Goal: Navigation & Orientation: Understand site structure

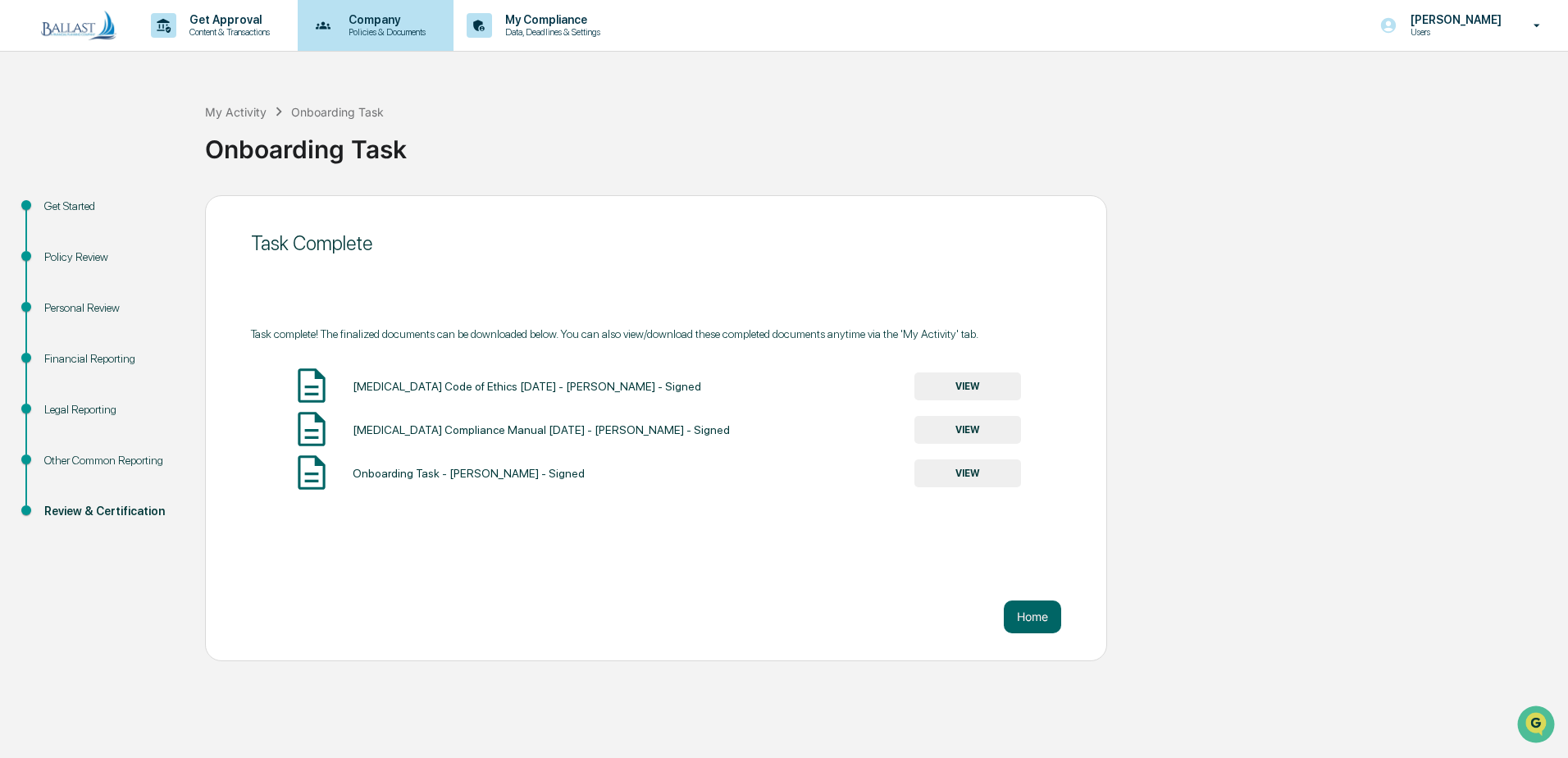
click at [361, 24] on p "Company" at bounding box center [385, 20] width 99 height 13
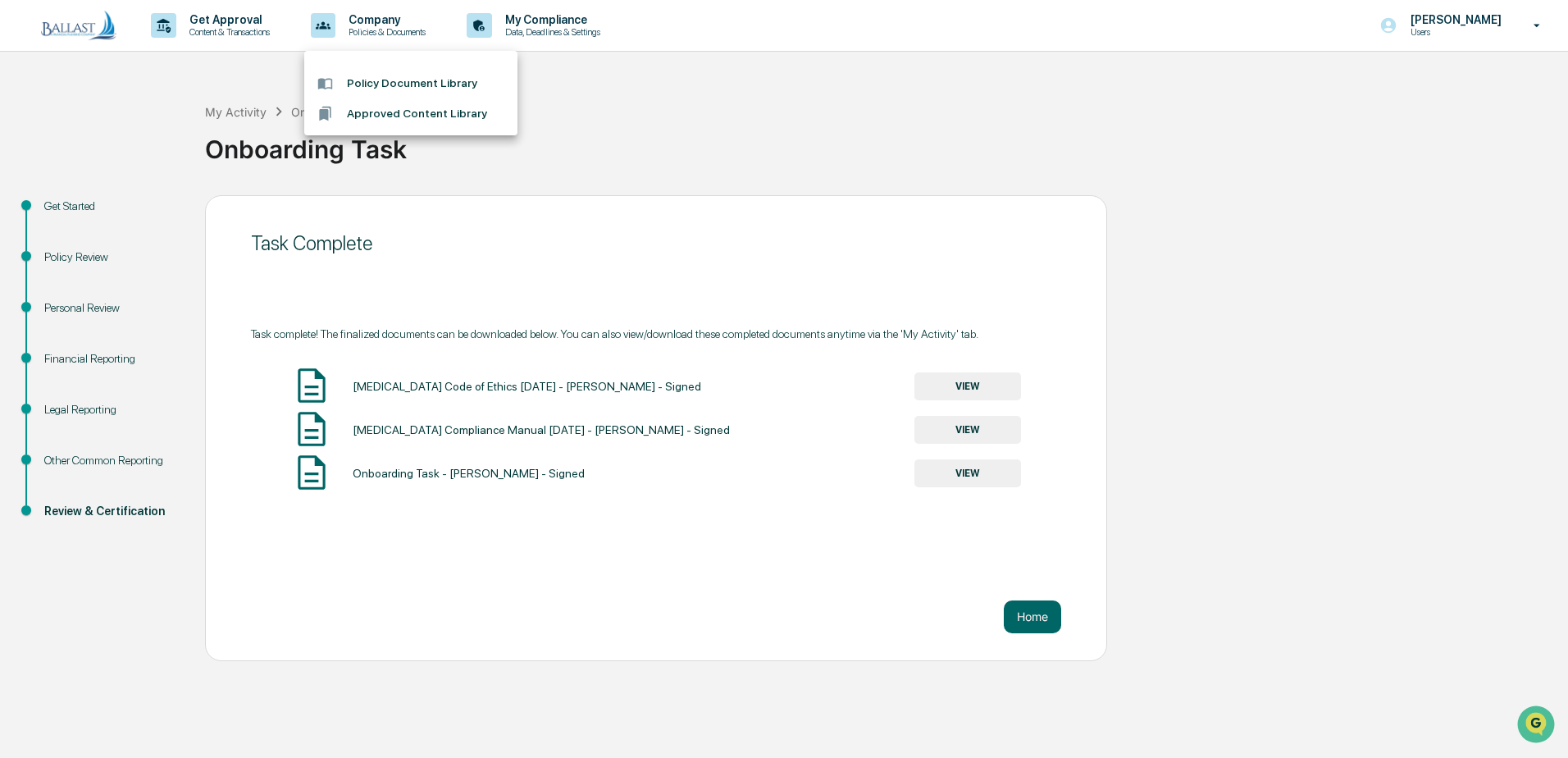
click at [549, 18] on div at bounding box center [784, 379] width 1568 height 758
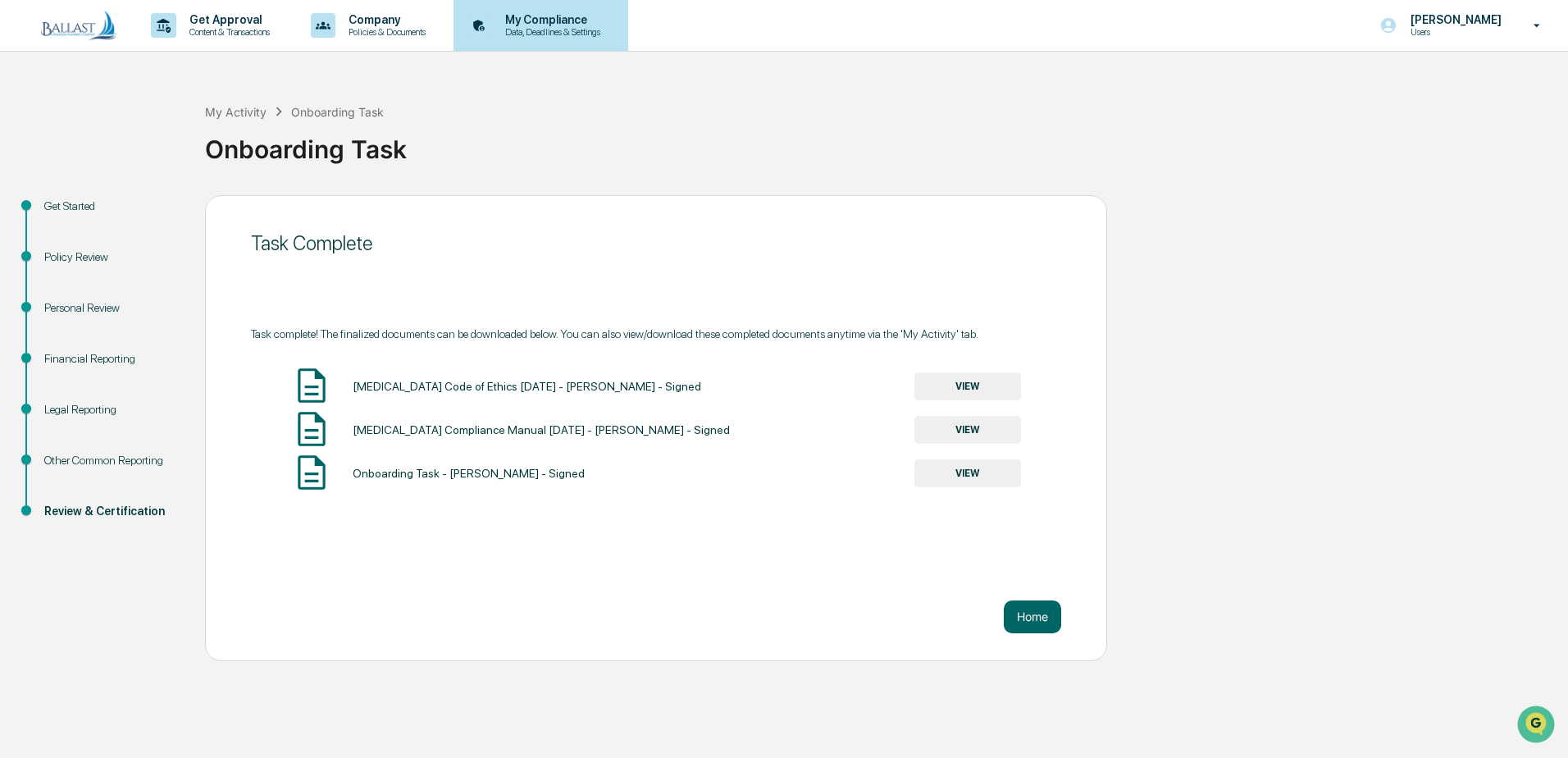
click at [550, 20] on p "My Compliance" at bounding box center [550, 20] width 117 height 13
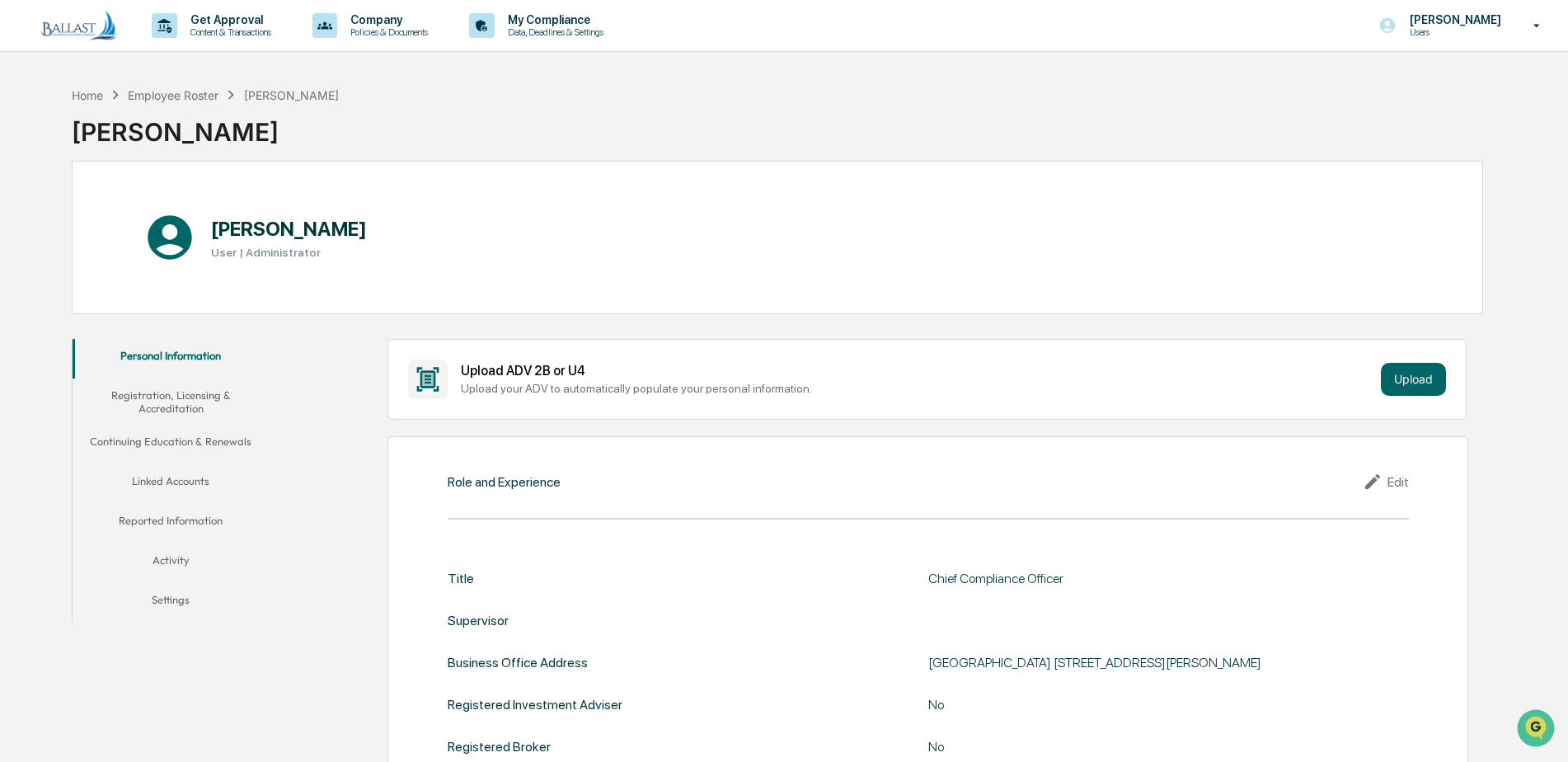
click at [199, 398] on button "Registration, Licensing & Accreditation" at bounding box center [171, 402] width 197 height 47
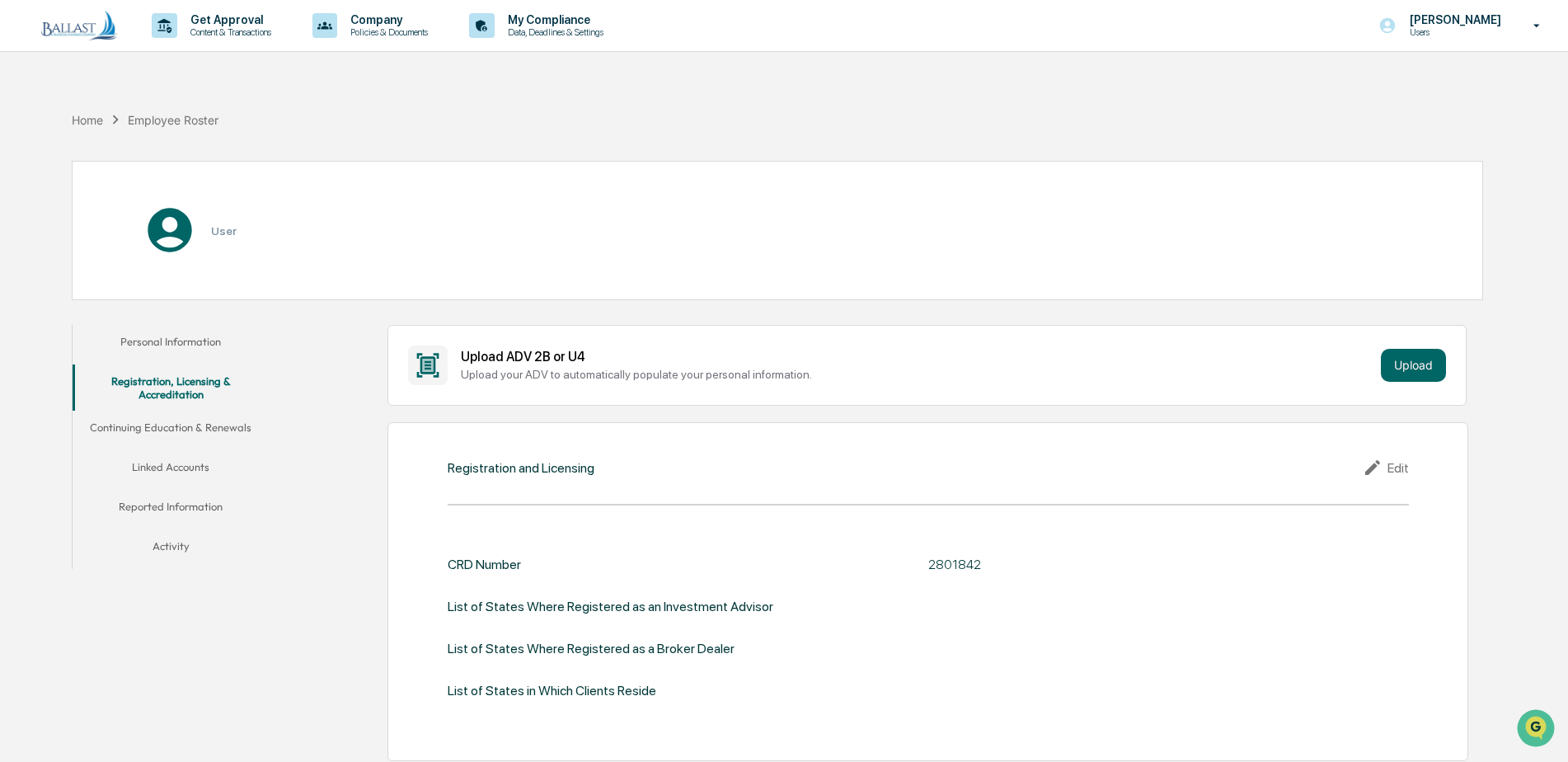
click at [188, 428] on button "Continuing Education & Renewals" at bounding box center [171, 430] width 197 height 40
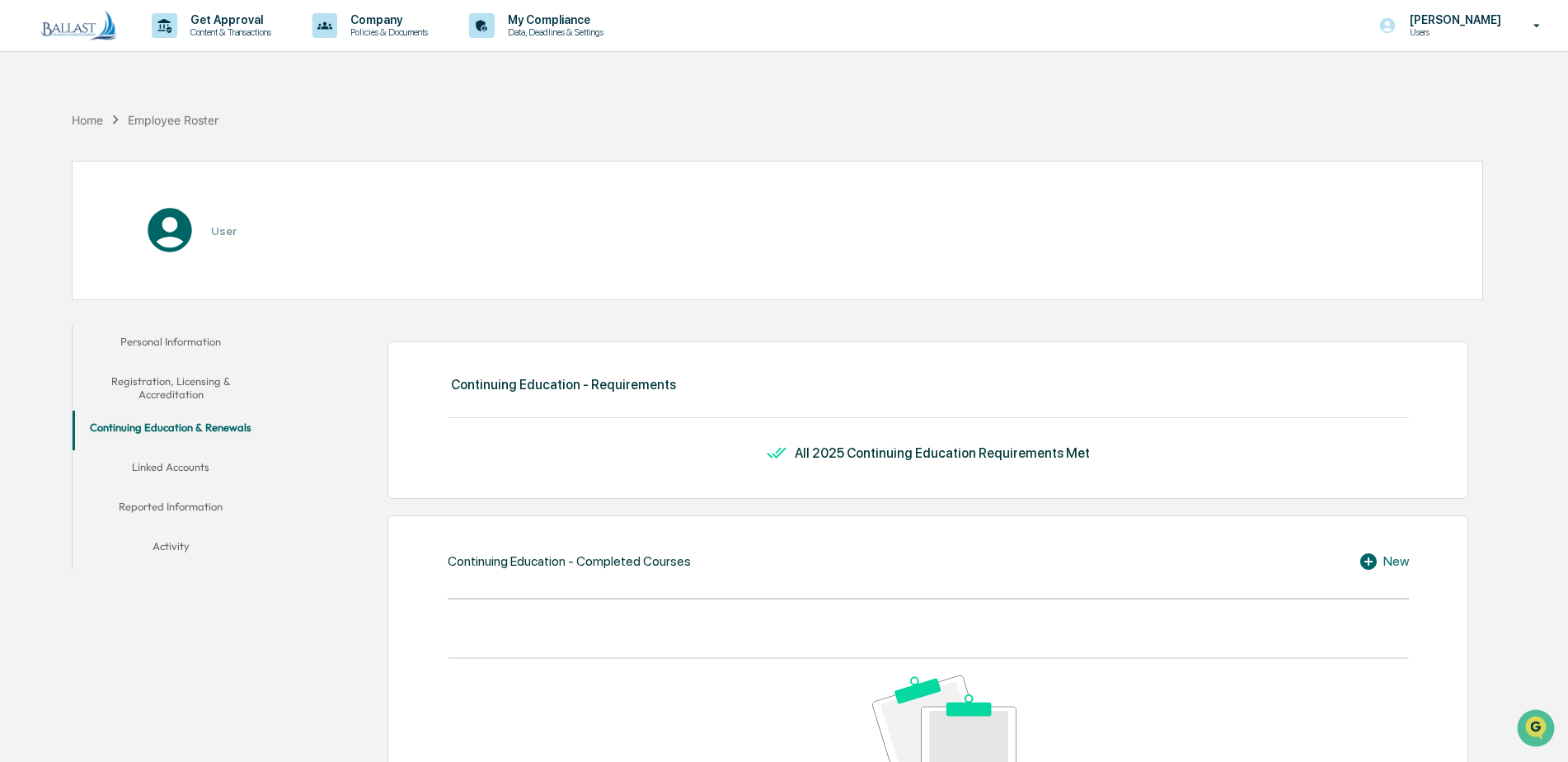
click at [184, 464] on button "Linked Accounts" at bounding box center [171, 470] width 197 height 40
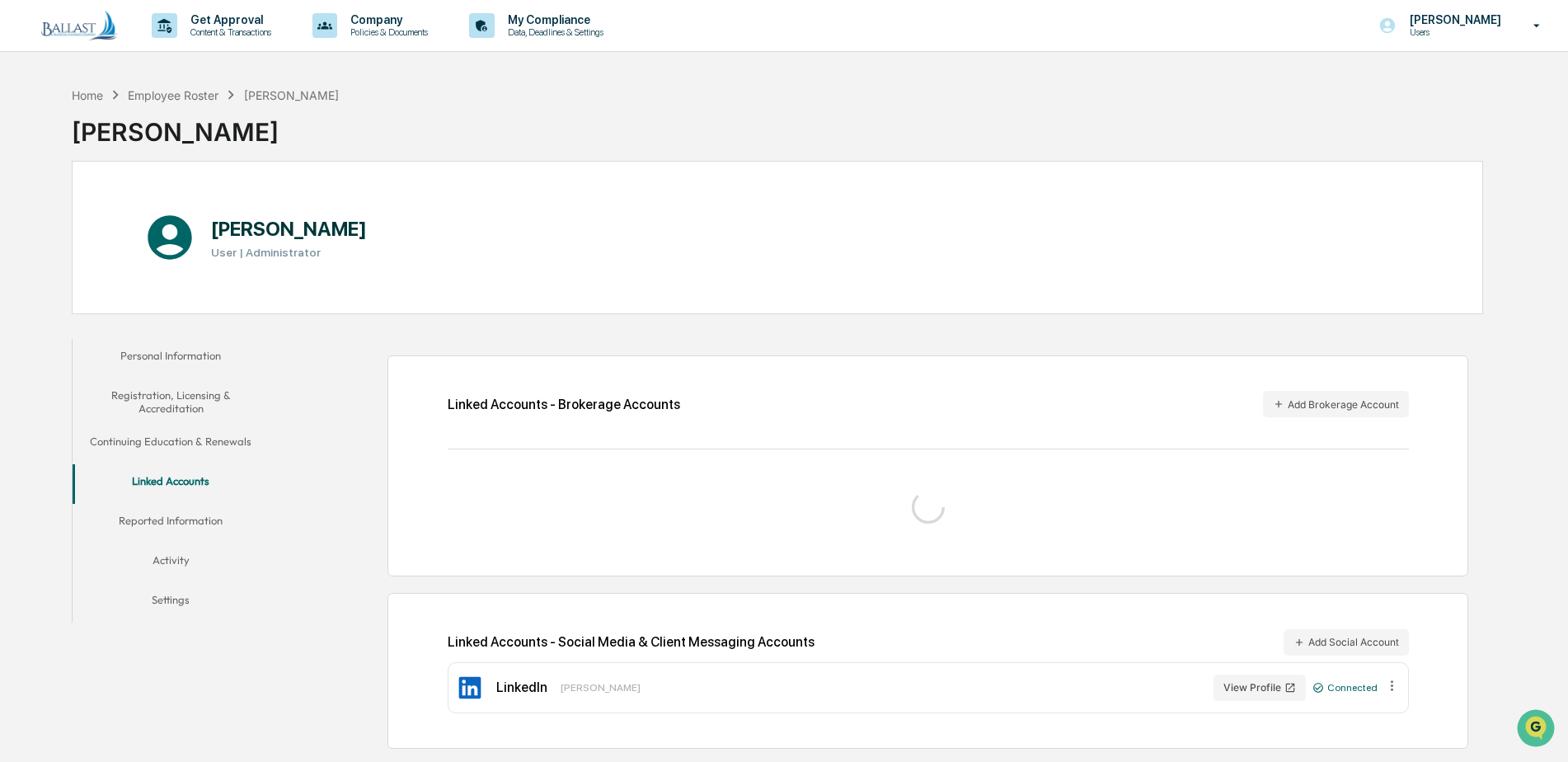
click at [164, 563] on button "Activity" at bounding box center [171, 563] width 197 height 40
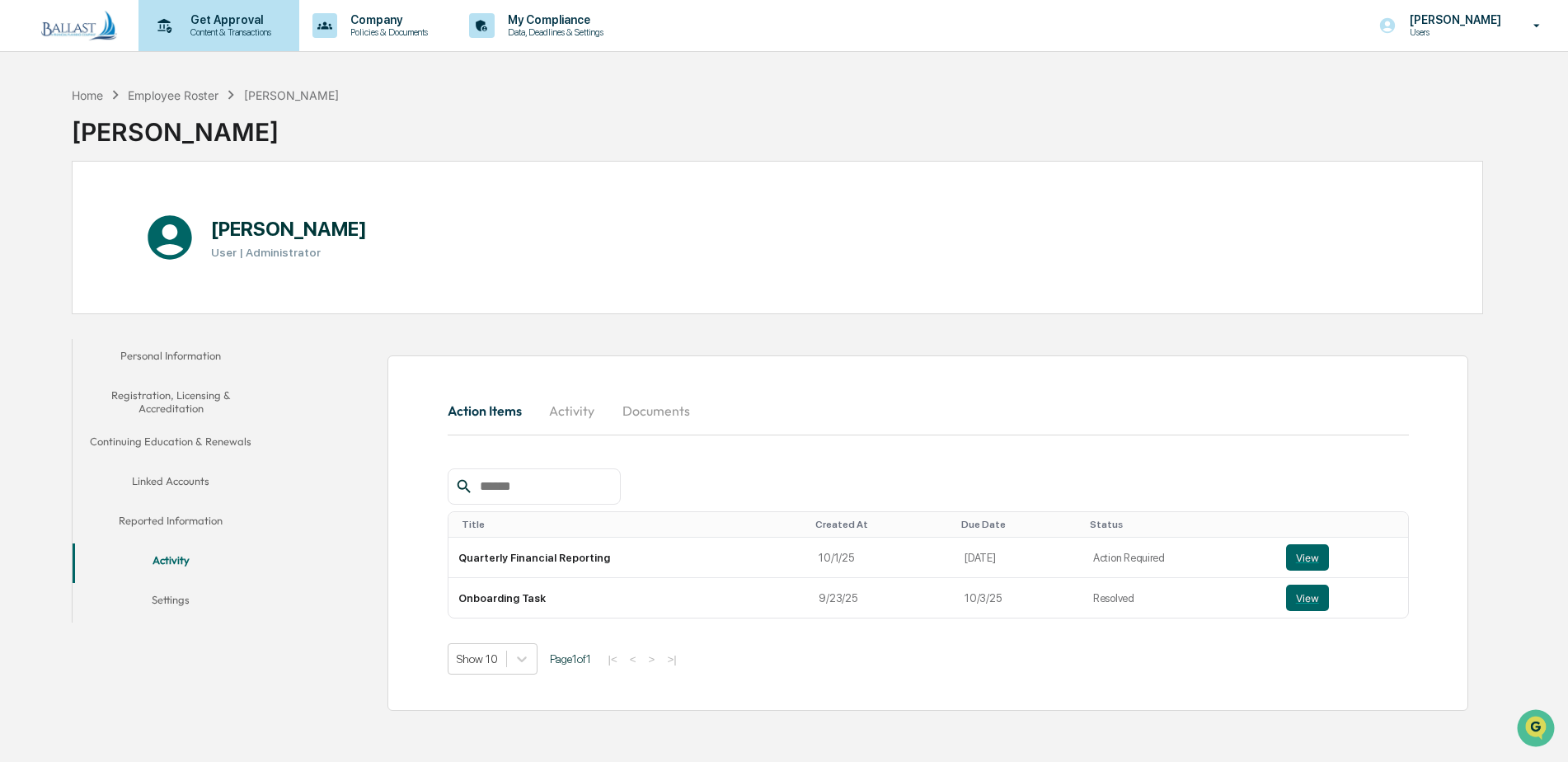
click at [242, 29] on p "Content & Transactions" at bounding box center [228, 32] width 102 height 11
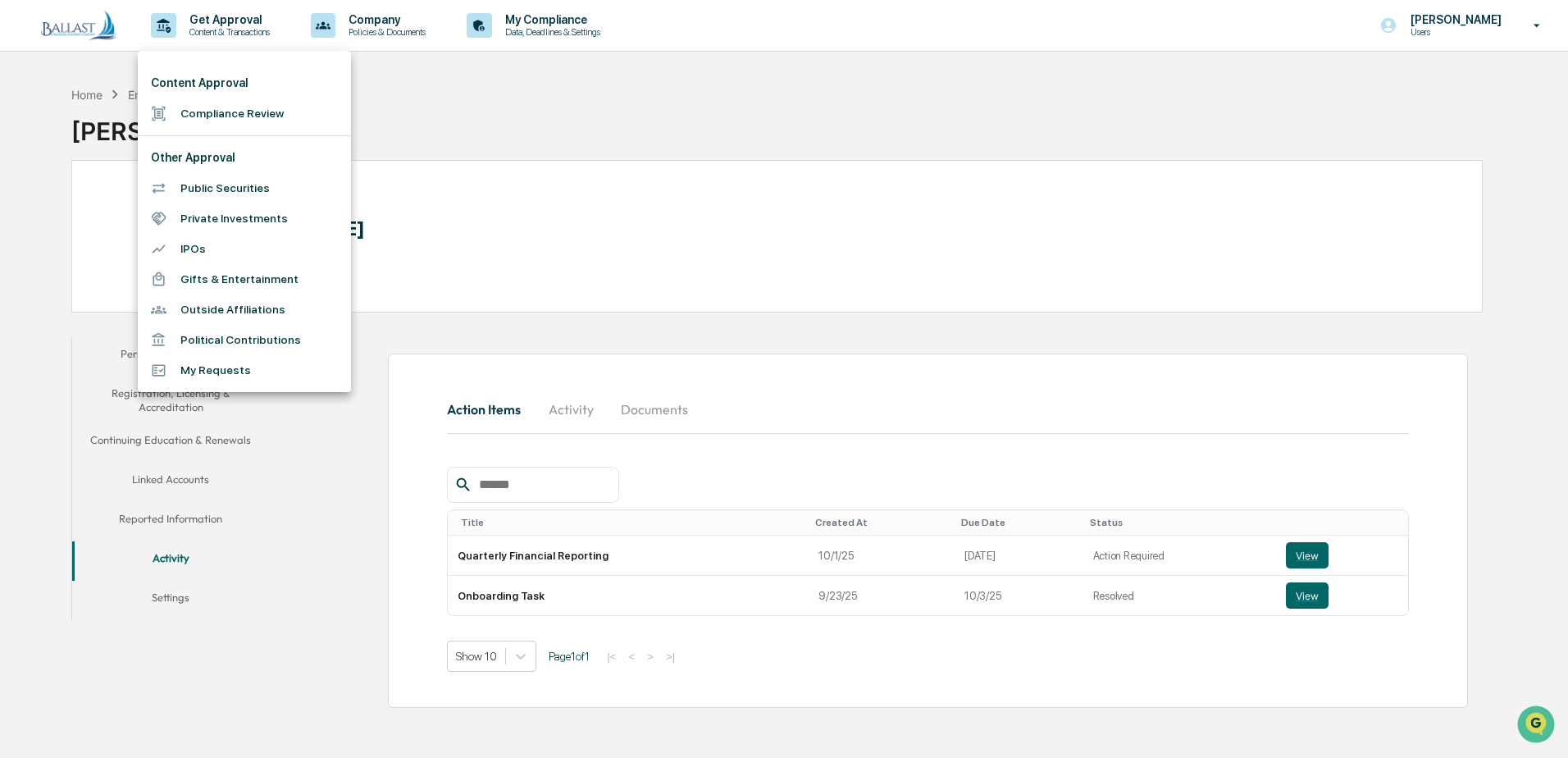
click at [227, 371] on li "My Requests" at bounding box center [245, 371] width 214 height 30
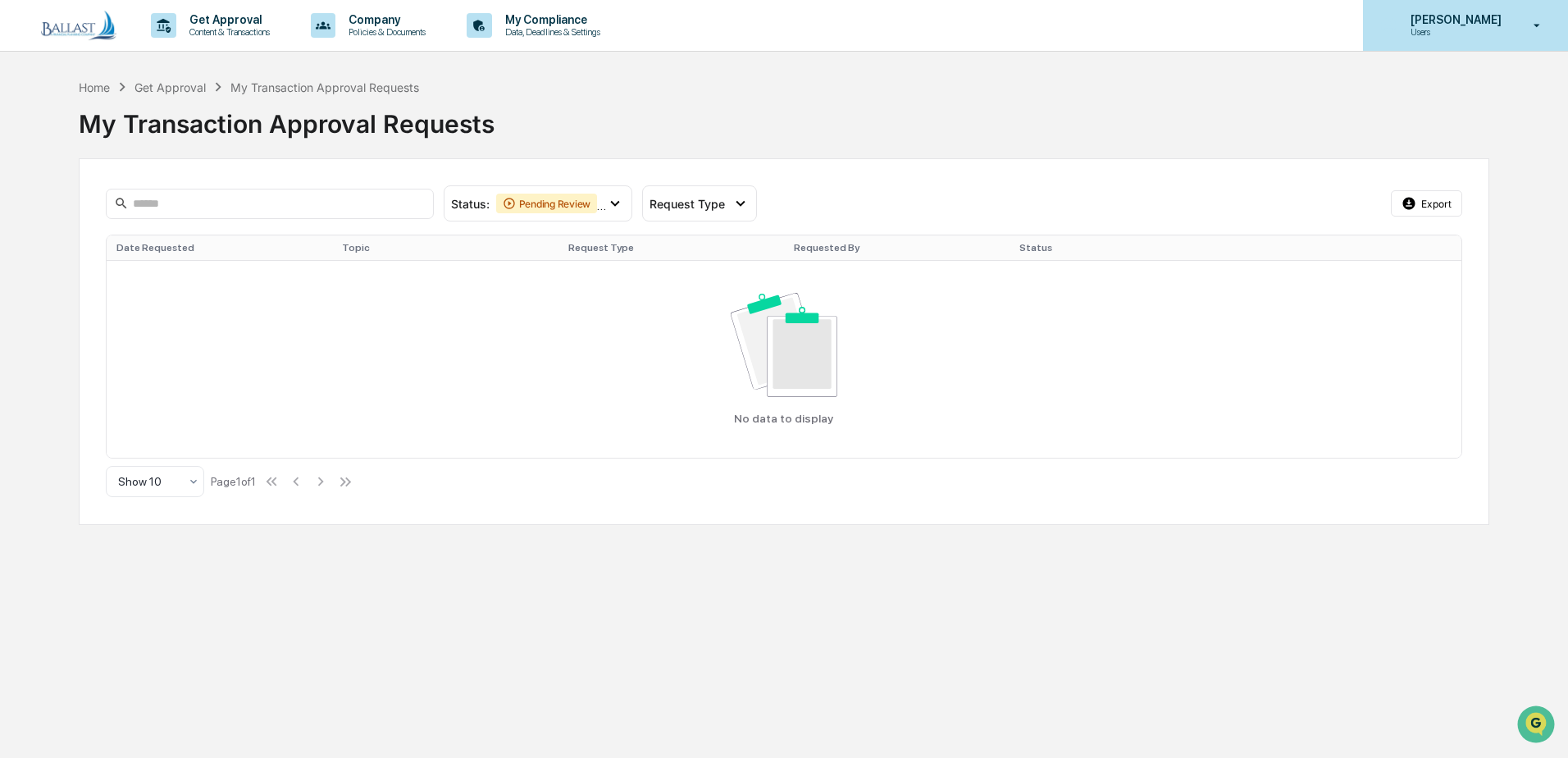
click at [1539, 24] on icon at bounding box center [1538, 24] width 7 height 3
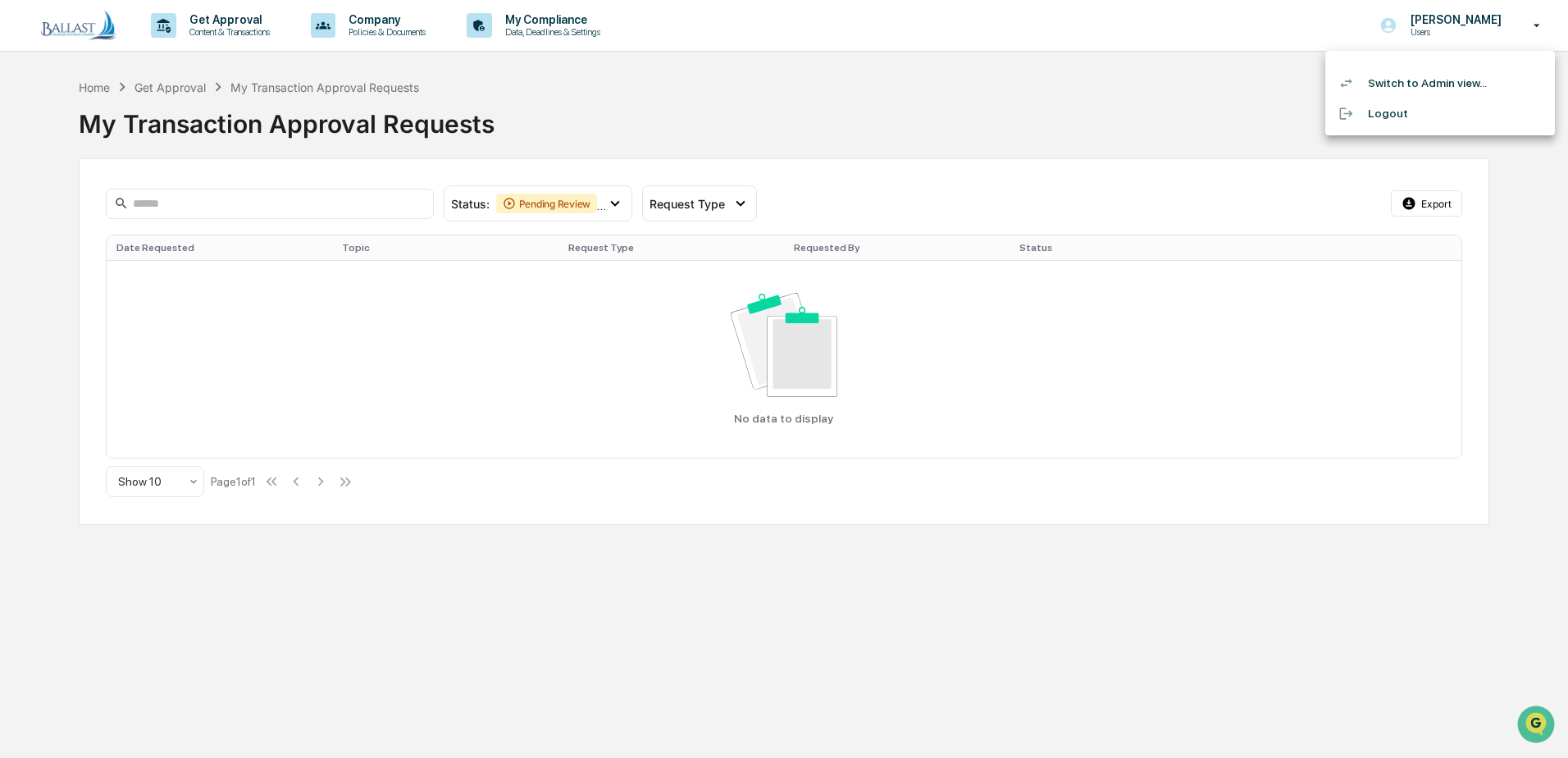
click at [1420, 86] on li "Switch to Admin view..." at bounding box center [1440, 83] width 230 height 30
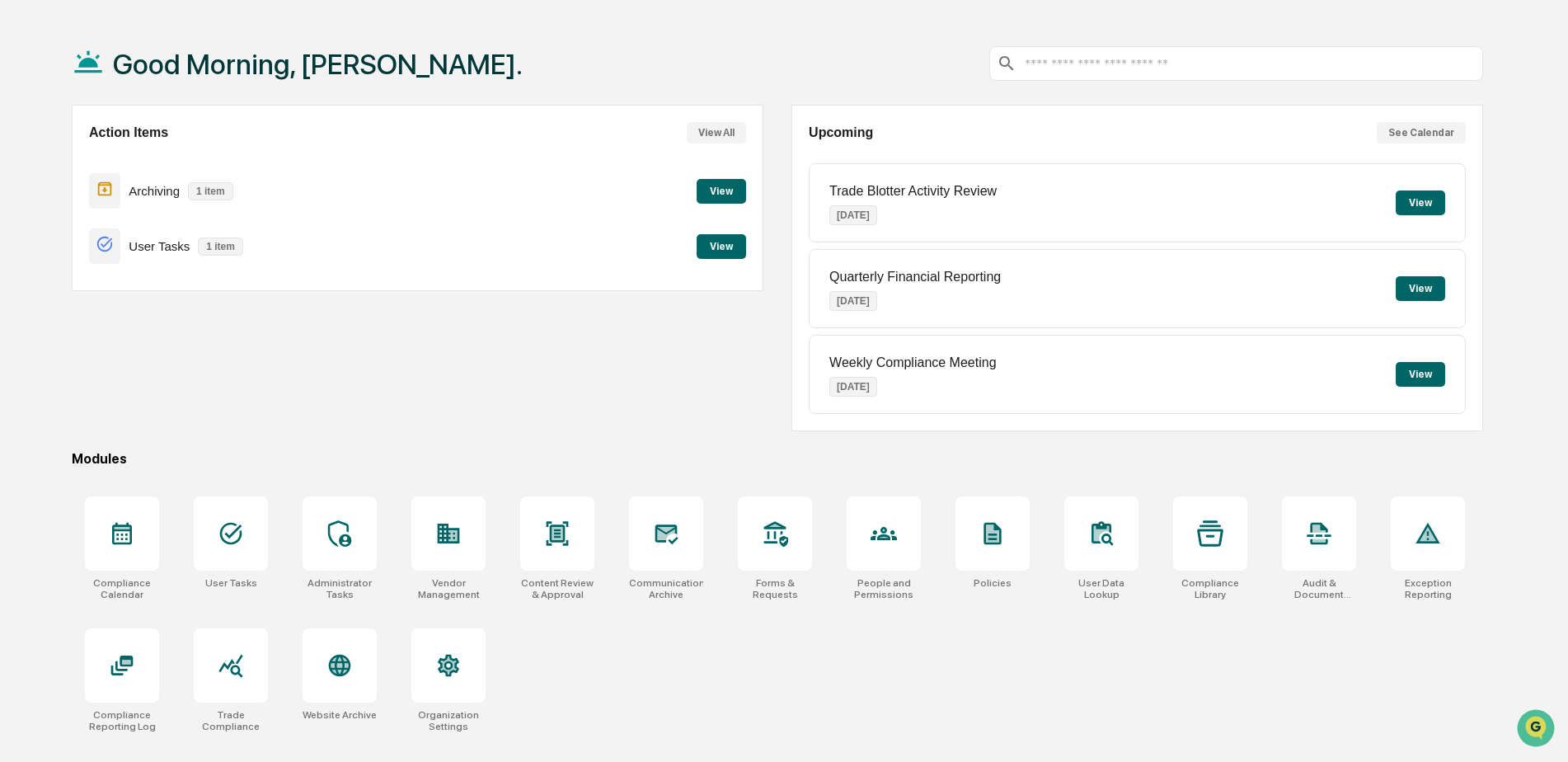
scroll to position [78, 0]
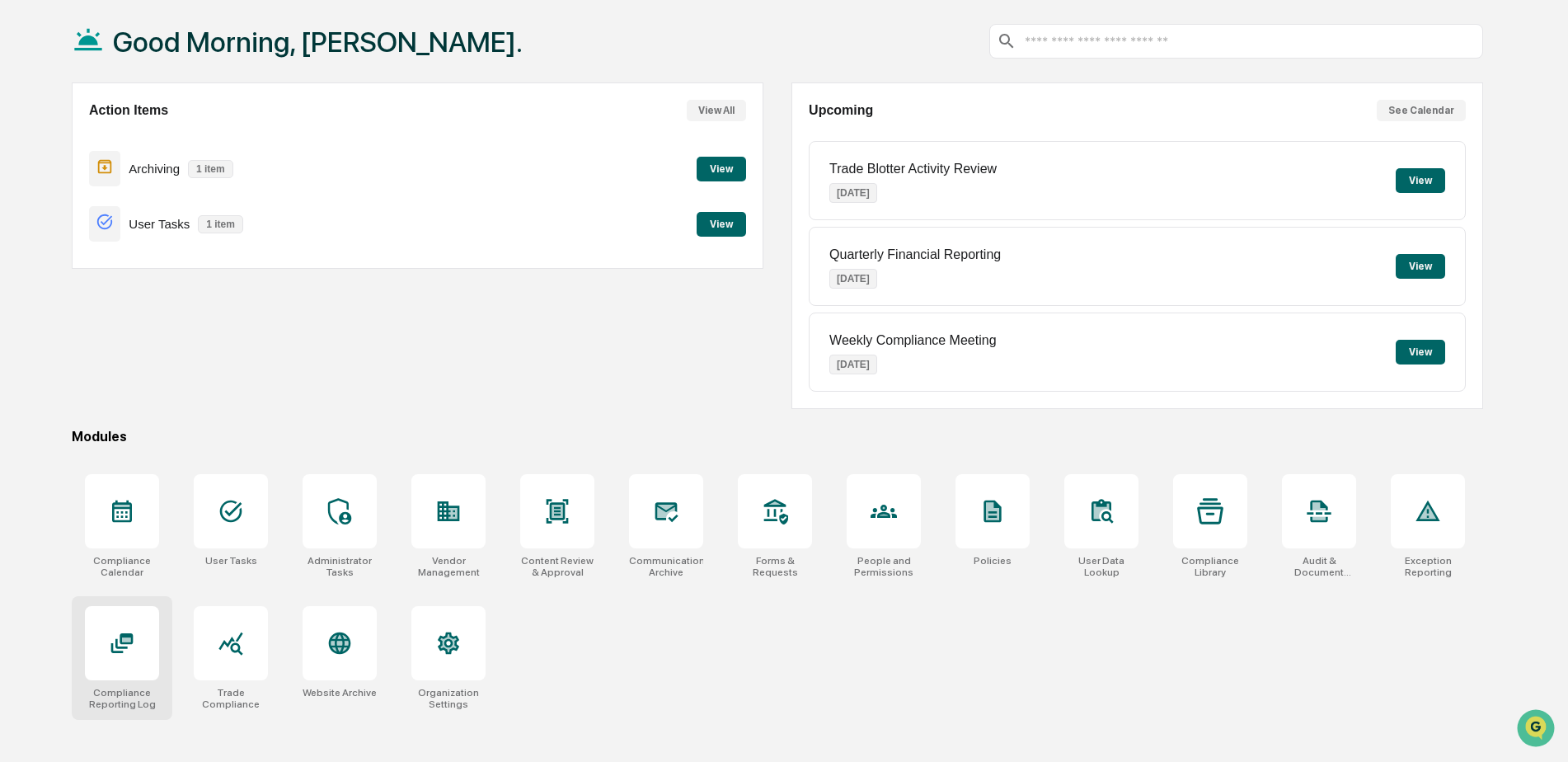
click at [117, 699] on div "Compliance Reporting Log" at bounding box center [122, 698] width 74 height 23
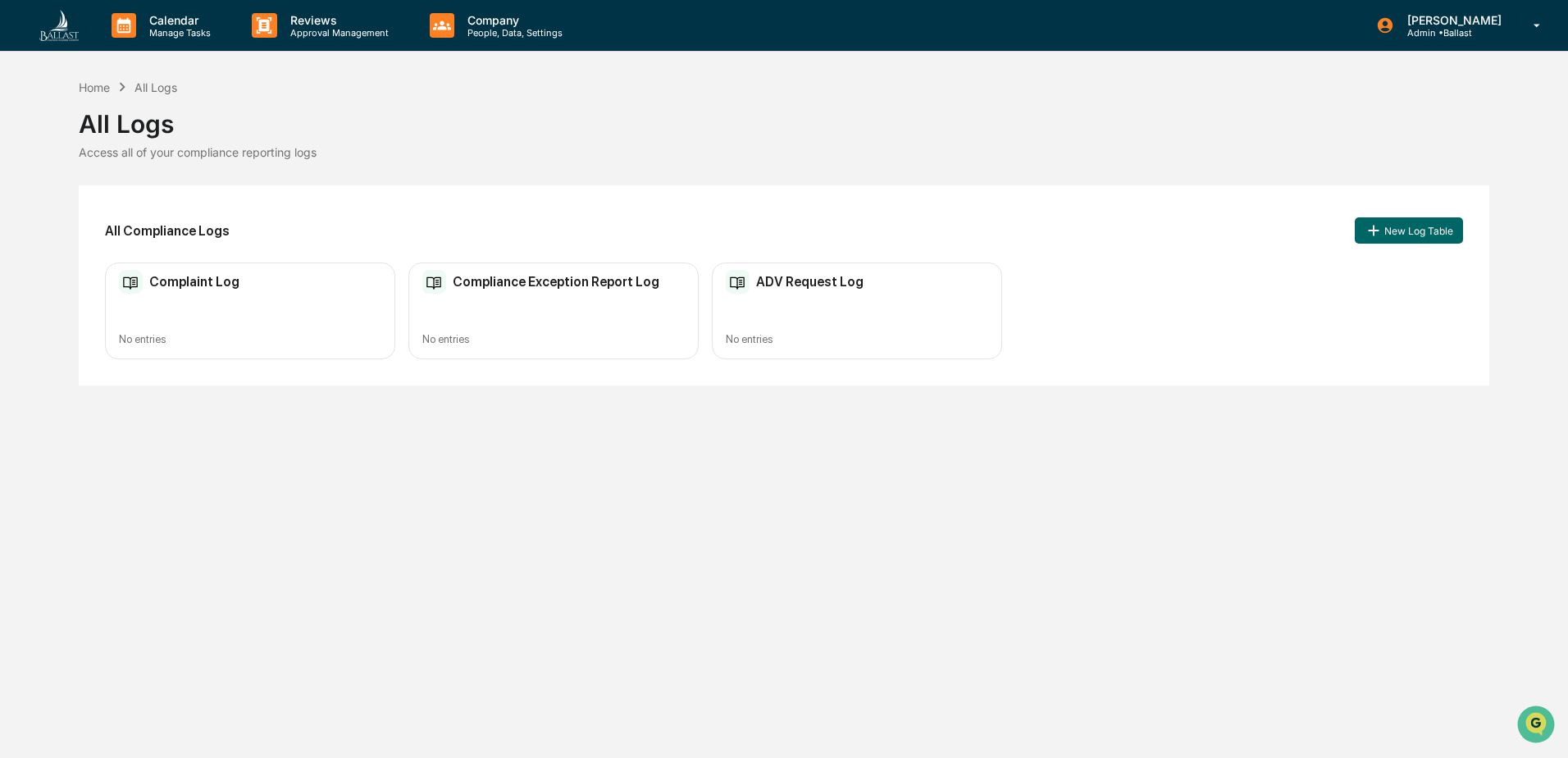
click at [580, 285] on h2 "Compliance Exception Report Log" at bounding box center [556, 281] width 207 height 16
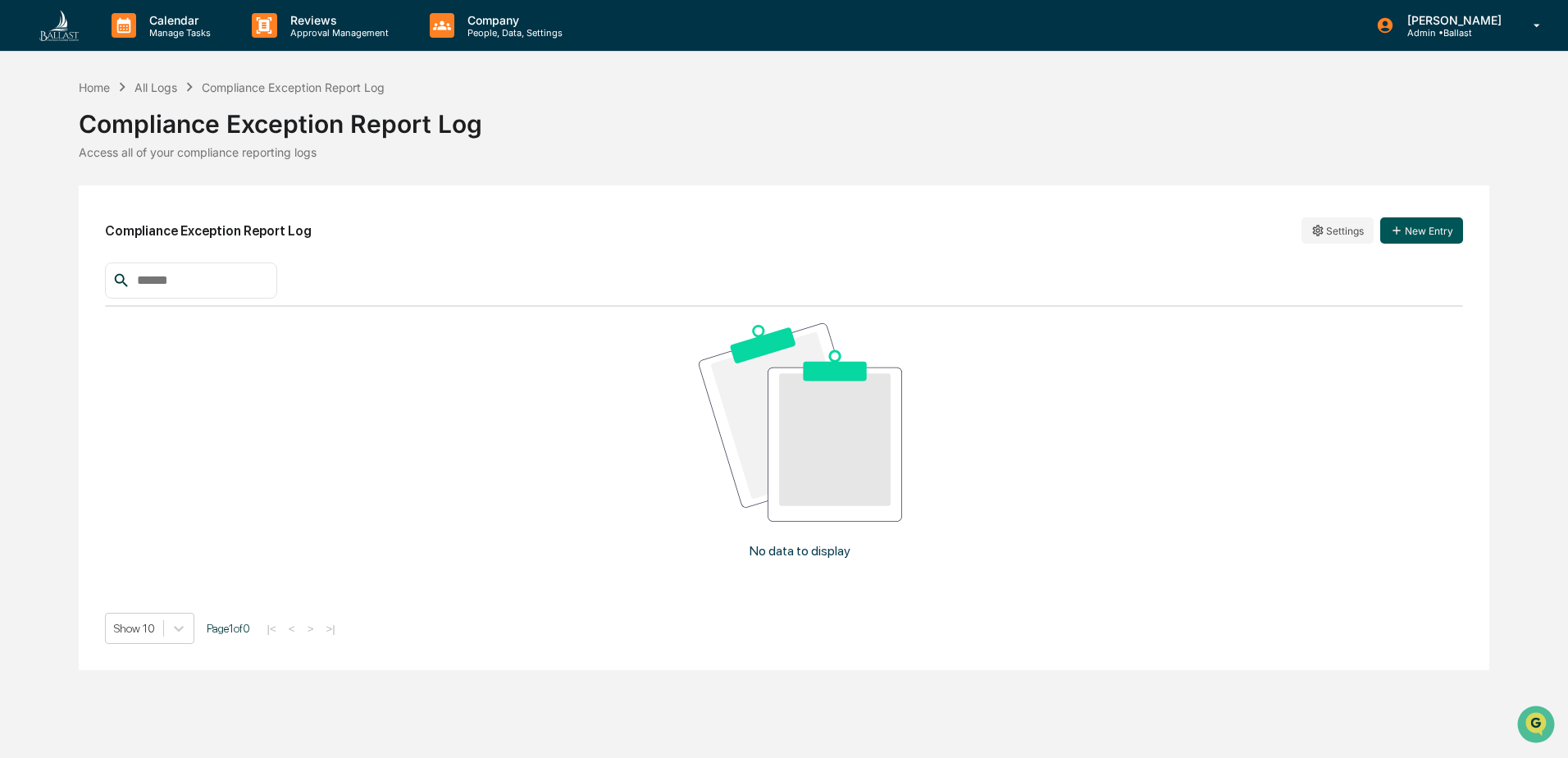
click at [1403, 233] on icon "button" at bounding box center [1397, 230] width 13 height 13
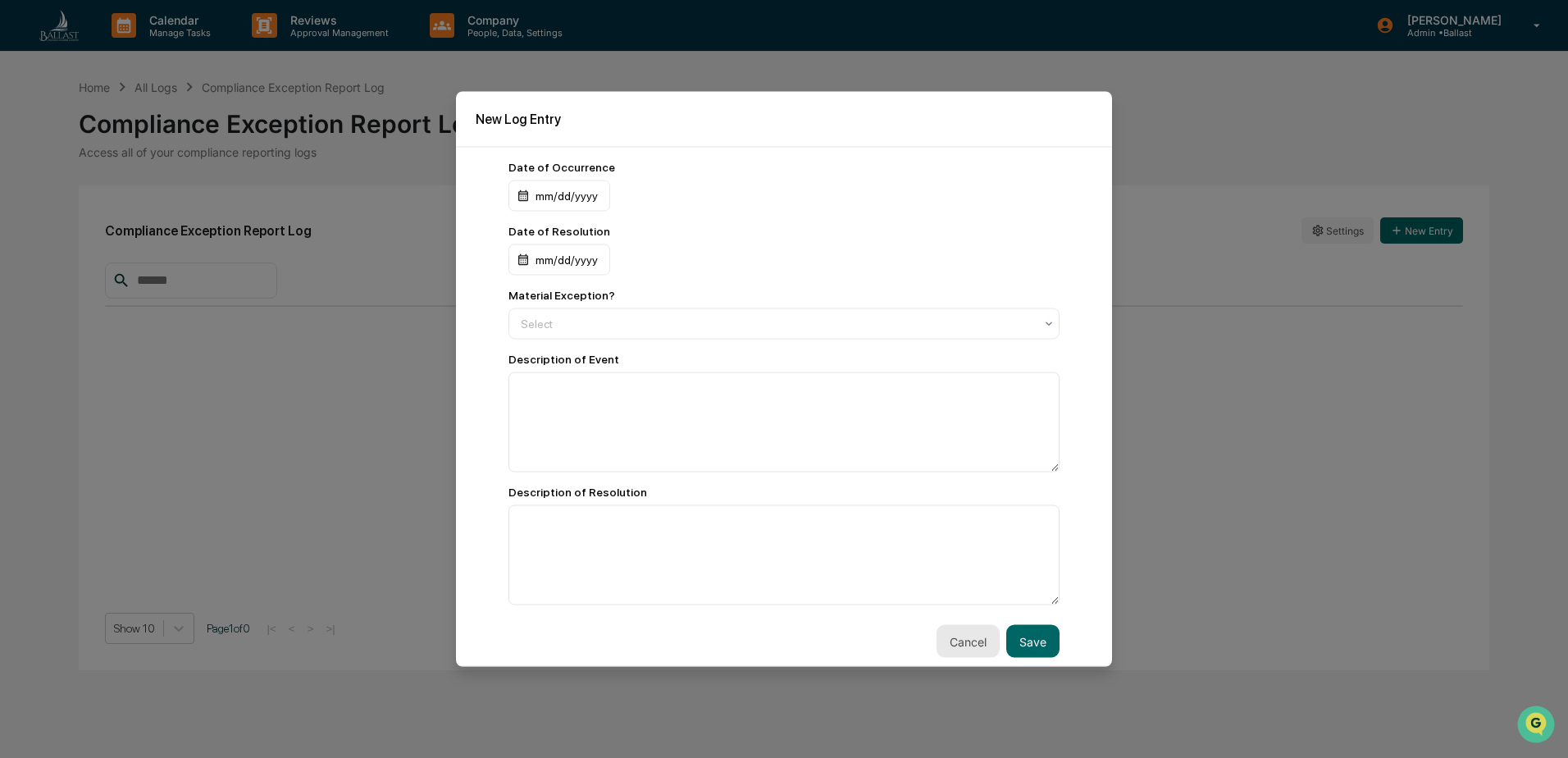
click at [942, 639] on button "Cancel" at bounding box center [968, 641] width 63 height 33
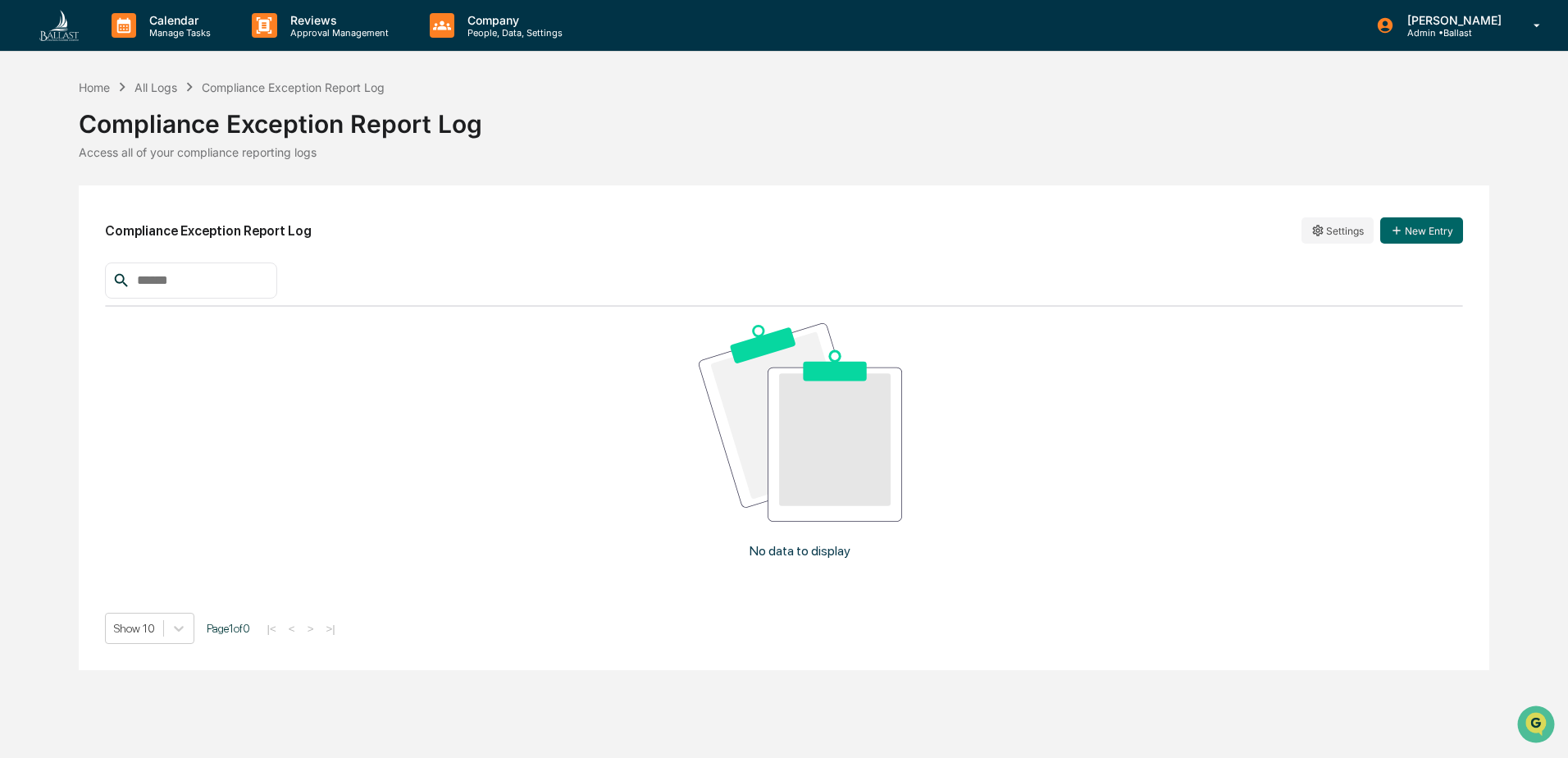
click at [982, 138] on div "Compliance Exception Report Log" at bounding box center [784, 117] width 1412 height 42
click at [169, 87] on div "All Logs" at bounding box center [155, 87] width 42 height 14
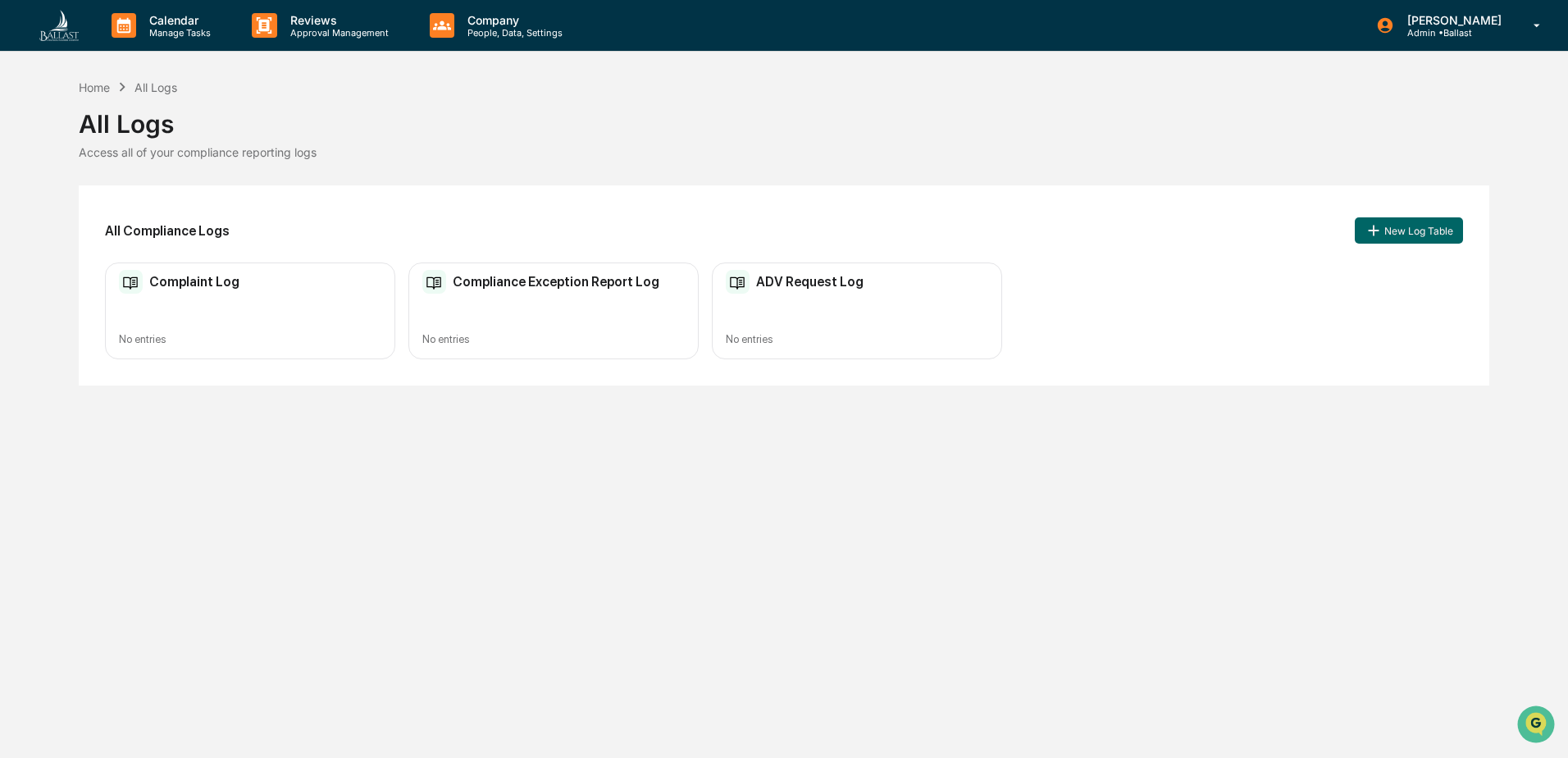
click at [825, 277] on h2 "ADV Request Log" at bounding box center [810, 281] width 107 height 16
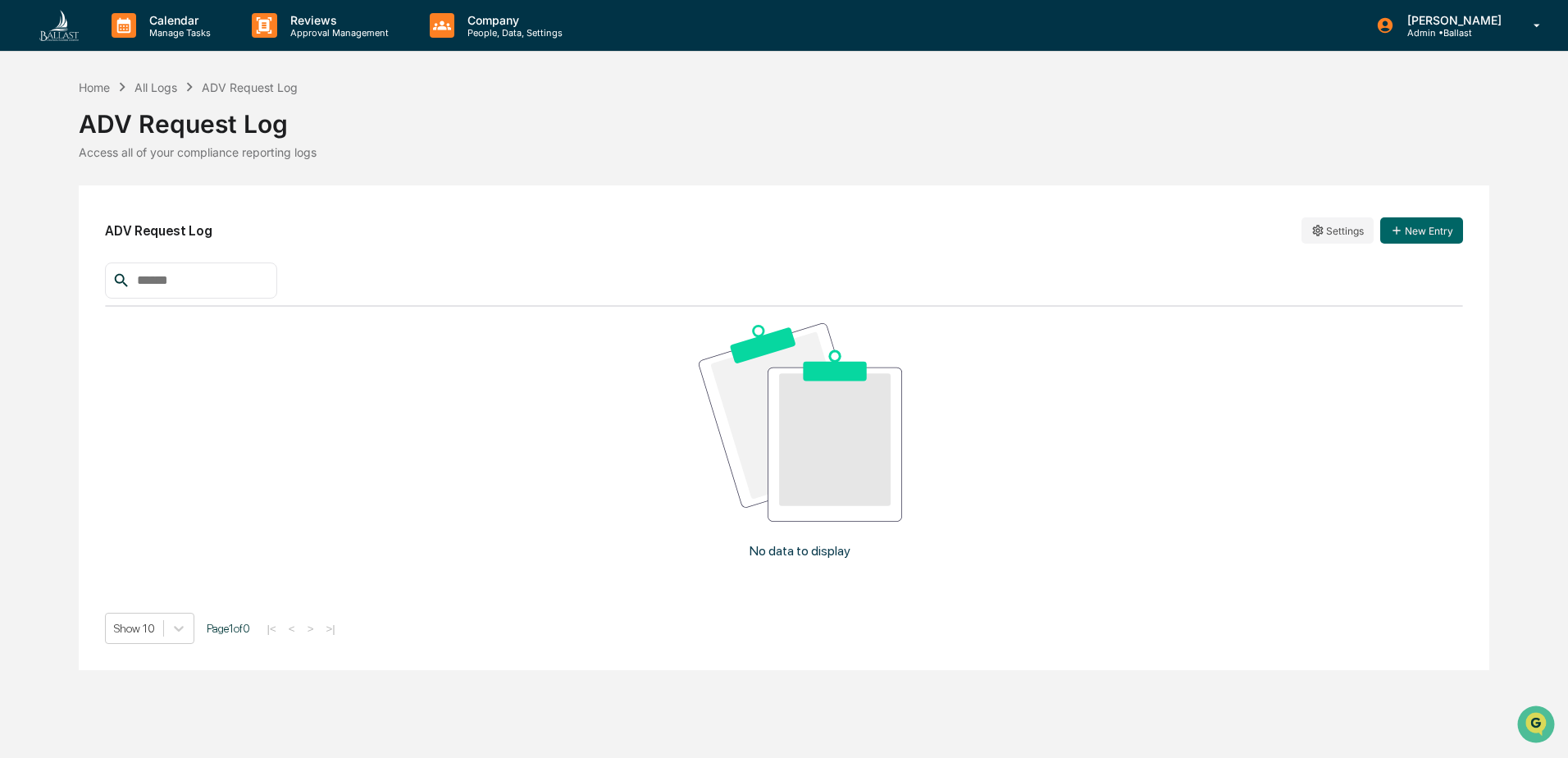
click at [708, 157] on div "Access all of your compliance reporting logs" at bounding box center [784, 151] width 1412 height 14
click at [101, 87] on div "Home" at bounding box center [94, 87] width 31 height 14
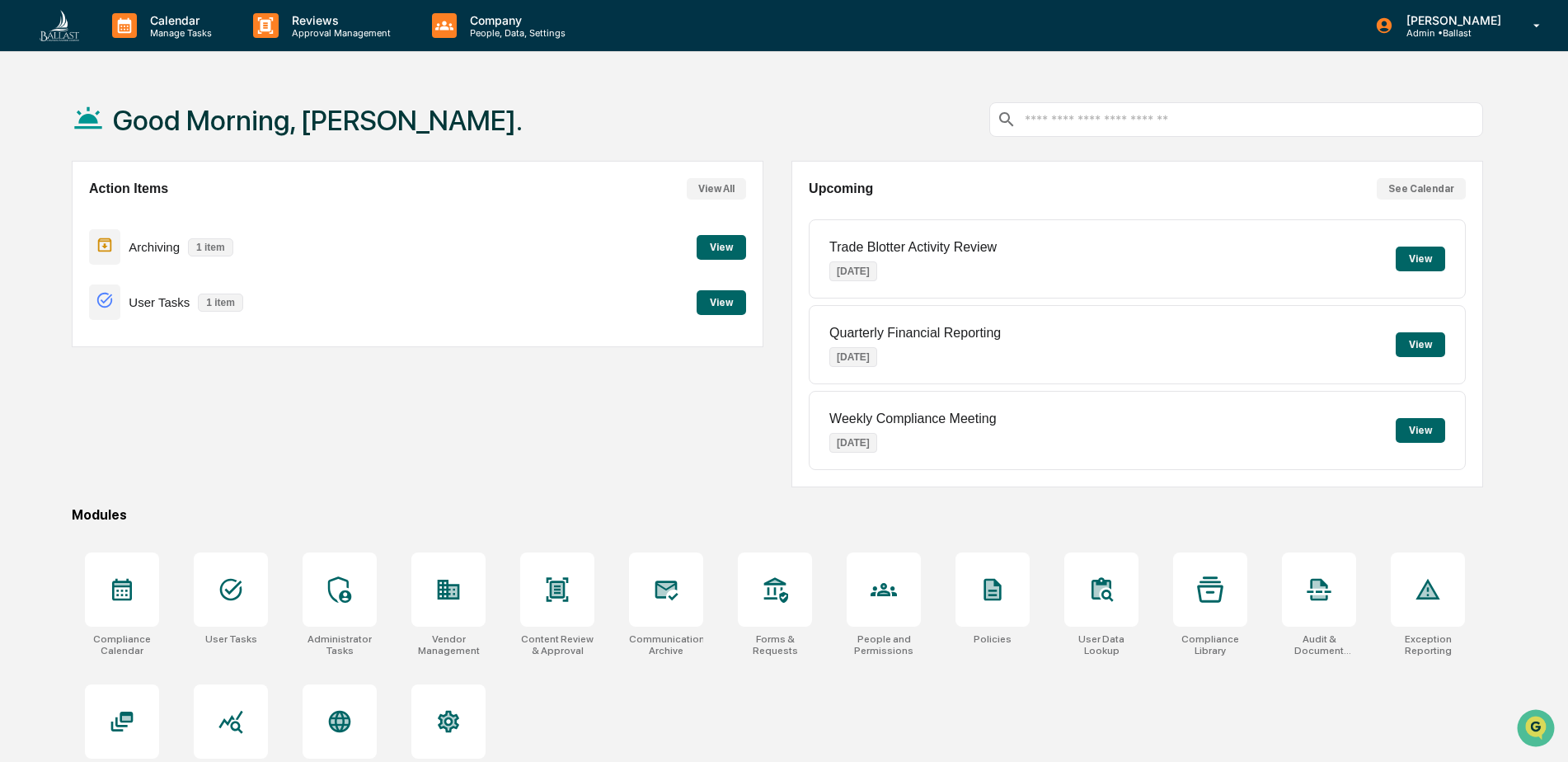
click at [728, 303] on button "View" at bounding box center [721, 303] width 49 height 25
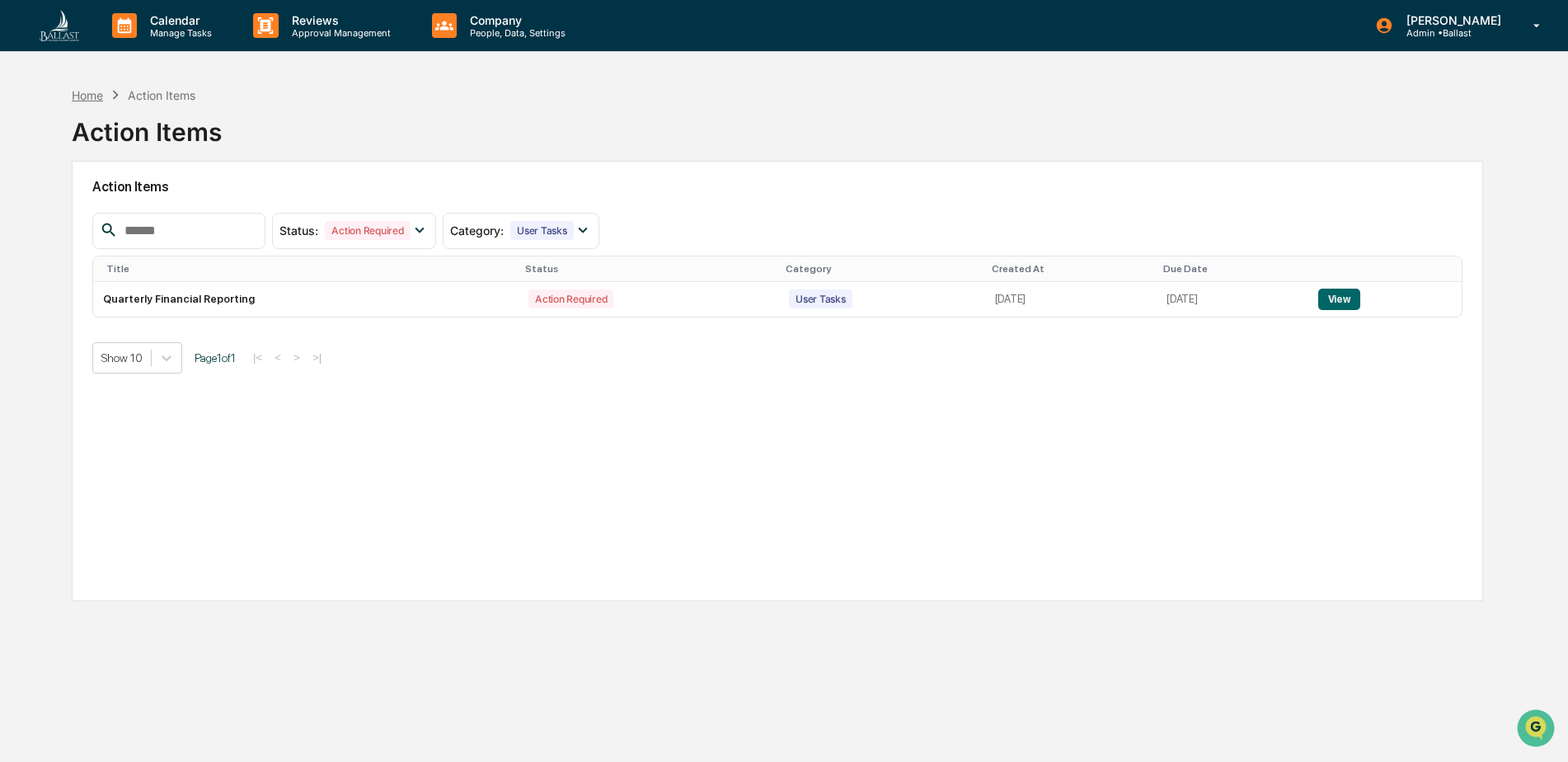
click at [85, 92] on div "Home" at bounding box center [87, 95] width 31 height 14
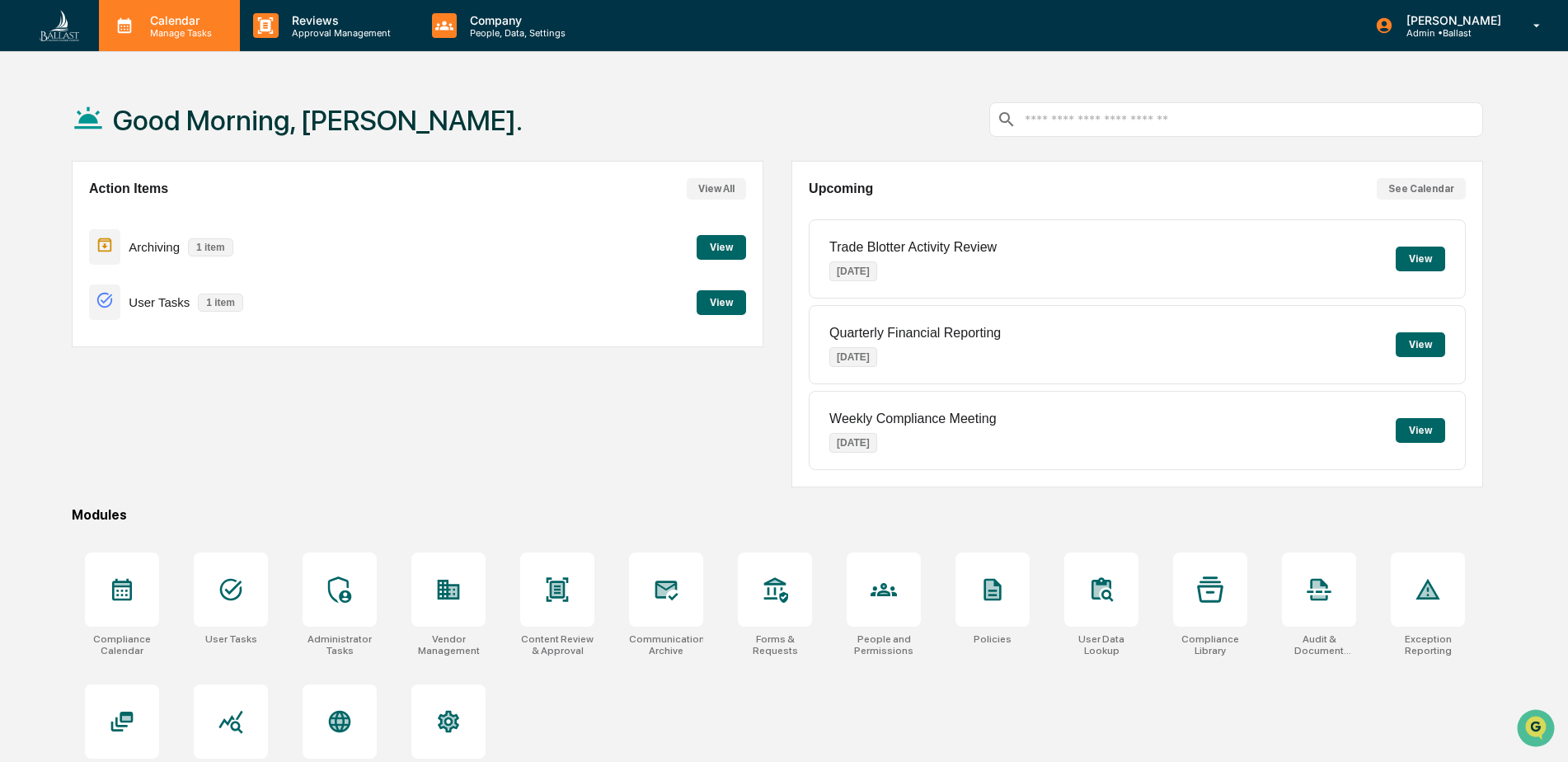
click at [163, 27] on p "Manage Tasks" at bounding box center [179, 33] width 83 height 11
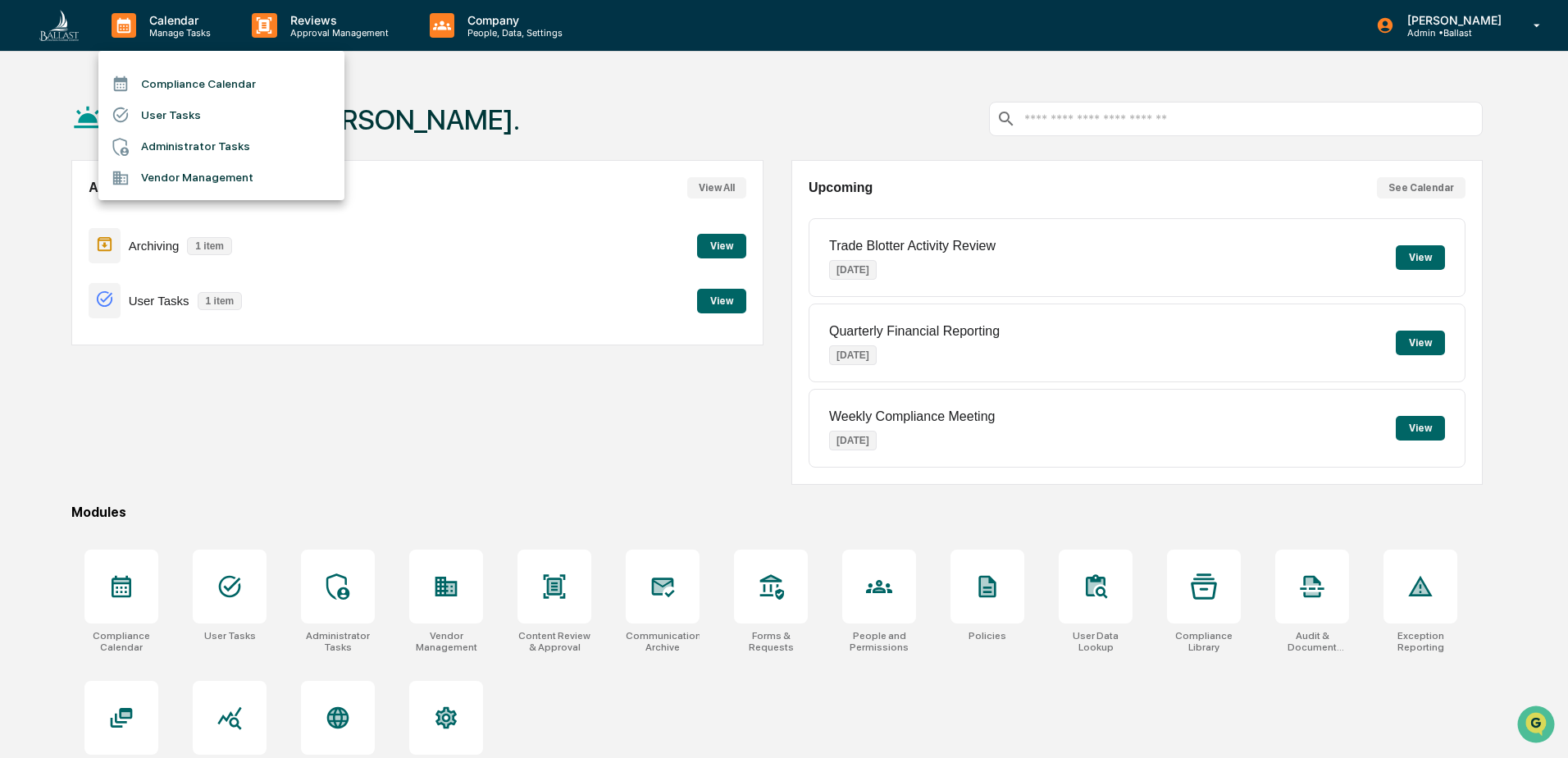
click at [196, 80] on li "Compliance Calendar" at bounding box center [222, 83] width 246 height 31
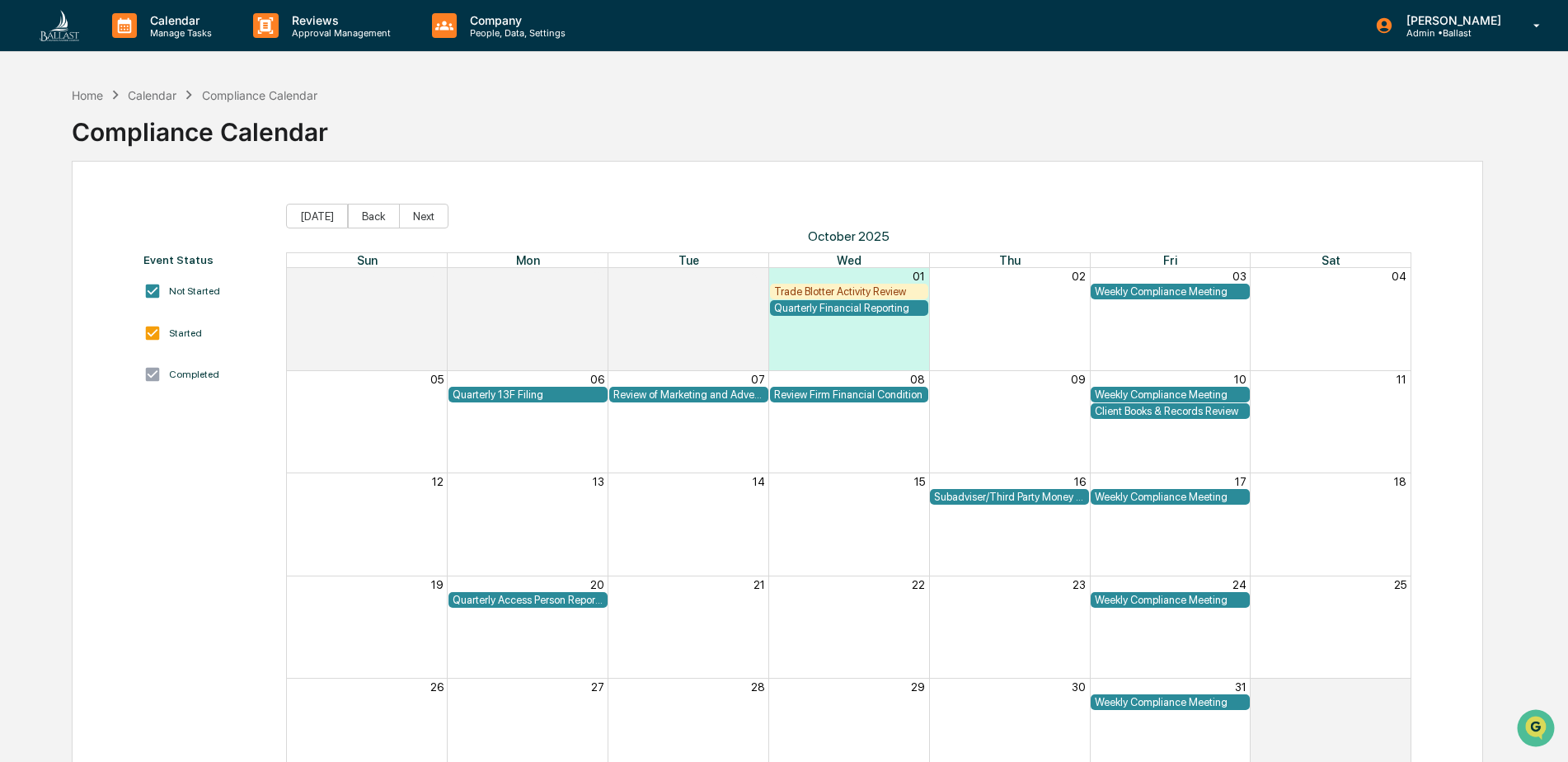
click at [540, 428] on div "Month View" at bounding box center [527, 421] width 161 height 101
click at [533, 396] on div "Quarterly 13F Filing" at bounding box center [528, 394] width 151 height 12
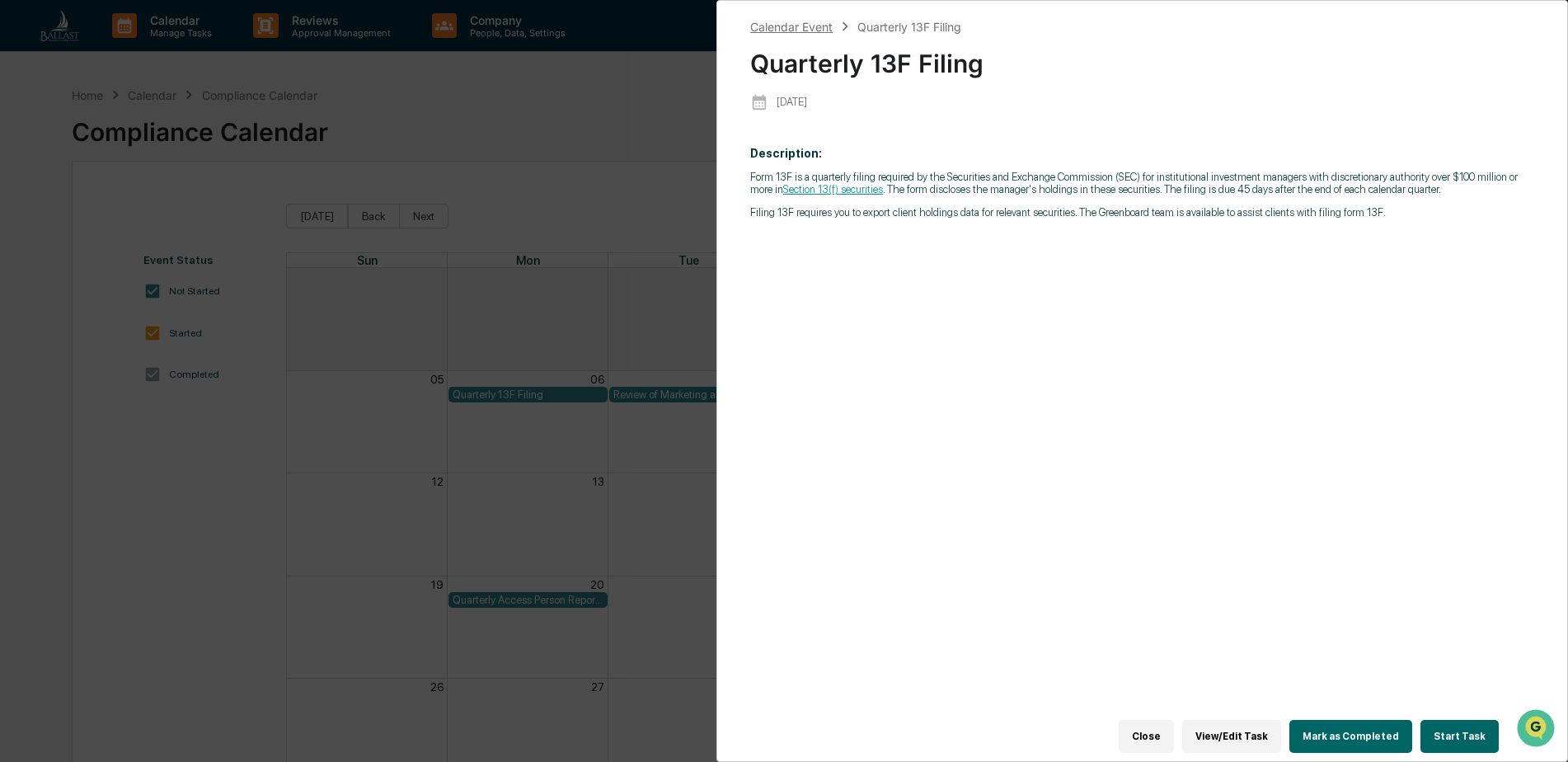
click at [789, 26] on div "Calendar Event" at bounding box center [791, 26] width 82 height 14
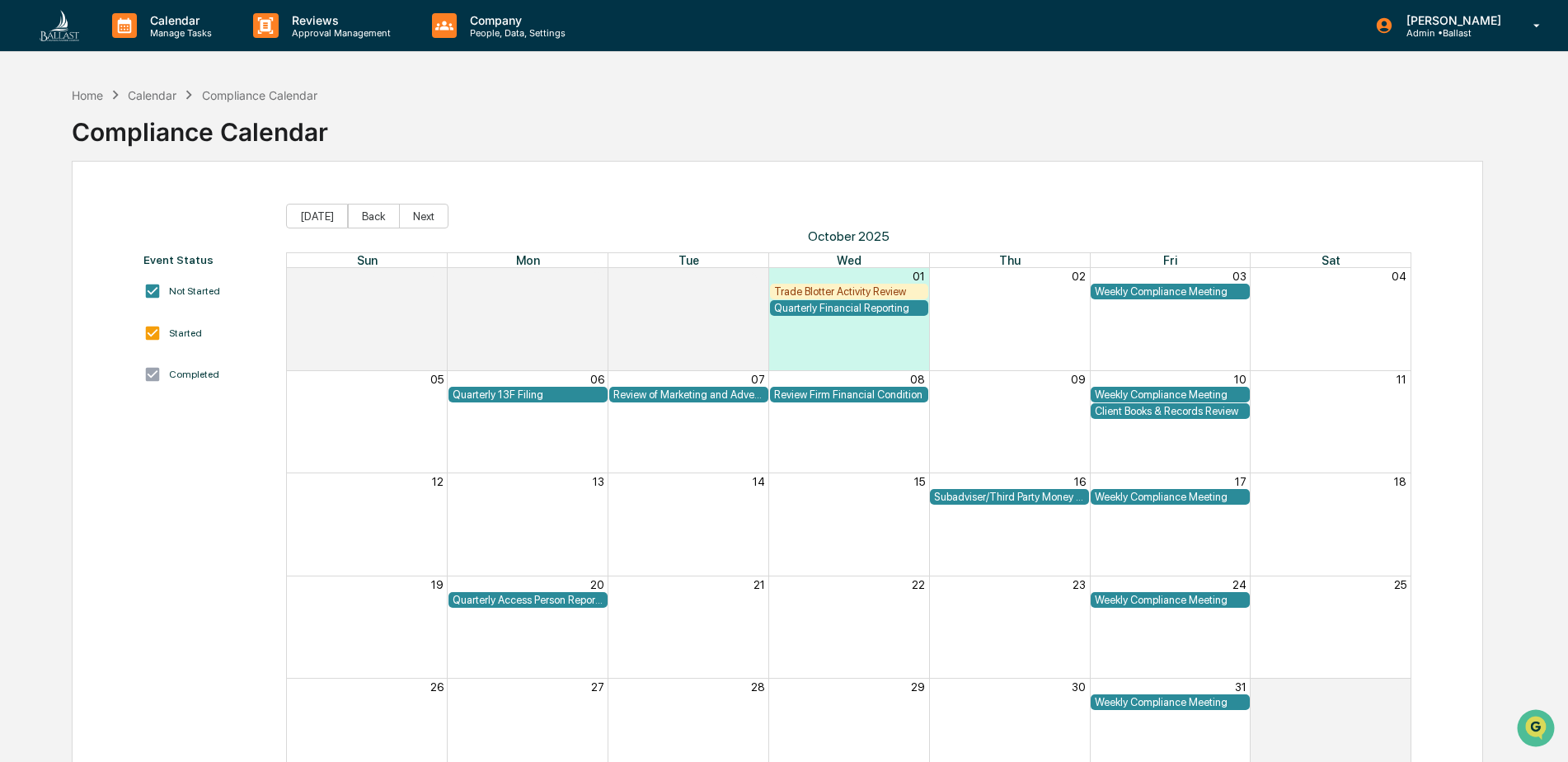
drag, startPoint x: 1437, startPoint y: 512, endPoint x: 1446, endPoint y: 512, distance: 9.0
click at [1440, 512] on div "Event Status Not Started Started Completed Today Back Next October 2025 Sun Mon…" at bounding box center [777, 493] width 1411 height 664
click at [1194, 495] on div "Weekly Compliance Meeting" at bounding box center [1170, 496] width 151 height 12
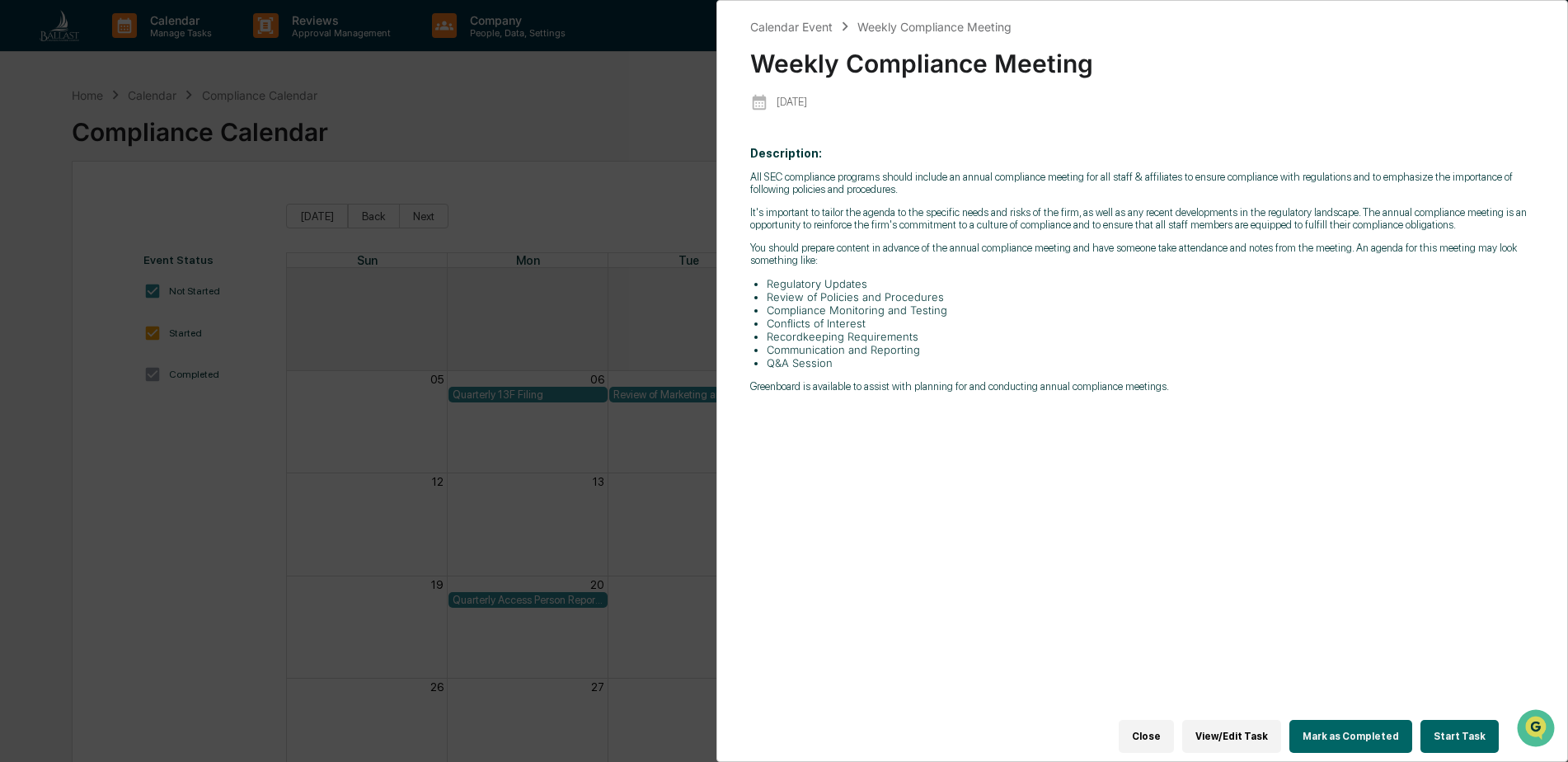
click at [673, 93] on div "Calendar Event Weekly Compliance Meeting Weekly Compliance Meeting 2025-10-17 D…" at bounding box center [784, 381] width 1568 height 762
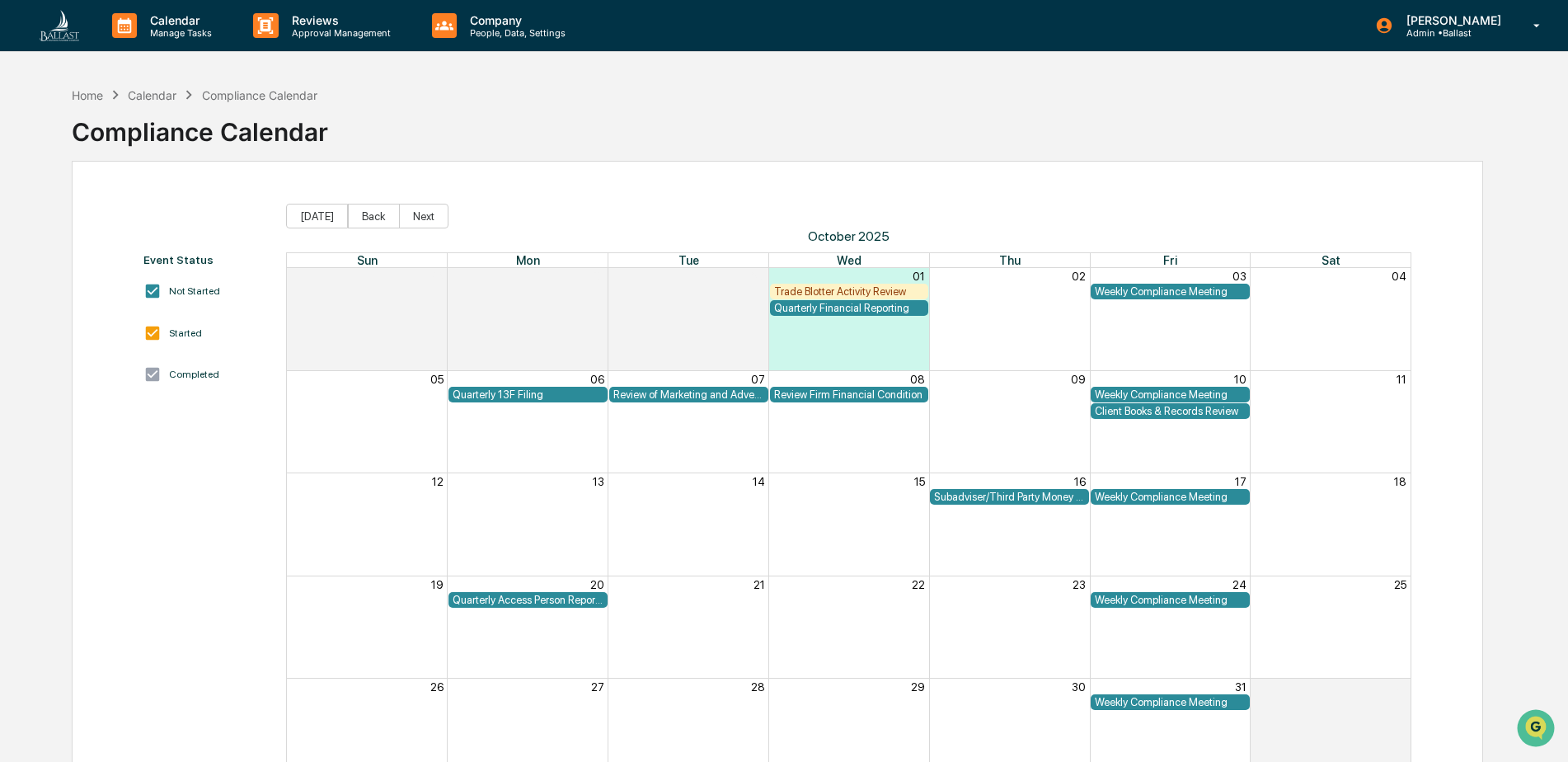
click at [878, 292] on div "Trade Blotter Activity Review" at bounding box center [850, 291] width 151 height 12
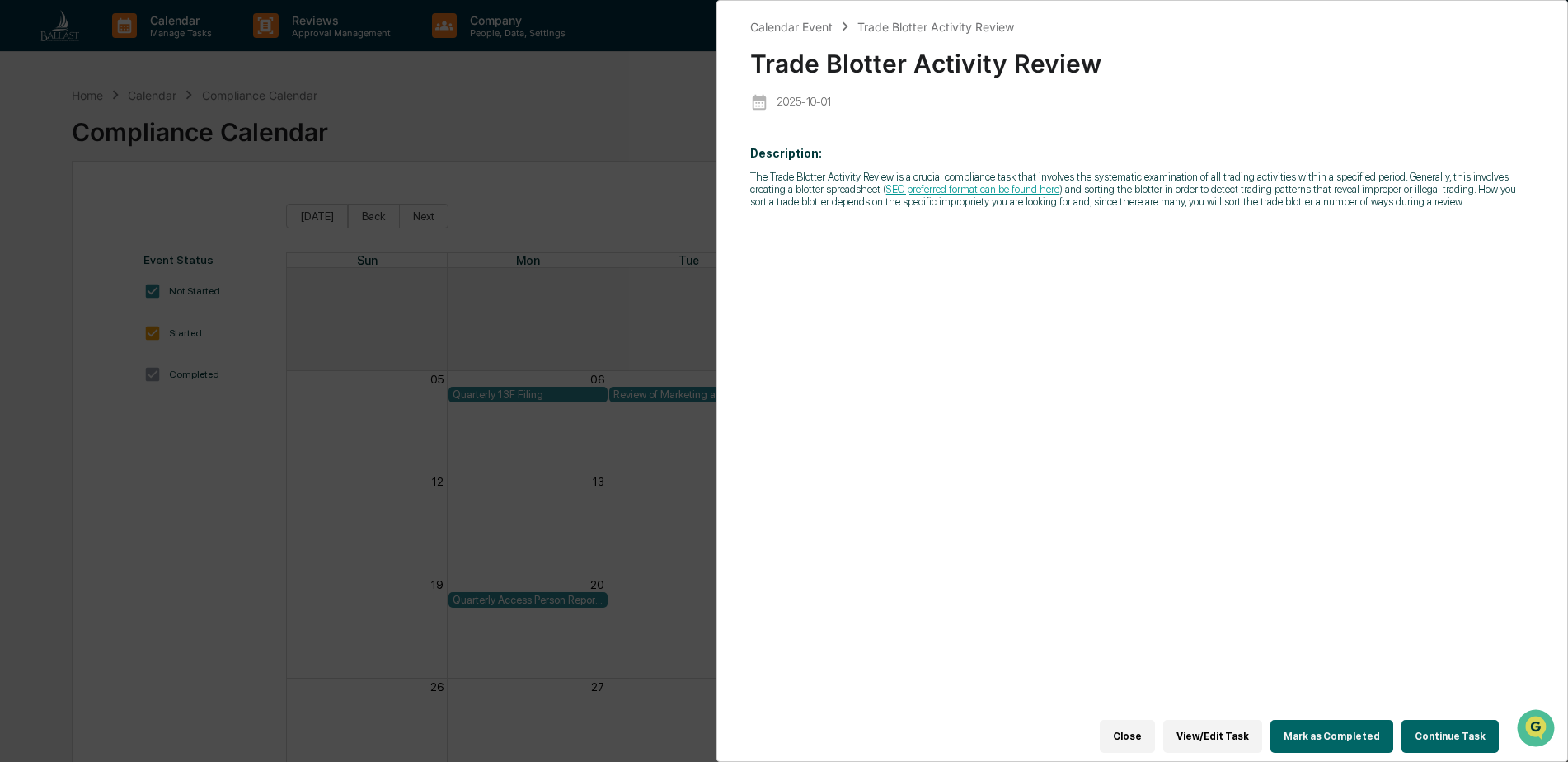
click at [1143, 732] on button "Close" at bounding box center [1127, 736] width 55 height 33
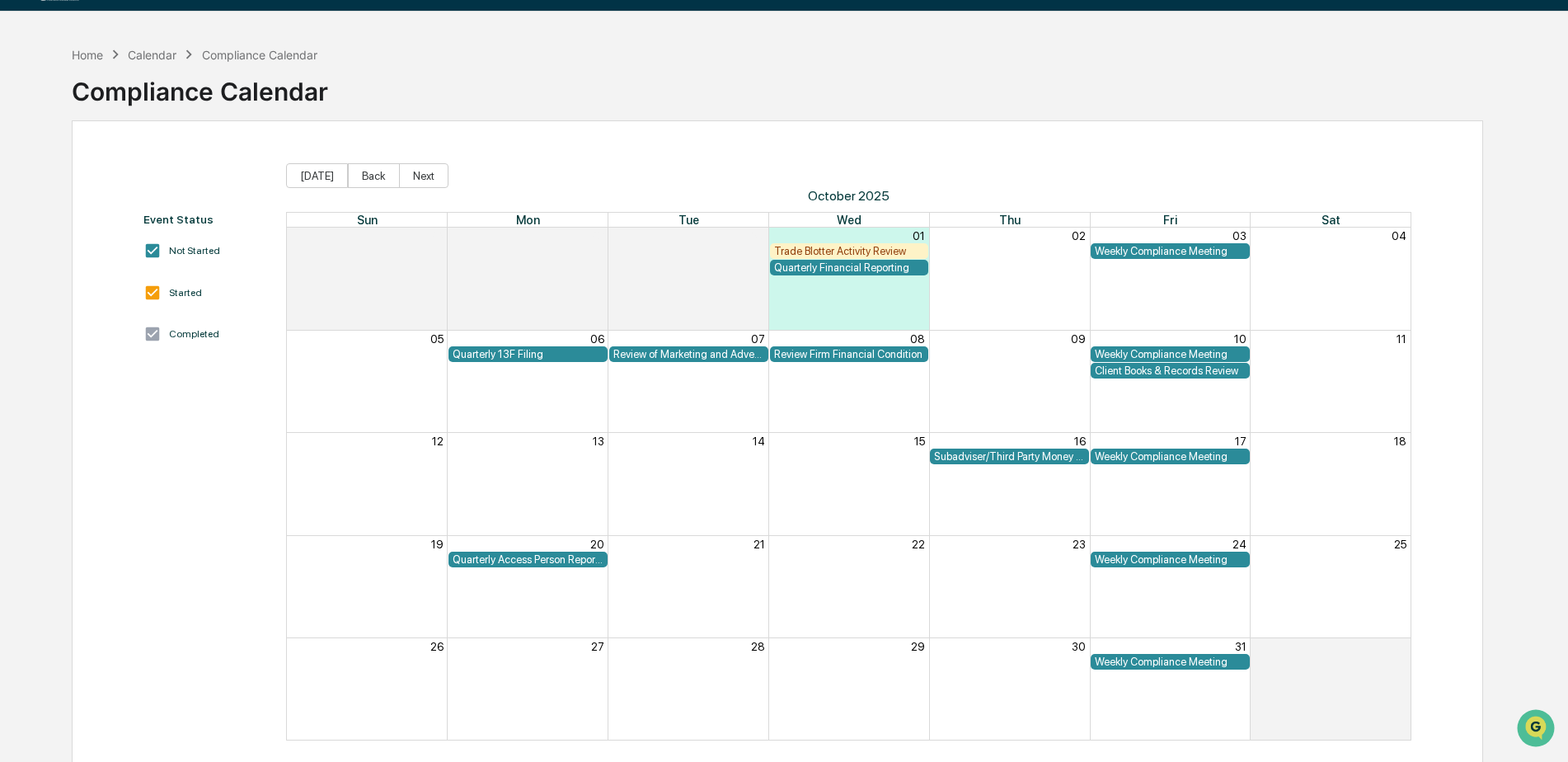
scroll to position [78, 0]
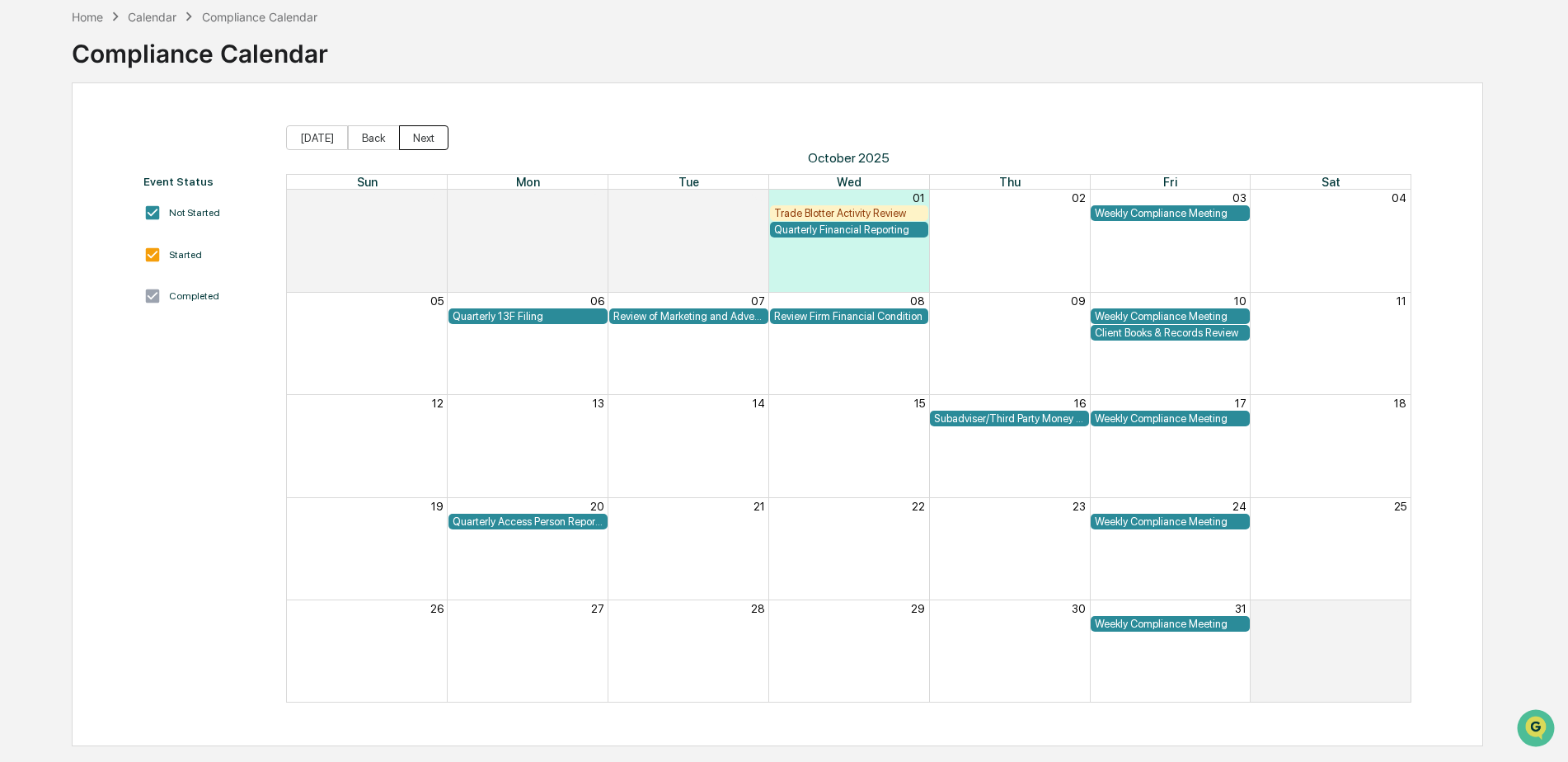
click at [426, 145] on button "Next" at bounding box center [423, 138] width 49 height 25
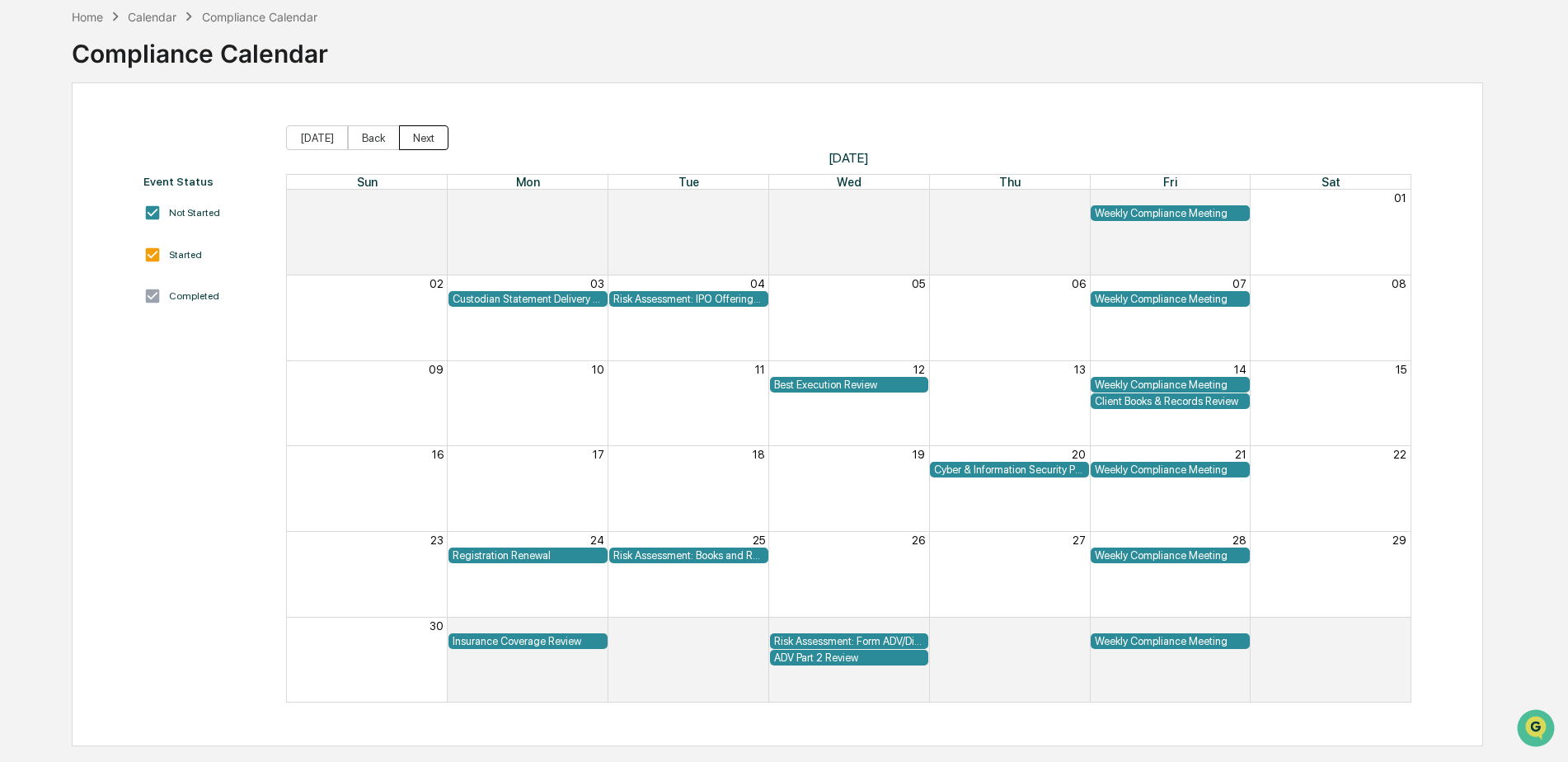
click at [426, 145] on button "Next" at bounding box center [423, 138] width 49 height 25
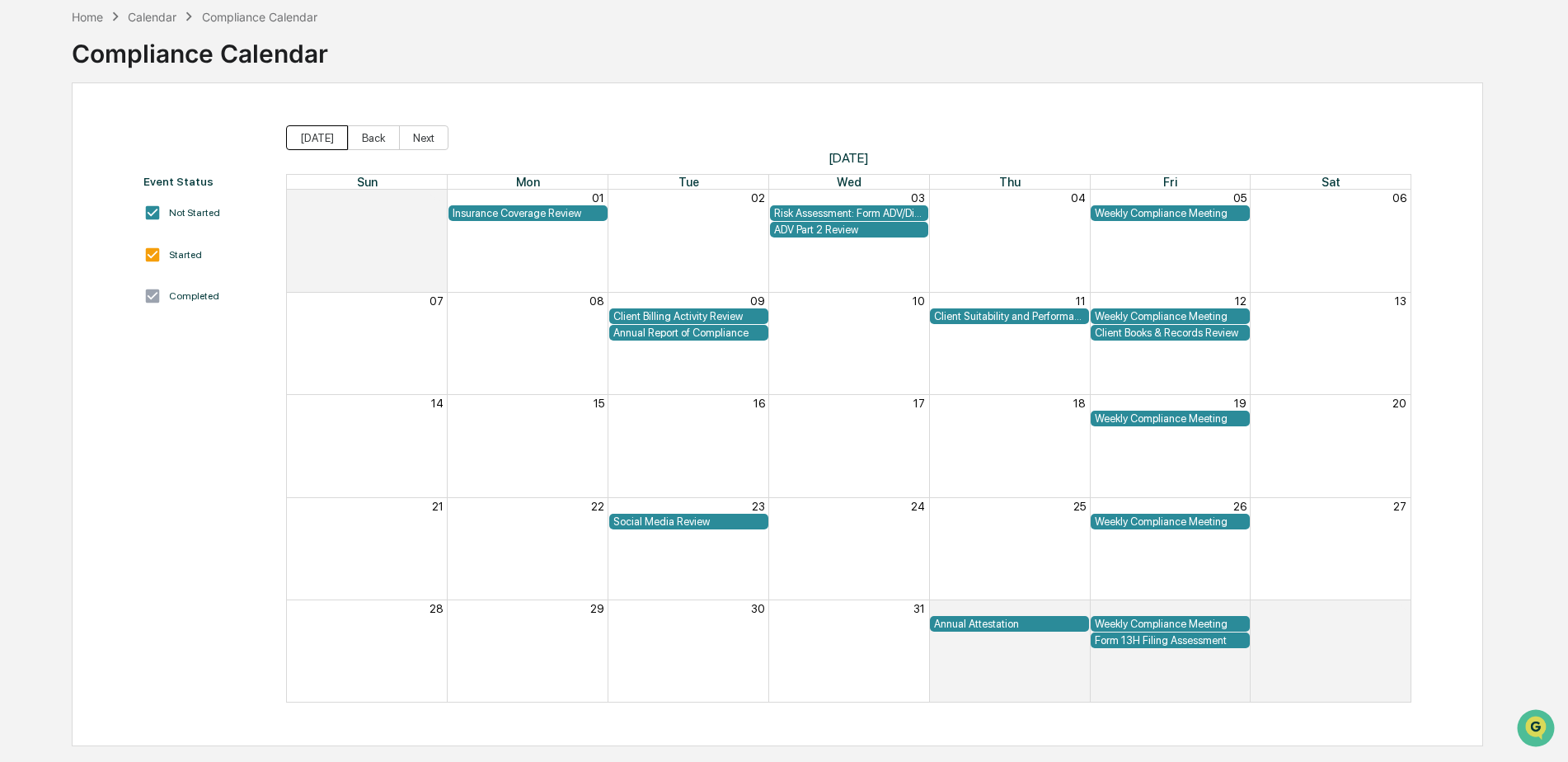
click at [327, 141] on button "Today" at bounding box center [317, 138] width 61 height 25
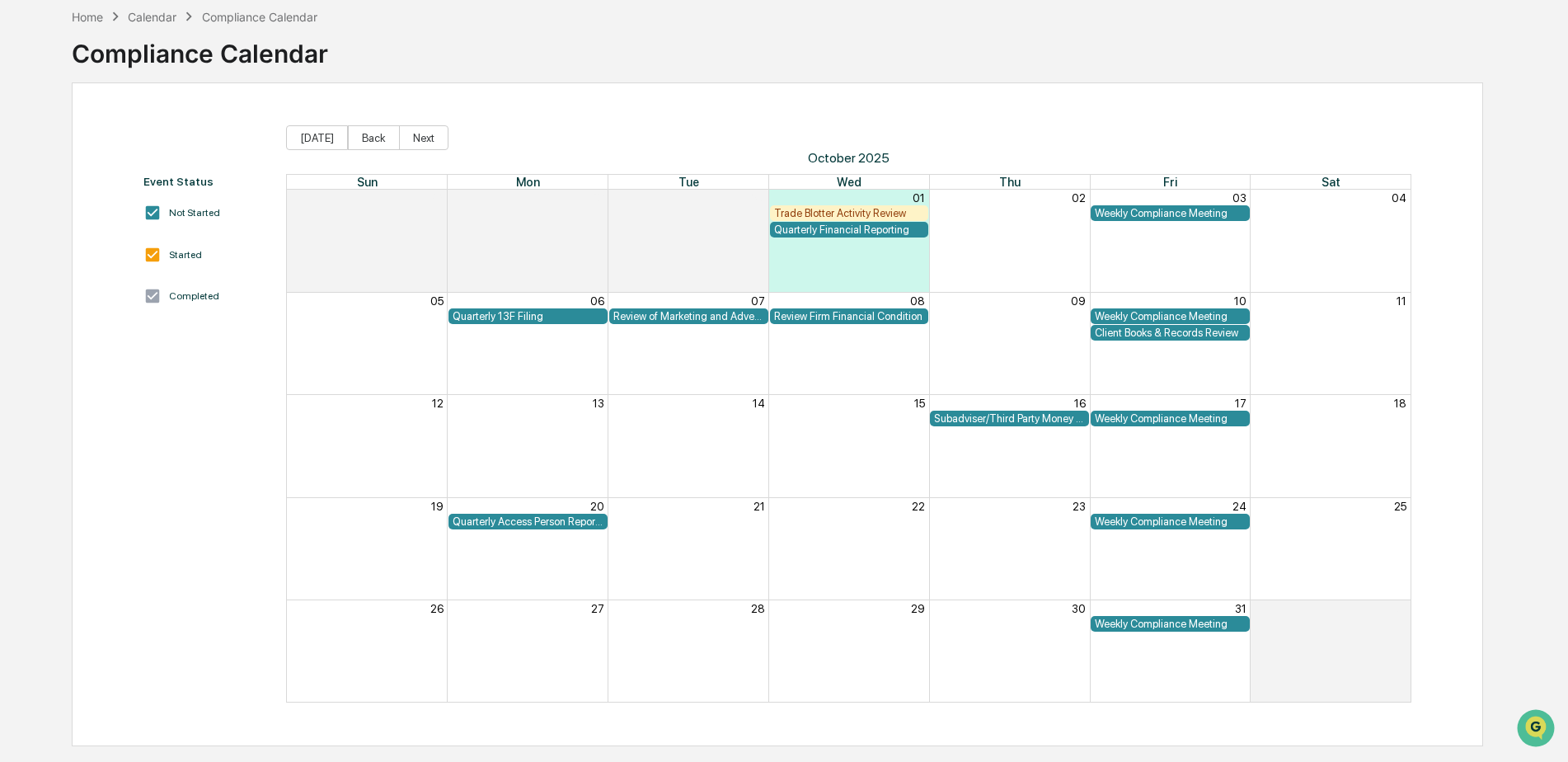
click at [555, 519] on div "Quarterly Access Person Reporting & Certification" at bounding box center [528, 521] width 151 height 12
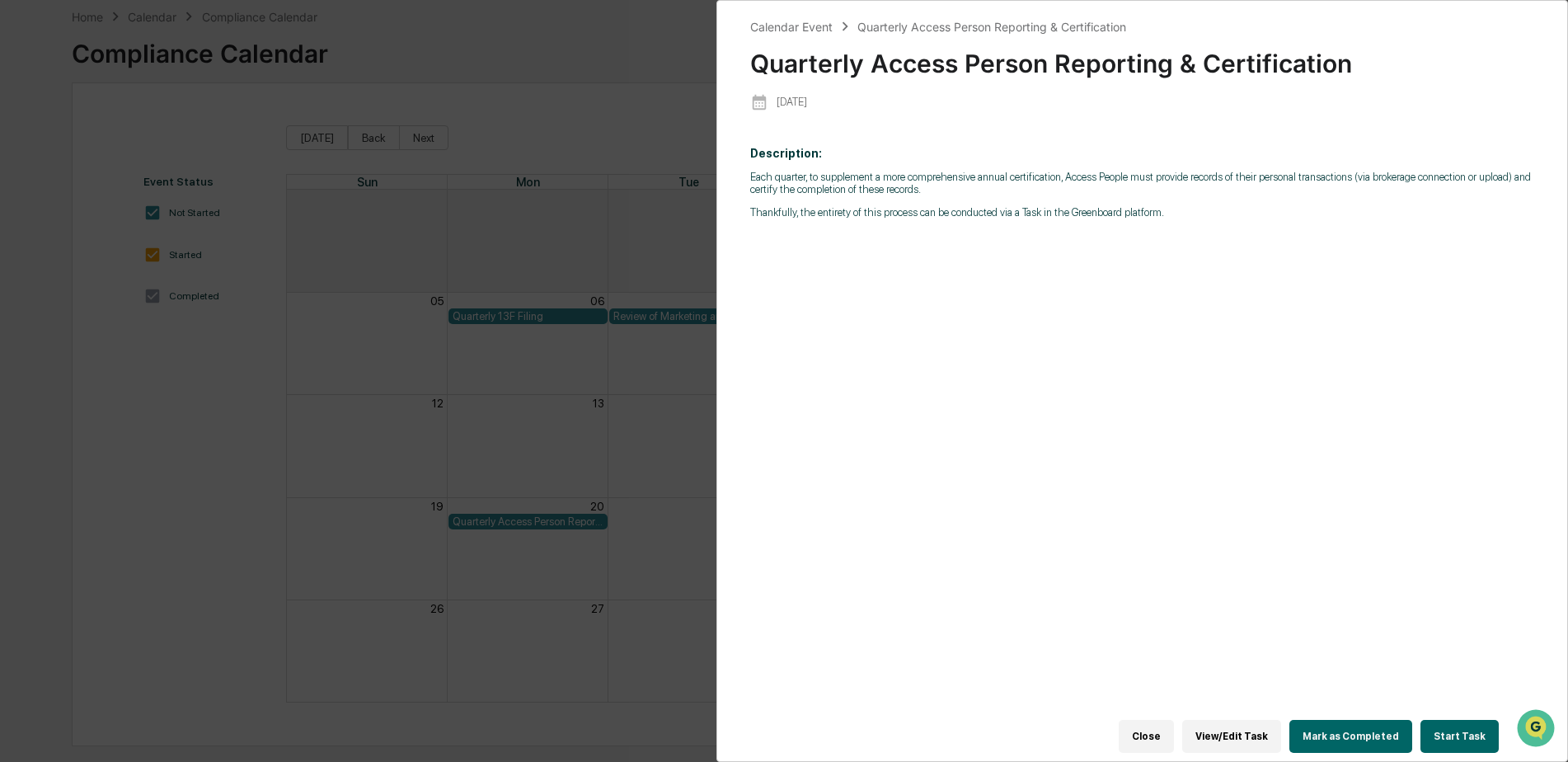
click at [1161, 732] on button "Close" at bounding box center [1146, 736] width 55 height 33
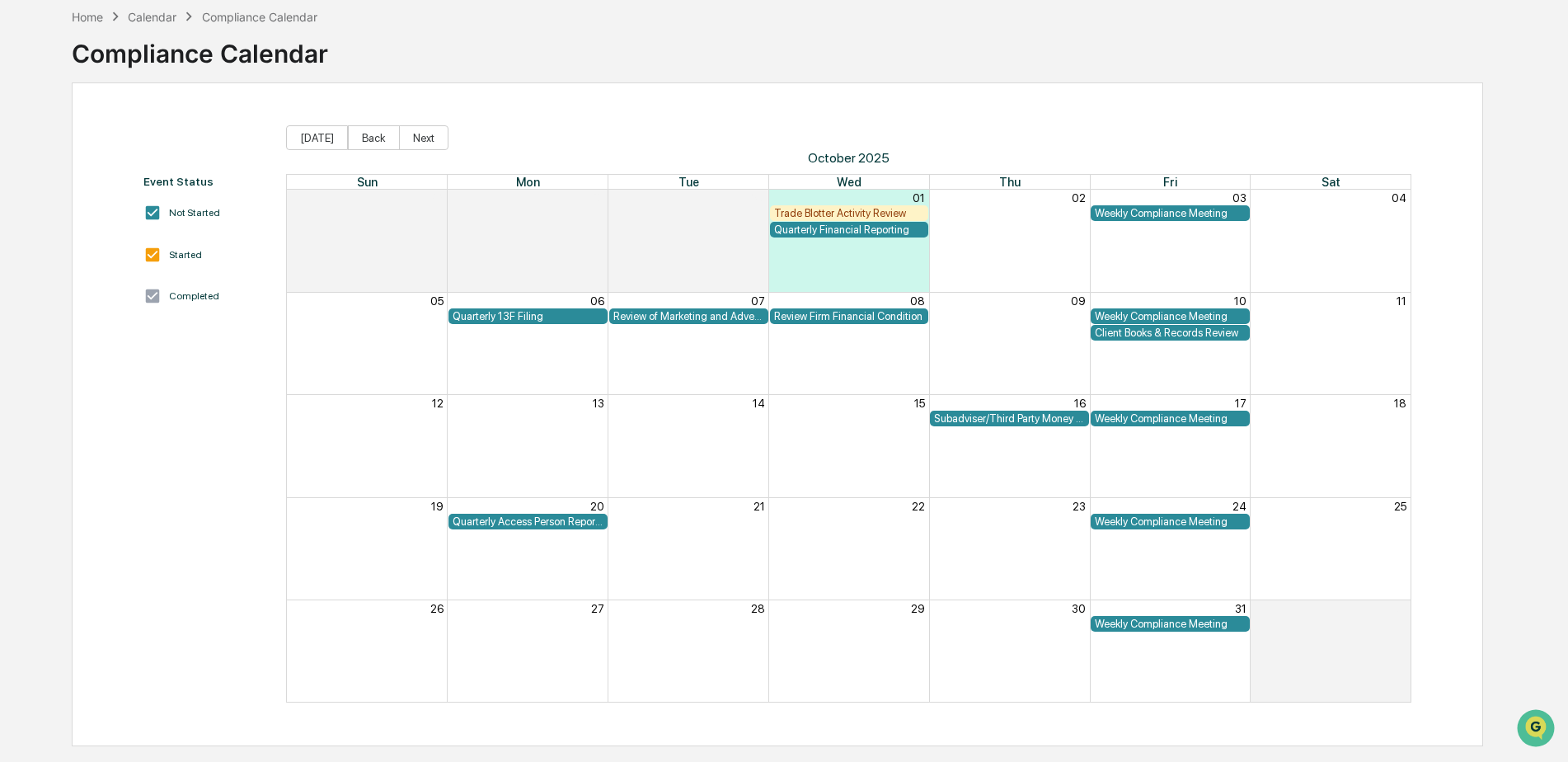
click at [1242, 46] on div "Home Calendar Compliance Calendar Compliance Calendar" at bounding box center [777, 41] width 1411 height 82
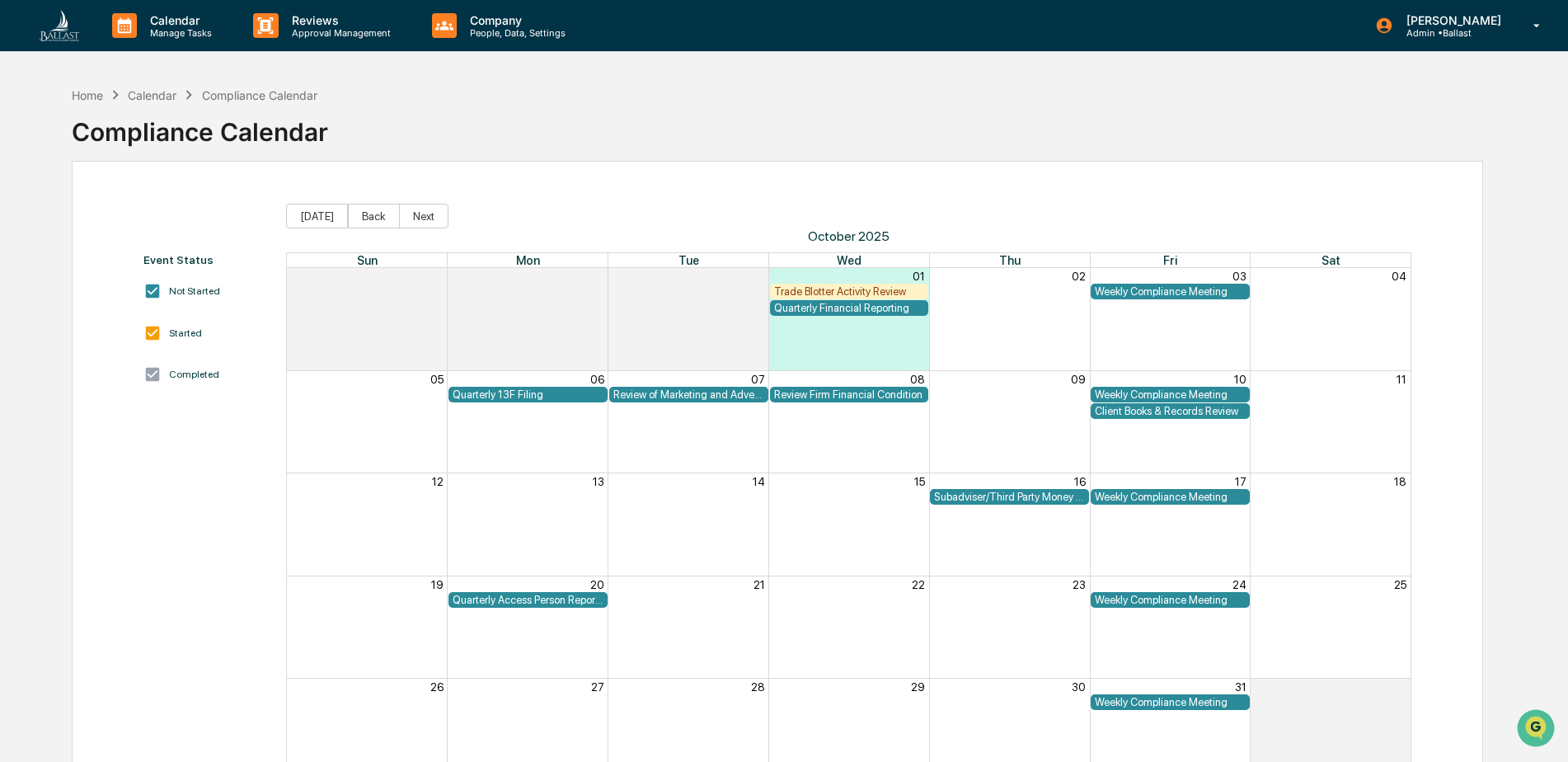
click at [169, 94] on div "Calendar" at bounding box center [151, 95] width 48 height 14
click at [151, 97] on div "Calendar" at bounding box center [151, 95] width 48 height 14
click at [150, 95] on div "Calendar" at bounding box center [151, 95] width 48 height 14
click at [94, 94] on div "Home" at bounding box center [87, 95] width 31 height 14
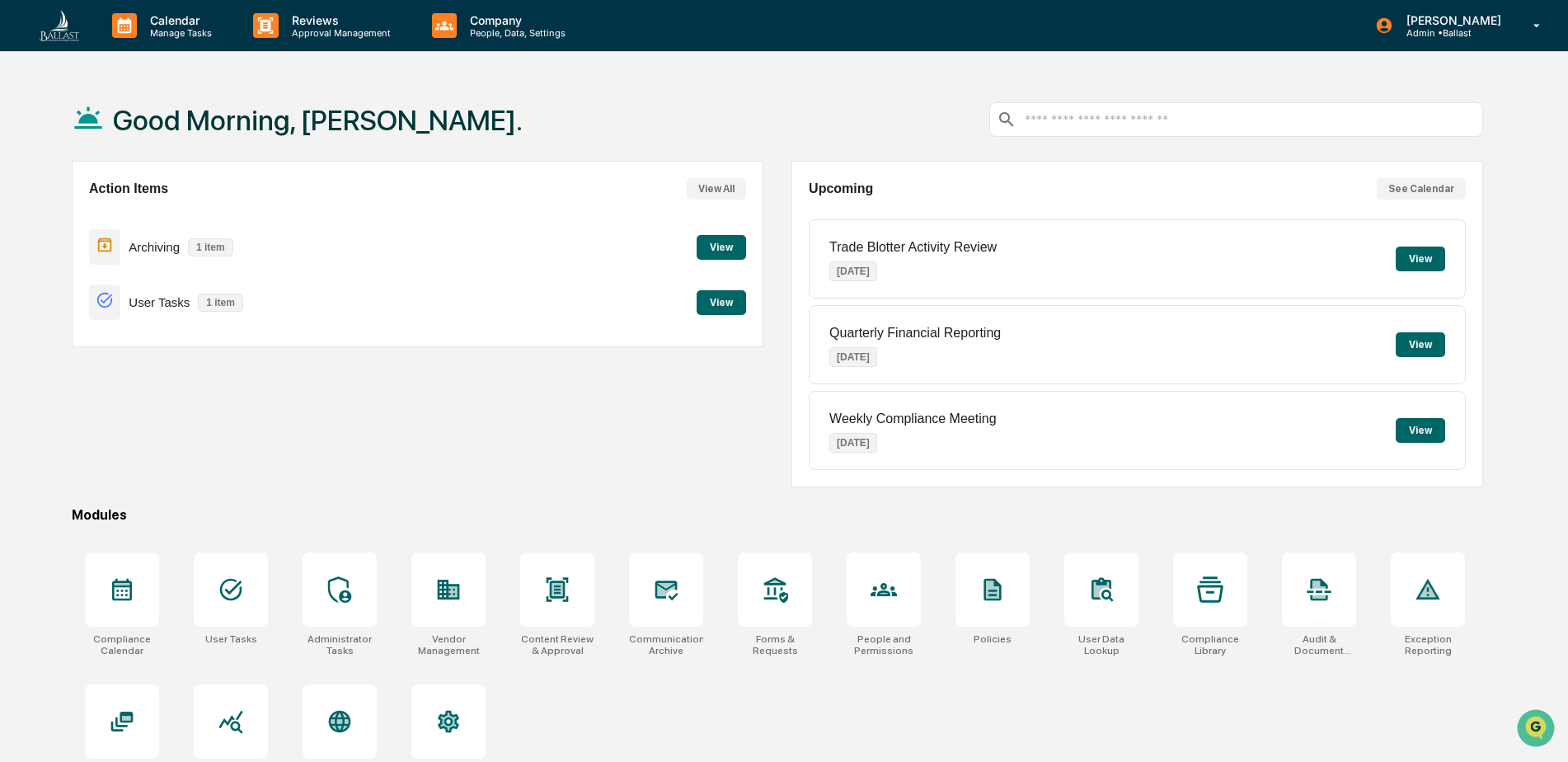
click at [560, 457] on div "Action Items View All Archiving 1 item View User Tasks 1 item View" at bounding box center [418, 323] width 692 height 326
click at [727, 247] on button "View" at bounding box center [721, 248] width 49 height 25
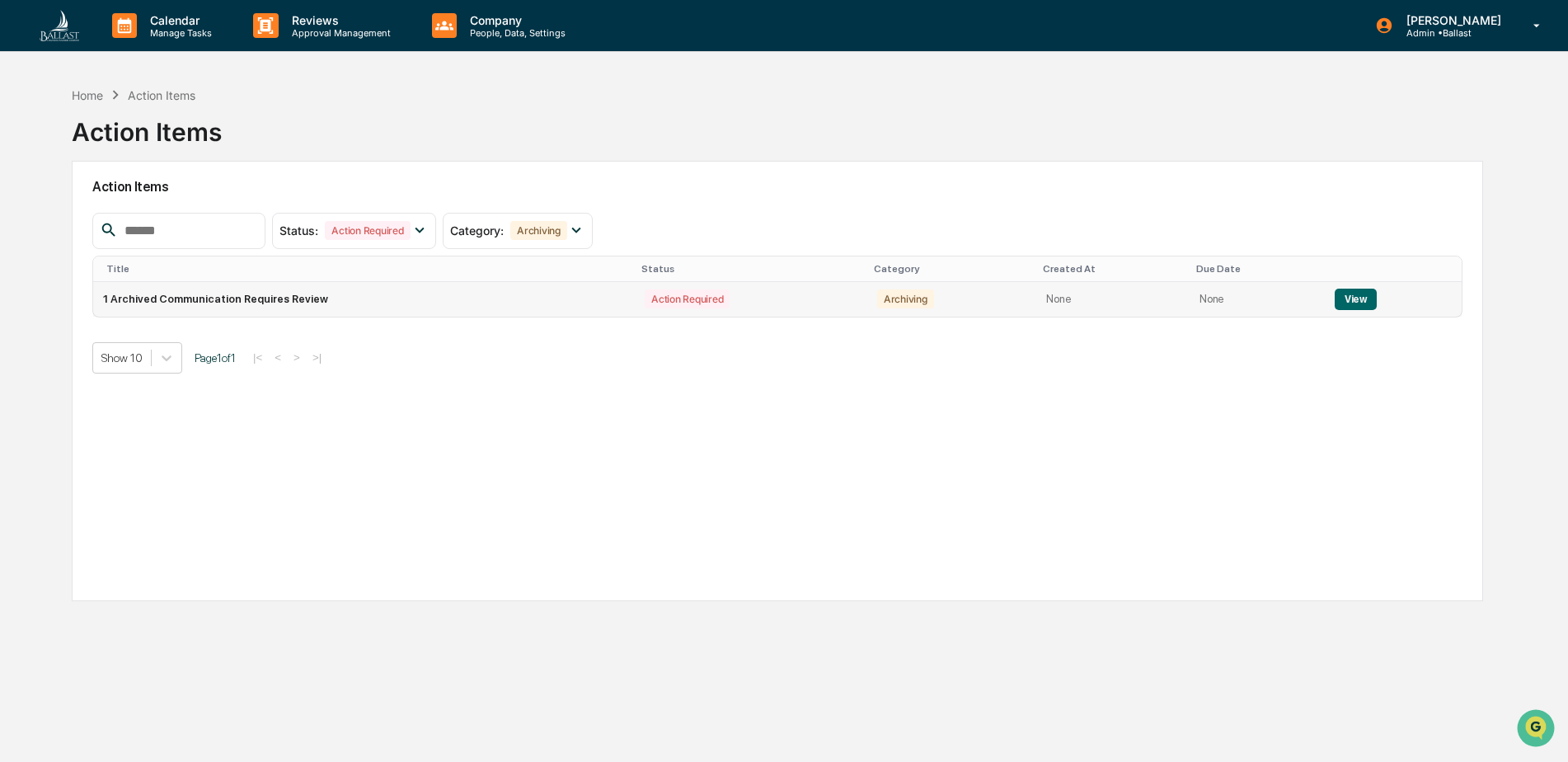
click at [1349, 298] on button "View" at bounding box center [1355, 299] width 42 height 22
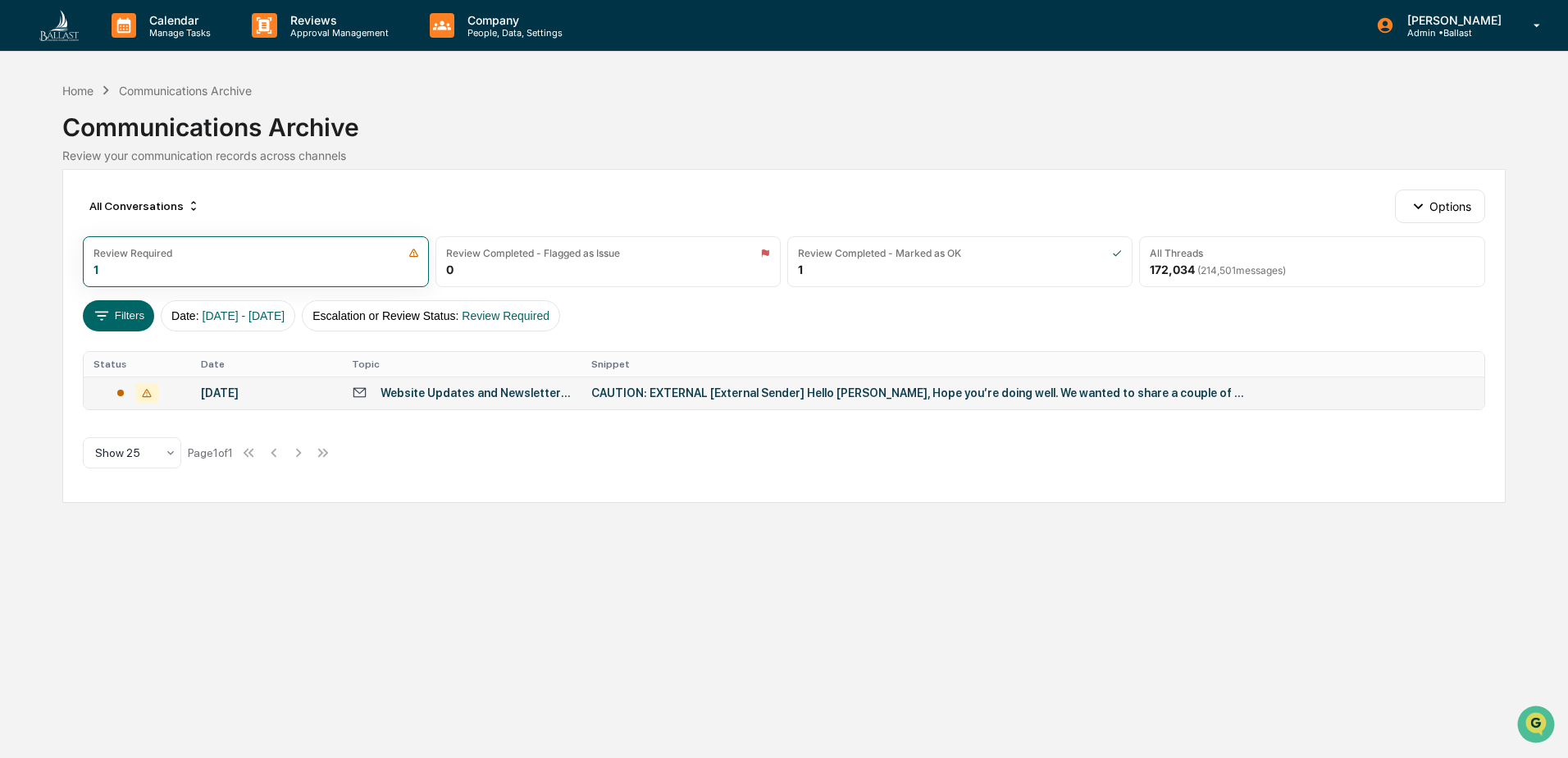
click at [510, 398] on div "Website Updates and Newsletter Content" at bounding box center [476, 393] width 191 height 13
click at [34, 82] on div "Calendar Manage Tasks Reviews Approval Management Company People, Data, Setting…" at bounding box center [784, 379] width 1568 height 758
click at [638, 103] on div "Communications Archive" at bounding box center [784, 120] width 1443 height 42
click at [74, 87] on div "Home" at bounding box center [77, 90] width 31 height 14
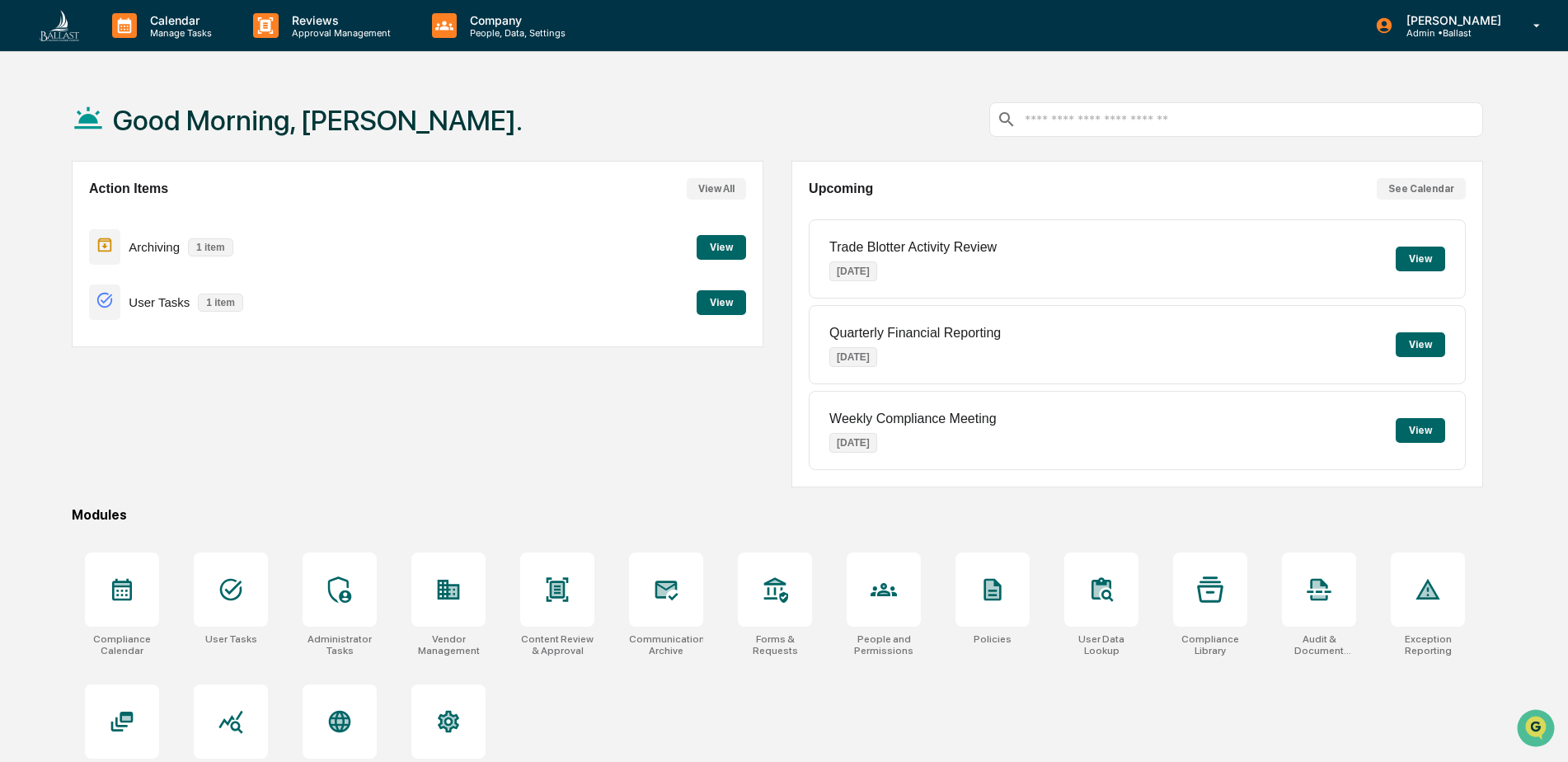
scroll to position [78, 0]
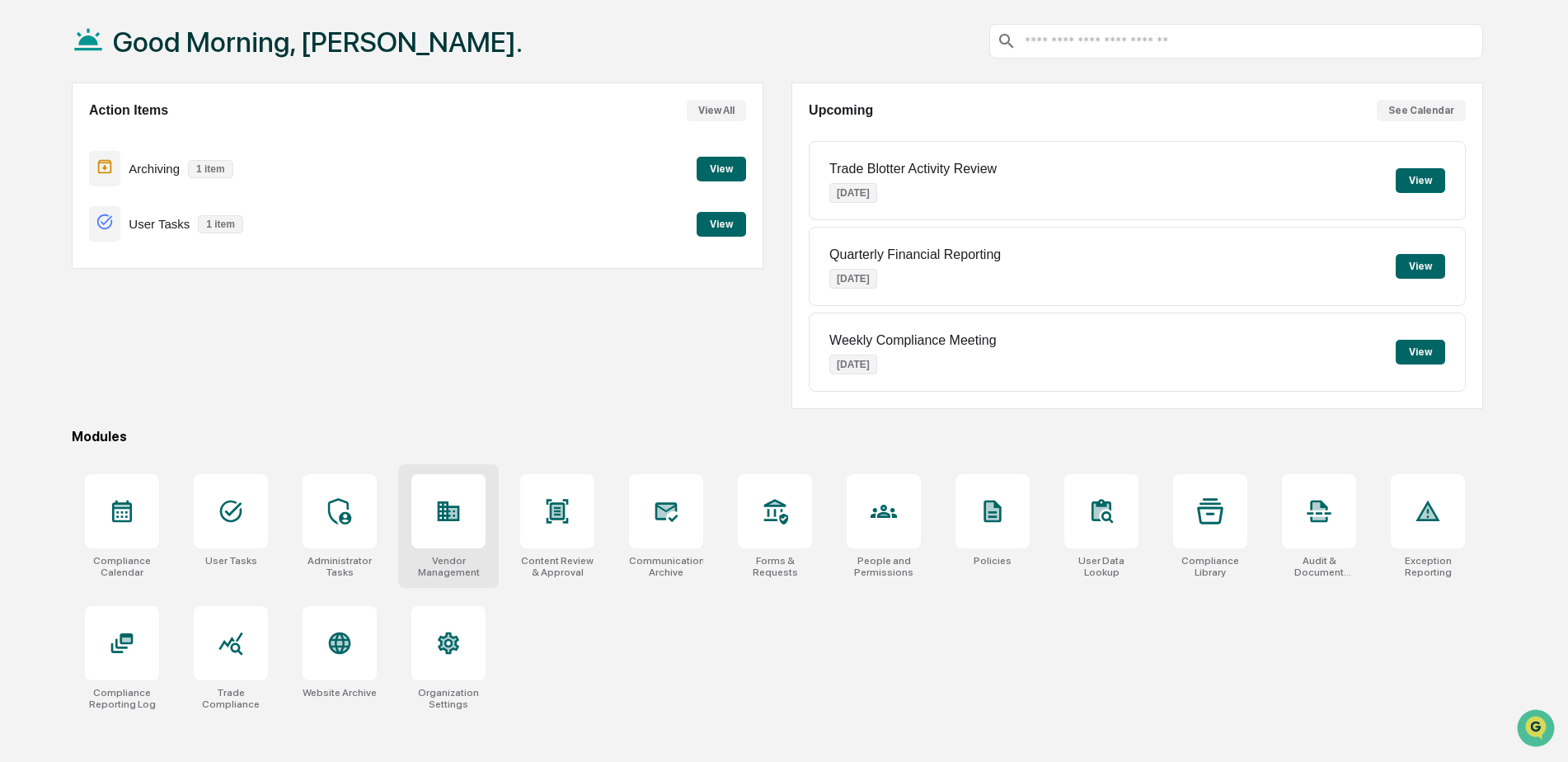
click at [453, 512] on icon at bounding box center [453, 512] width 9 height 10
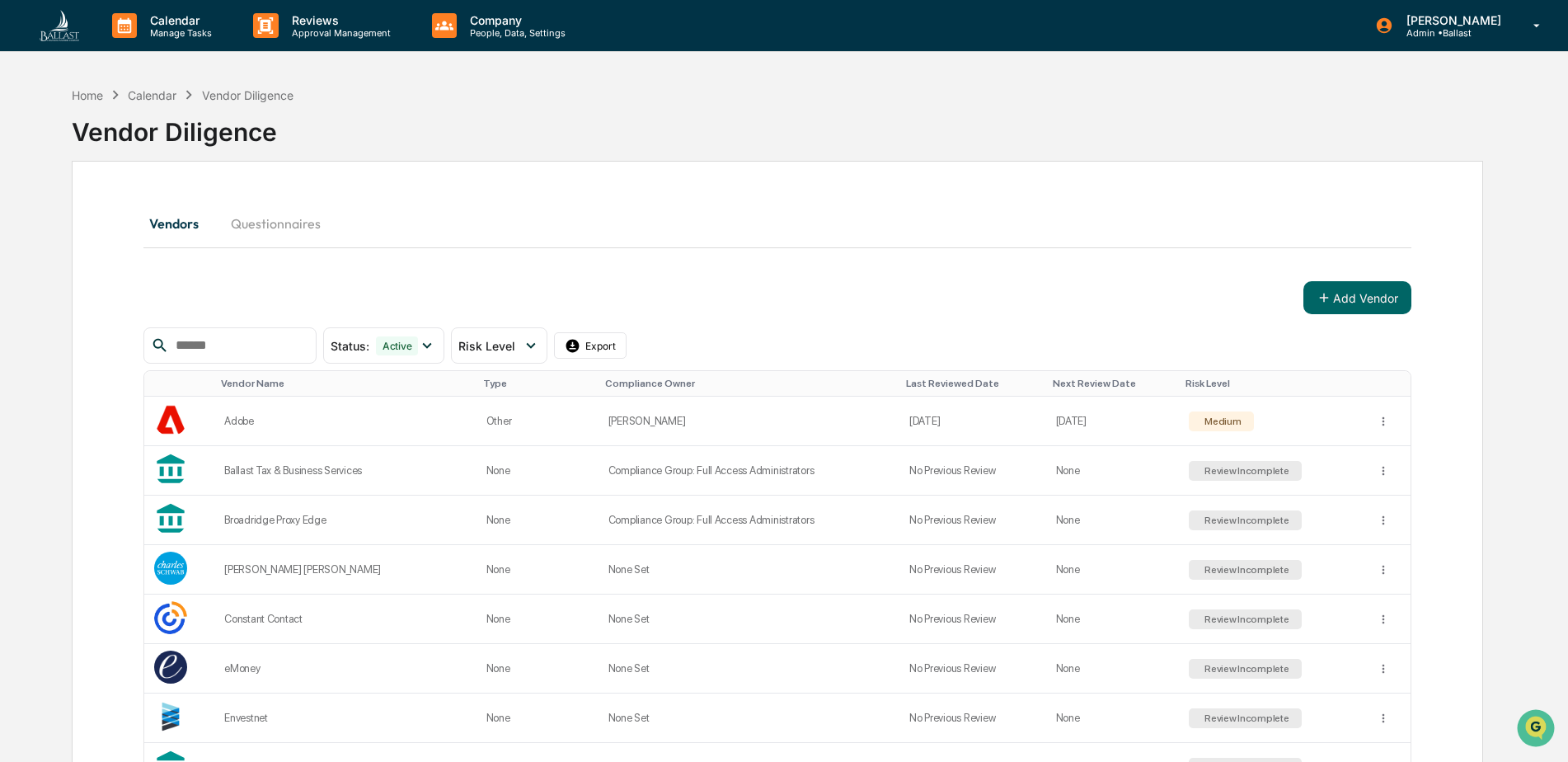
click at [158, 94] on div "Calendar" at bounding box center [151, 95] width 48 height 14
click at [99, 94] on div "Home" at bounding box center [87, 95] width 31 height 14
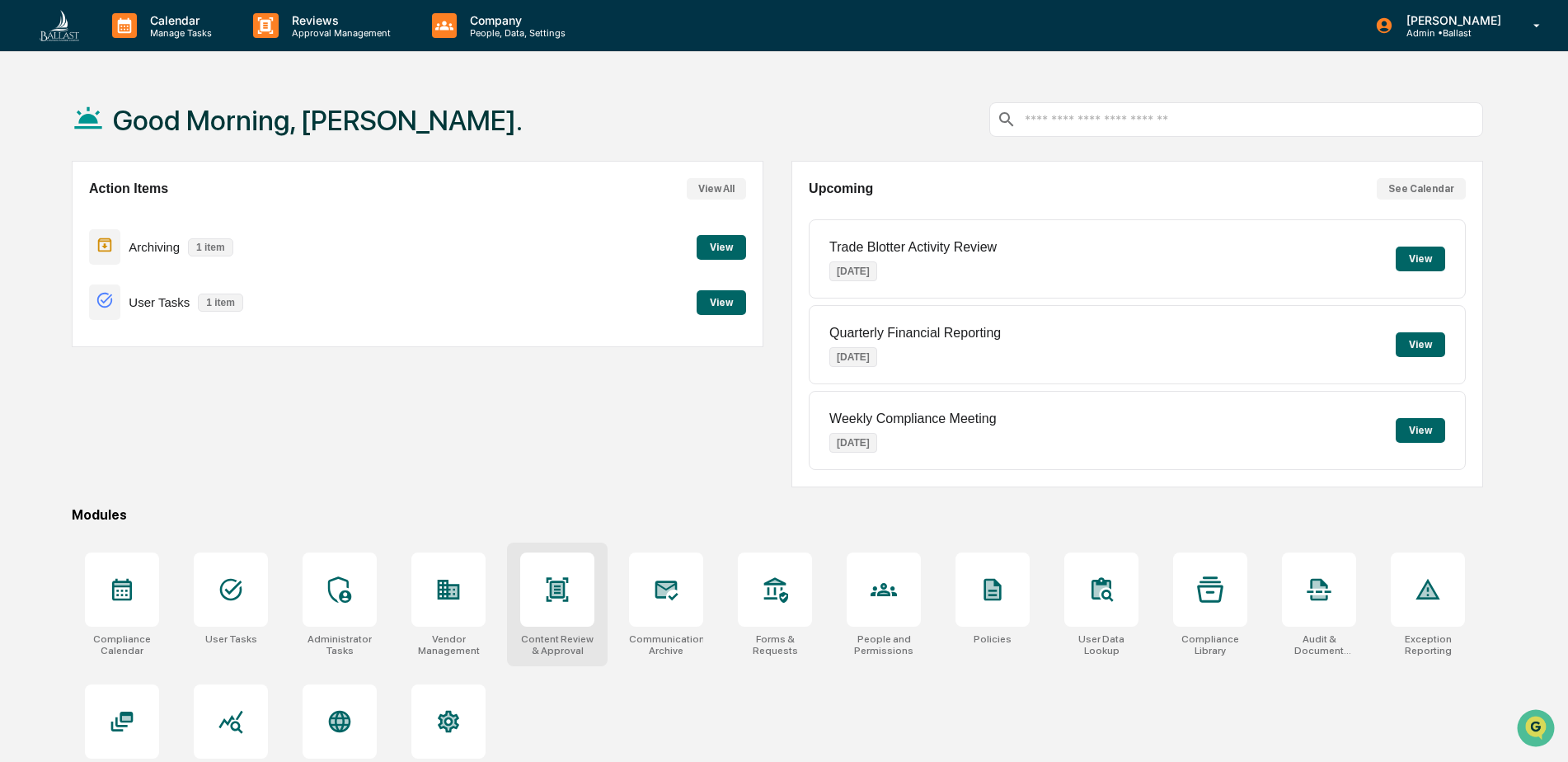
click at [549, 615] on div at bounding box center [557, 589] width 74 height 74
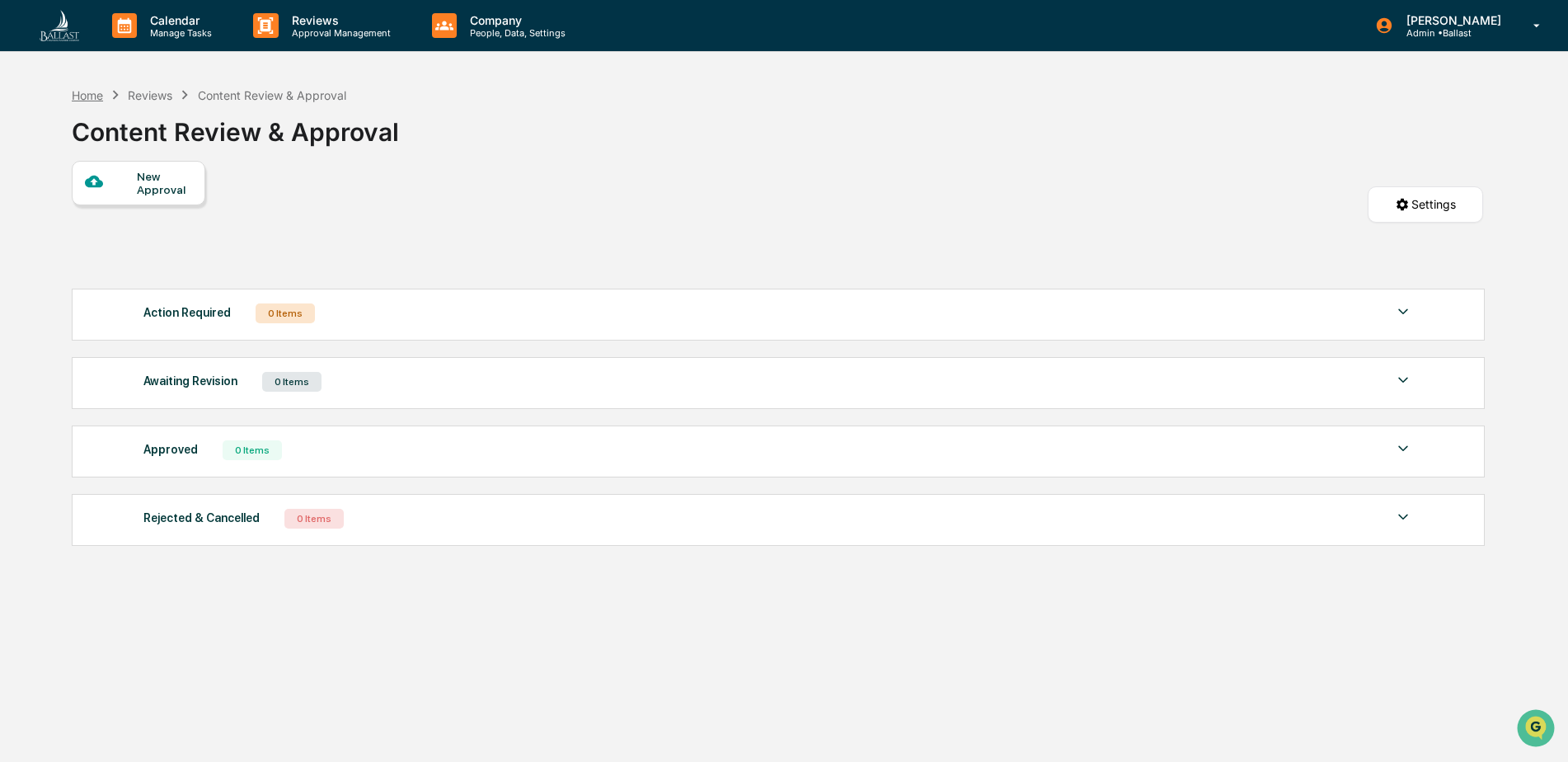
click at [94, 94] on div "Home" at bounding box center [87, 95] width 31 height 14
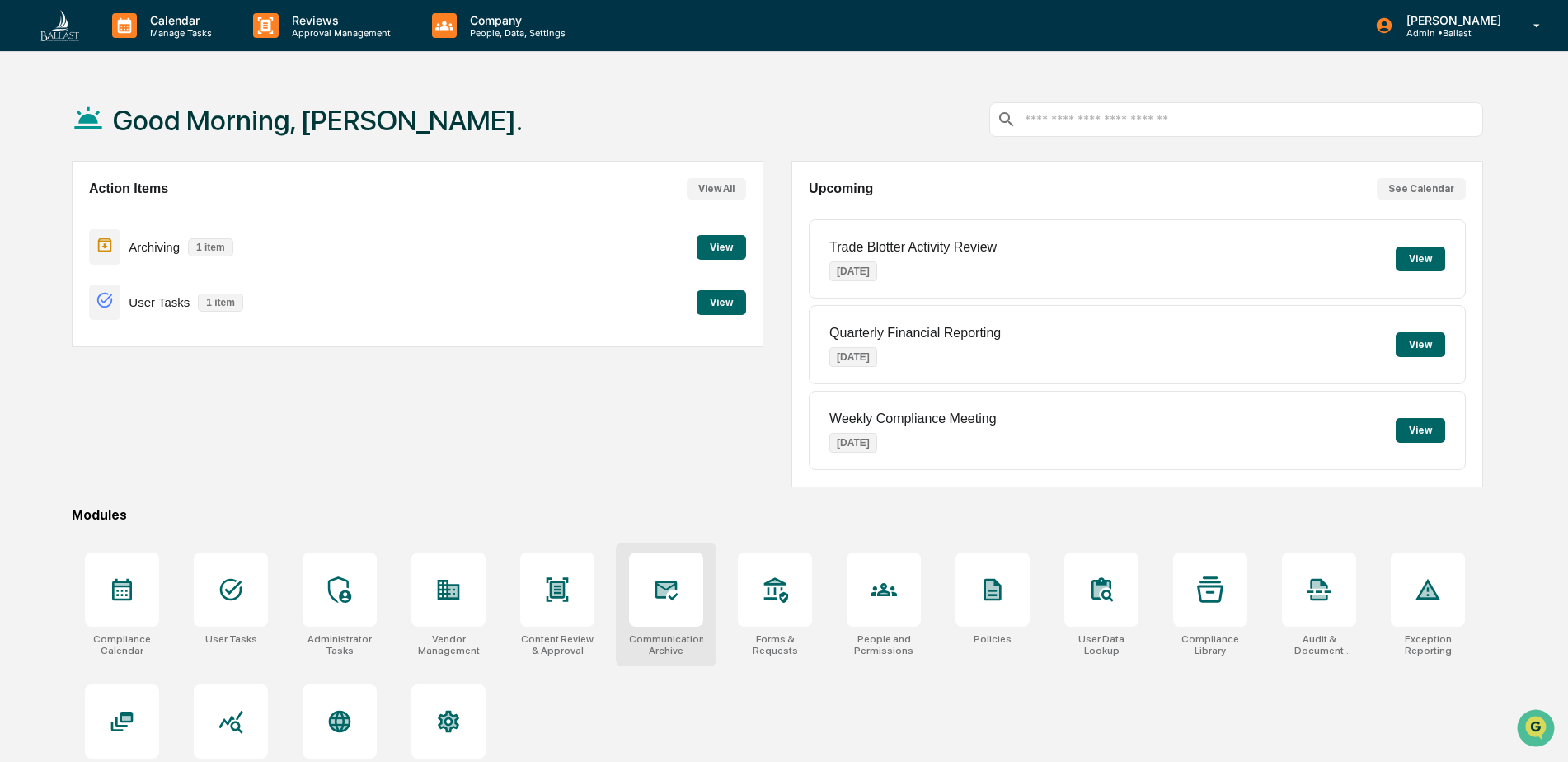
click at [662, 602] on icon at bounding box center [666, 590] width 26 height 26
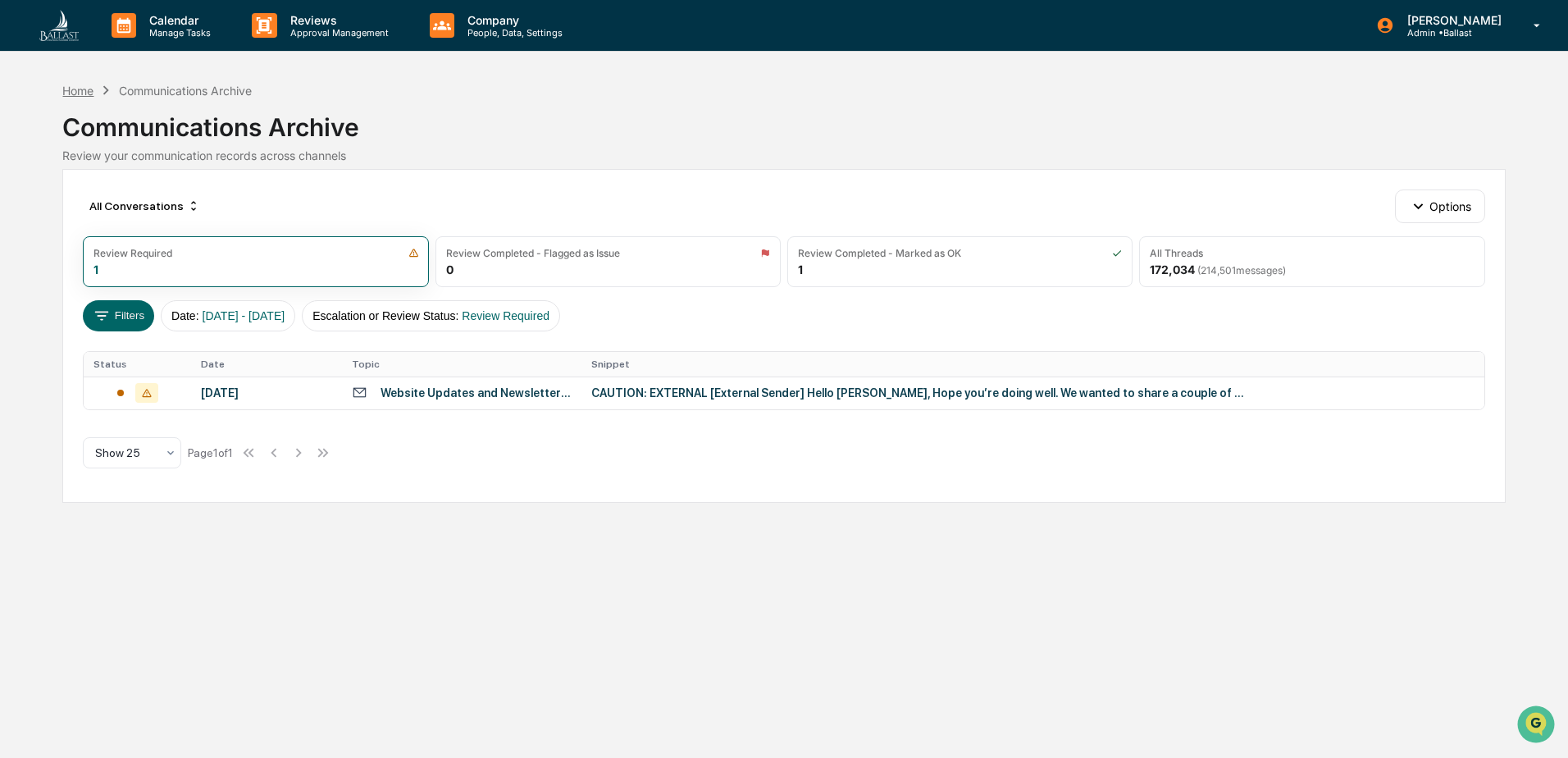
click at [86, 90] on div "Home" at bounding box center [77, 90] width 31 height 14
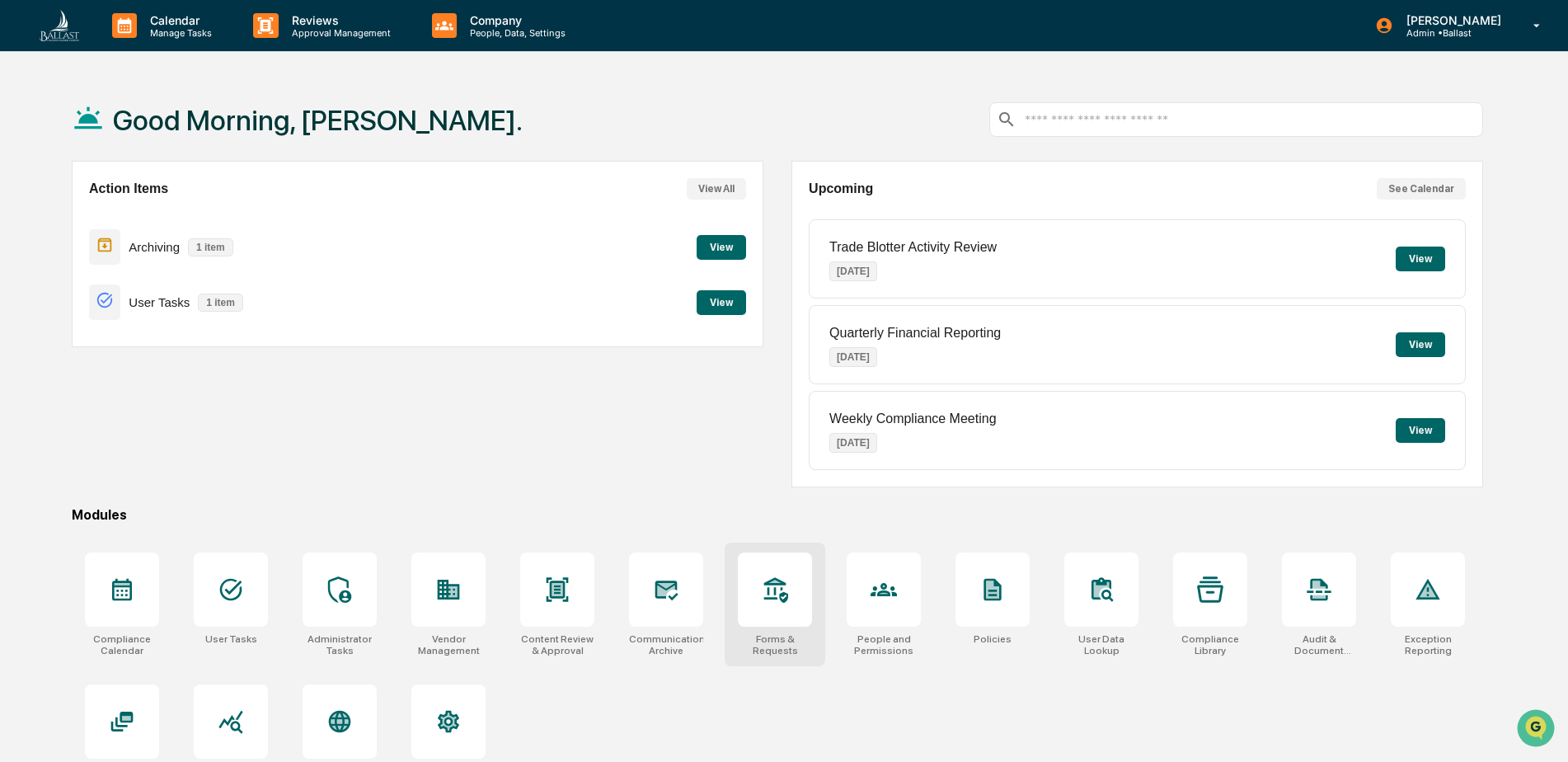
click at [779, 615] on div at bounding box center [775, 589] width 74 height 74
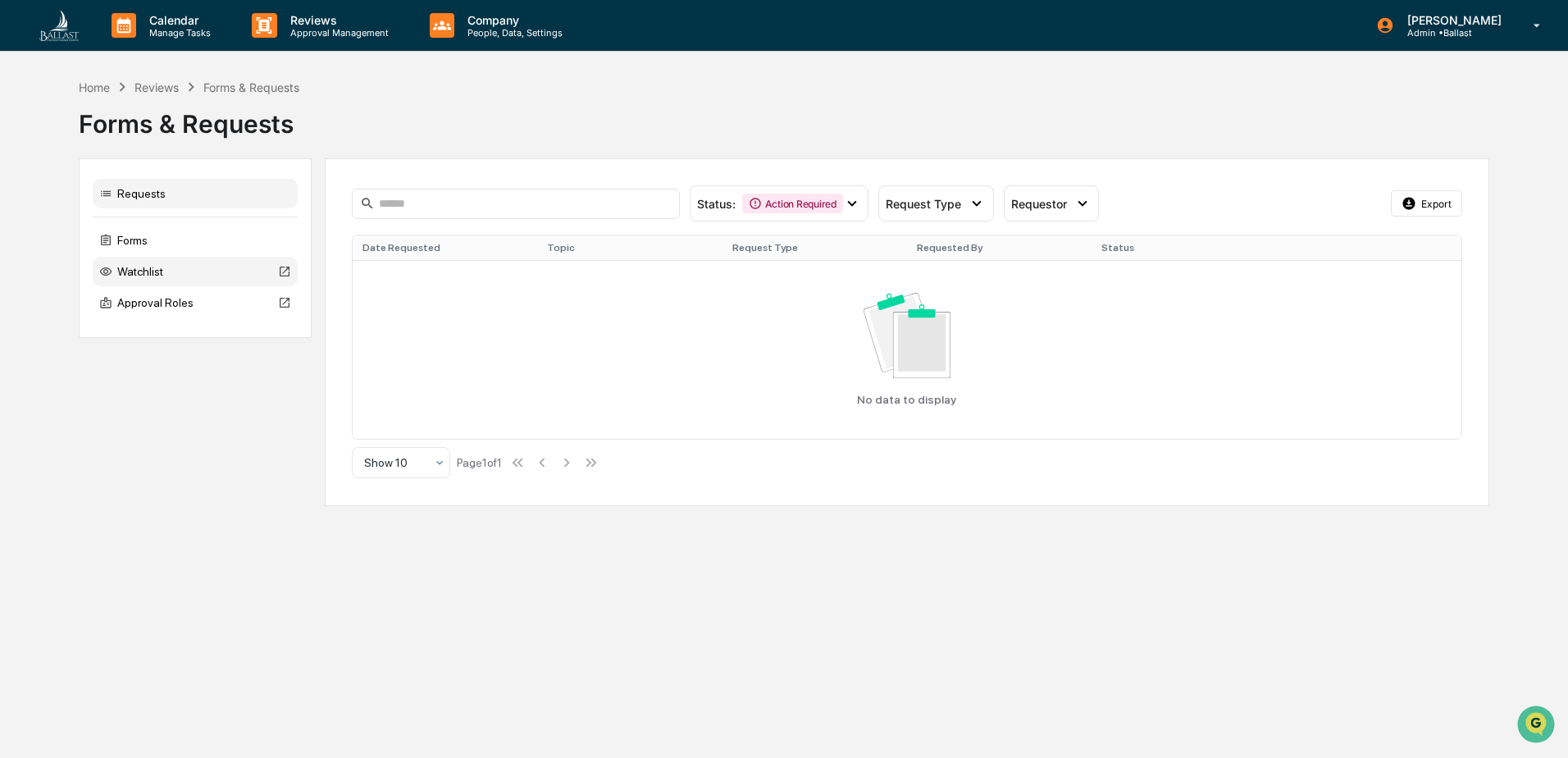
click at [151, 272] on div "Watchlist" at bounding box center [196, 271] width 205 height 29
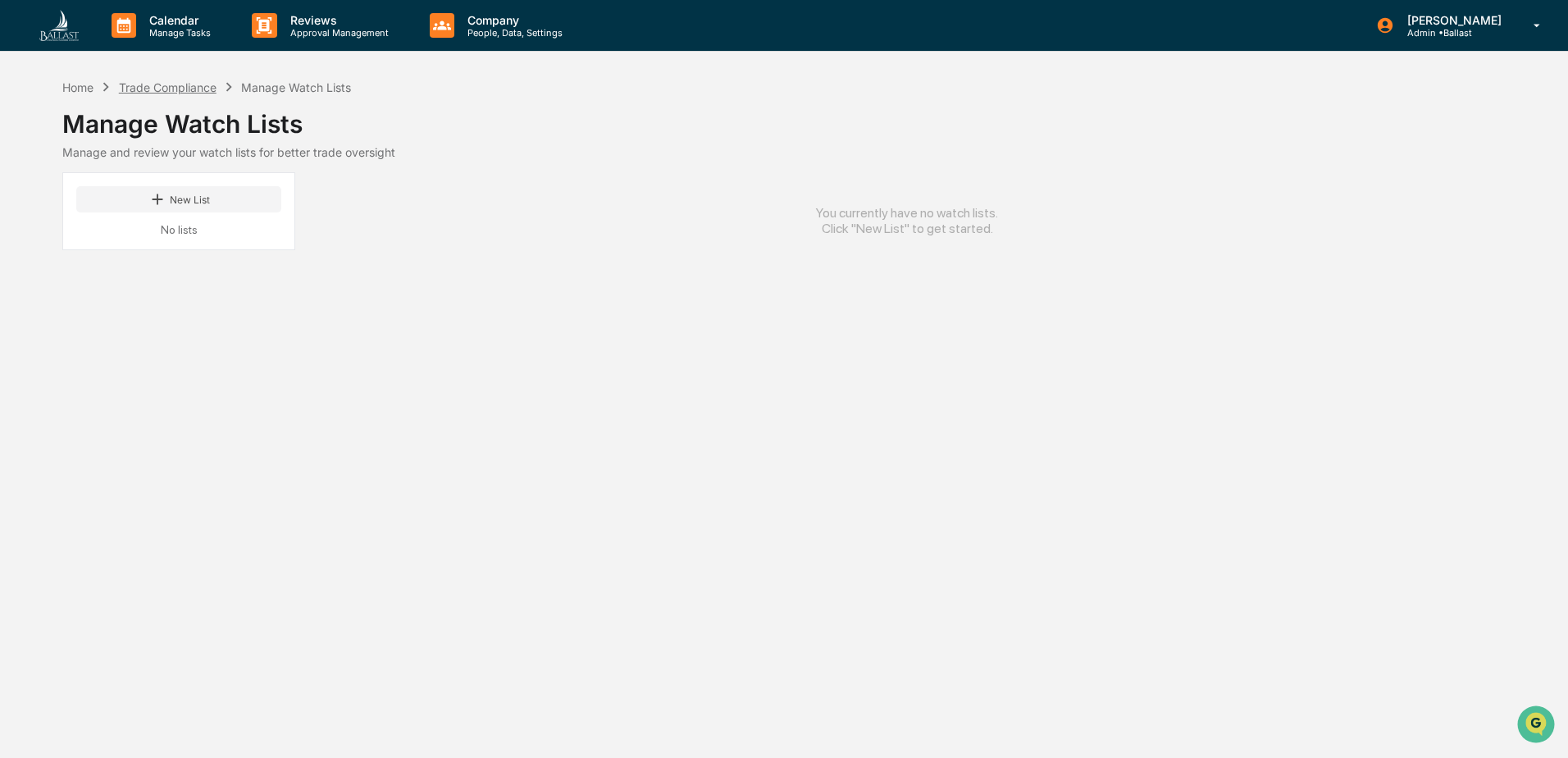
click at [149, 84] on div "Trade Compliance" at bounding box center [167, 87] width 98 height 14
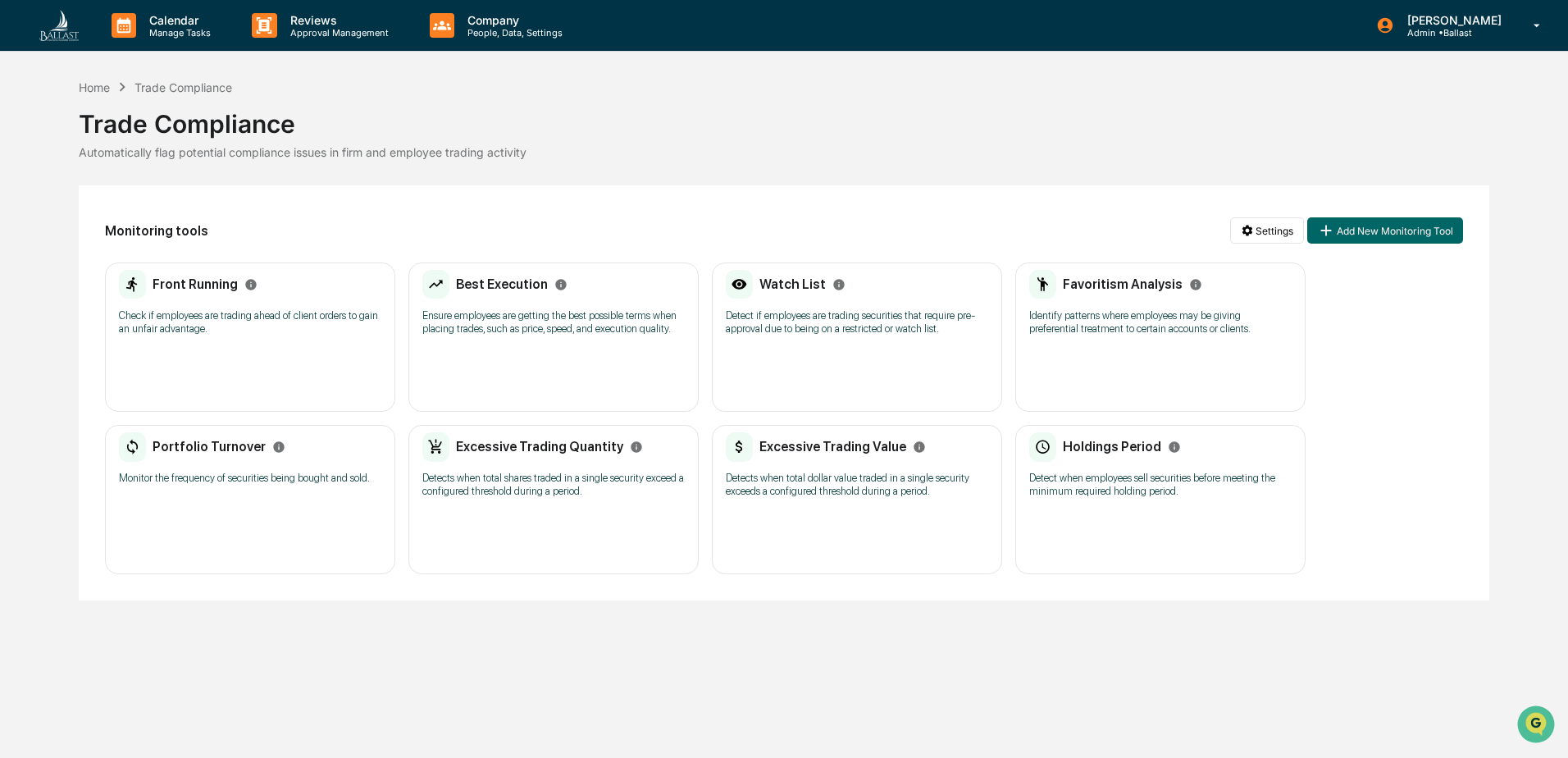
click at [205, 279] on h2 "Front Running" at bounding box center [195, 284] width 86 height 16
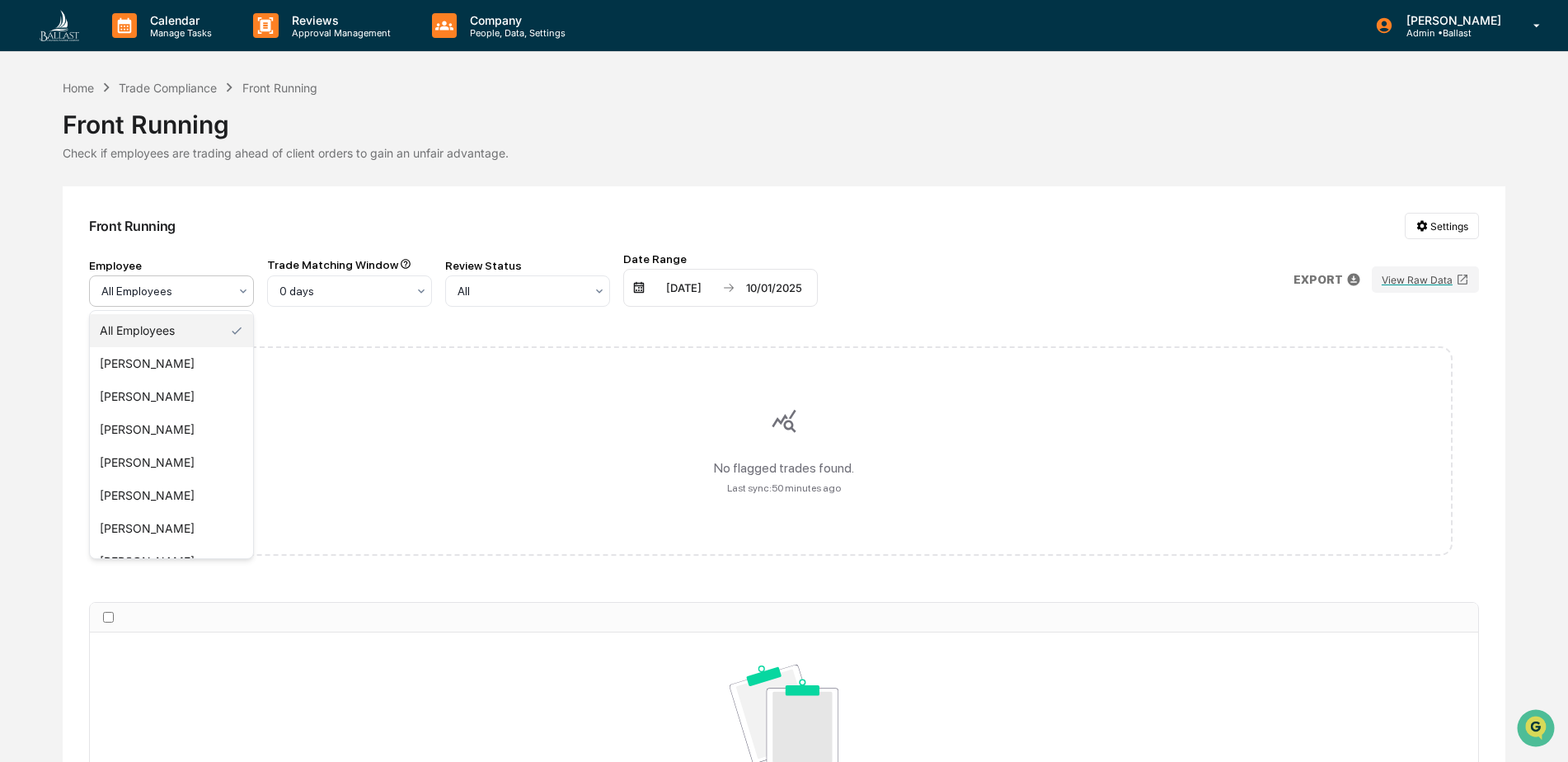
click at [242, 292] on icon at bounding box center [243, 291] width 7 height 4
click at [268, 212] on div "Front Running Settings Employee All Employees Trade Matching Window 0 days Revi…" at bounding box center [784, 552] width 1442 height 732
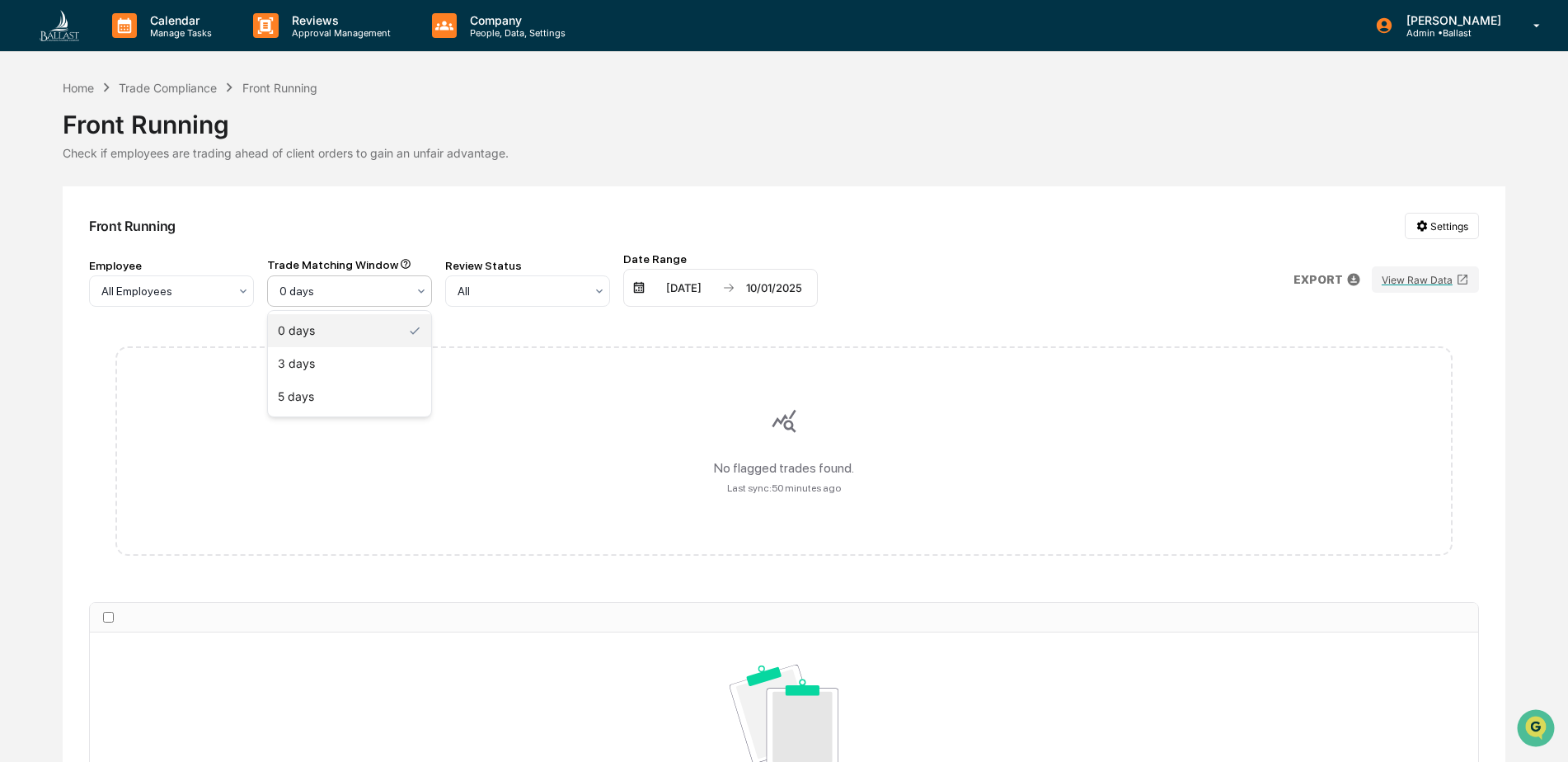
click at [422, 293] on icon at bounding box center [421, 291] width 7 height 4
click at [448, 204] on div "Front Running Settings Employee All Employees Trade Matching Window 0 days Revi…" at bounding box center [784, 552] width 1442 height 732
click at [183, 89] on div "Trade Compliance" at bounding box center [168, 87] width 98 height 14
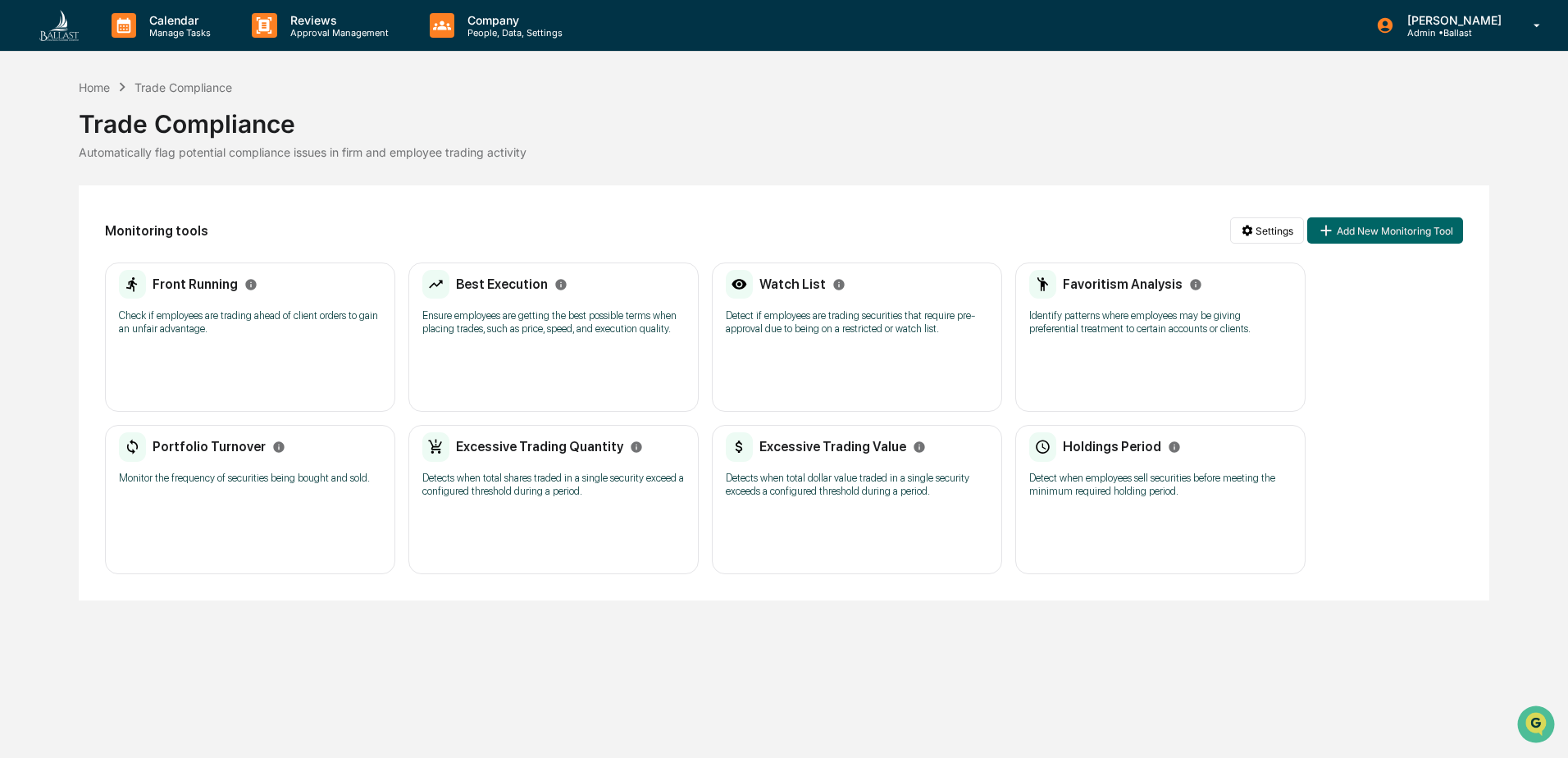
click at [1085, 285] on h2 "Favoritism Analysis" at bounding box center [1122, 284] width 119 height 16
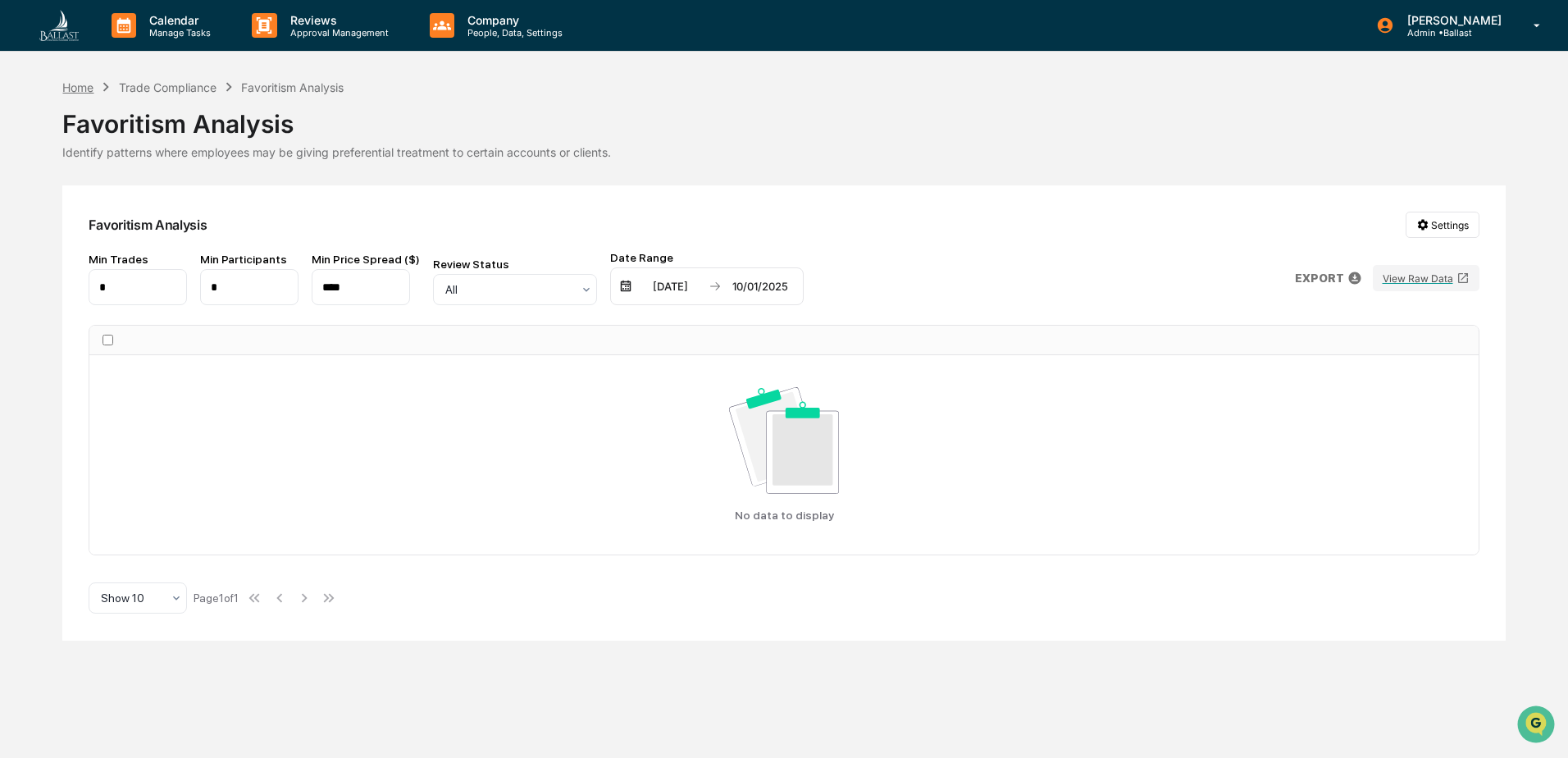
click at [86, 86] on div "Home" at bounding box center [77, 87] width 31 height 14
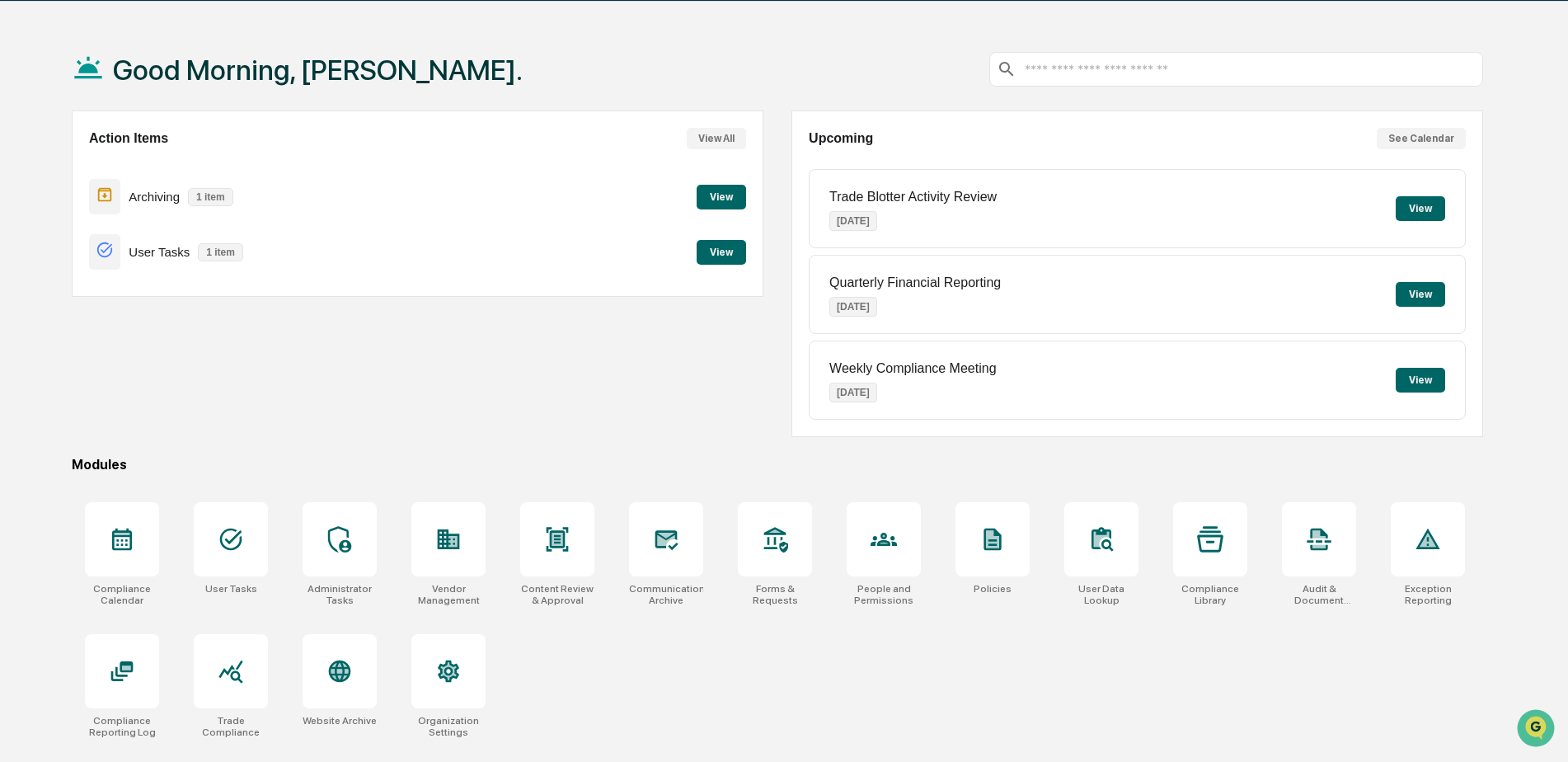
scroll to position [78, 0]
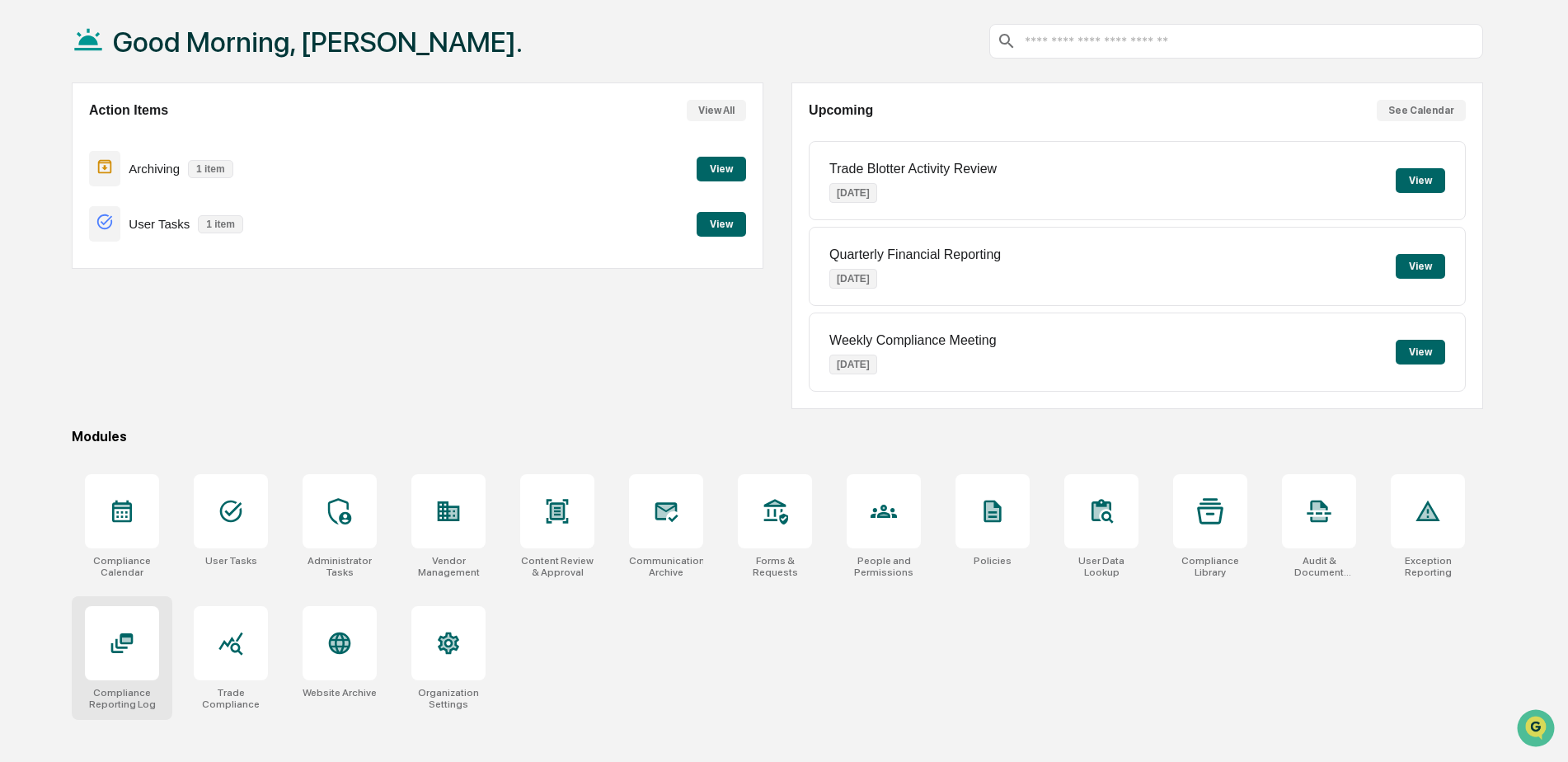
click at [132, 663] on div at bounding box center [122, 643] width 74 height 74
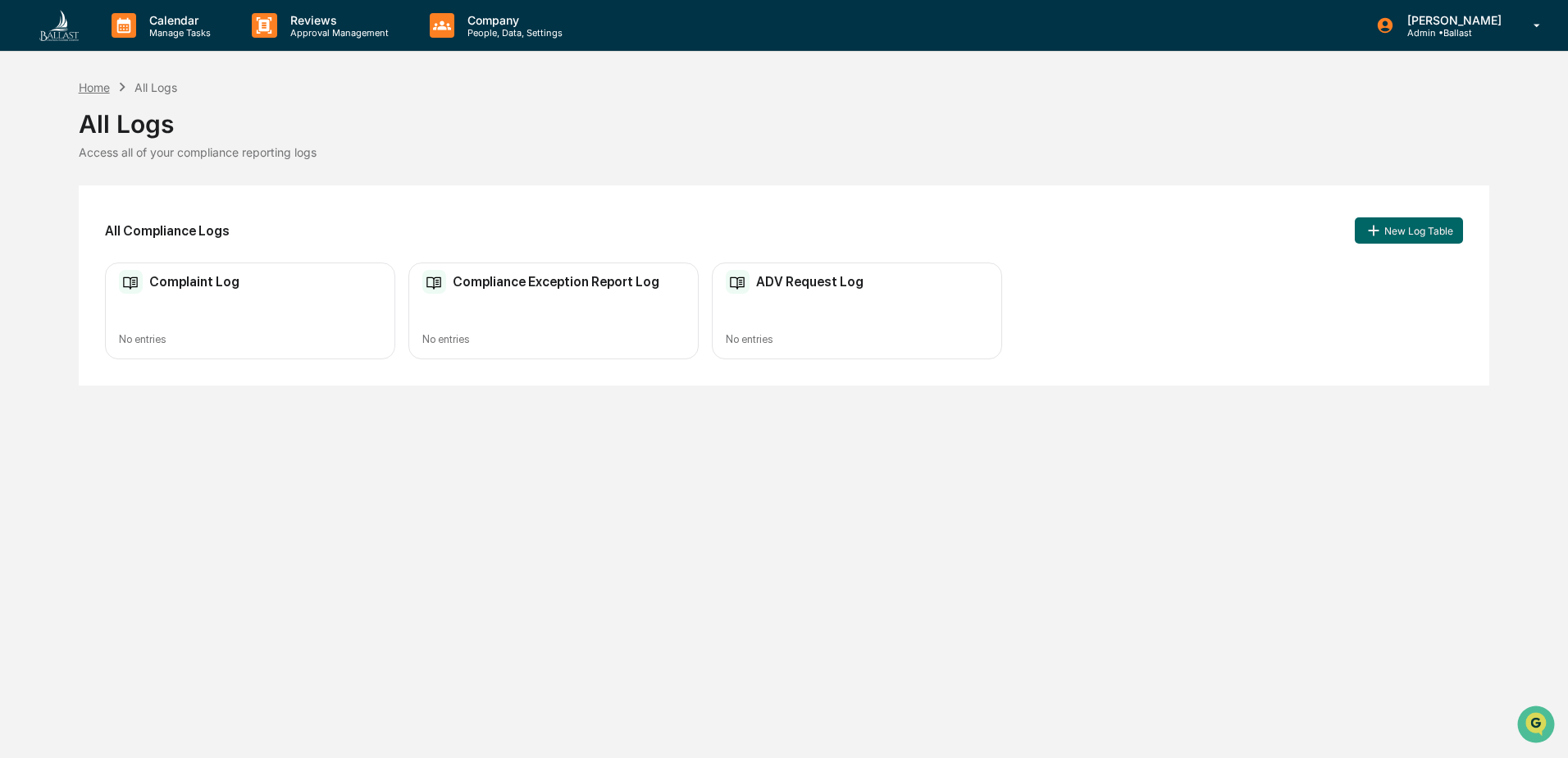
click at [84, 87] on div "Home" at bounding box center [94, 87] width 31 height 14
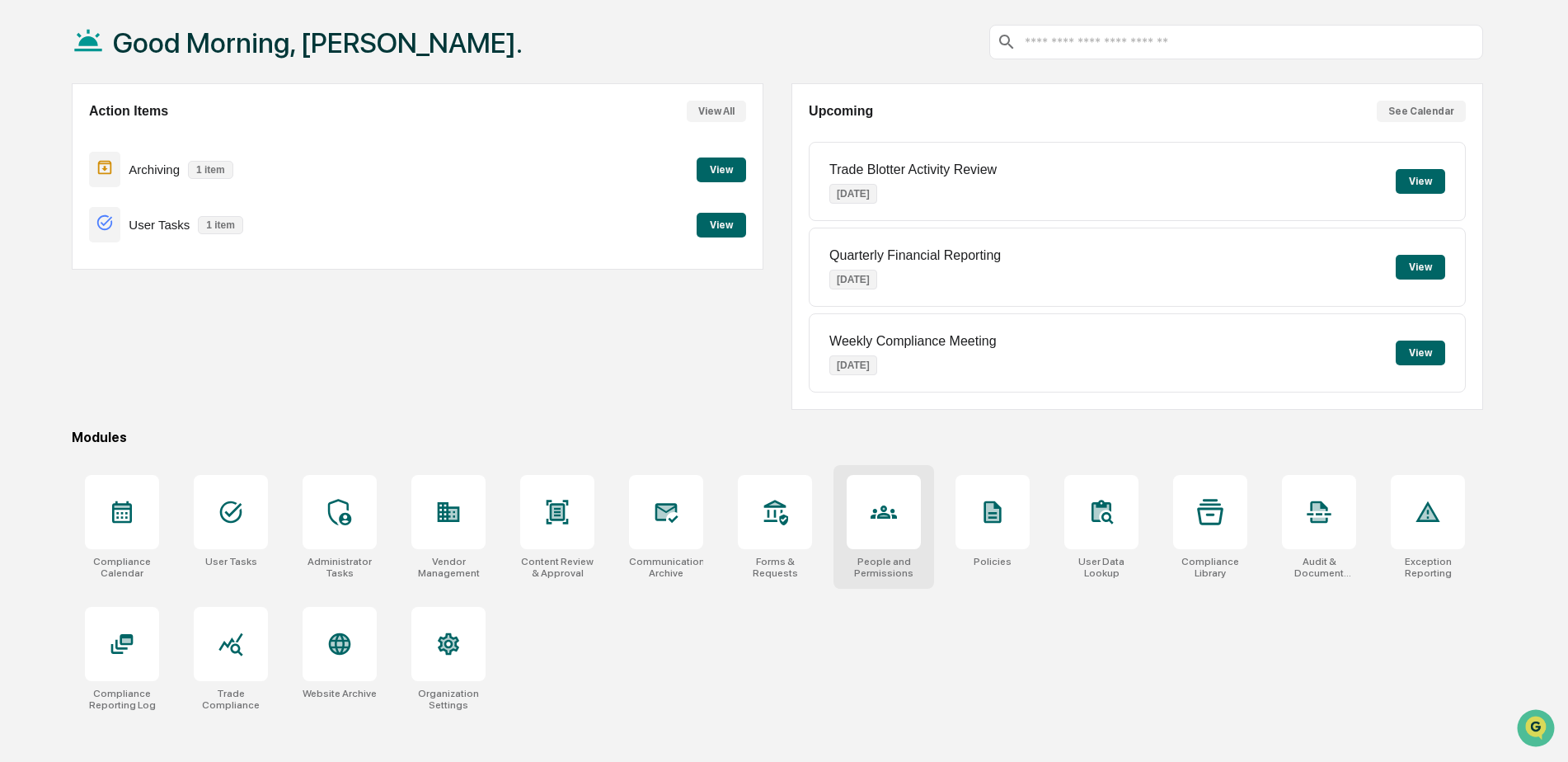
scroll to position [78, 0]
click at [351, 654] on icon at bounding box center [339, 643] width 26 height 26
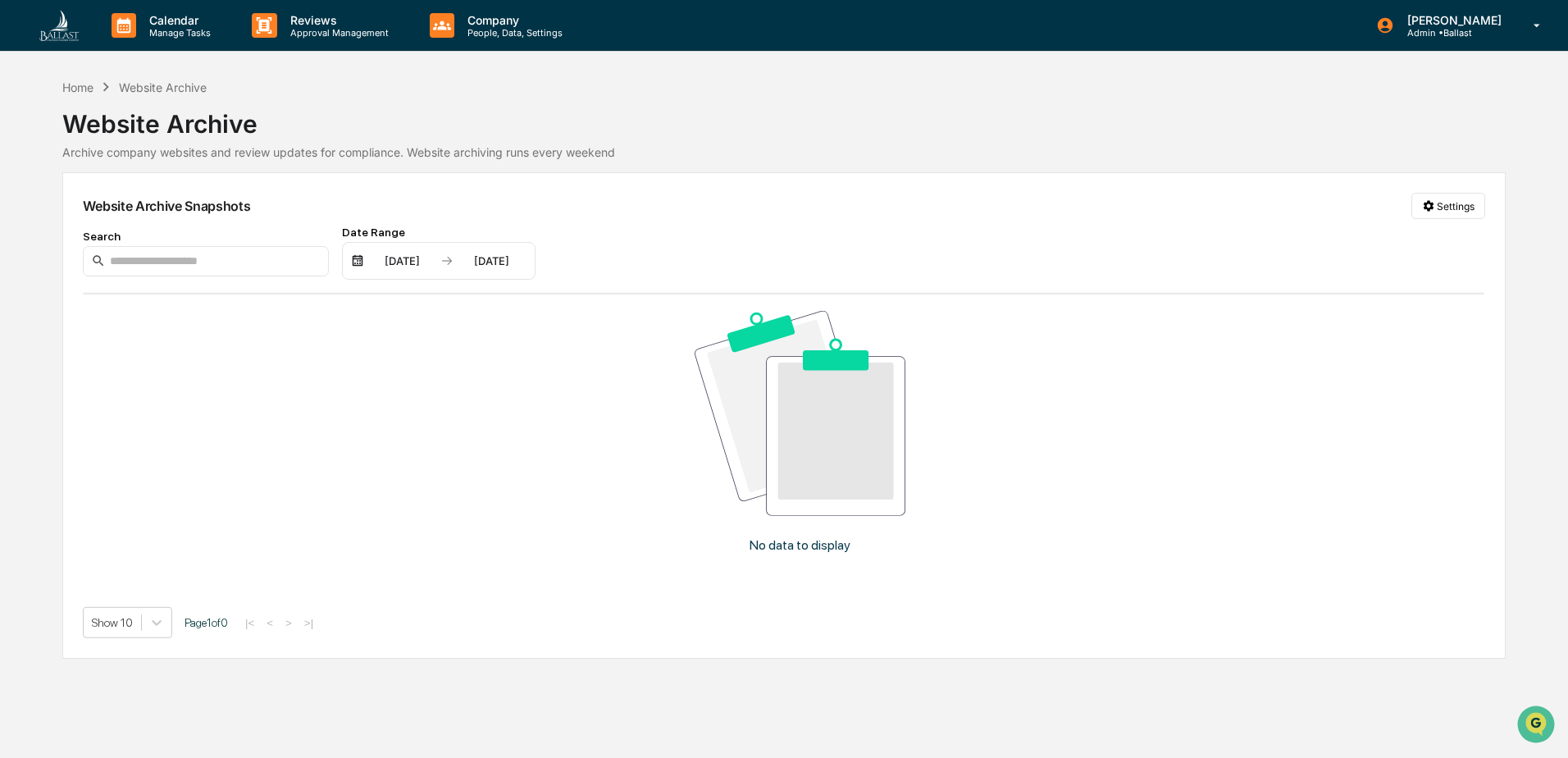
click at [1164, 120] on div "Website Archive" at bounding box center [784, 117] width 1443 height 42
click at [80, 90] on div "Home" at bounding box center [77, 87] width 31 height 14
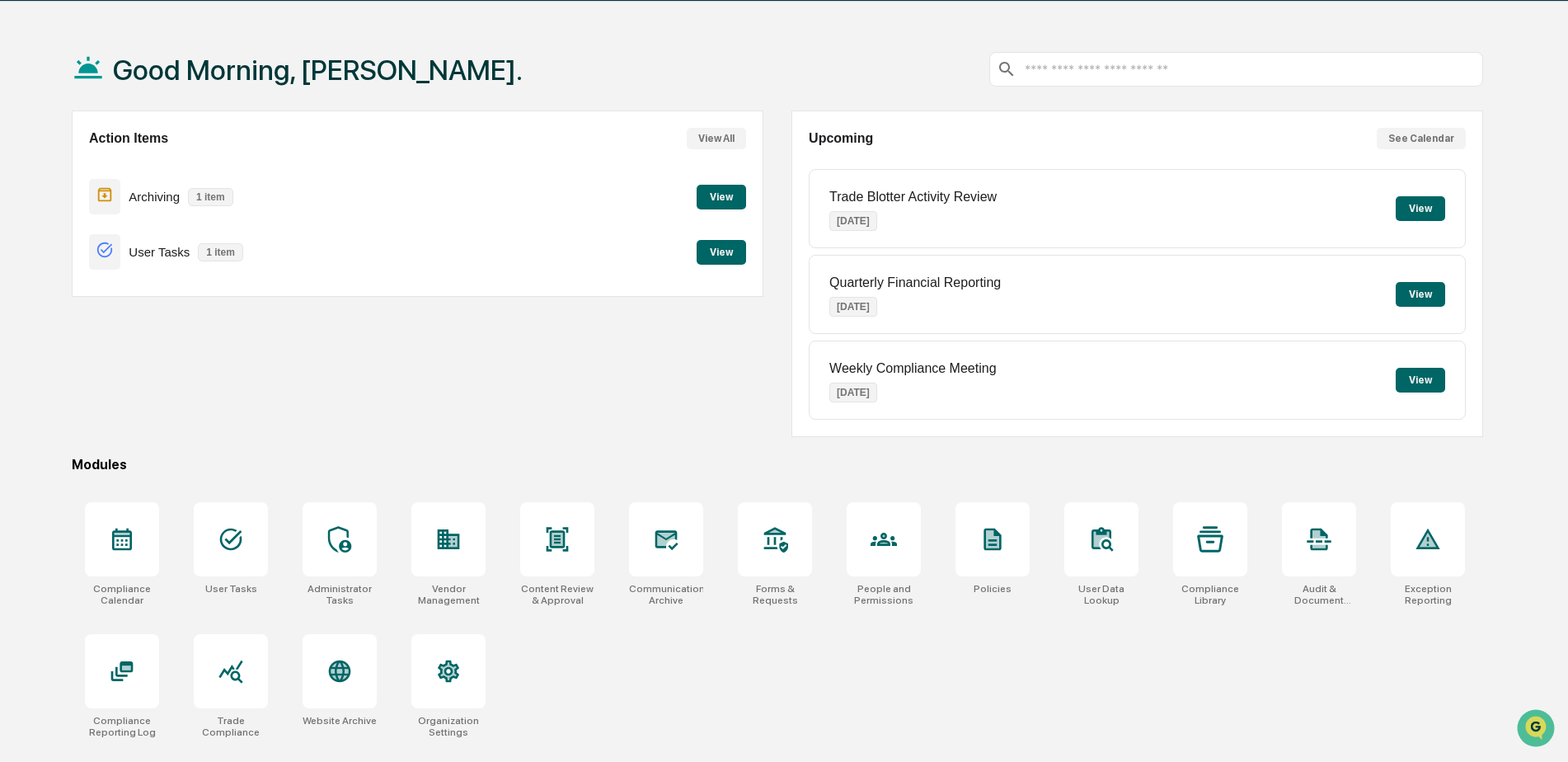
scroll to position [78, 0]
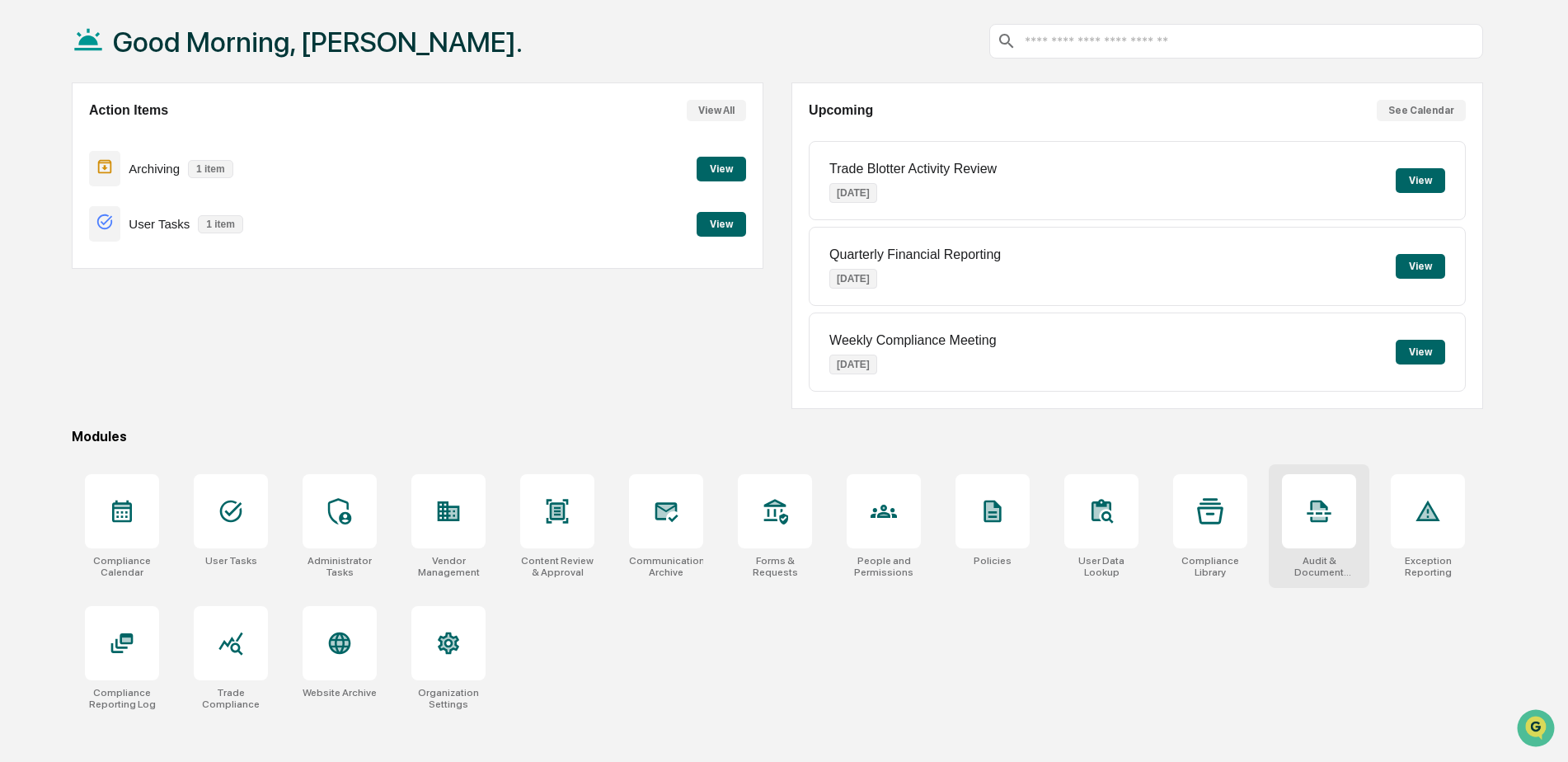
click at [1331, 529] on div at bounding box center [1318, 511] width 74 height 74
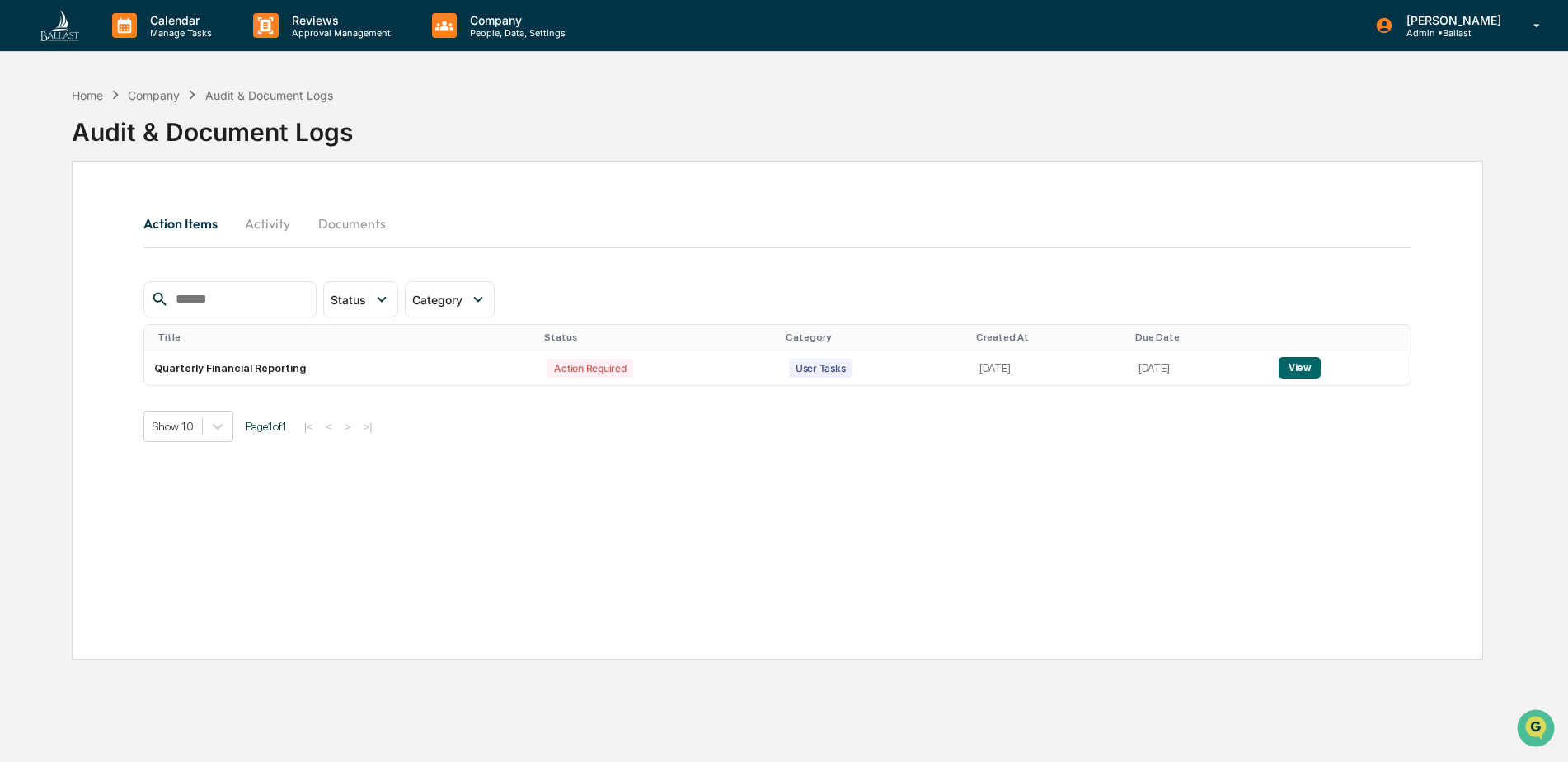
click at [275, 231] on button "Activity" at bounding box center [267, 223] width 74 height 40
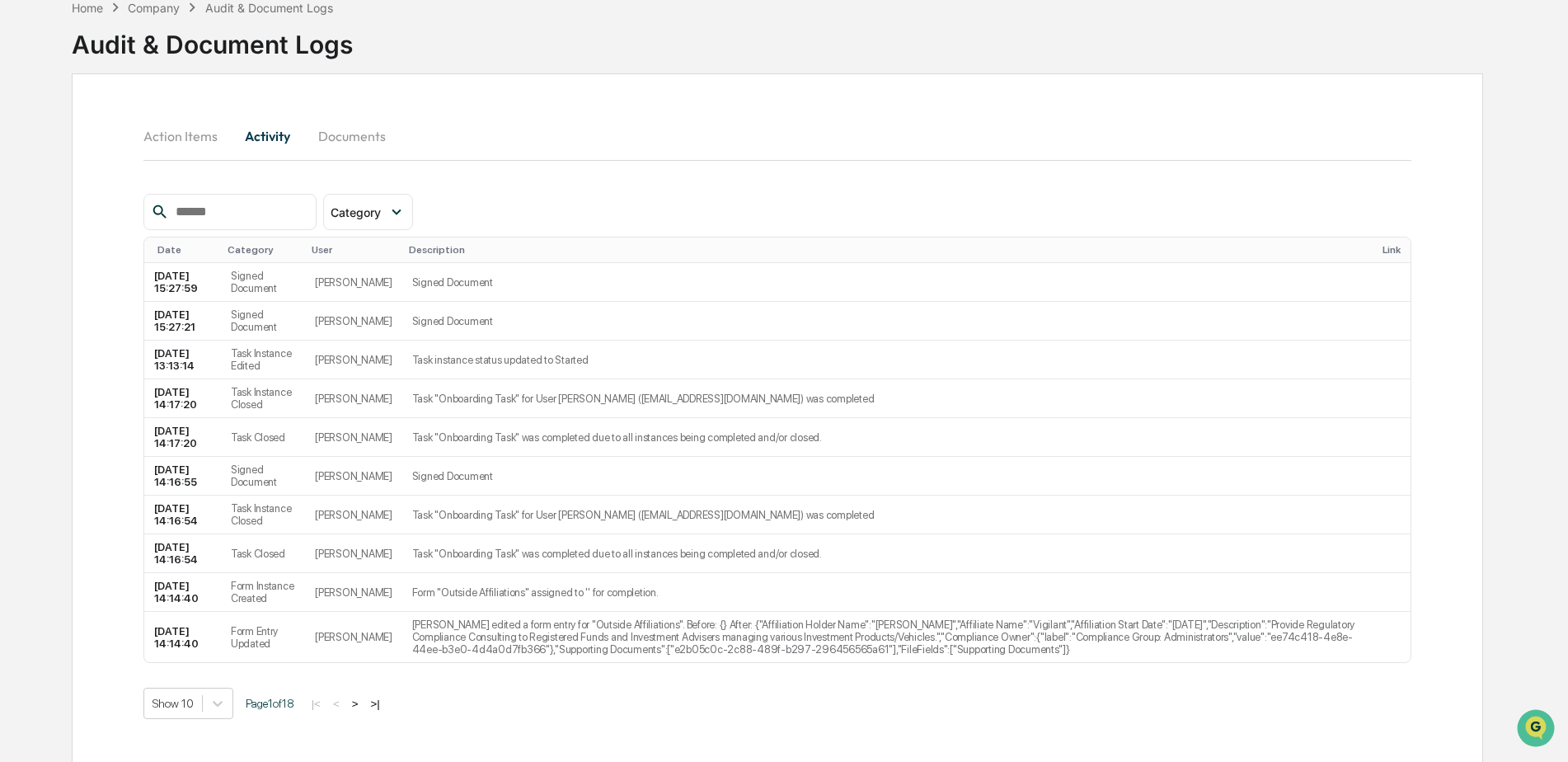
scroll to position [88, 0]
click at [359, 704] on button ">" at bounding box center [354, 702] width 16 height 14
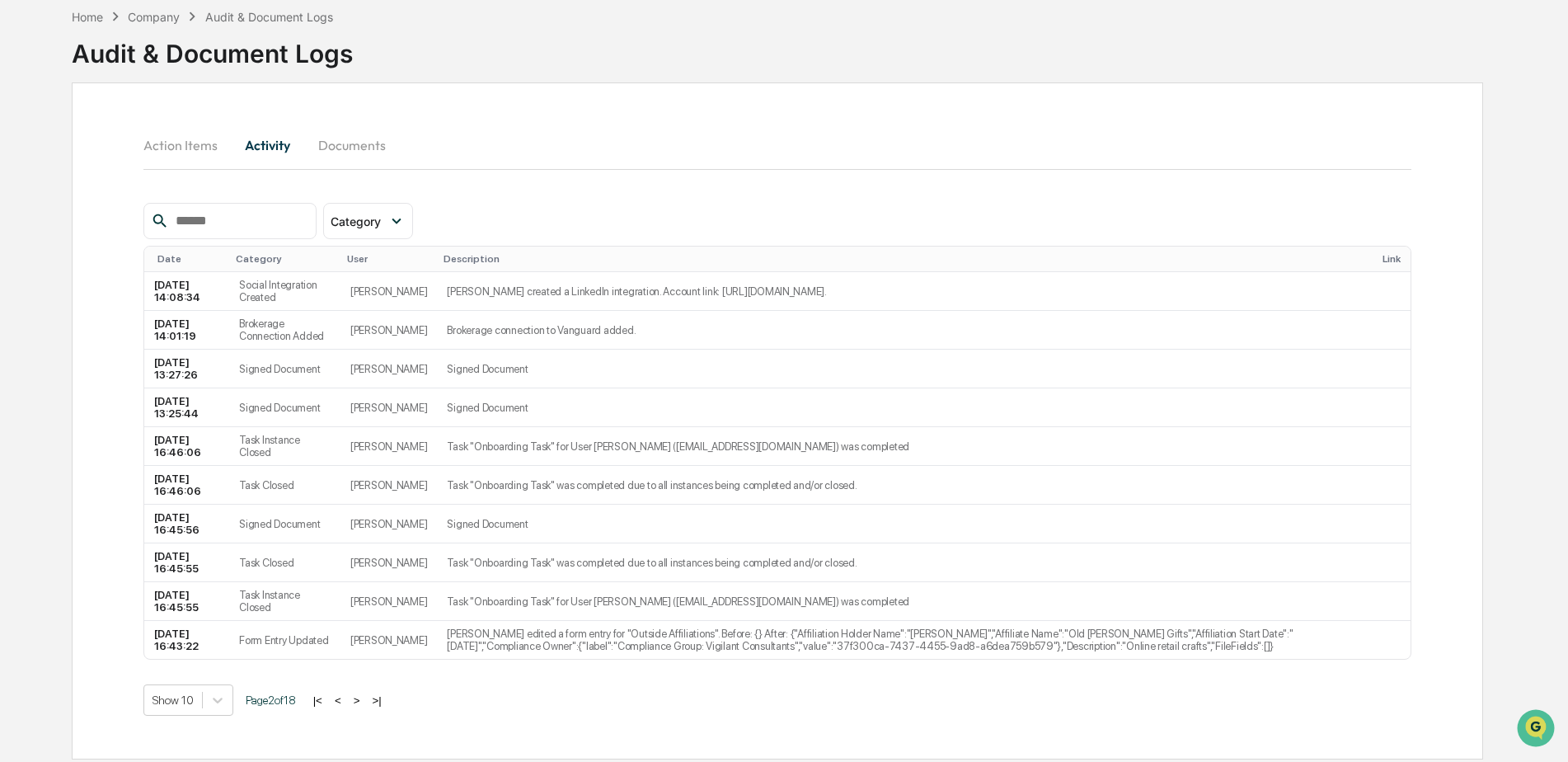
click at [360, 701] on button ">" at bounding box center [356, 700] width 16 height 14
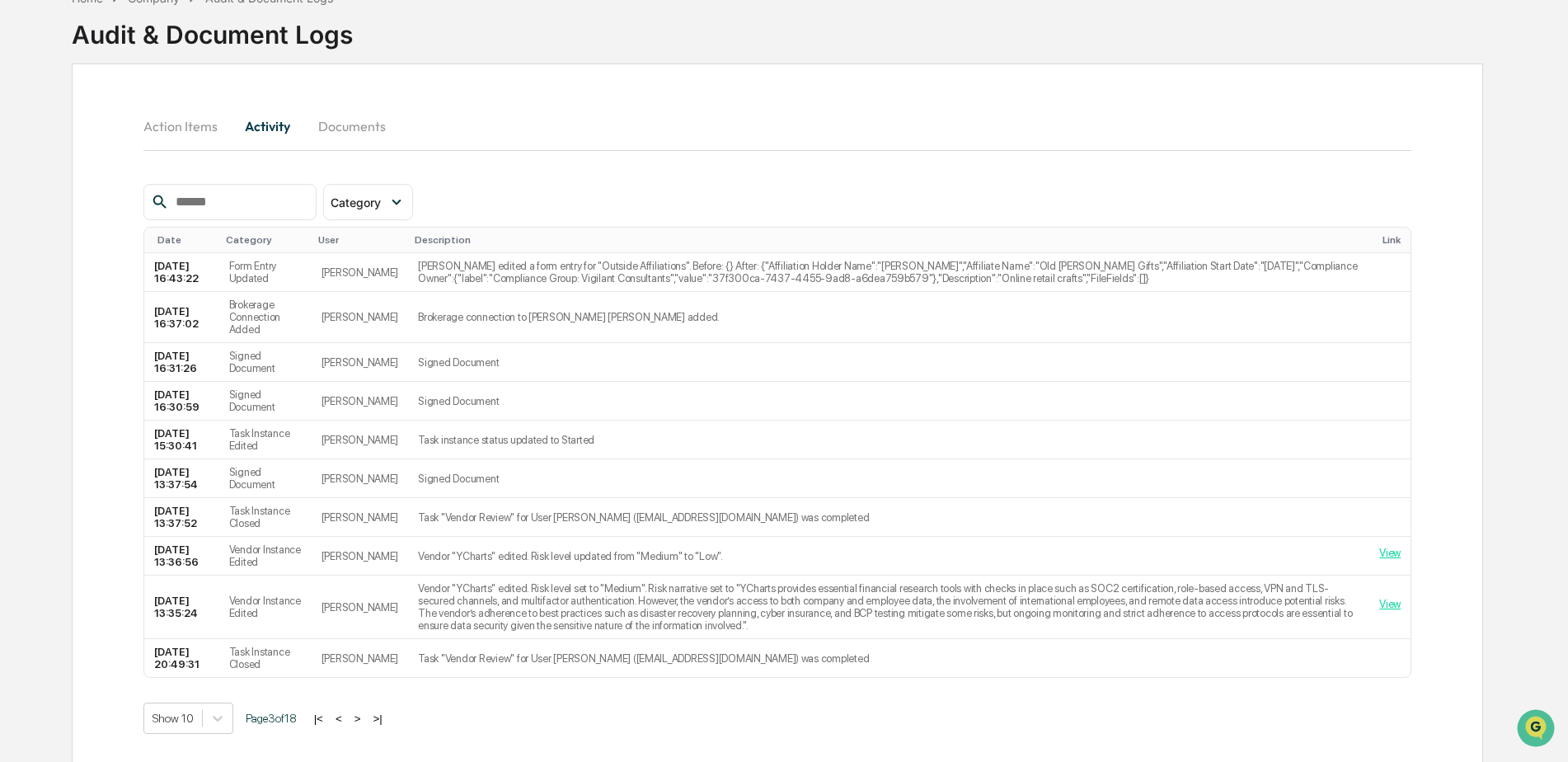
scroll to position [113, 0]
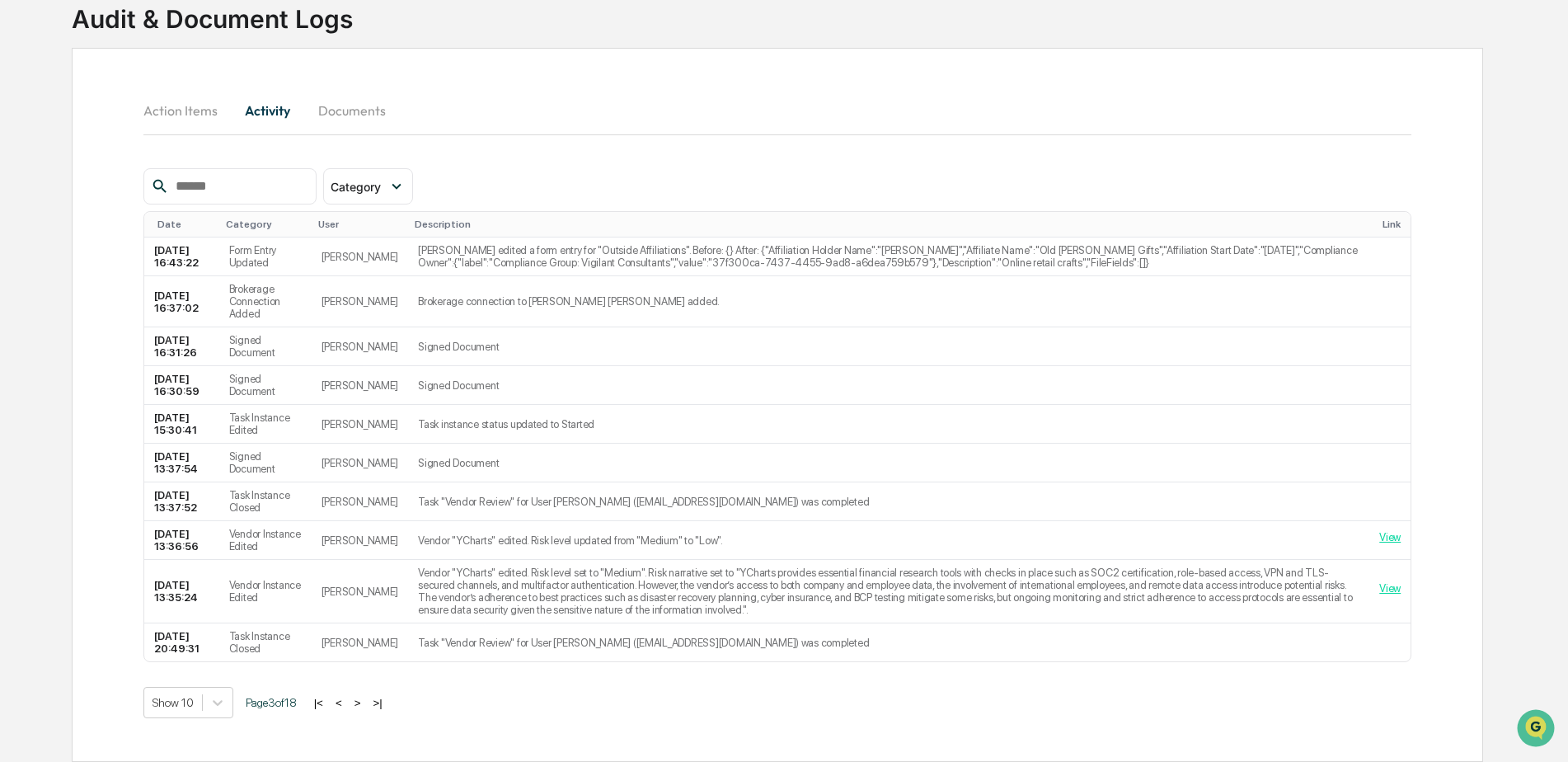
click at [363, 703] on button ">" at bounding box center [357, 702] width 16 height 14
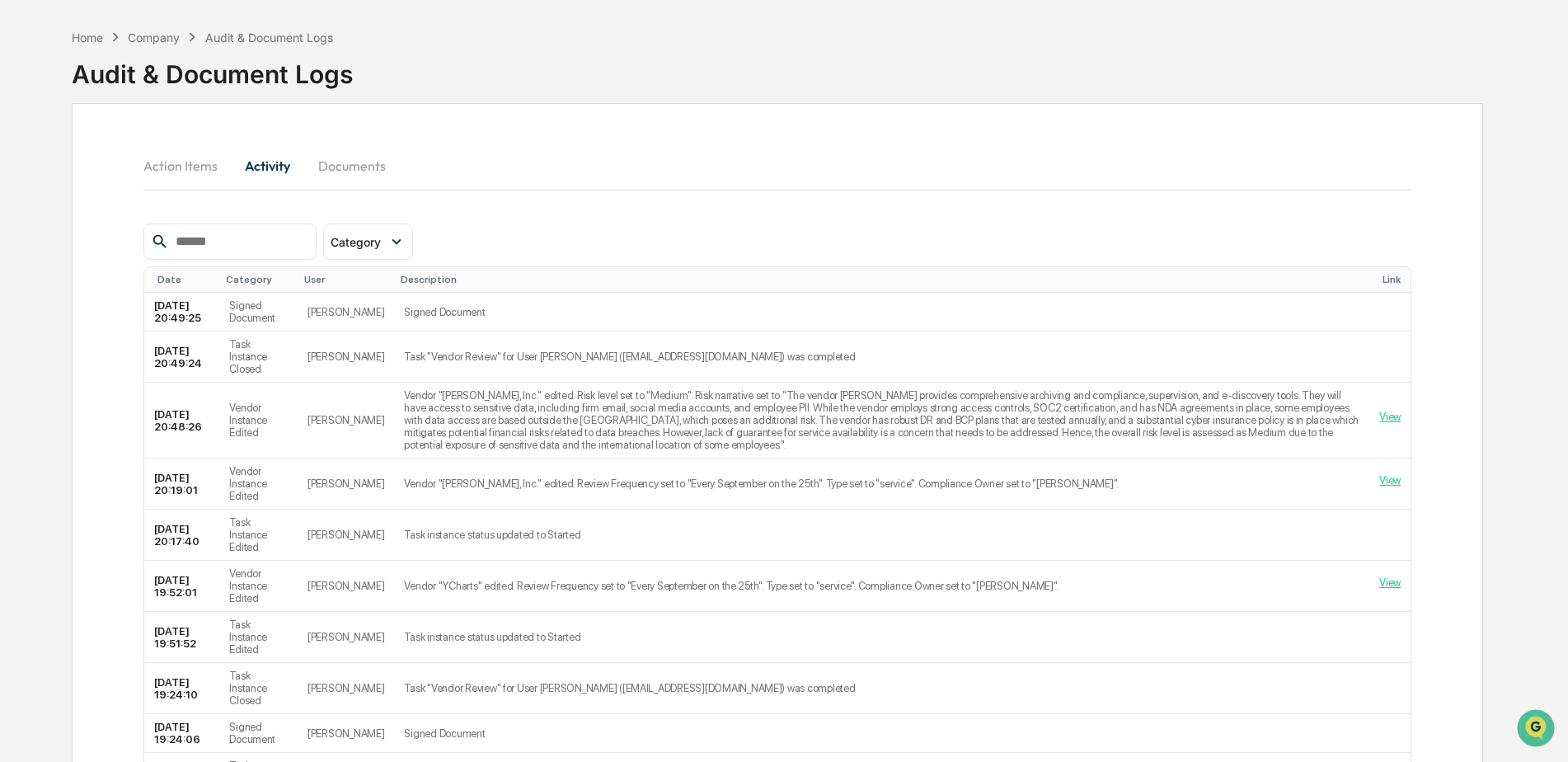
scroll to position [0, 0]
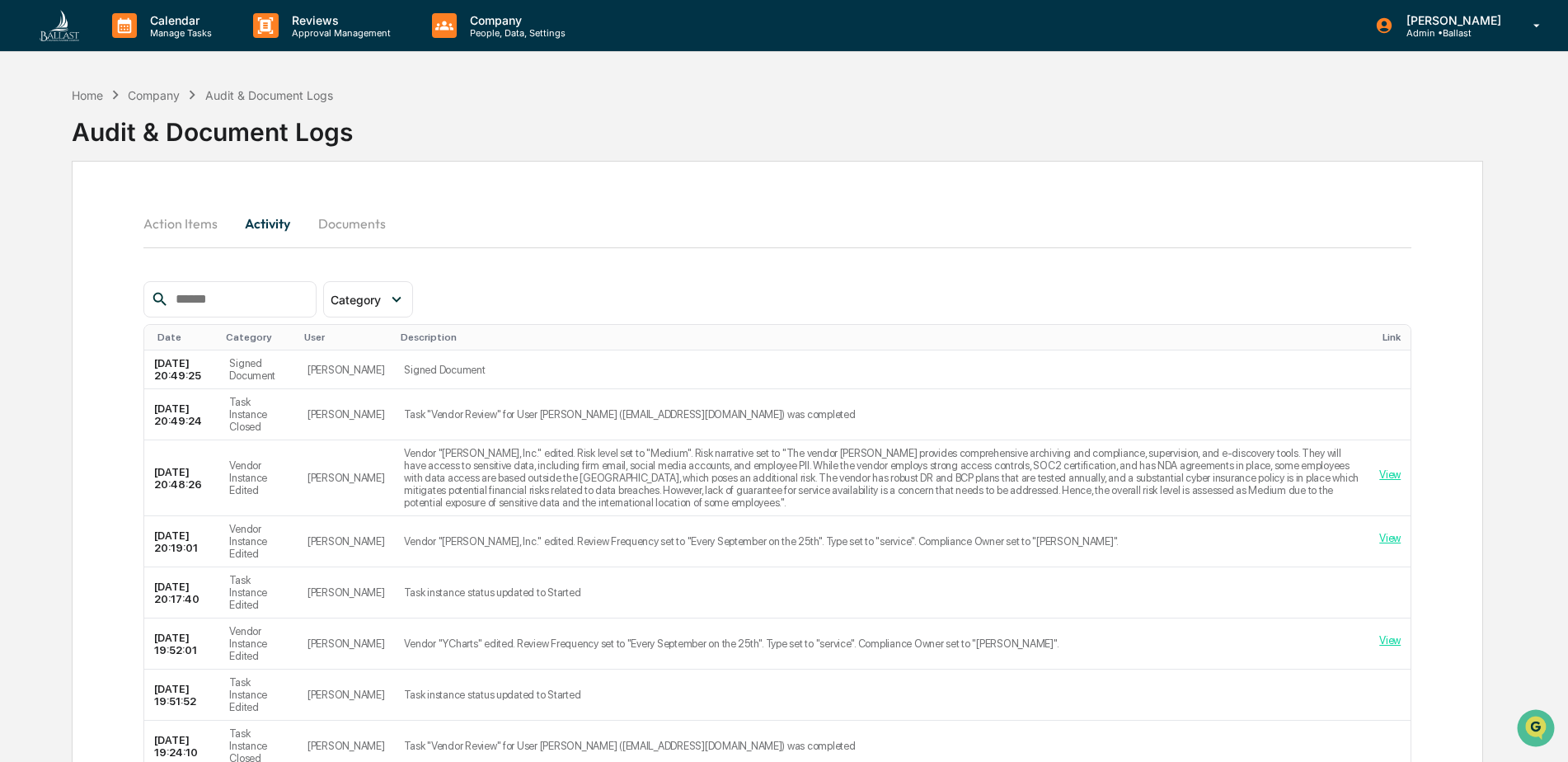
click at [146, 96] on div "Company" at bounding box center [153, 95] width 52 height 14
click at [91, 93] on div "Home" at bounding box center [87, 95] width 31 height 14
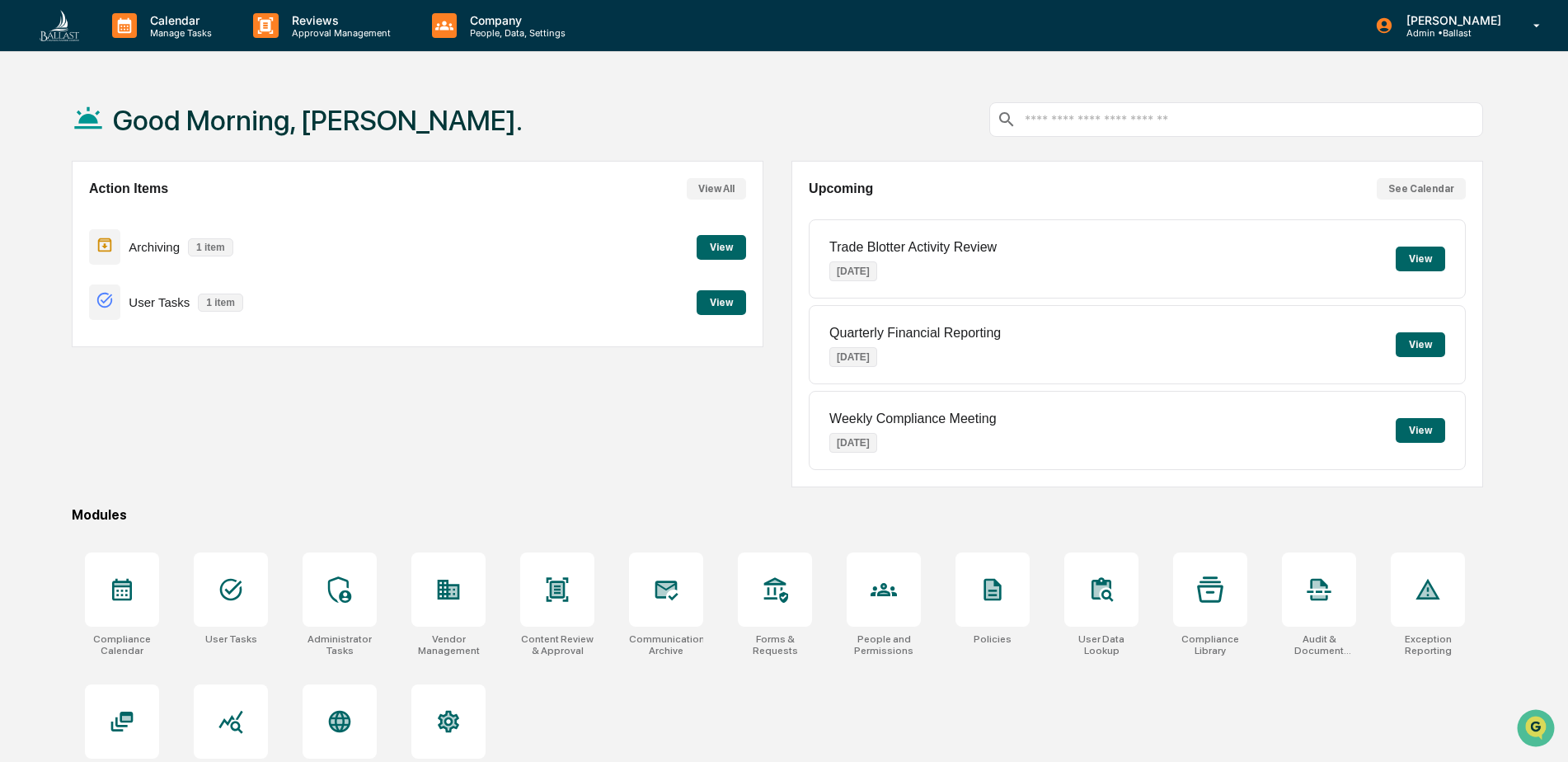
click at [662, 456] on div "Action Items View All Archiving 1 item View User Tasks 1 item View" at bounding box center [418, 323] width 692 height 326
click at [504, 27] on p "People, Data, Settings" at bounding box center [515, 33] width 117 height 11
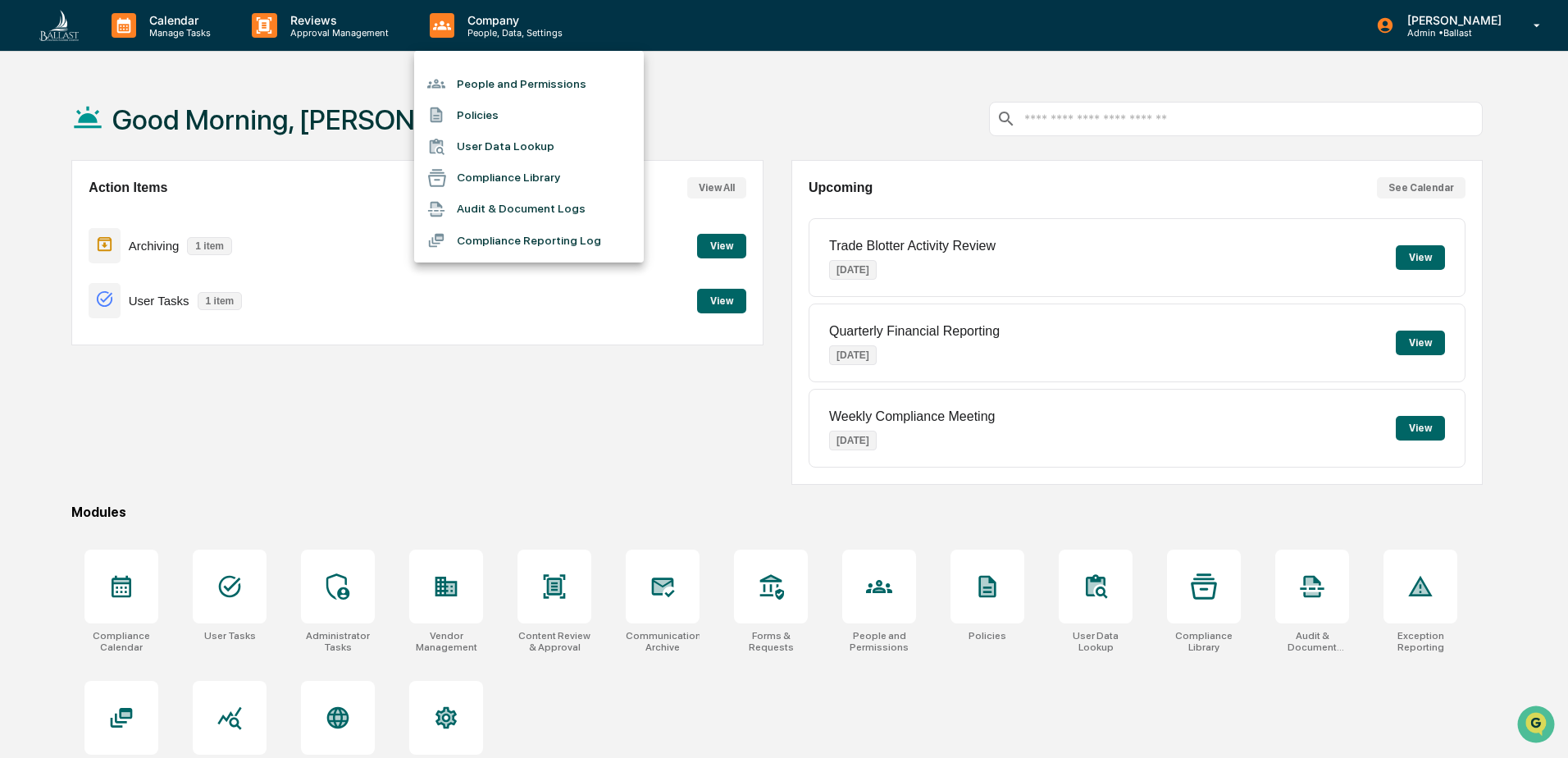
click at [497, 173] on li "Compliance Library" at bounding box center [529, 178] width 230 height 31
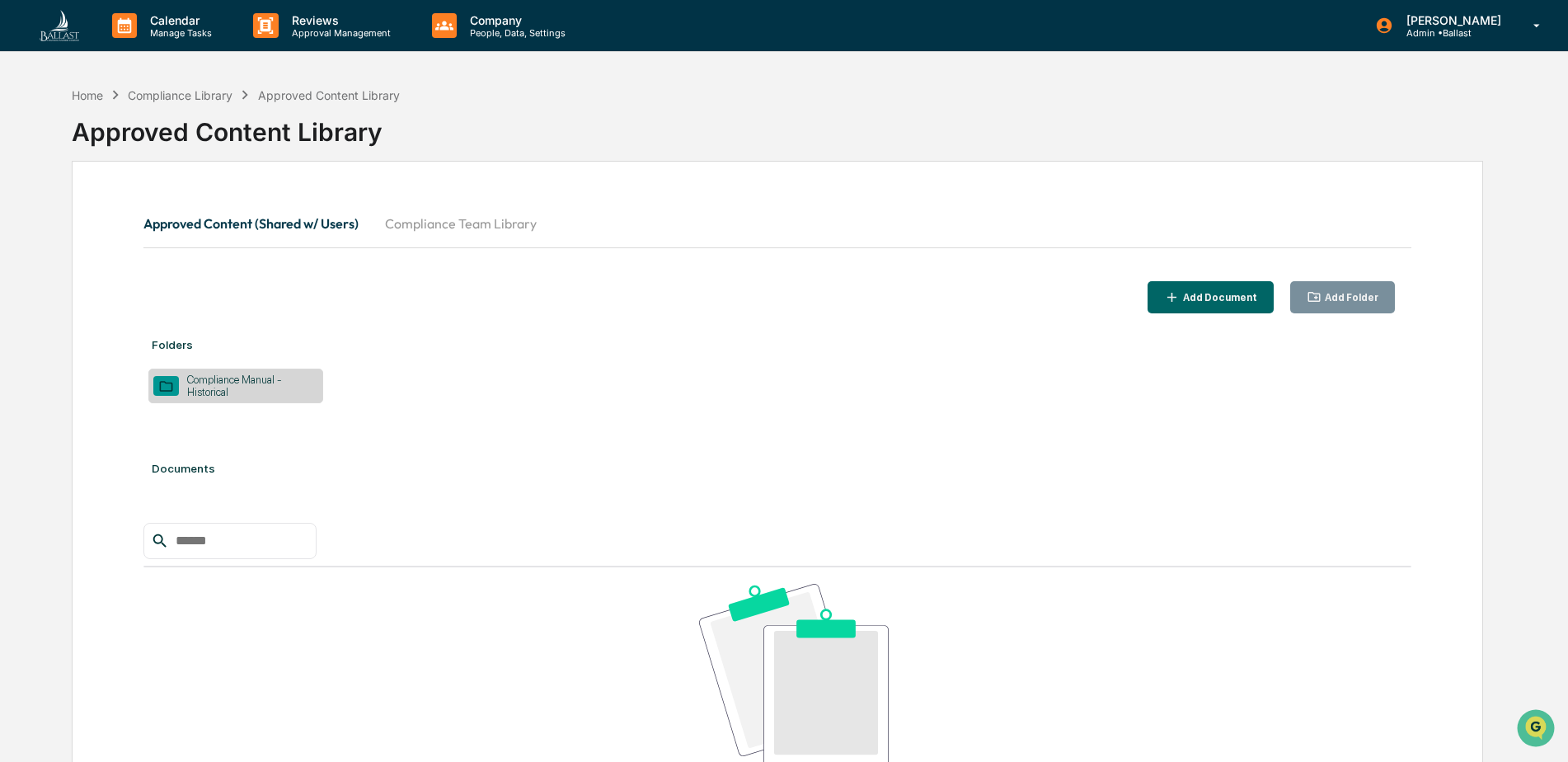
click at [942, 113] on div "Approved Content Library" at bounding box center [777, 125] width 1411 height 43
click at [158, 97] on div "Compliance Library" at bounding box center [180, 95] width 105 height 14
click at [88, 93] on div "Home" at bounding box center [87, 95] width 31 height 14
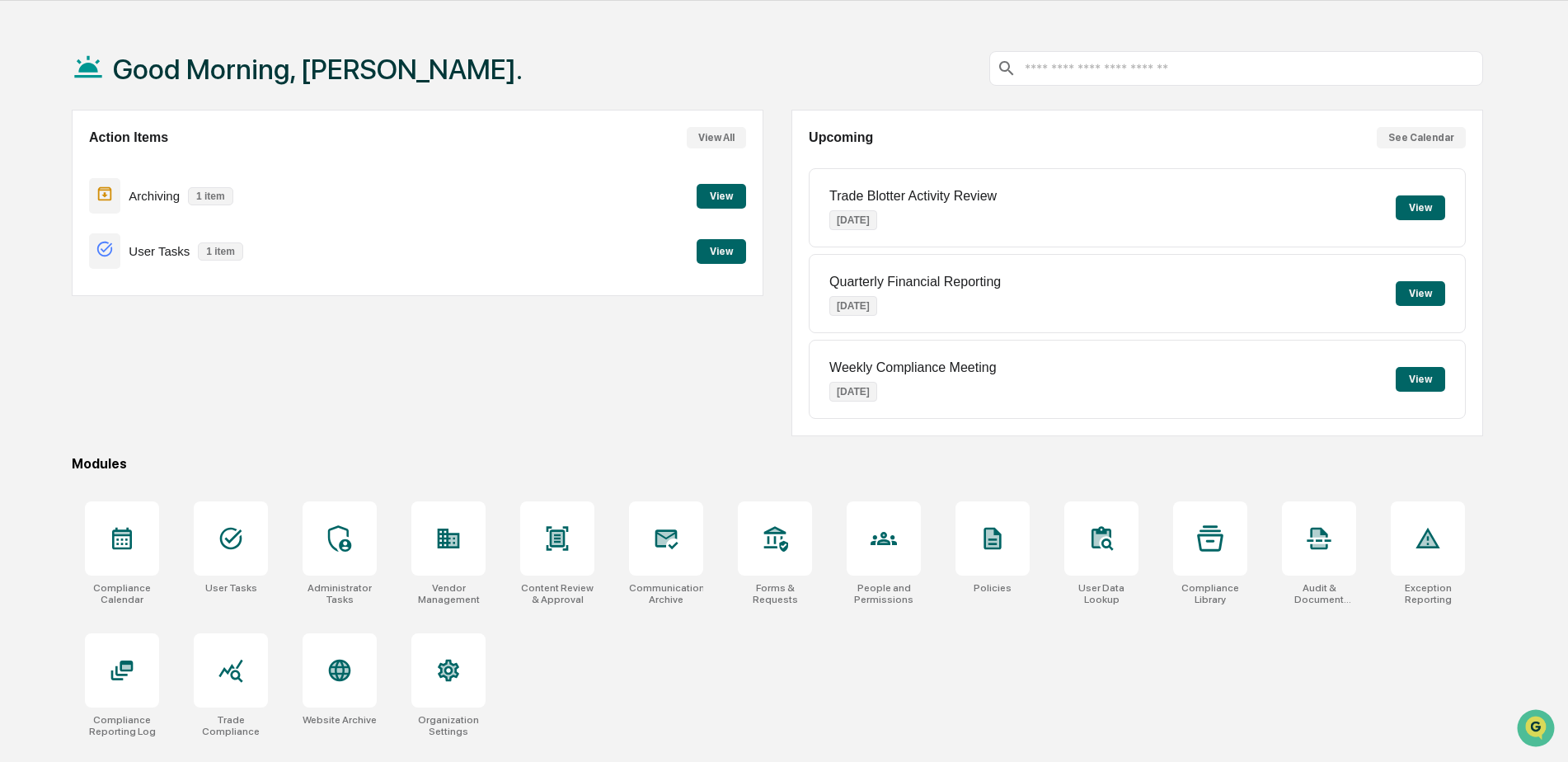
scroll to position [78, 0]
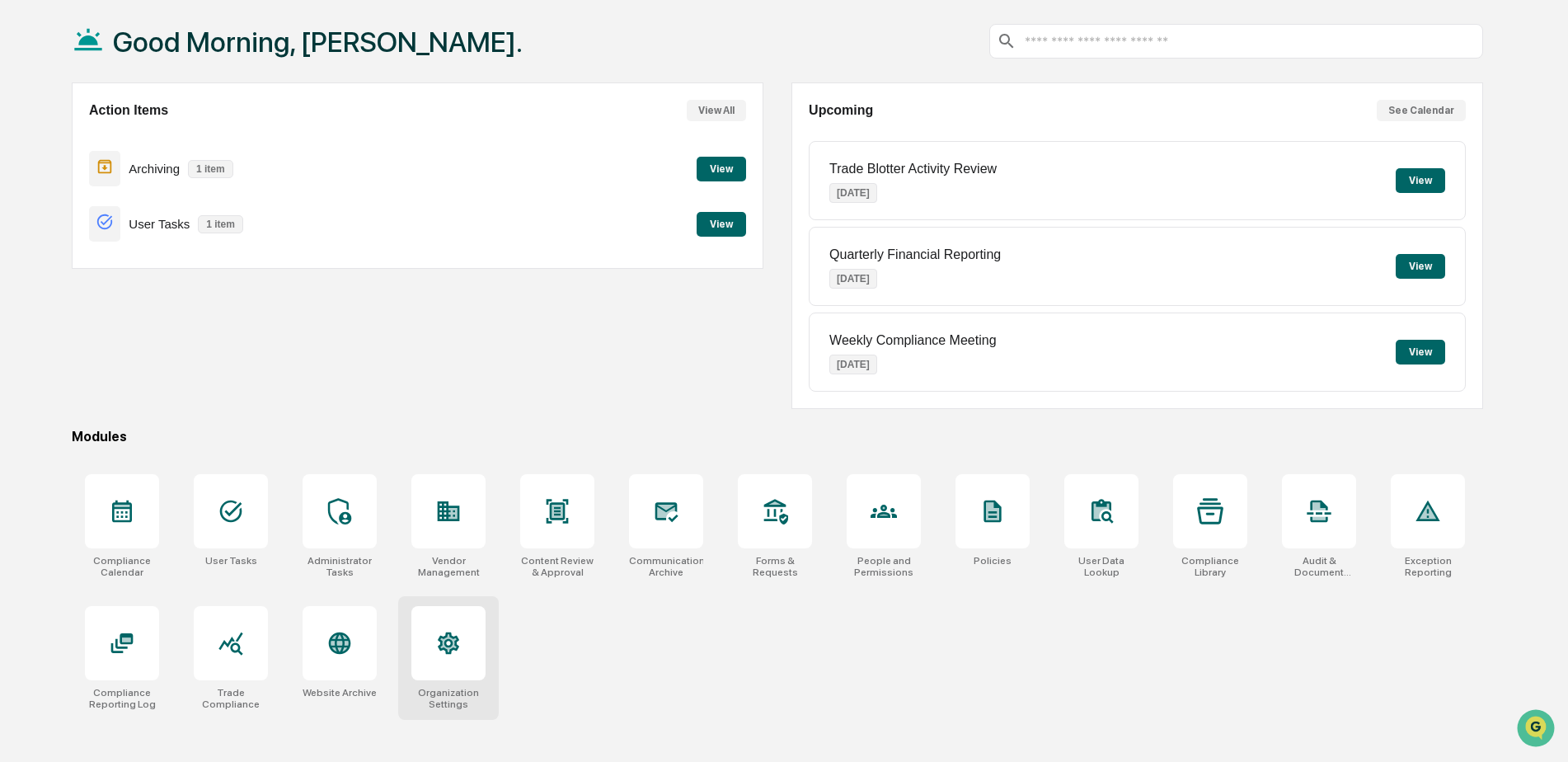
click at [457, 652] on icon at bounding box center [448, 643] width 26 height 26
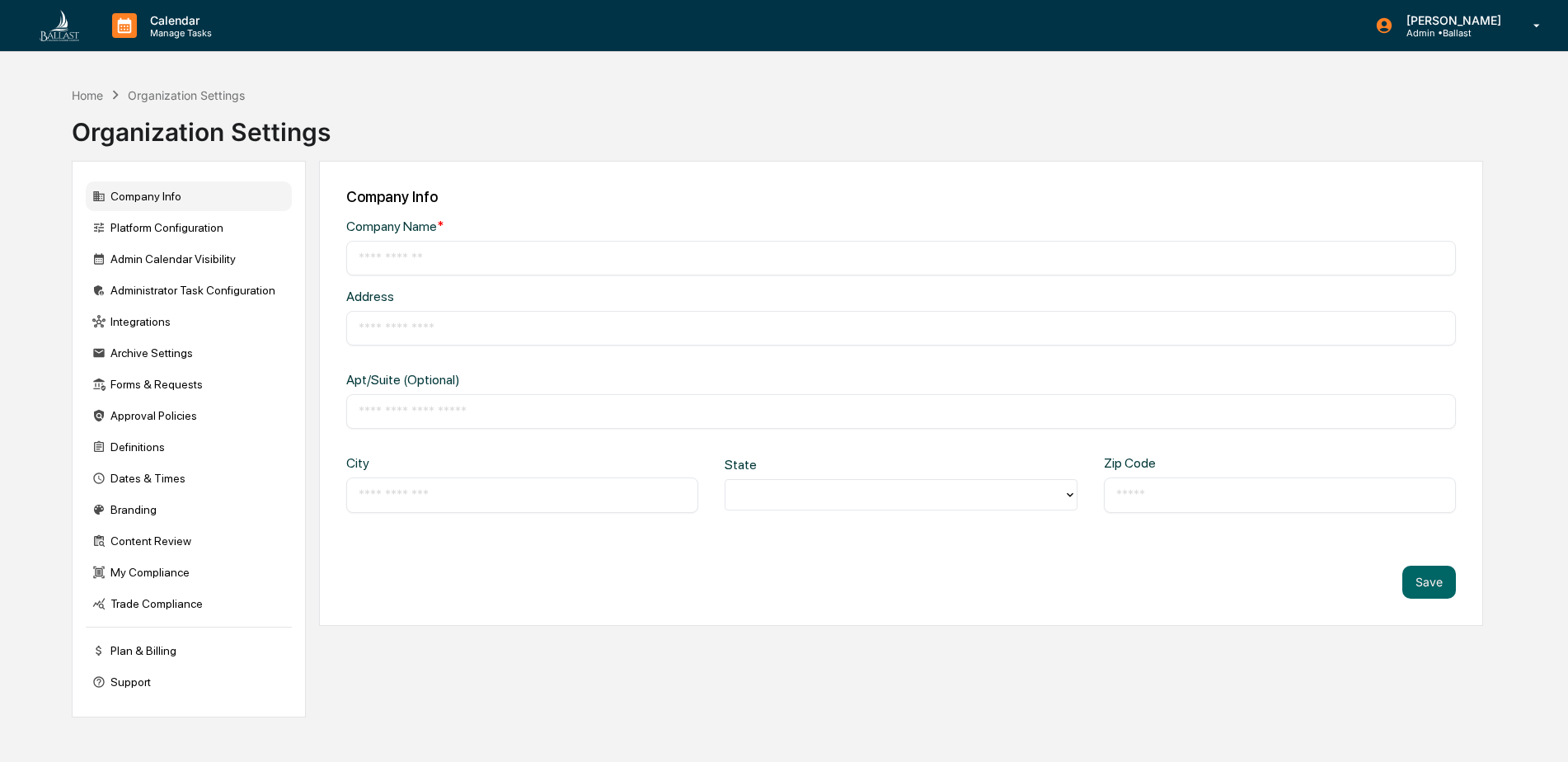
type input "*******"
type input "**********"
type input "*********"
type input "********"
type input "*****"
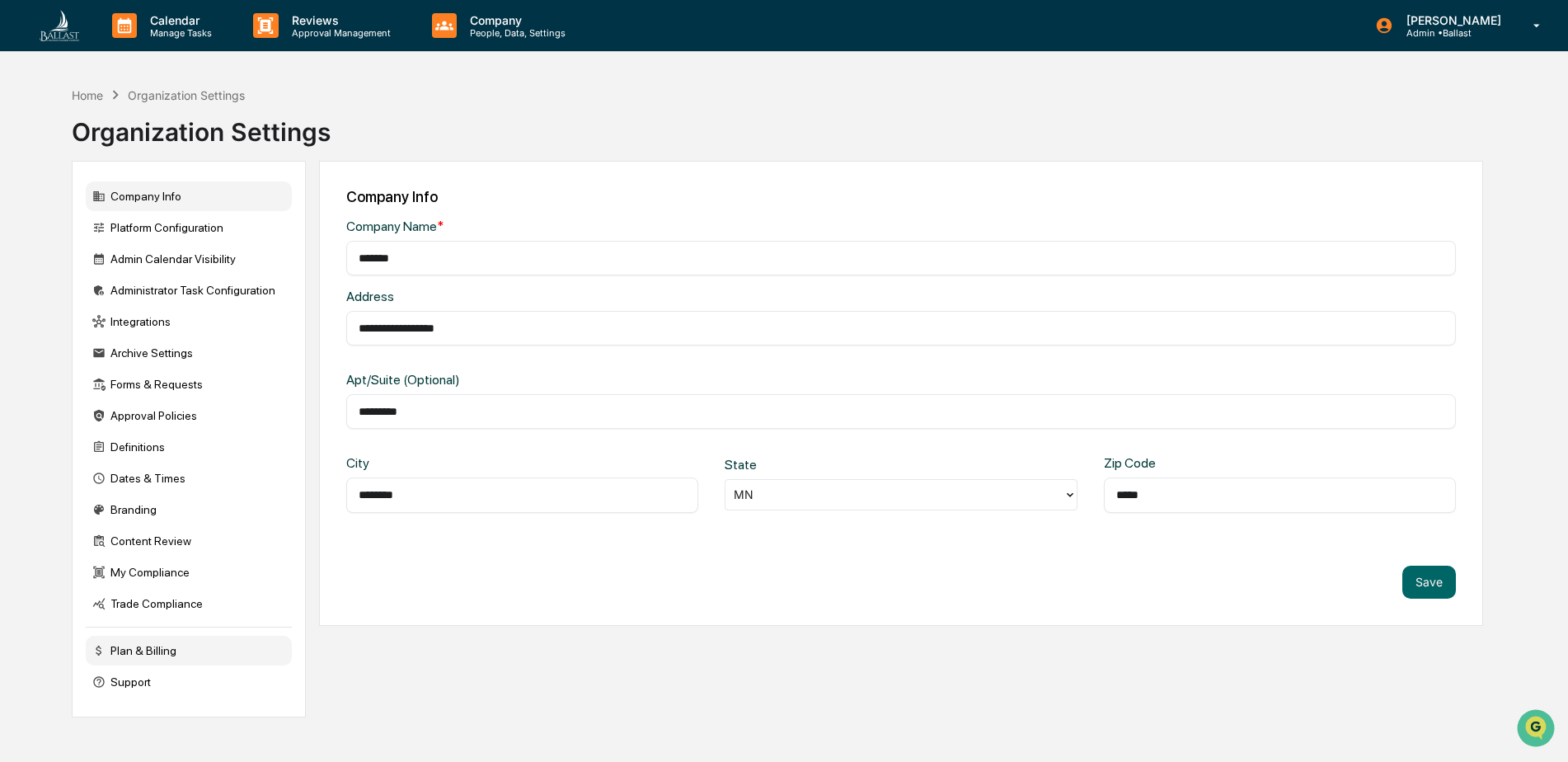
click at [129, 650] on div "Plan & Billing" at bounding box center [189, 649] width 206 height 29
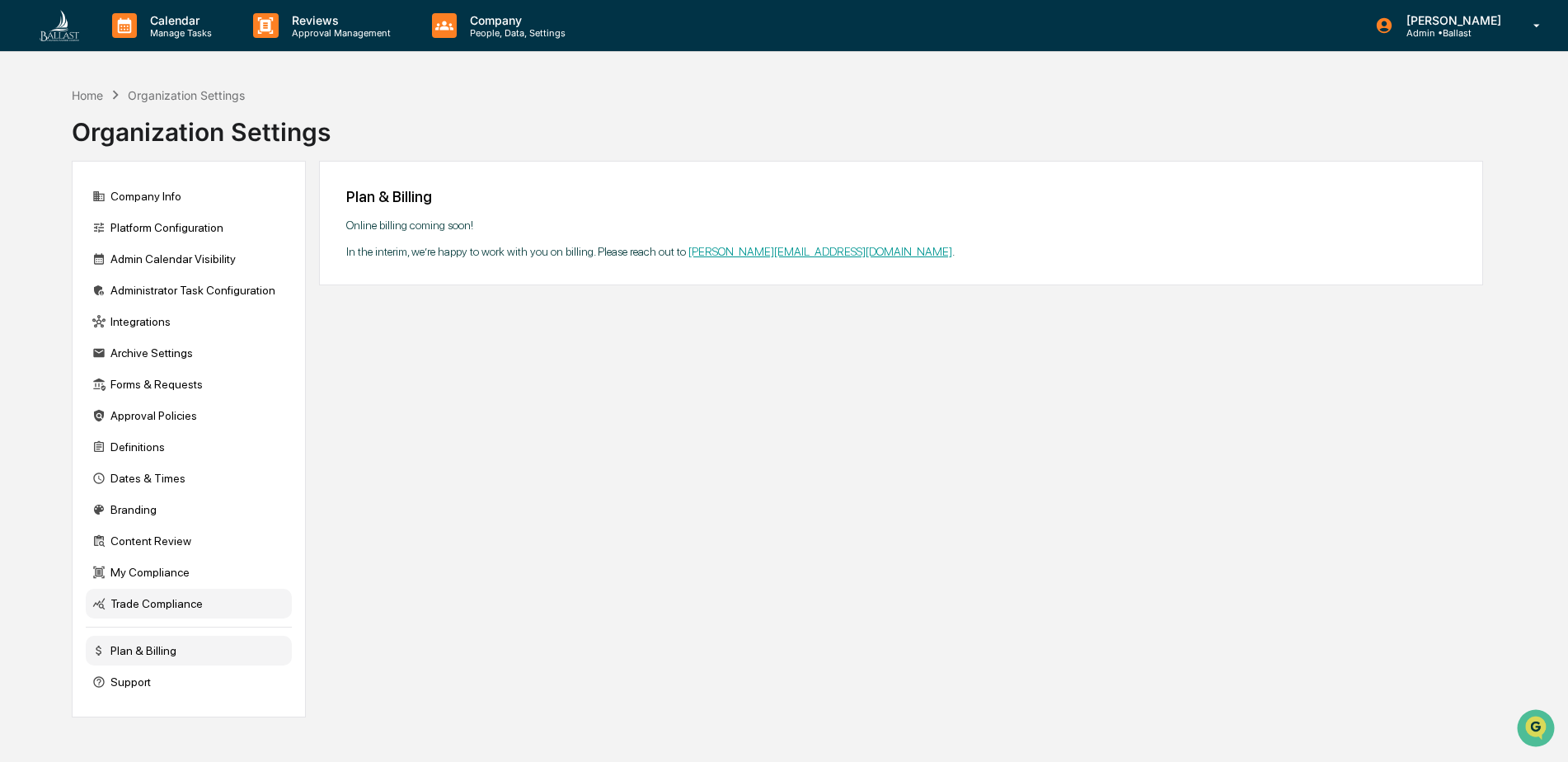
click at [139, 602] on div "Trade Compliance" at bounding box center [189, 603] width 206 height 29
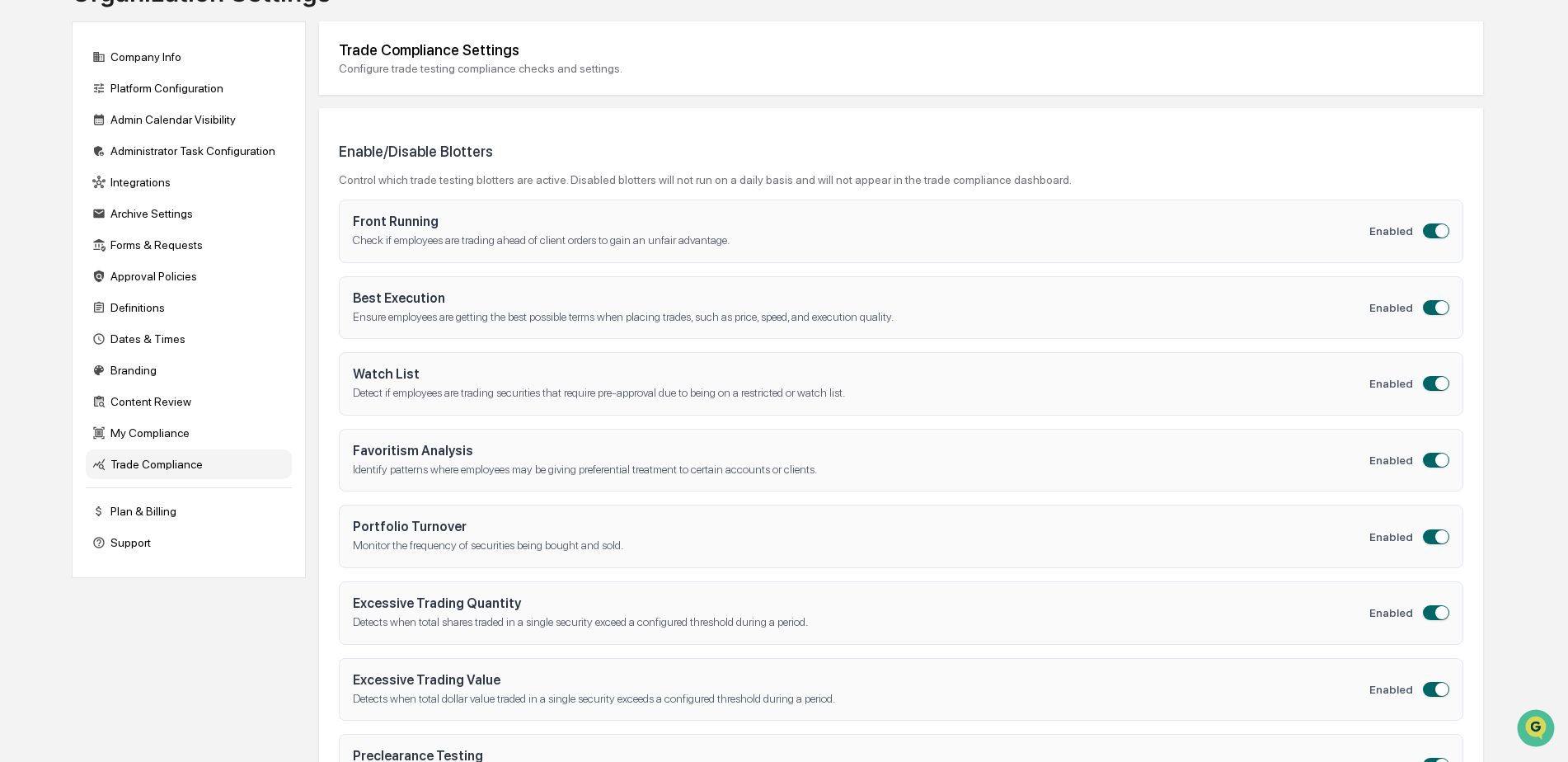
scroll to position [165, 0]
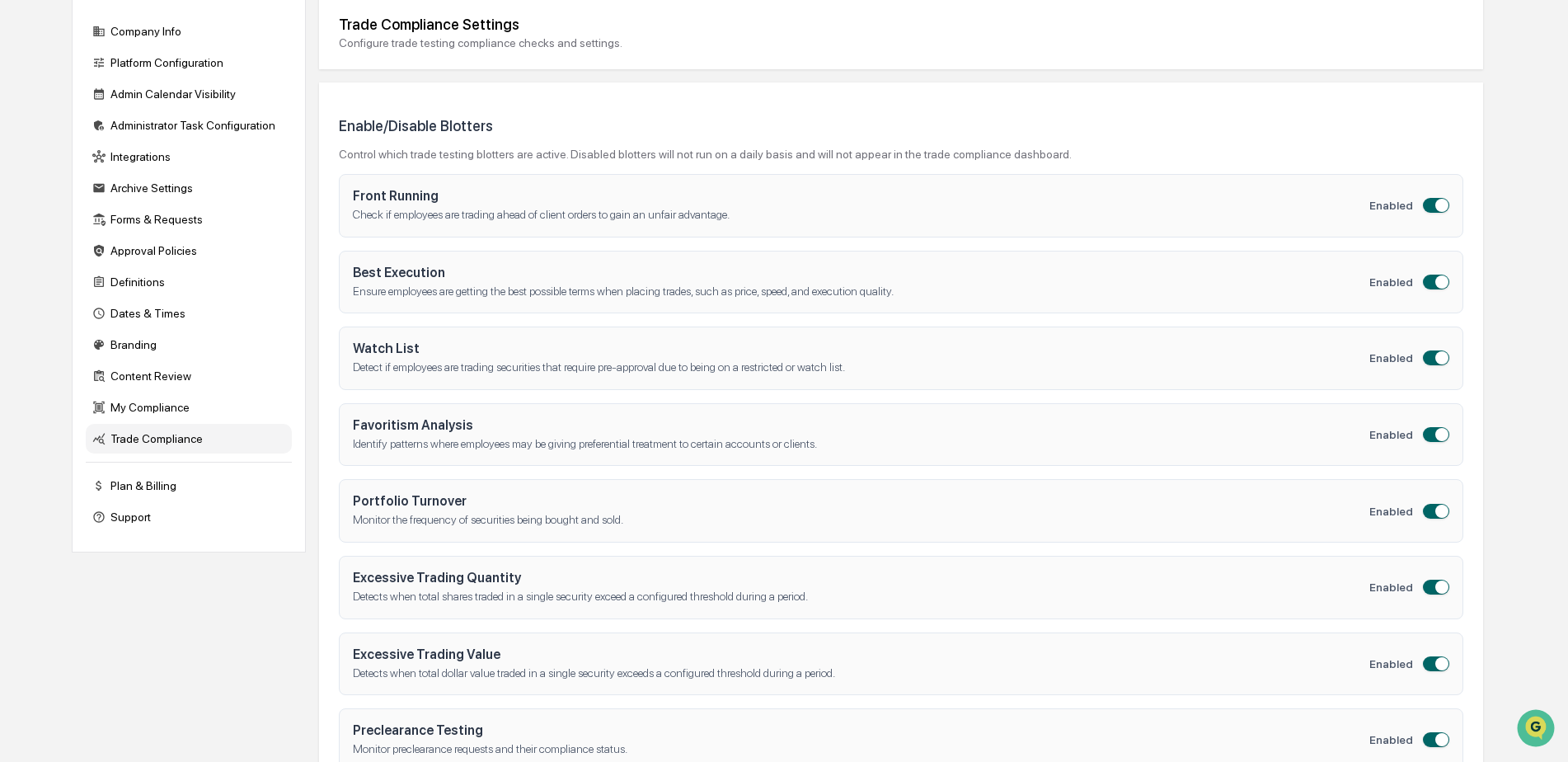
click at [409, 274] on h4 "Best Execution" at bounding box center [860, 272] width 1016 height 16
click at [133, 344] on div "Branding" at bounding box center [189, 344] width 206 height 29
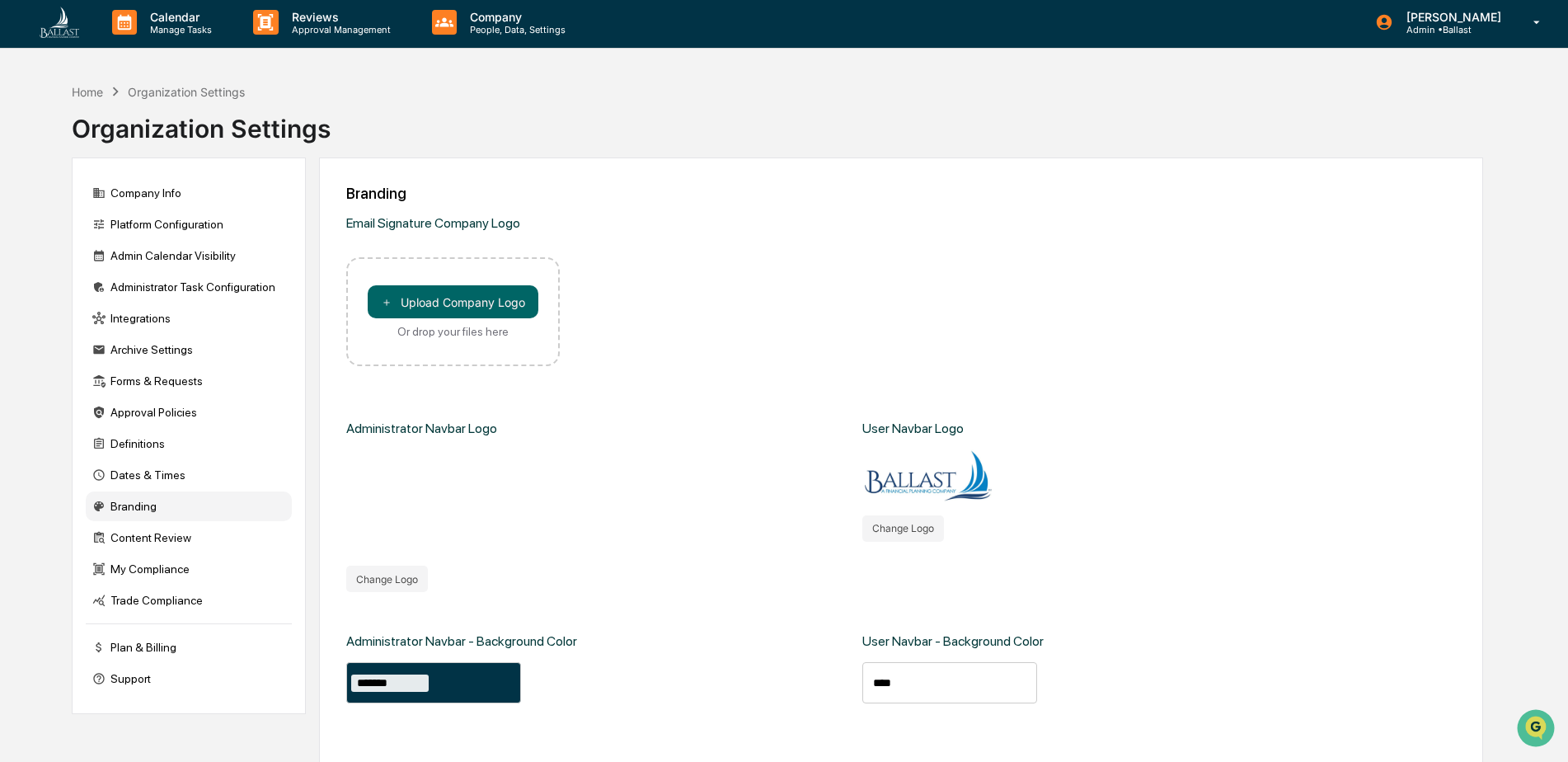
scroll to position [0, 0]
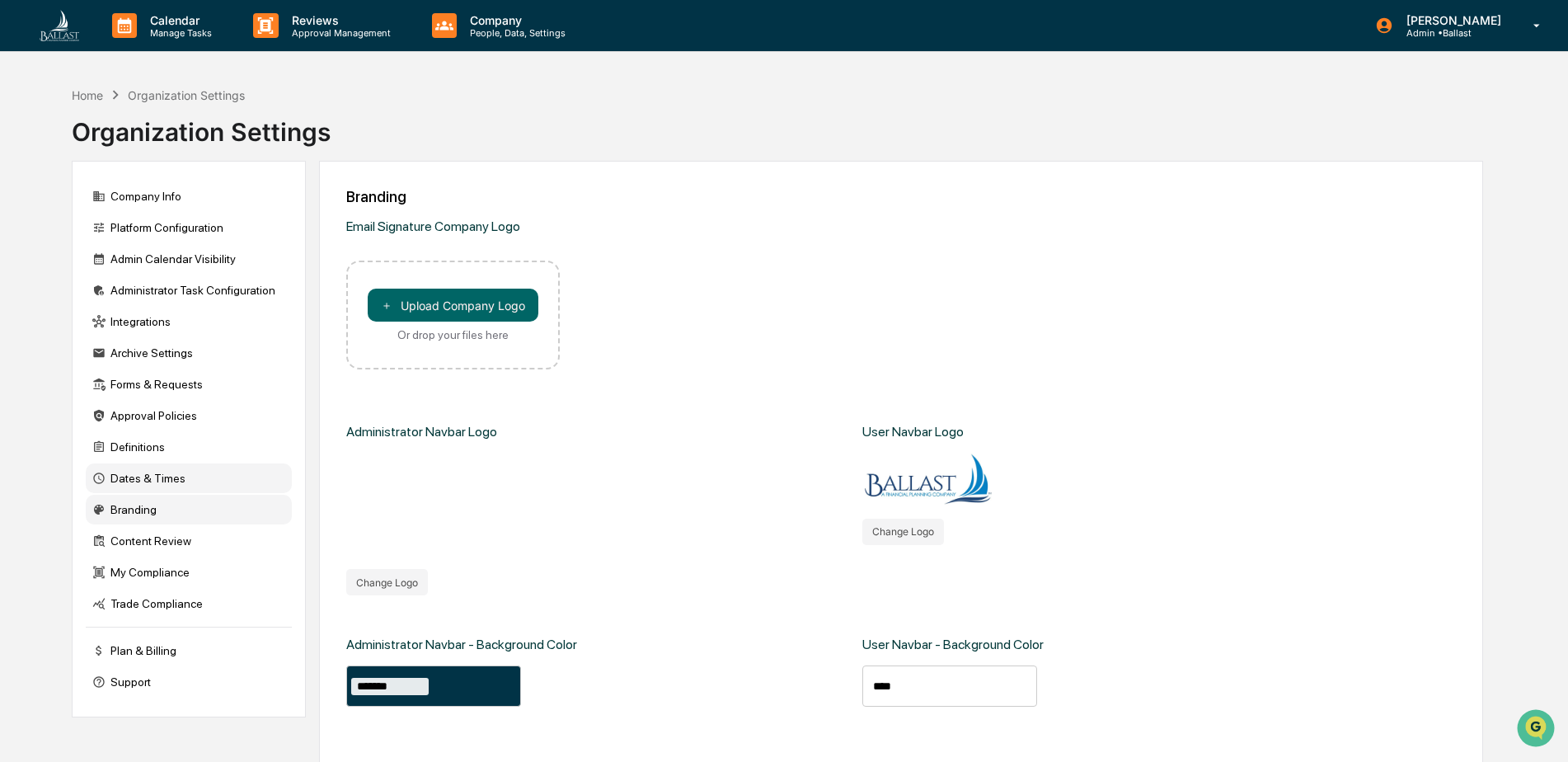
click at [122, 480] on div "Dates & Times" at bounding box center [189, 477] width 206 height 29
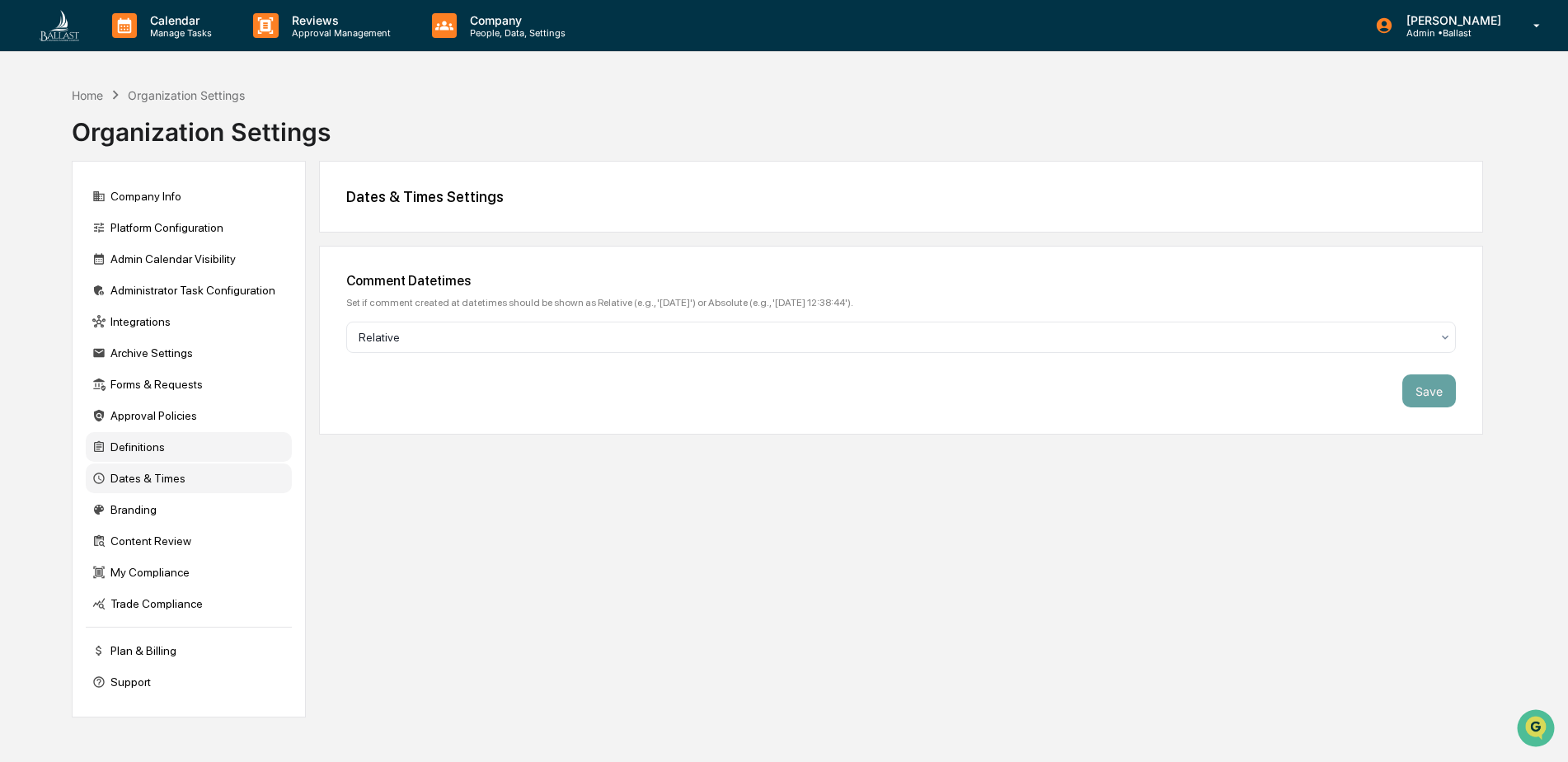
click at [130, 447] on div "Definitions" at bounding box center [189, 446] width 206 height 29
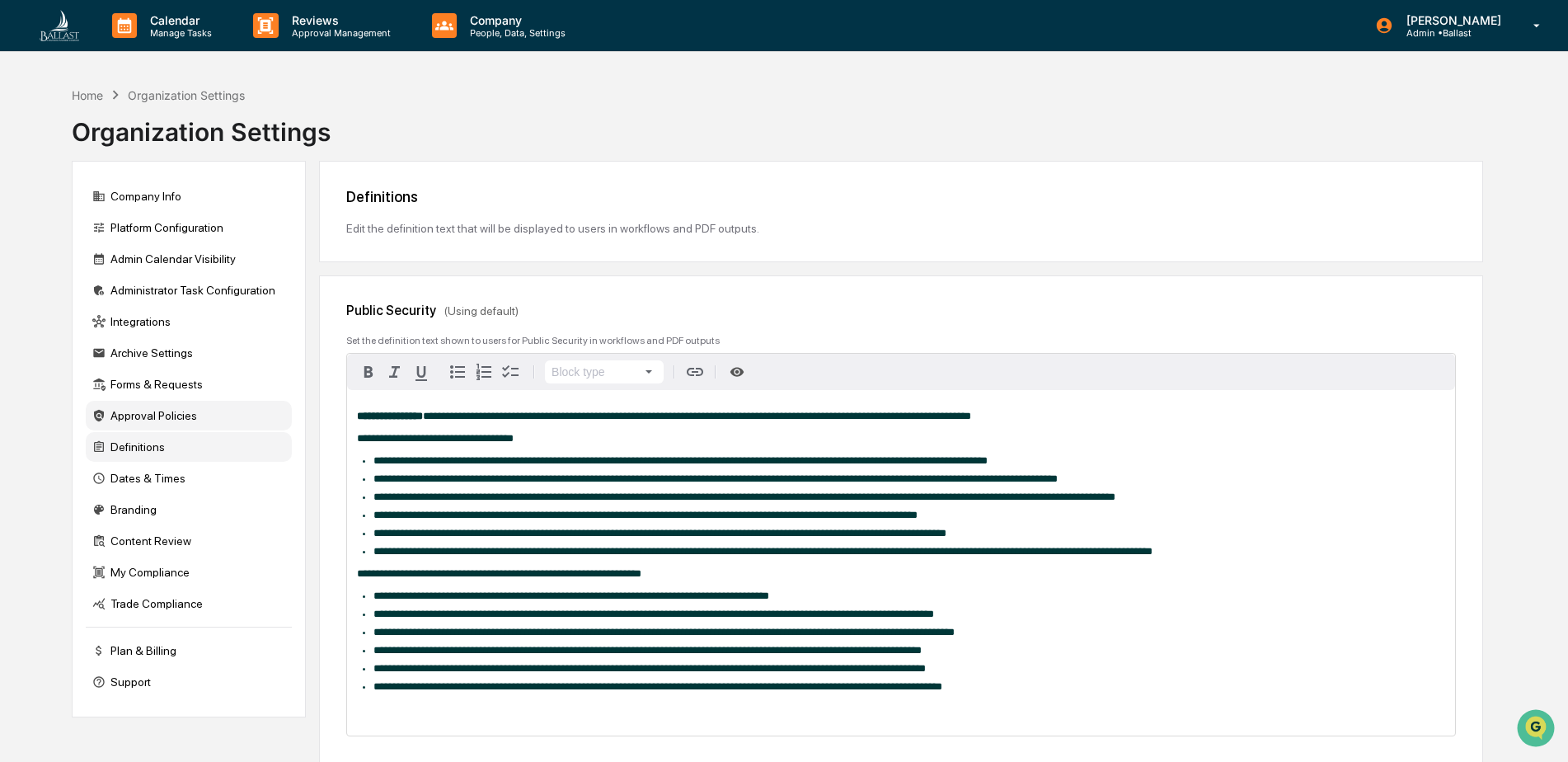
click at [132, 412] on div "Approval Policies" at bounding box center [189, 415] width 206 height 29
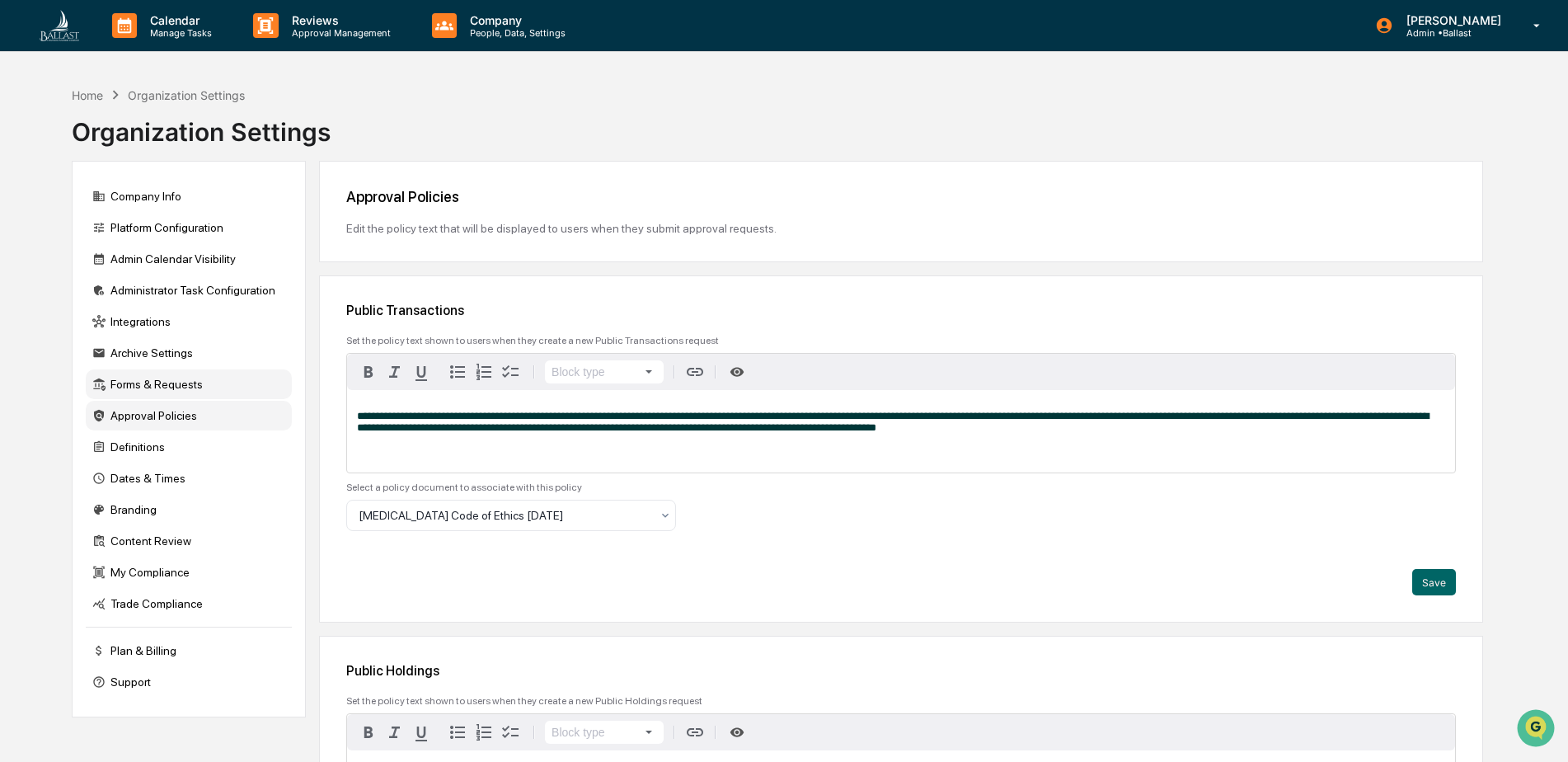
click at [133, 383] on div "Forms & Requests" at bounding box center [189, 384] width 206 height 29
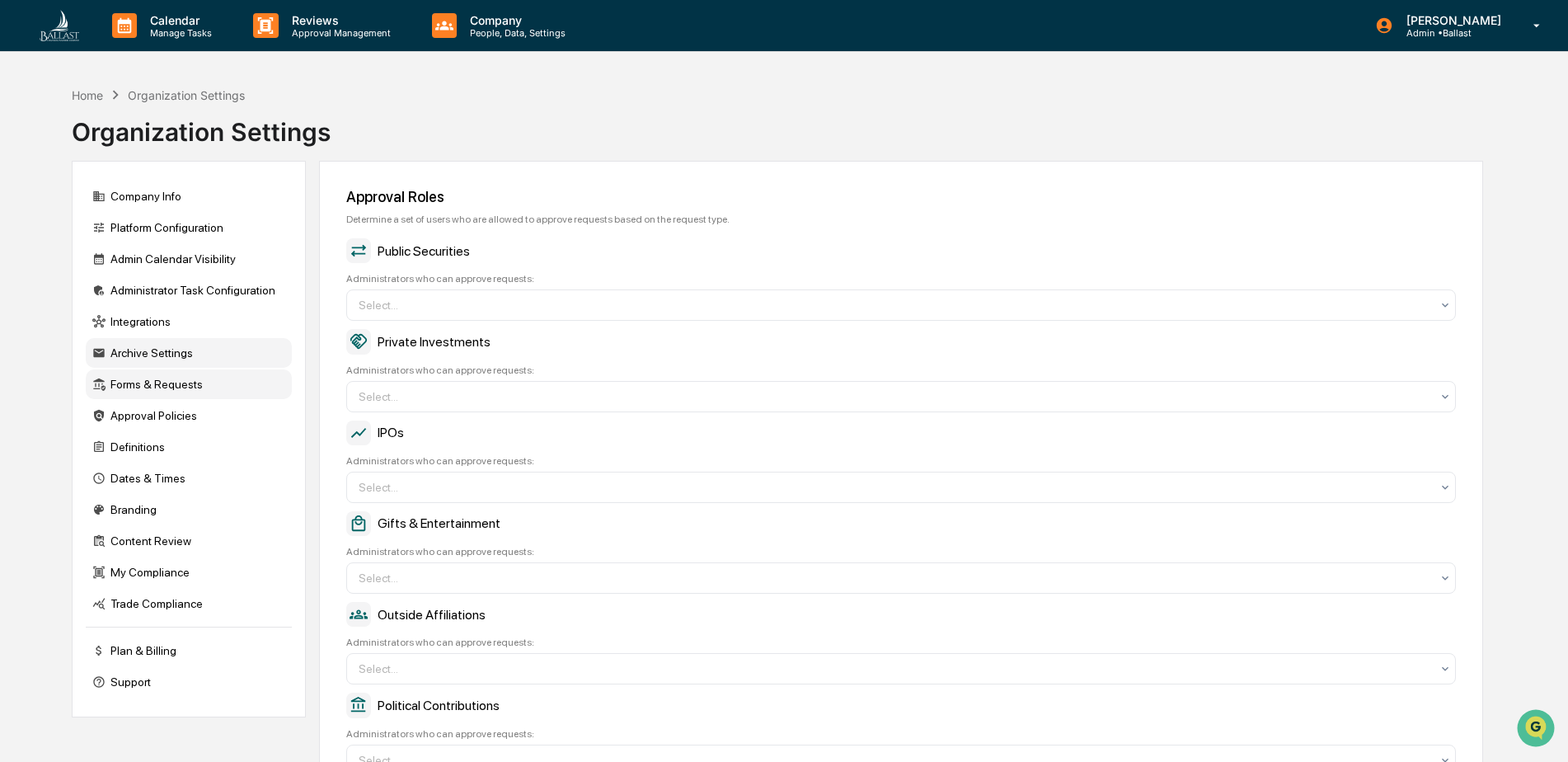
click at [141, 349] on div "Archive Settings" at bounding box center [189, 353] width 206 height 29
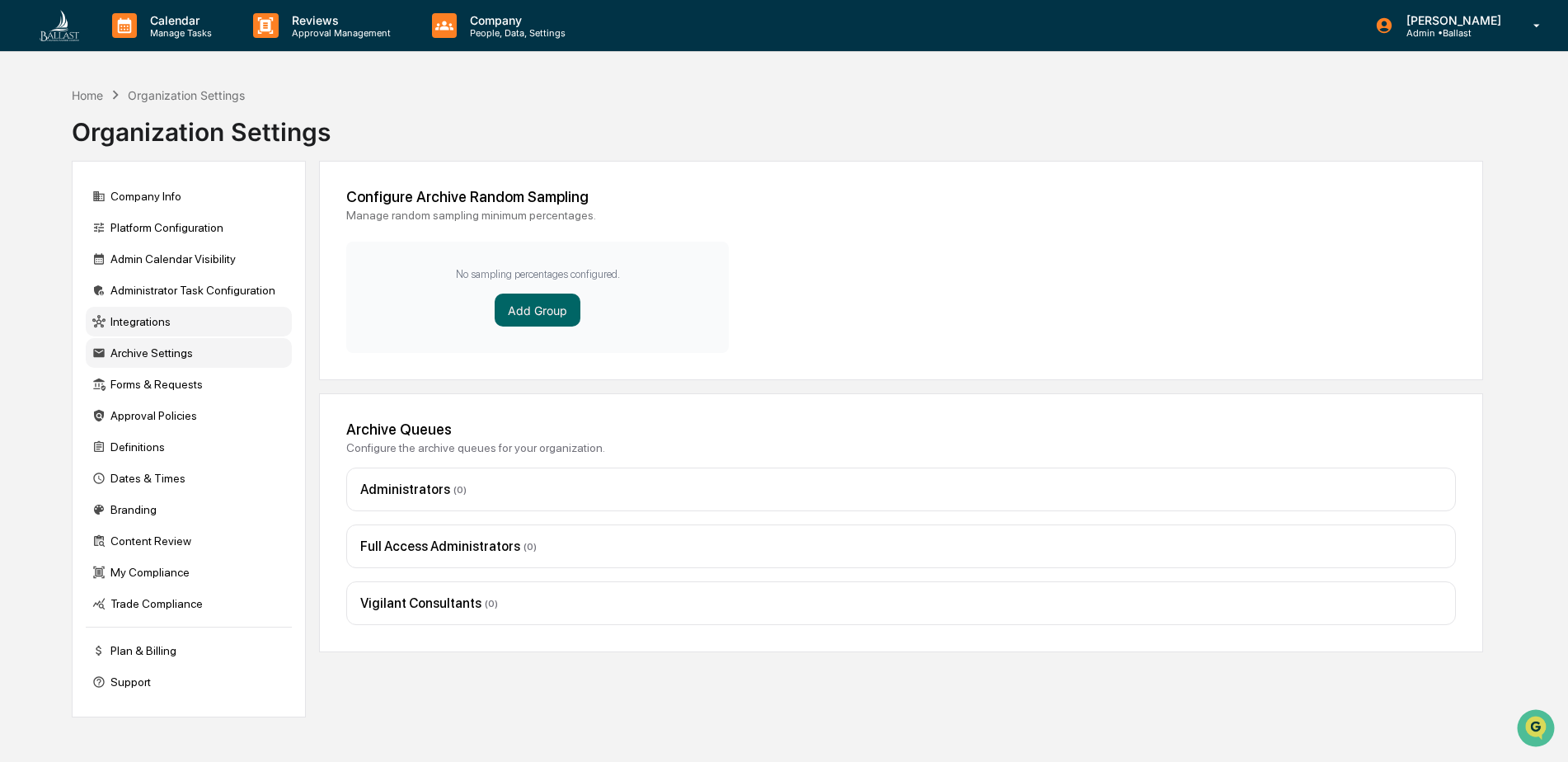
click at [126, 313] on div "Integrations" at bounding box center [189, 320] width 206 height 29
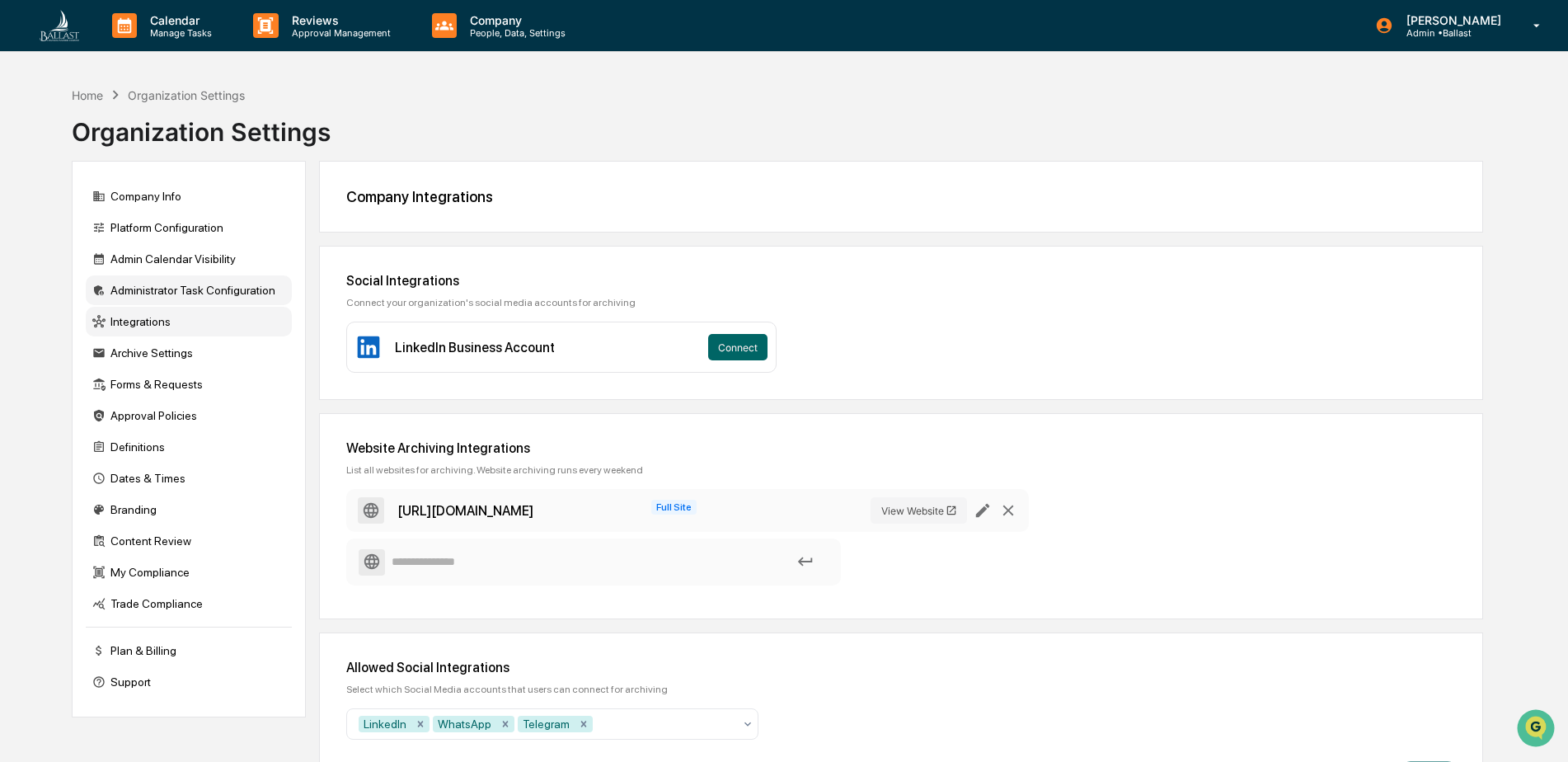
click at [154, 286] on div "Administrator Task Configuration" at bounding box center [189, 289] width 206 height 29
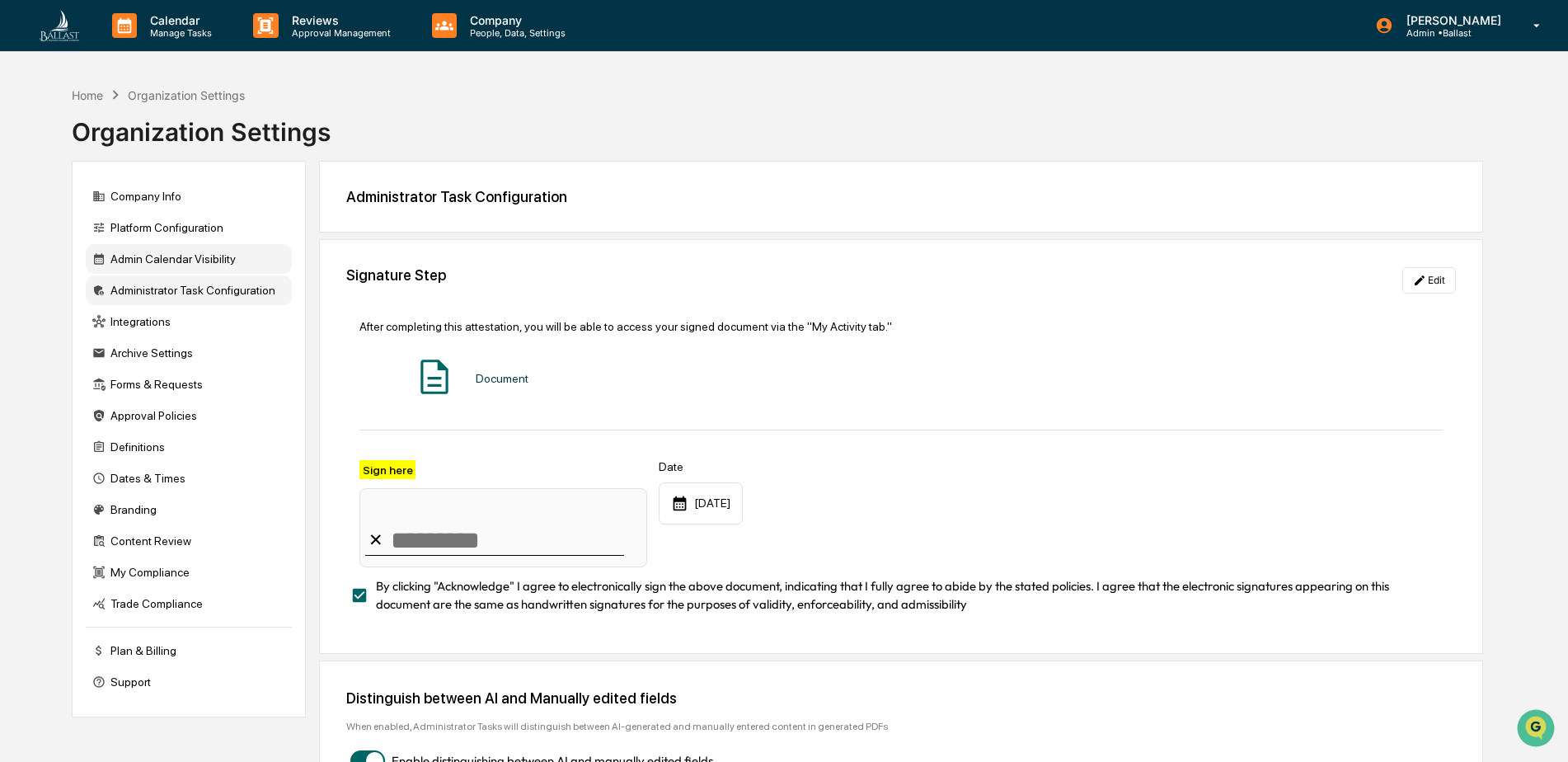
click at [157, 254] on div "Admin Calendar Visibility" at bounding box center [189, 258] width 206 height 29
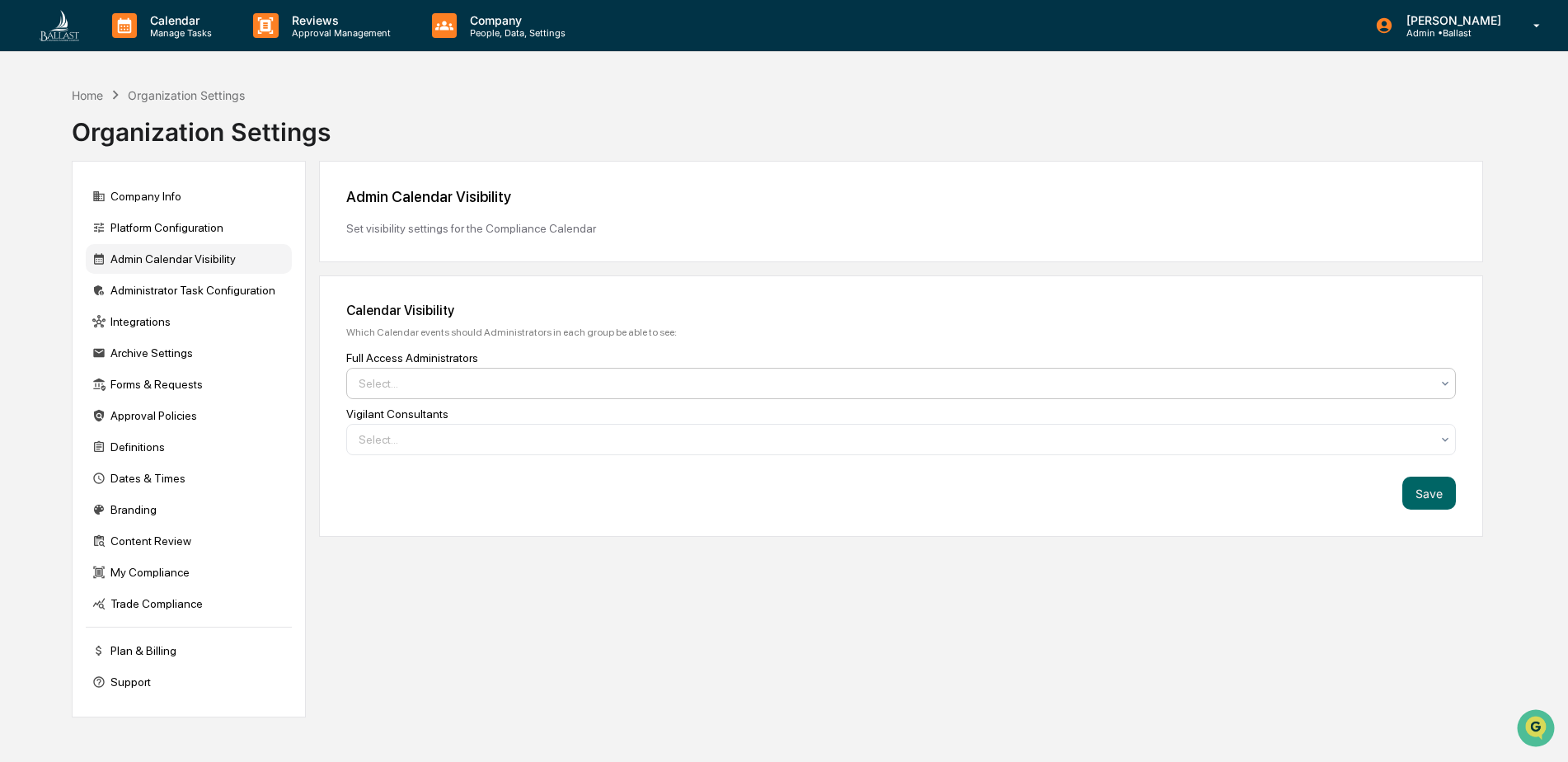
click at [1447, 386] on icon at bounding box center [1445, 384] width 13 height 13
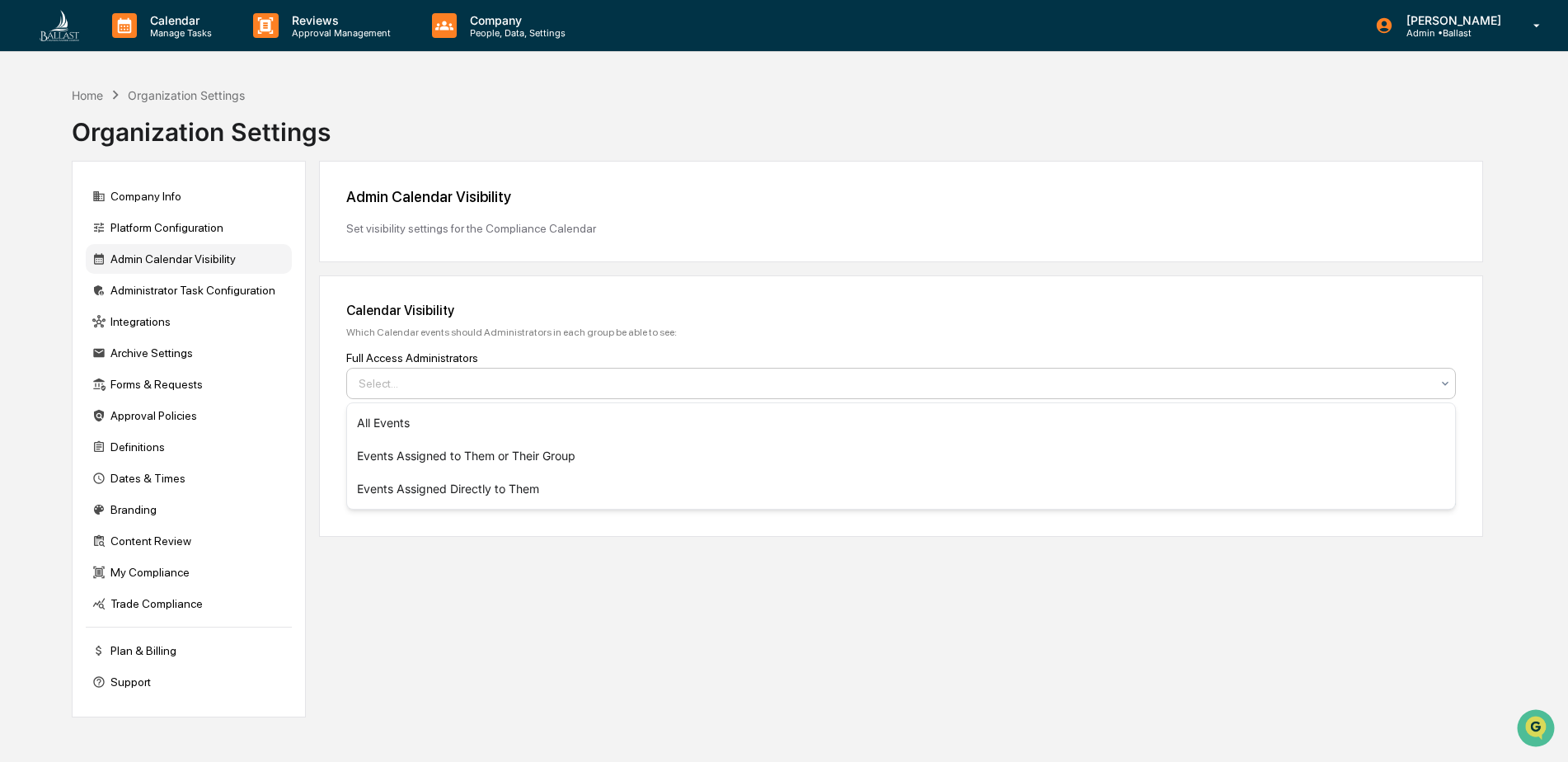
click at [1486, 239] on div "Home Organization Settings Organization Settings Company Info Platform Configur…" at bounding box center [777, 459] width 1460 height 762
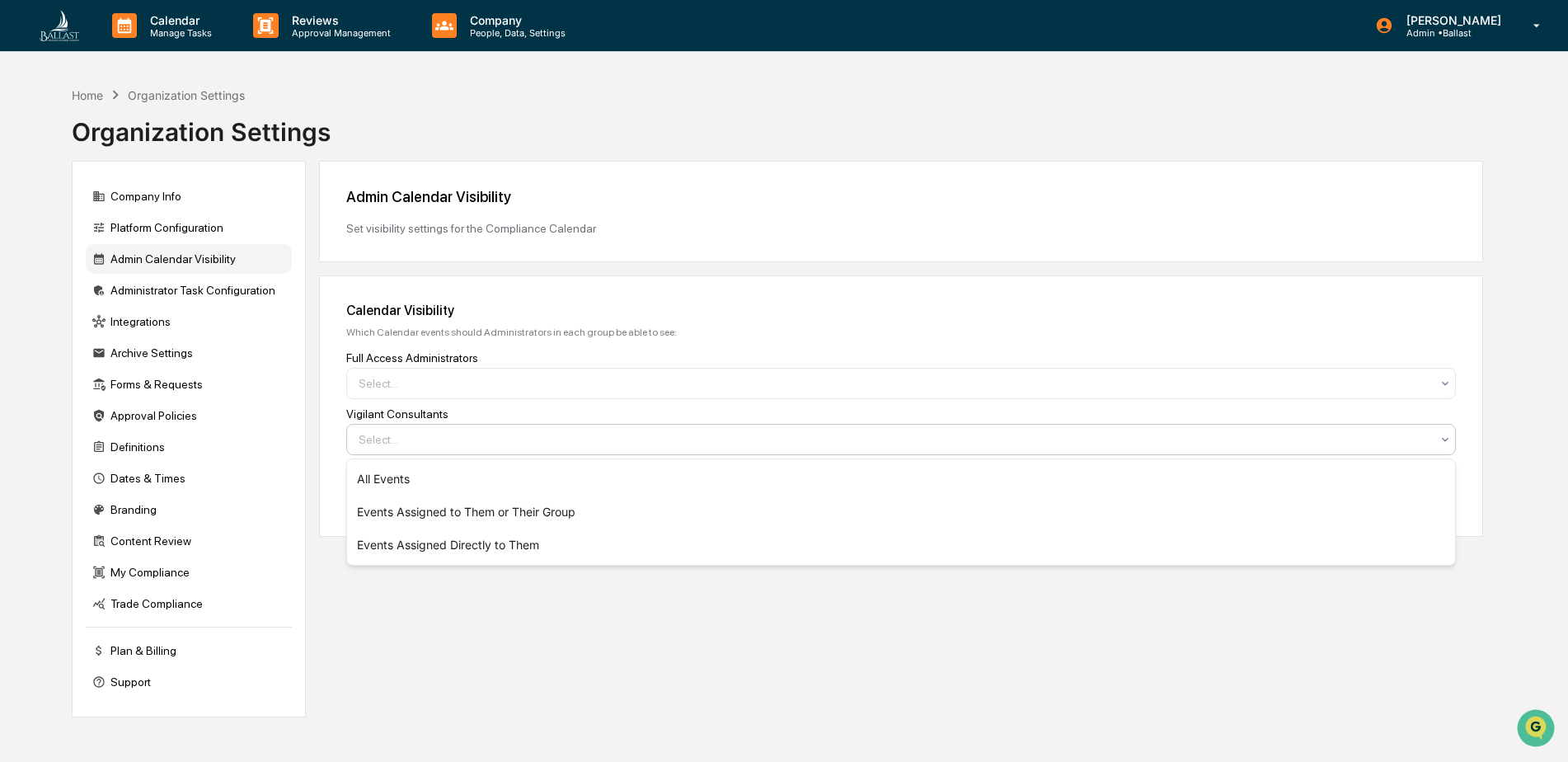
click at [1443, 442] on icon at bounding box center [1445, 440] width 13 height 13
click at [1510, 302] on div "Home Organization Settings Organization Settings Company Info Platform Configur…" at bounding box center [784, 459] width 1568 height 762
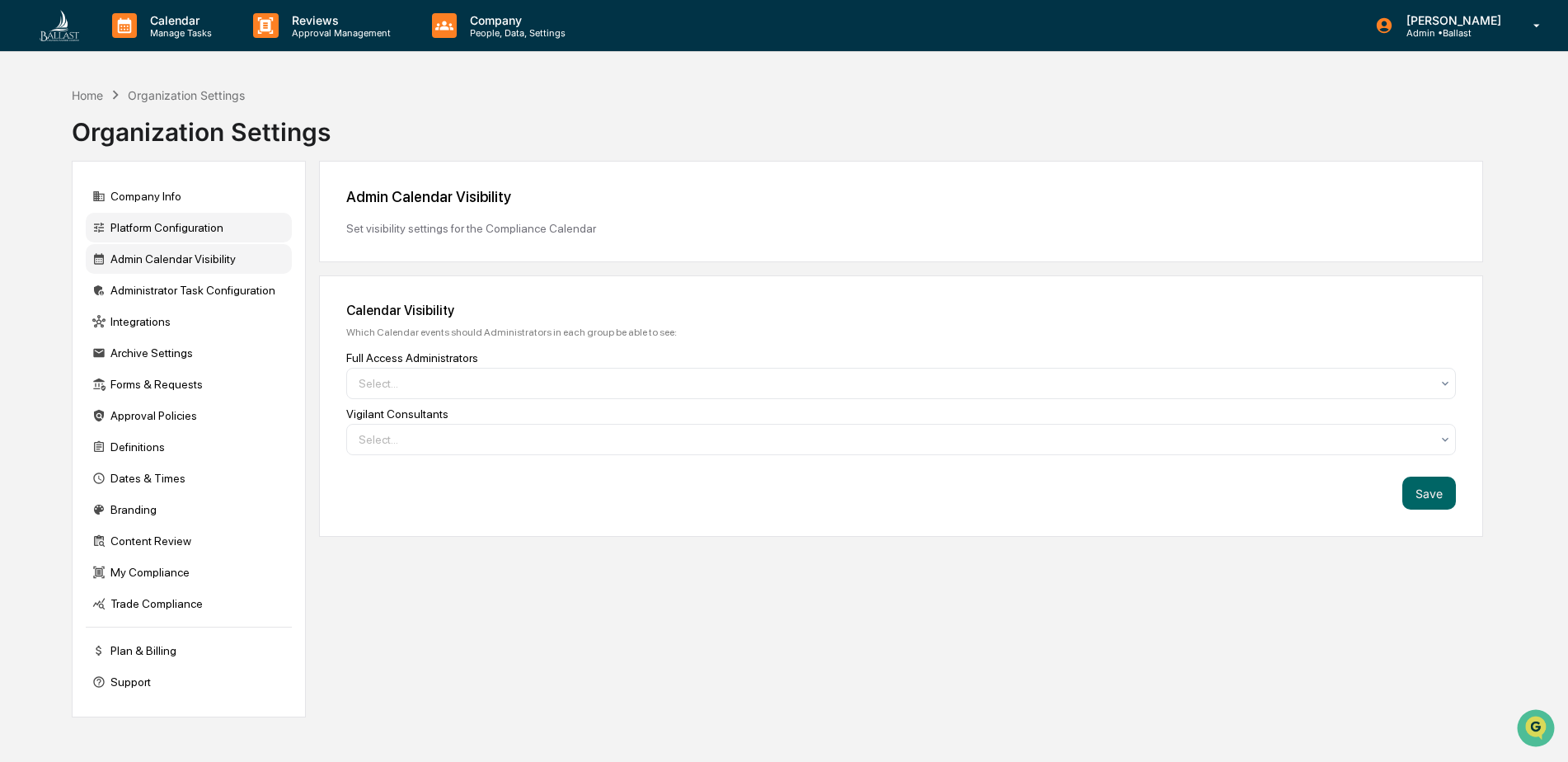
click at [135, 227] on div "Platform Configuration" at bounding box center [189, 227] width 206 height 29
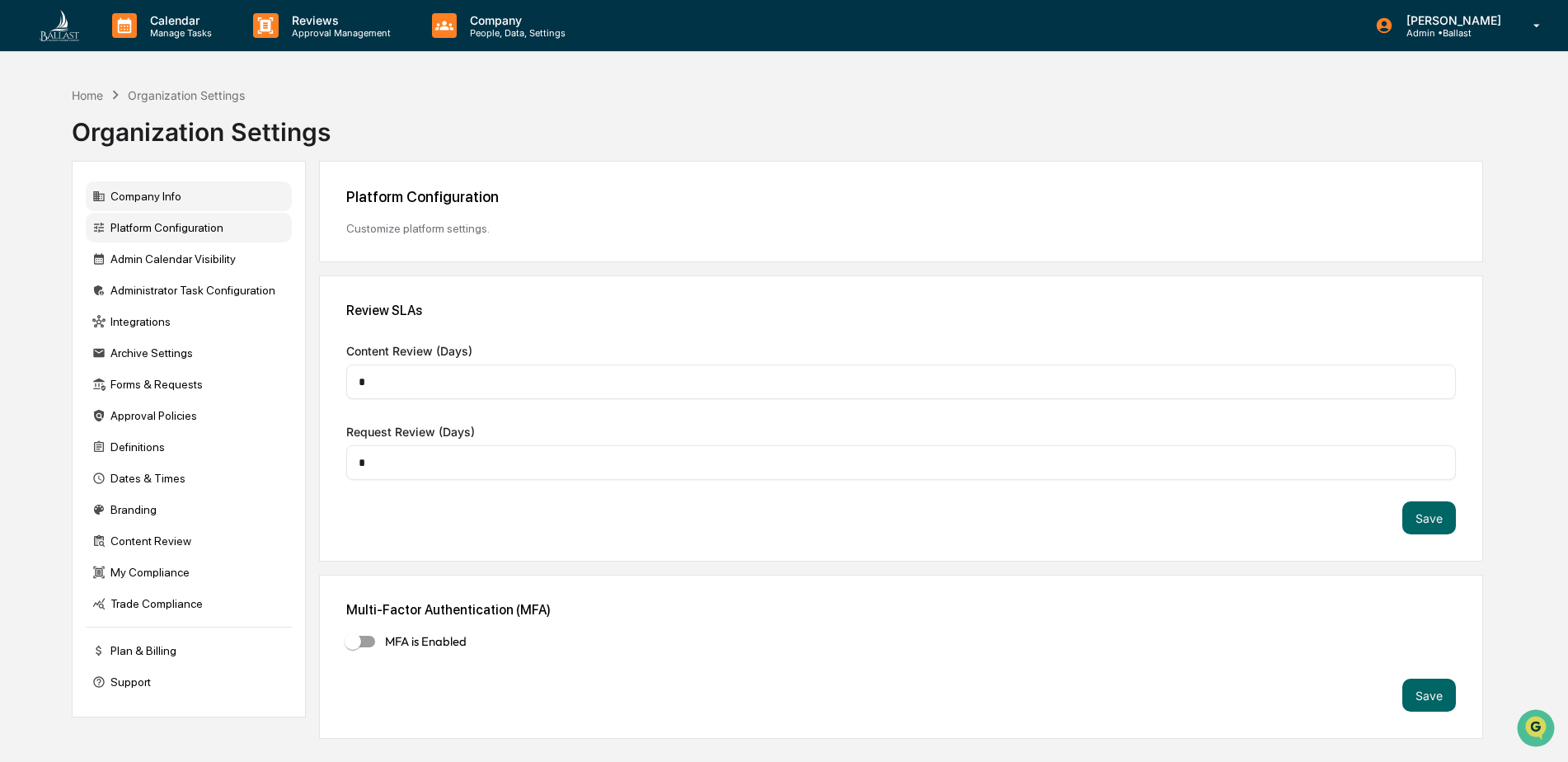
click at [136, 191] on div "Company Info" at bounding box center [189, 196] width 206 height 29
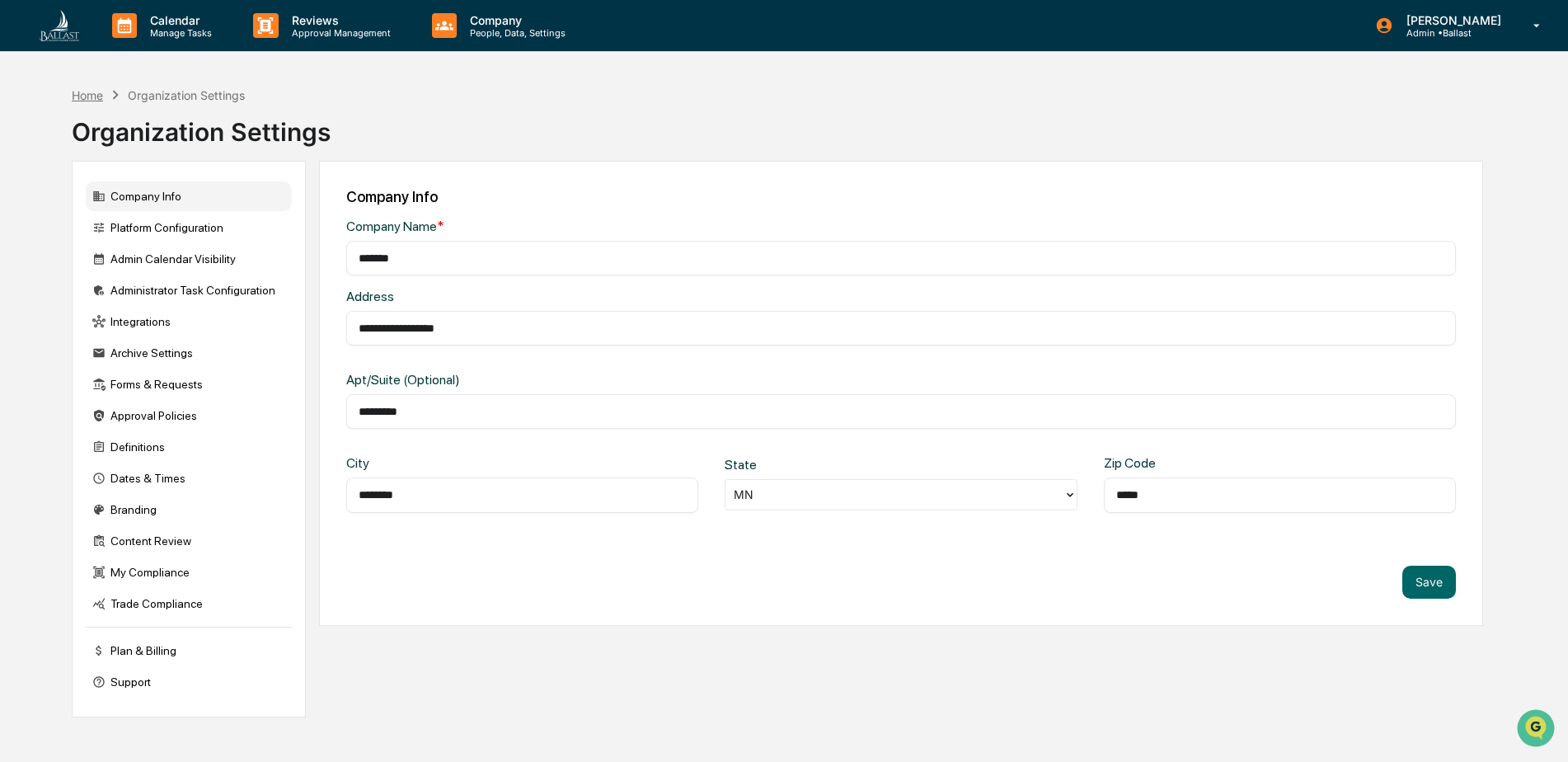
click at [86, 94] on div "Home" at bounding box center [87, 95] width 31 height 14
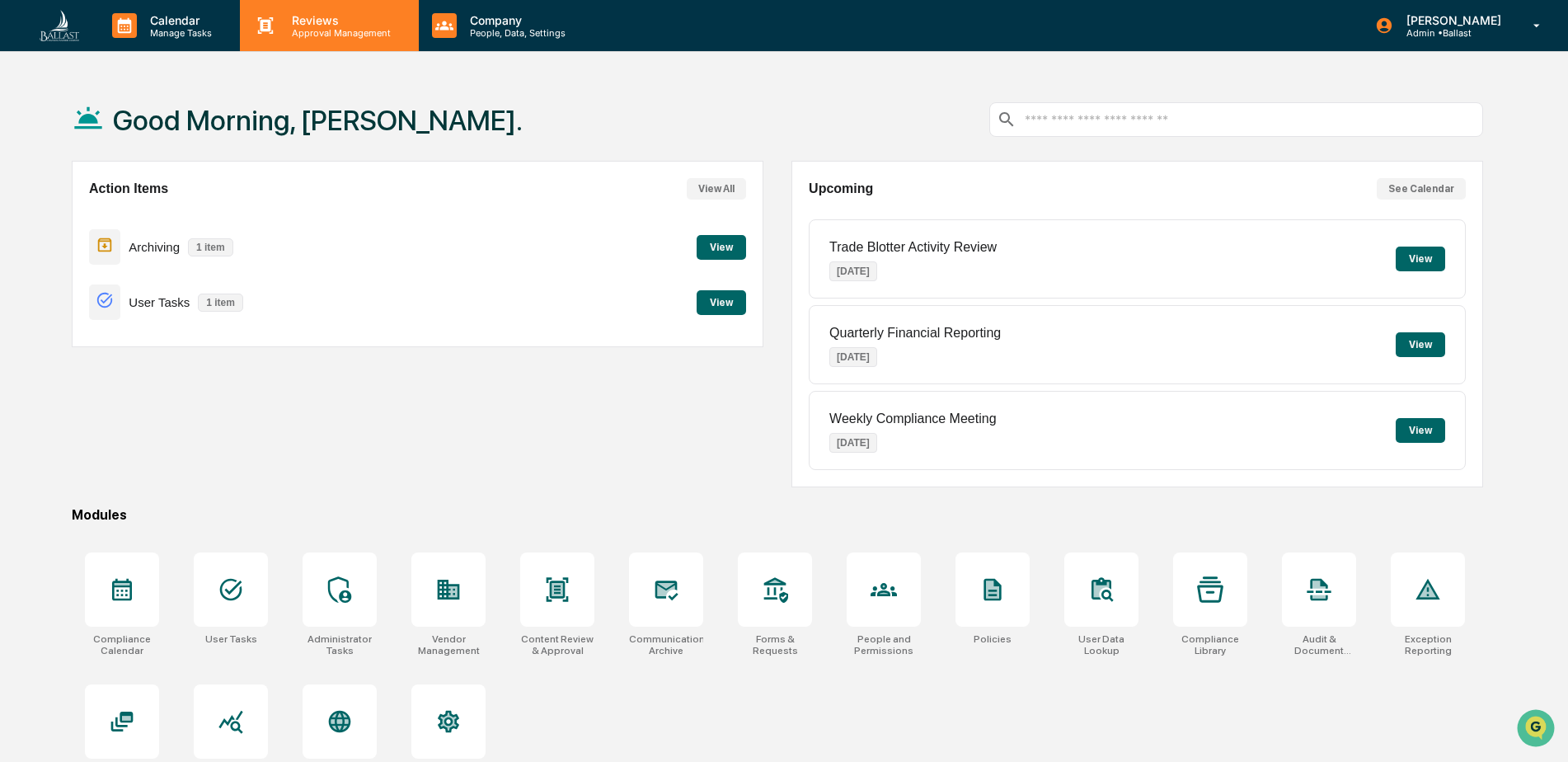
click at [358, 24] on p "Reviews" at bounding box center [338, 20] width 120 height 14
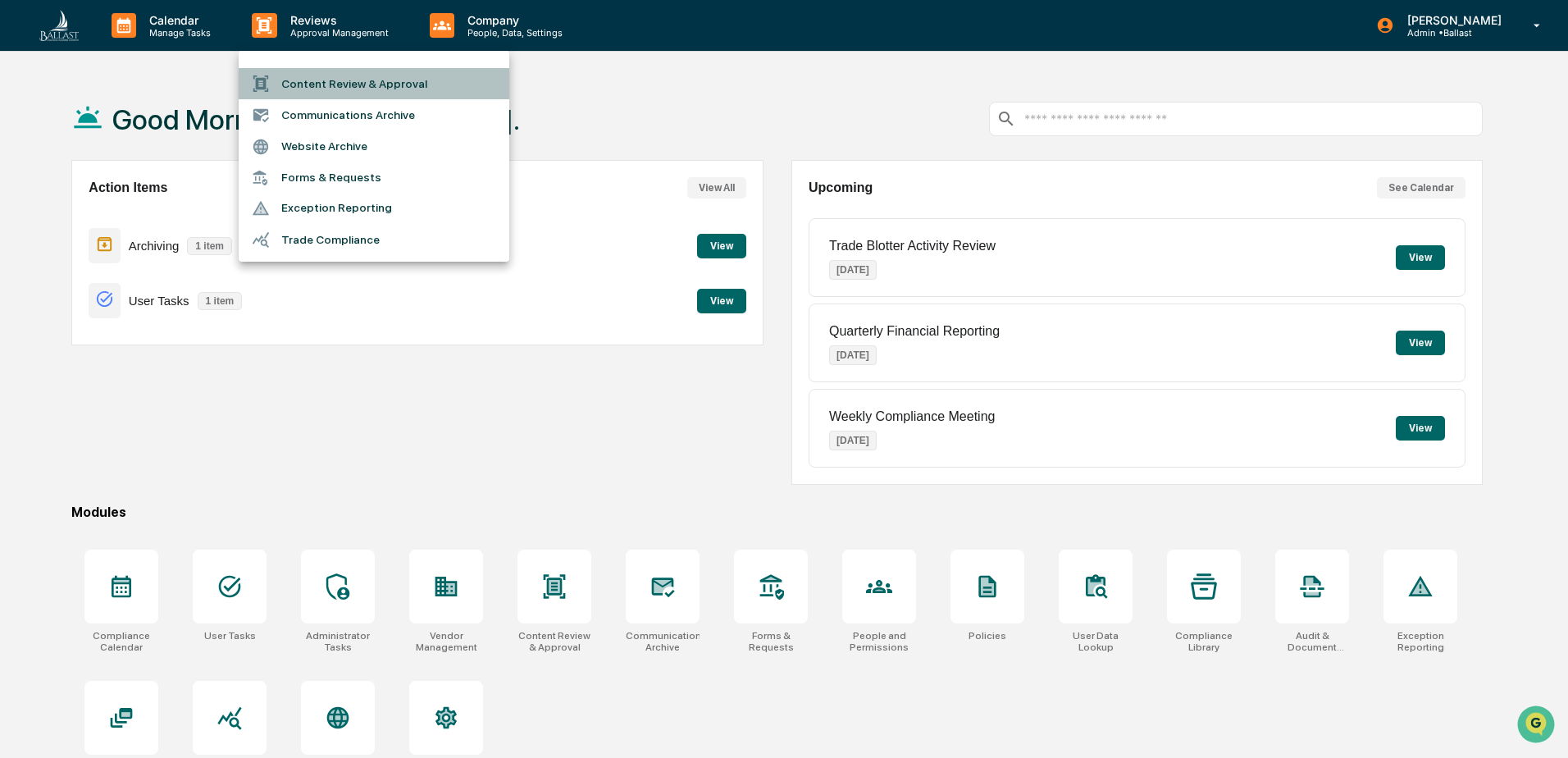
click at [338, 80] on li "Content Review & Approval" at bounding box center [374, 83] width 271 height 31
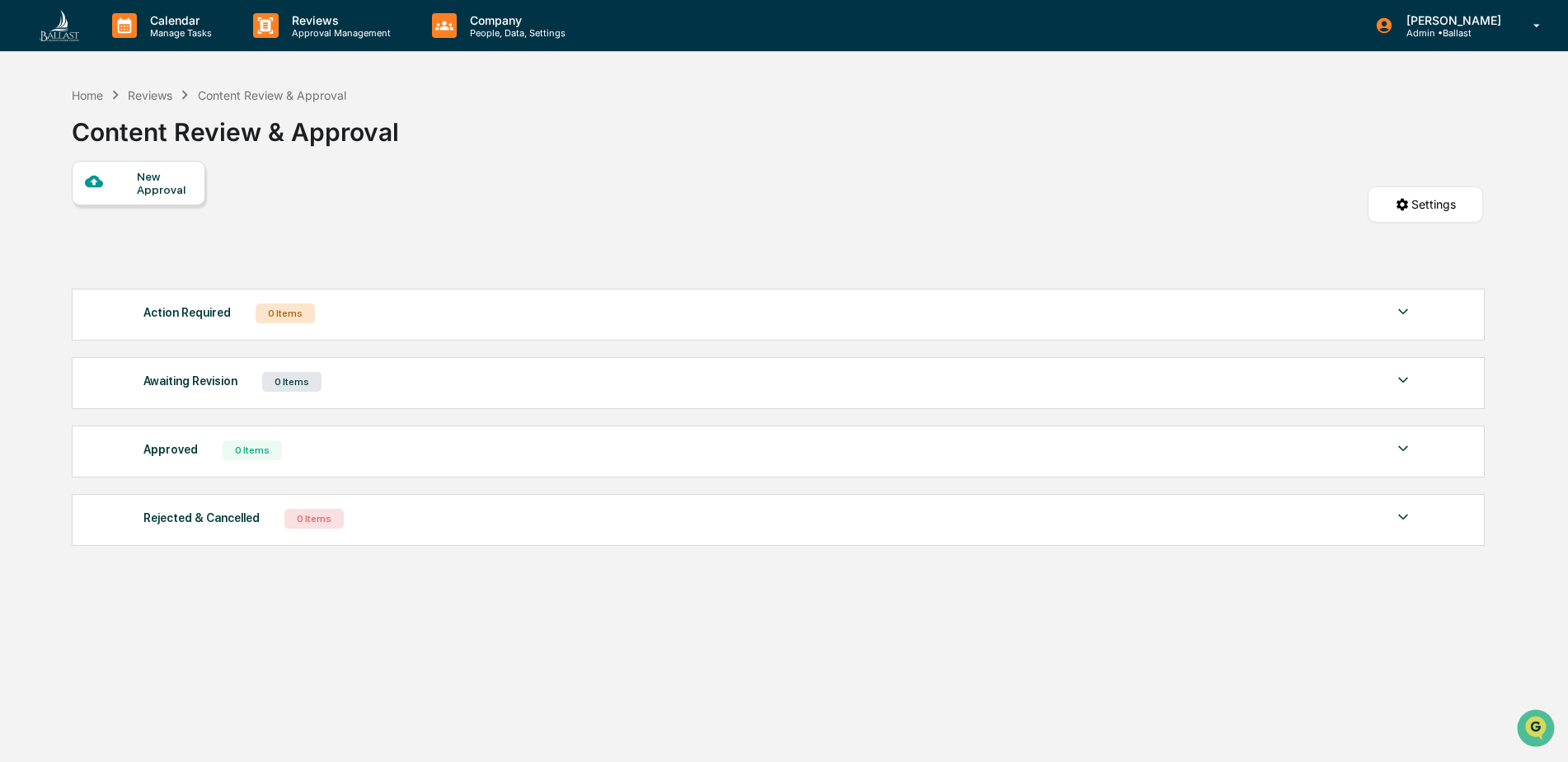
click at [146, 178] on div "New Approval" at bounding box center [164, 183] width 55 height 26
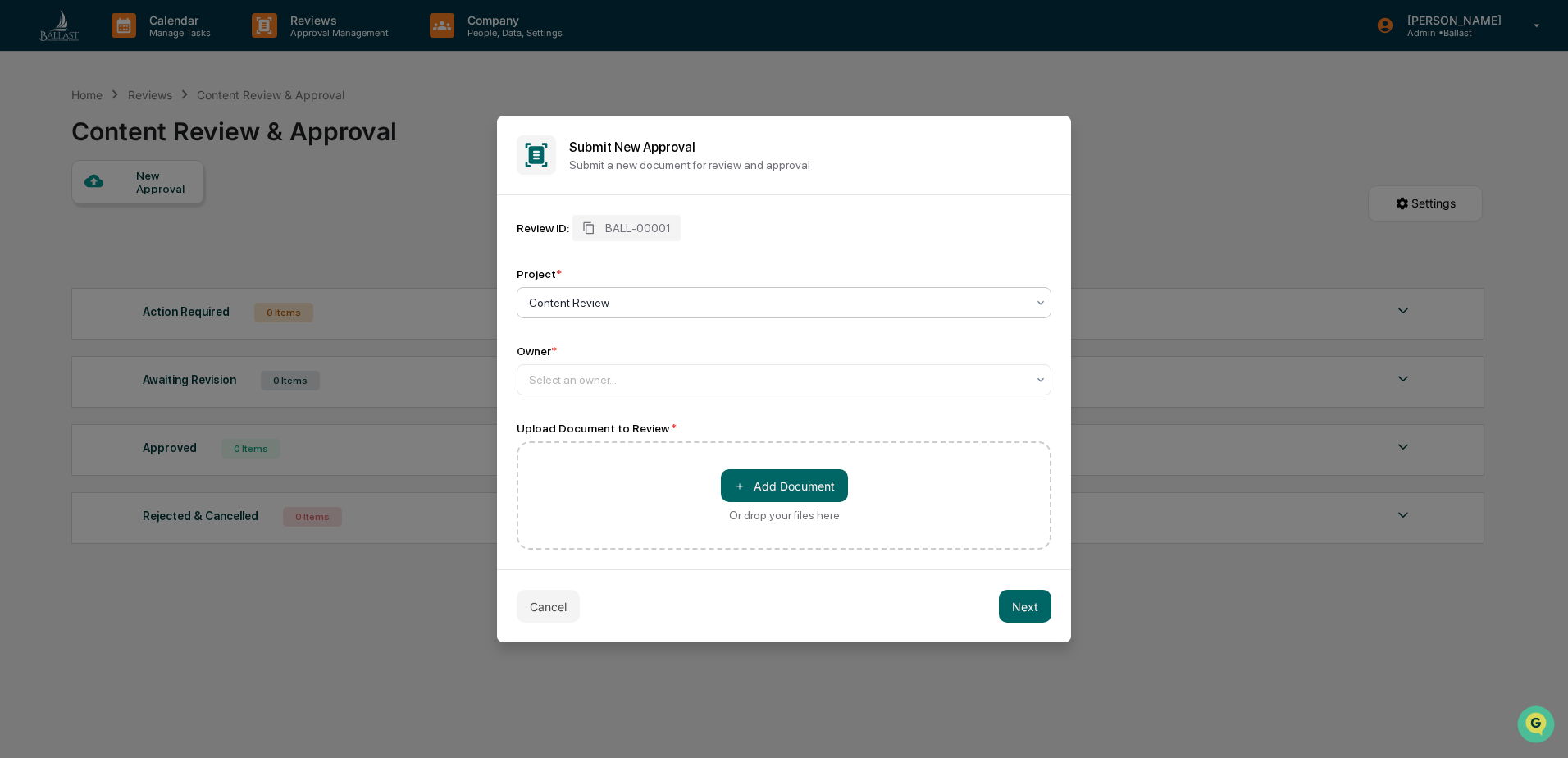
click at [1046, 301] on icon at bounding box center [1041, 303] width 13 height 13
click at [994, 200] on div "Review ID: BALL-00001 Project * 1 result available. Use Up and Down to choose o…" at bounding box center [784, 383] width 574 height 374
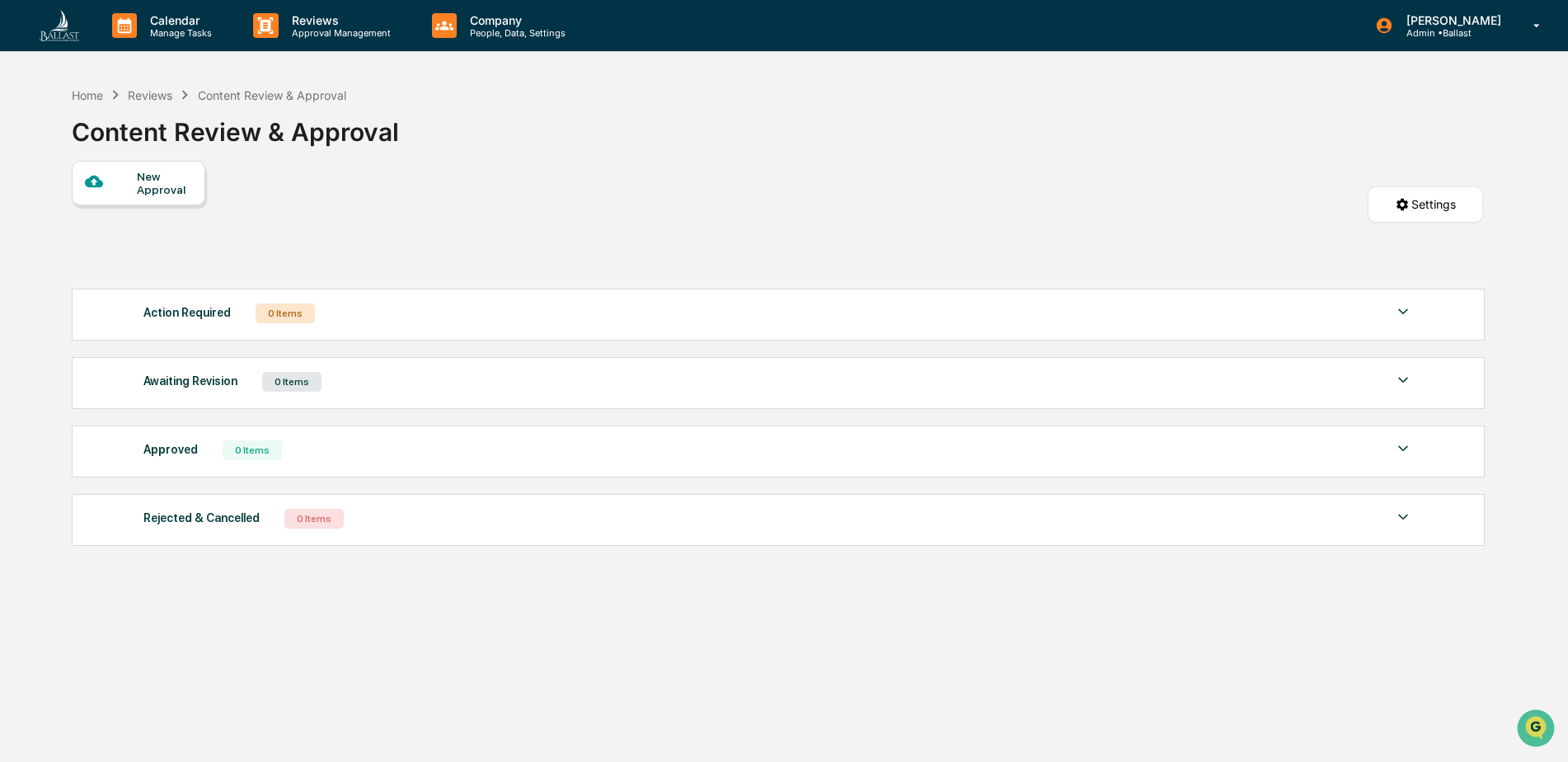
click at [146, 87] on div "Home Reviews Content Review & Approval" at bounding box center [209, 95] width 274 height 18
click at [146, 95] on div "Reviews" at bounding box center [149, 95] width 44 height 14
click at [730, 225] on div "New Approval Settings" at bounding box center [777, 220] width 1411 height 119
click at [100, 96] on div "Home" at bounding box center [87, 95] width 31 height 14
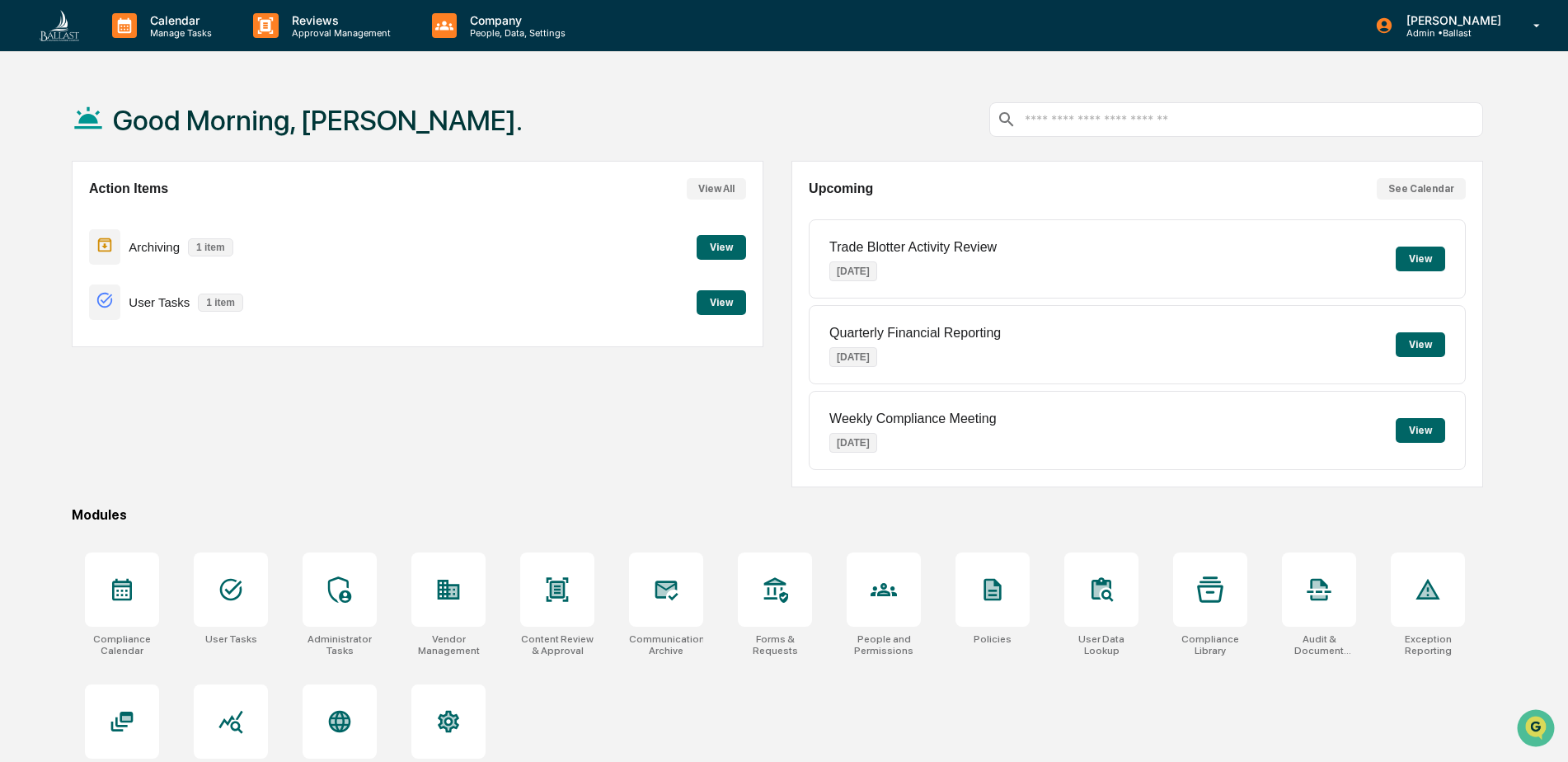
scroll to position [78, 0]
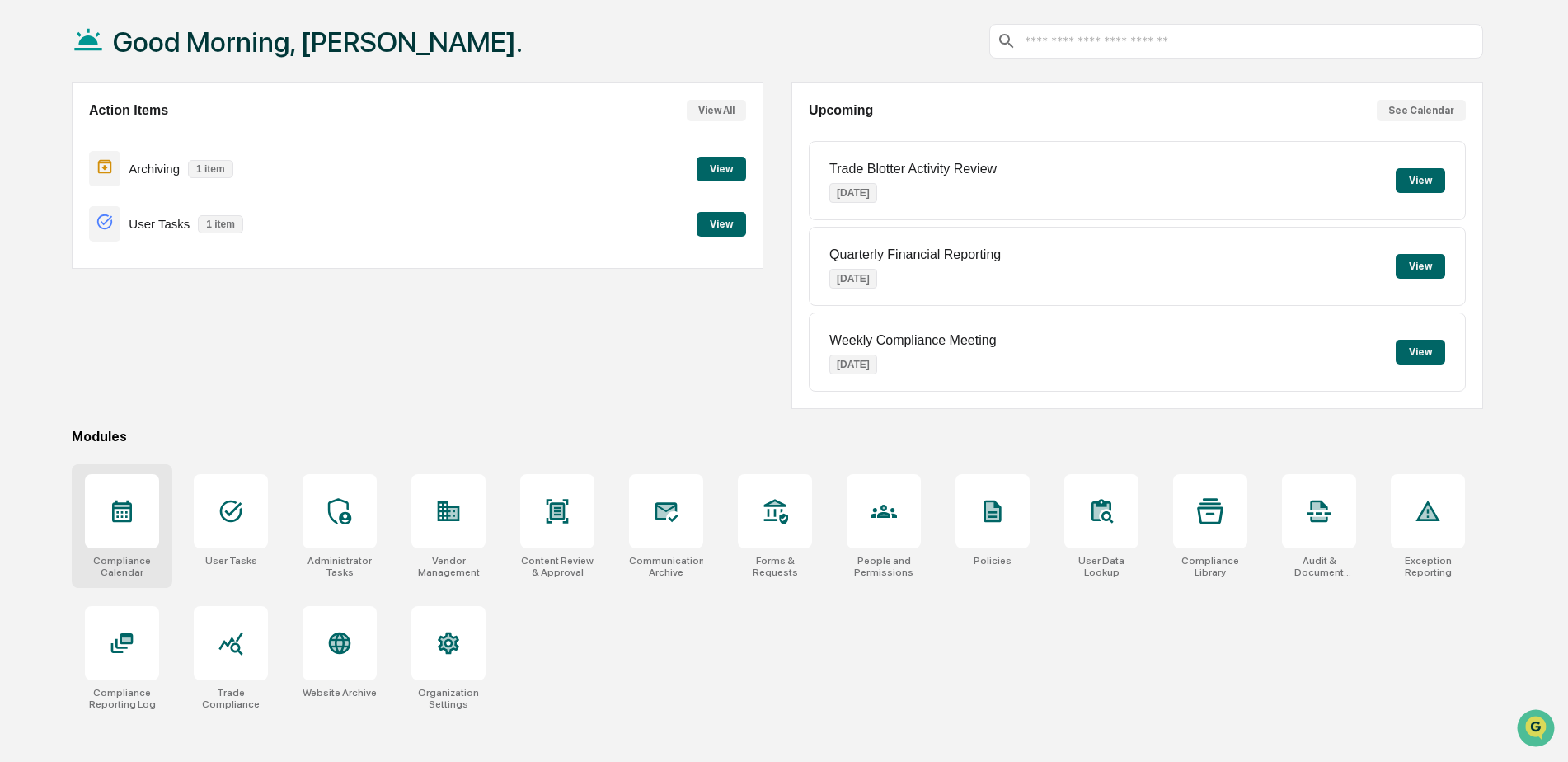
click at [119, 506] on icon at bounding box center [122, 506] width 16 height 3
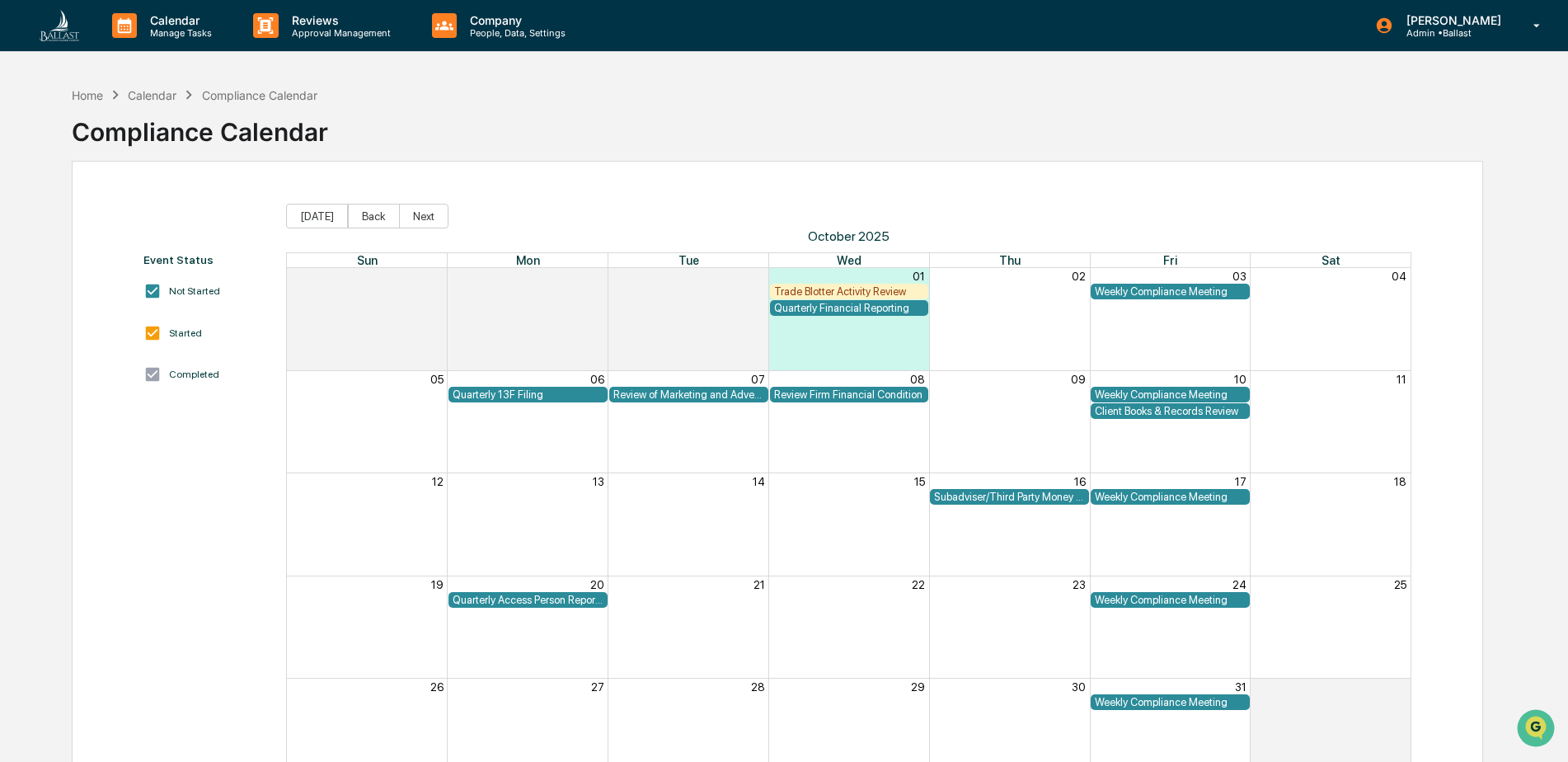
click at [821, 289] on div "Trade Blotter Activity Review" at bounding box center [850, 291] width 151 height 12
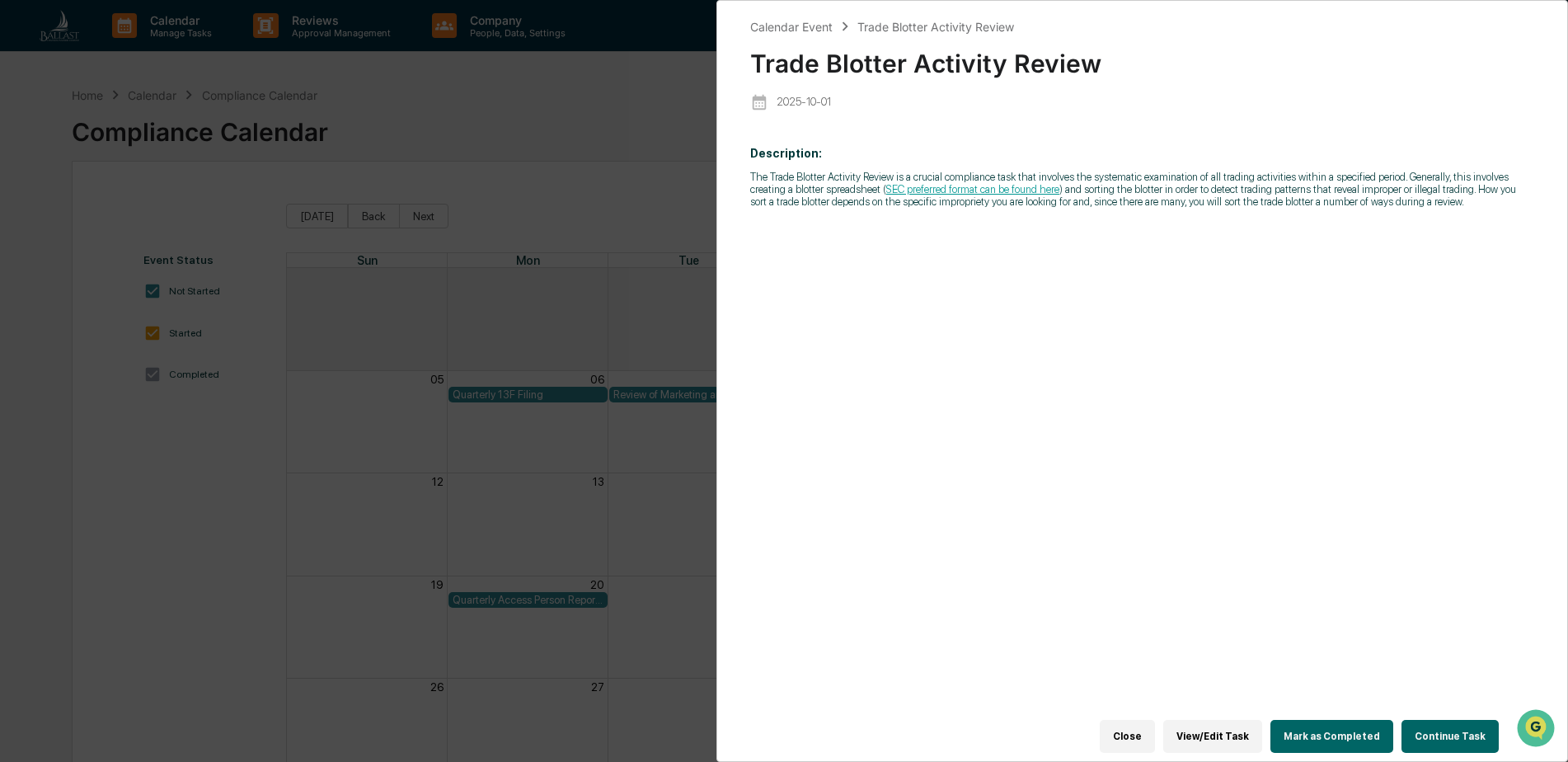
click at [1198, 223] on div "Description: The Trade Blotter Activity Review is a crucial compliance task tha…" at bounding box center [1142, 436] width 784 height 601
click at [1146, 735] on button "Close" at bounding box center [1127, 736] width 55 height 33
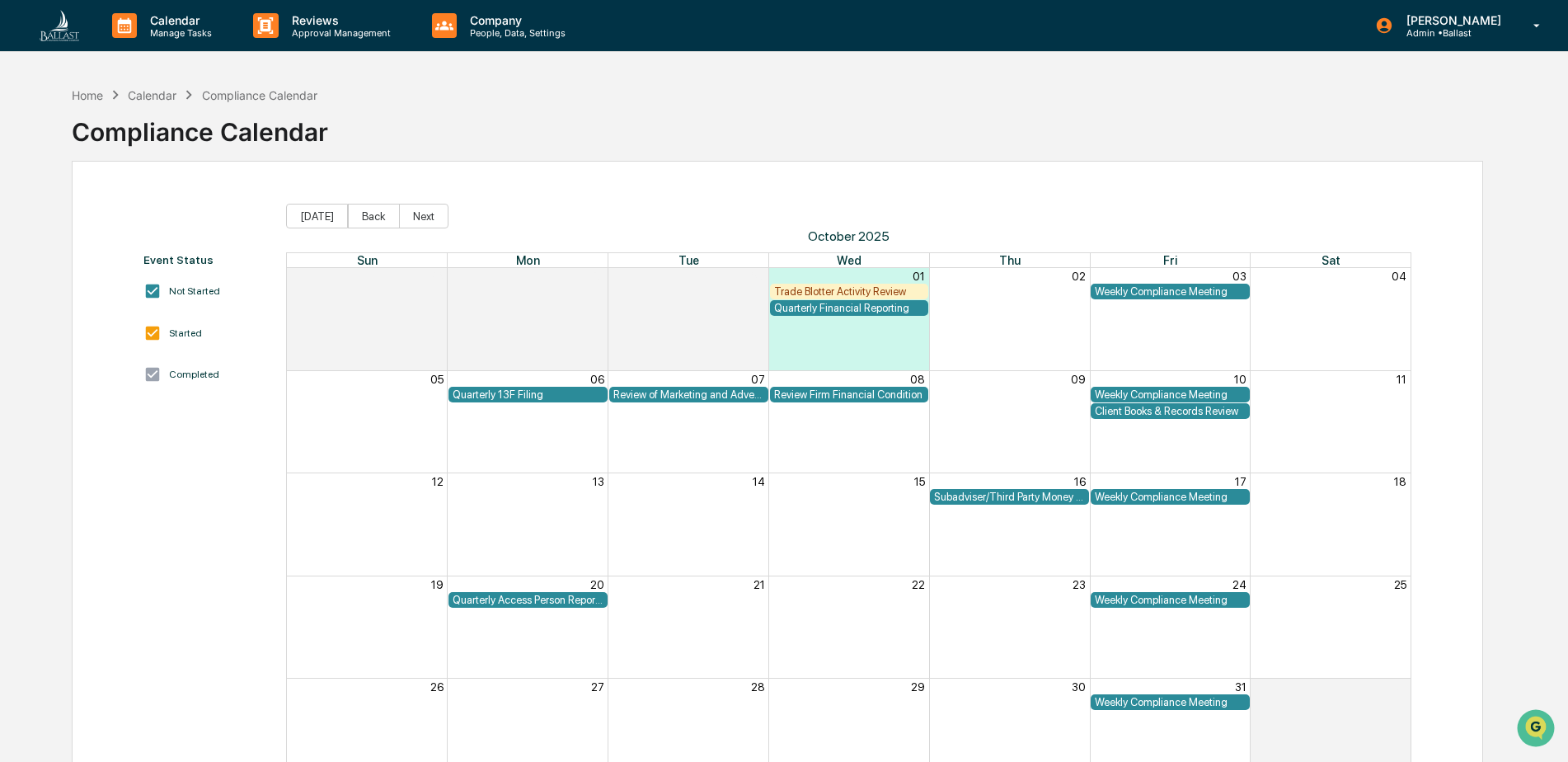
click at [680, 78] on div "Calendar Manage Tasks Reviews Approval Management Company People, Data, Setting…" at bounding box center [784, 420] width 1568 height 840
click at [873, 392] on div "Review Firm Financial Condition" at bounding box center [850, 394] width 151 height 12
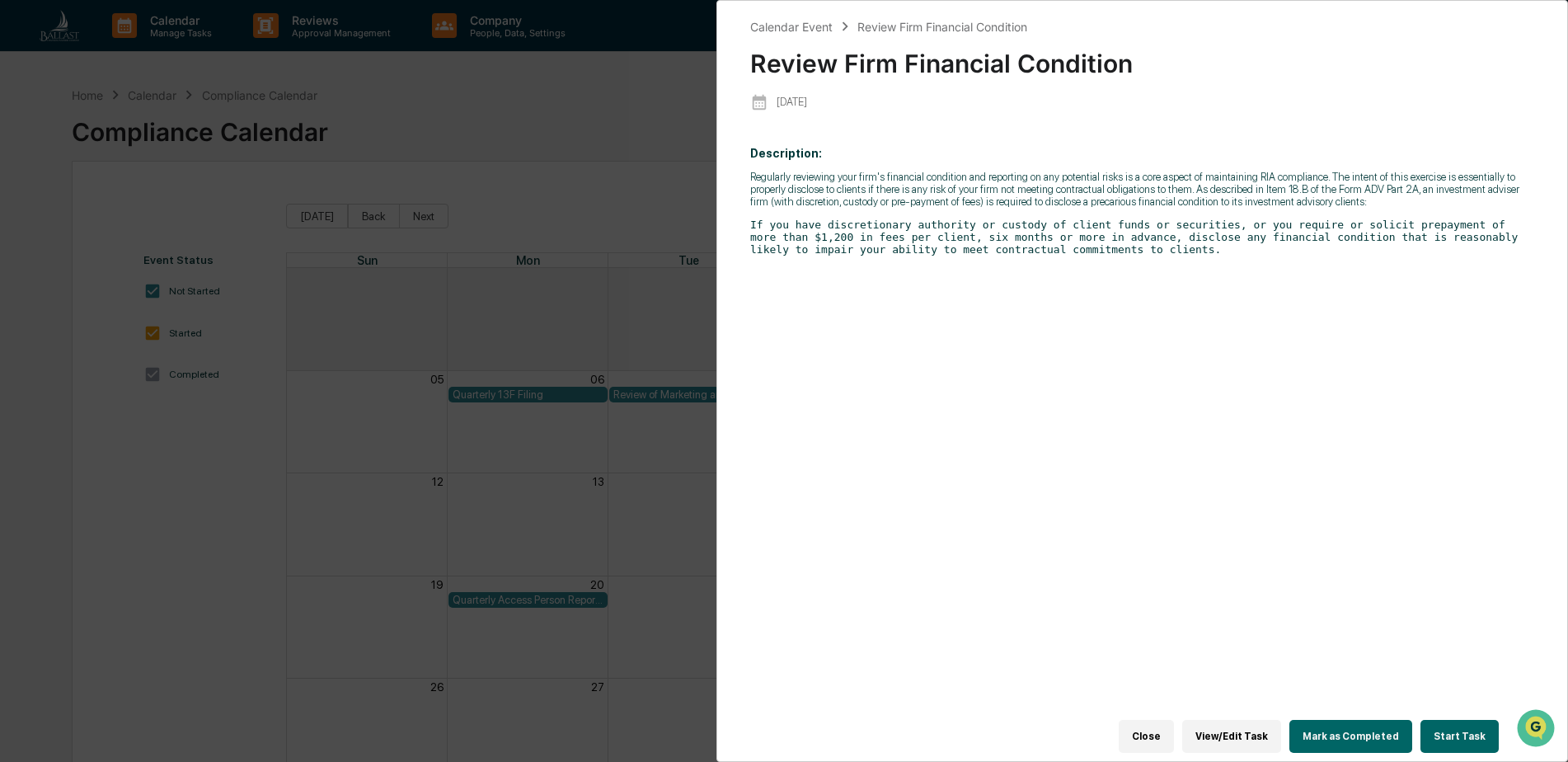
click at [1452, 728] on button "Start Task" at bounding box center [1459, 736] width 78 height 33
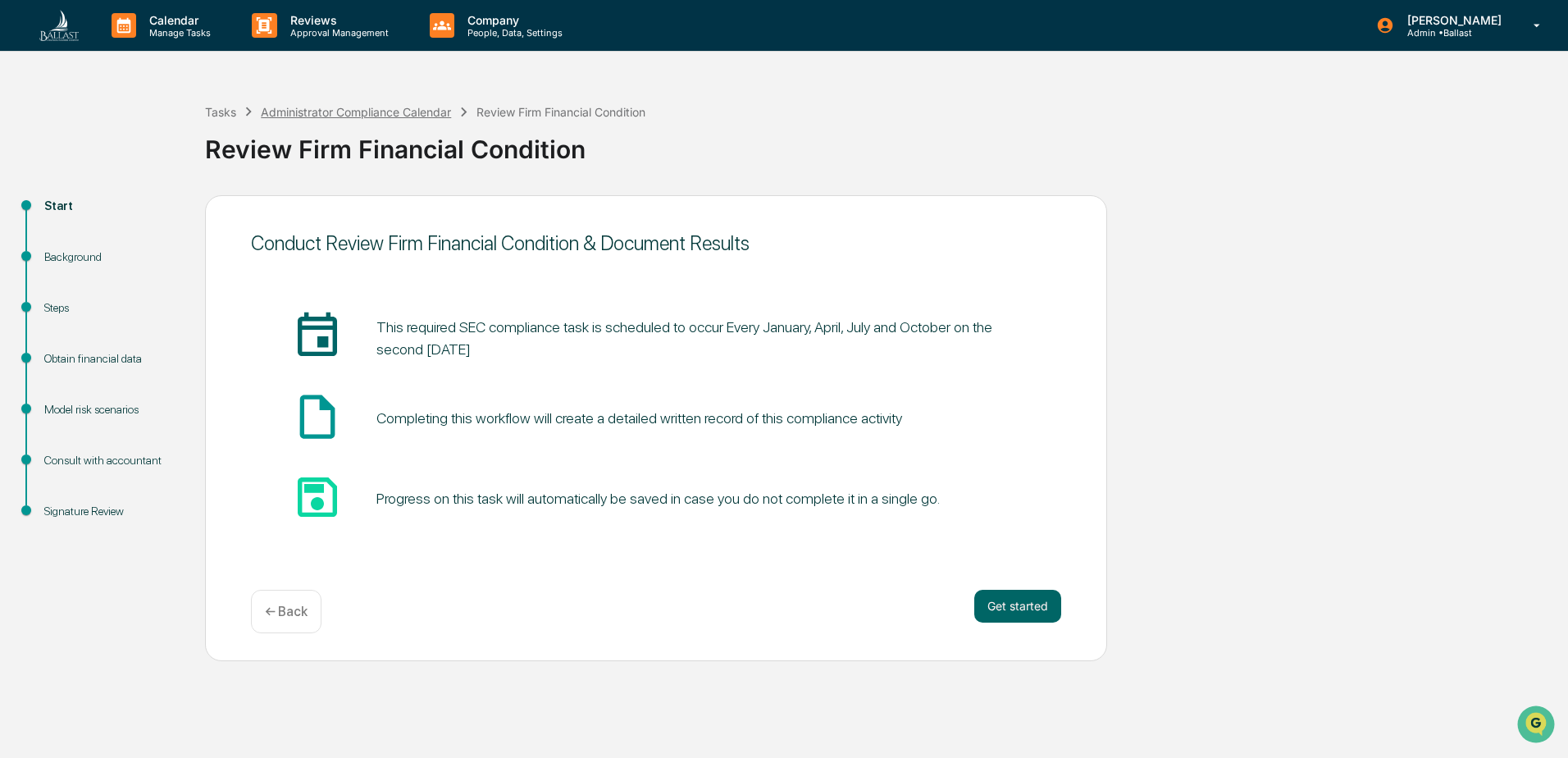
click at [411, 118] on div "Administrator Compliance Calendar" at bounding box center [356, 112] width 190 height 14
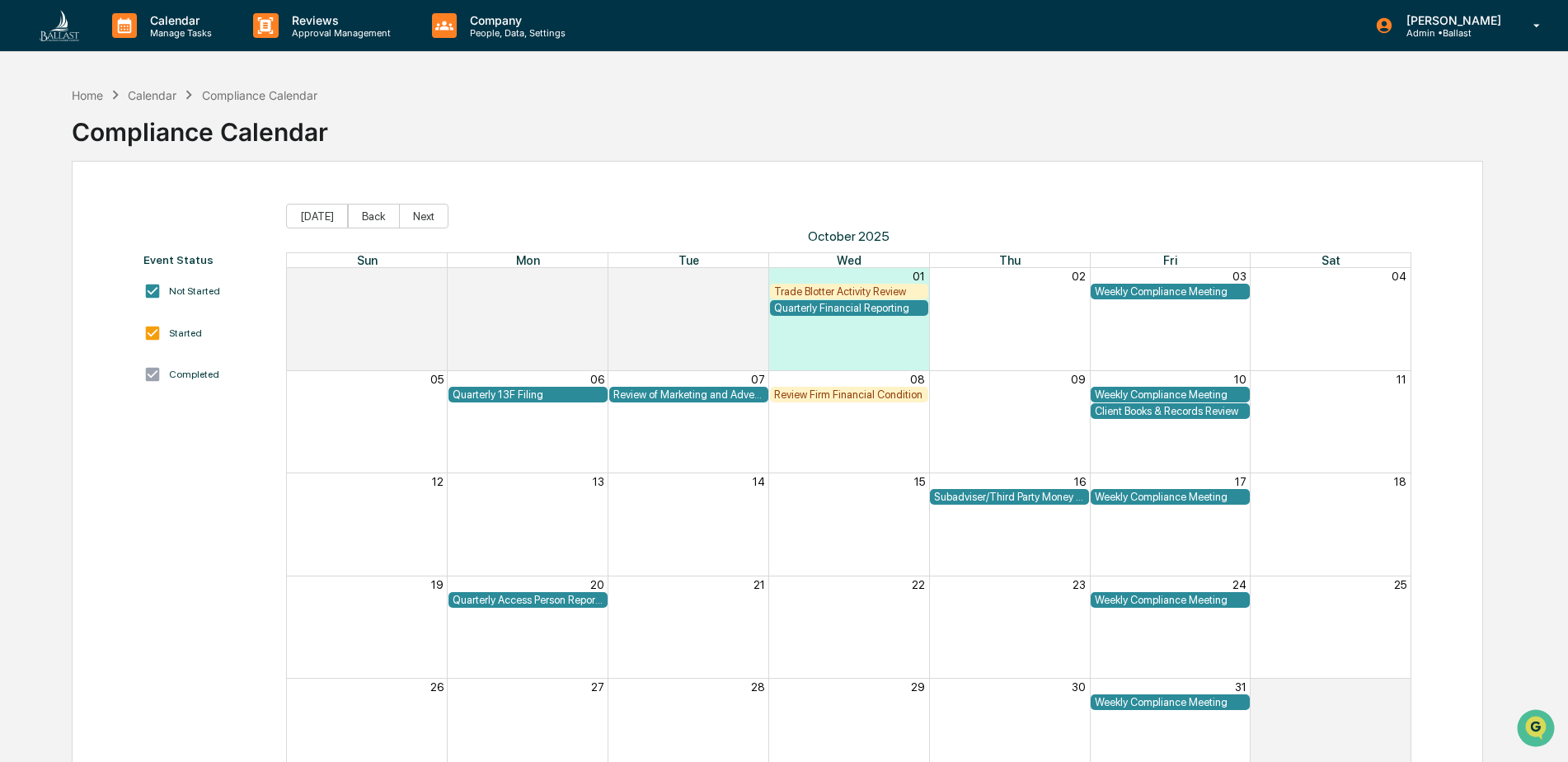
drag, startPoint x: 871, startPoint y: 396, endPoint x: 814, endPoint y: 476, distance: 98.2
click at [814, 476] on div "15" at bounding box center [850, 481] width 161 height 16
click at [830, 398] on div "Review Firm Financial Condition" at bounding box center [850, 394] width 151 height 12
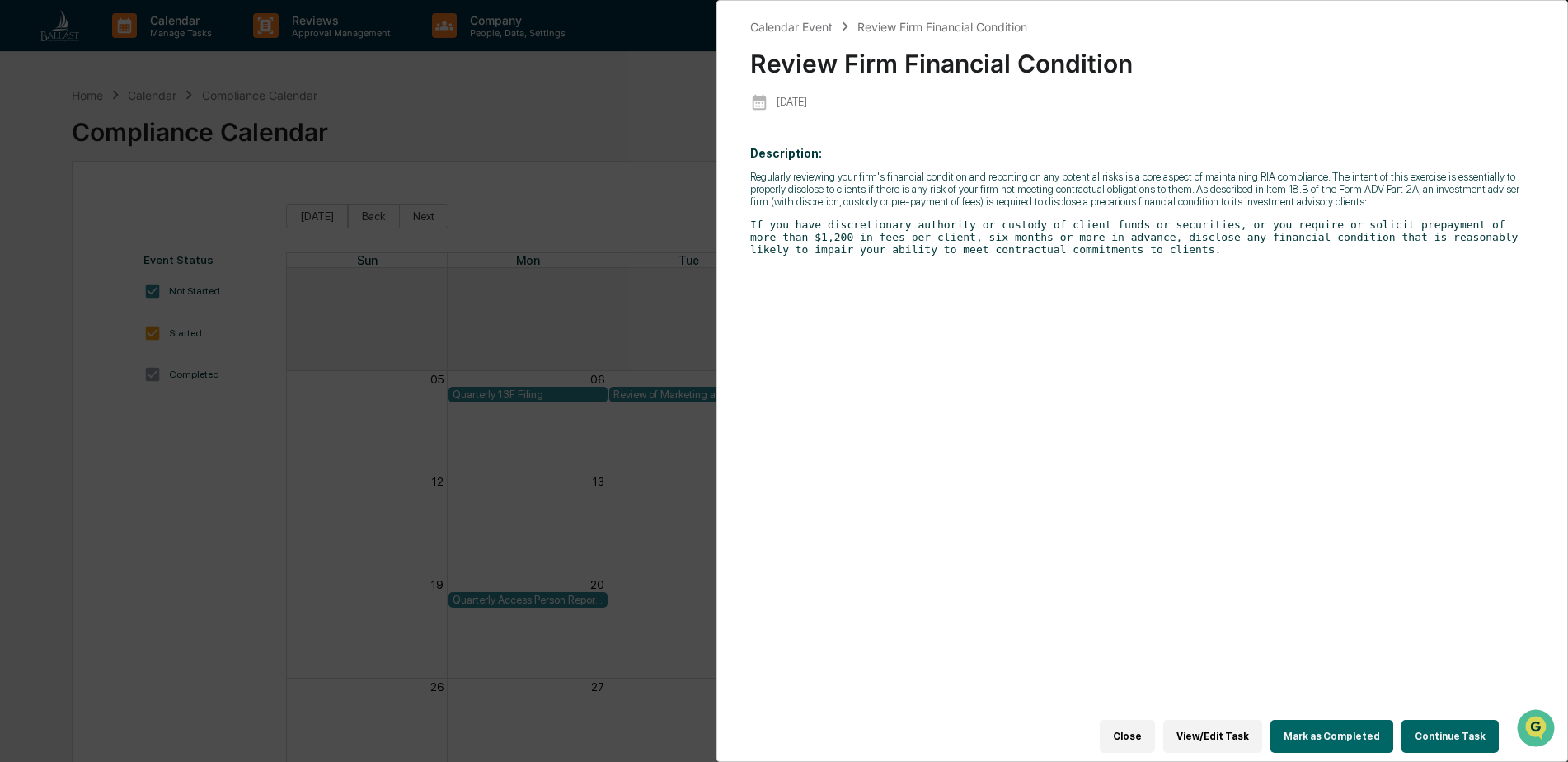
click at [1124, 729] on button "Close" at bounding box center [1127, 736] width 55 height 33
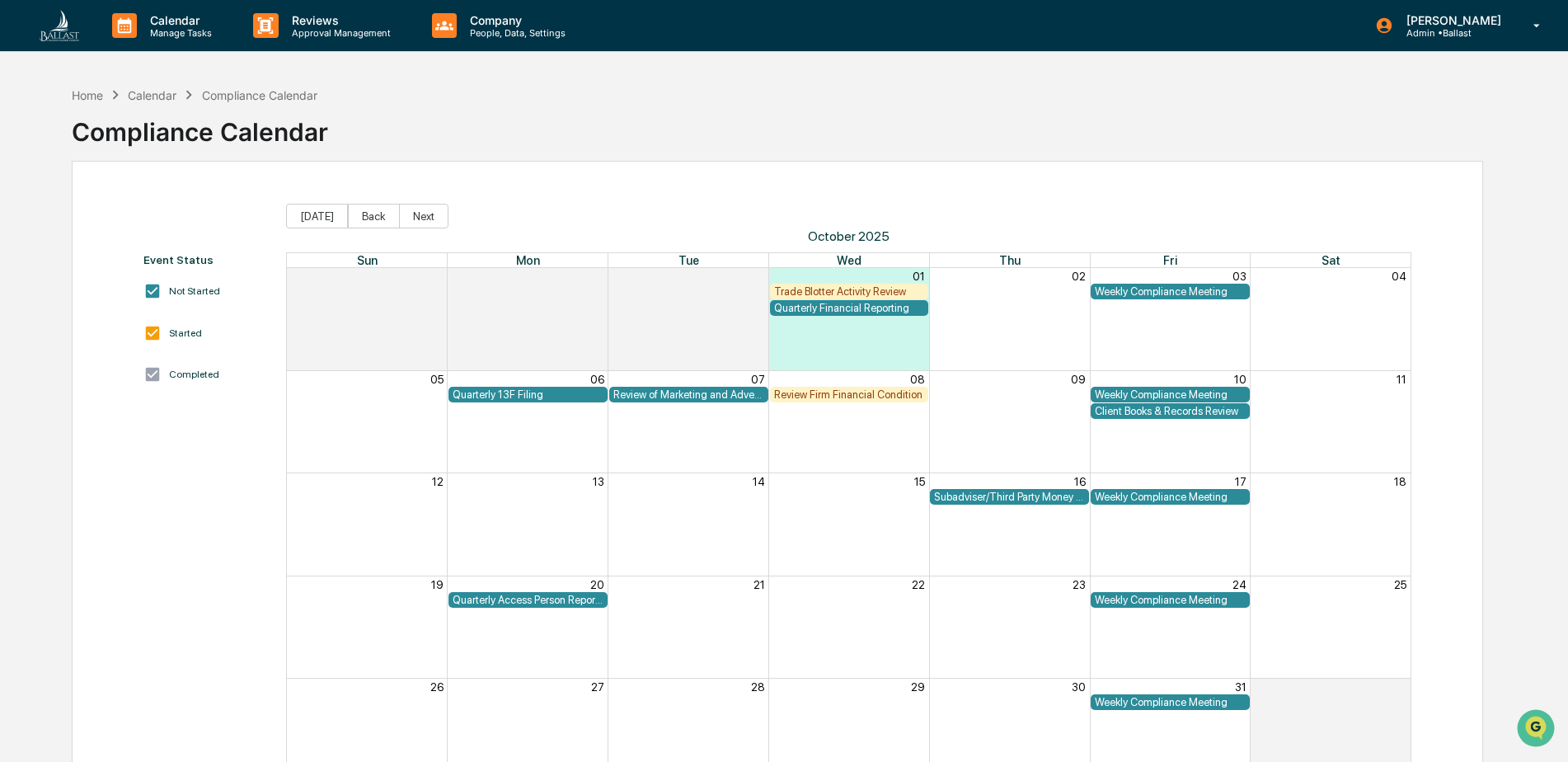
click at [680, 396] on div "Review of Marketing and Advertising" at bounding box center [689, 394] width 151 height 12
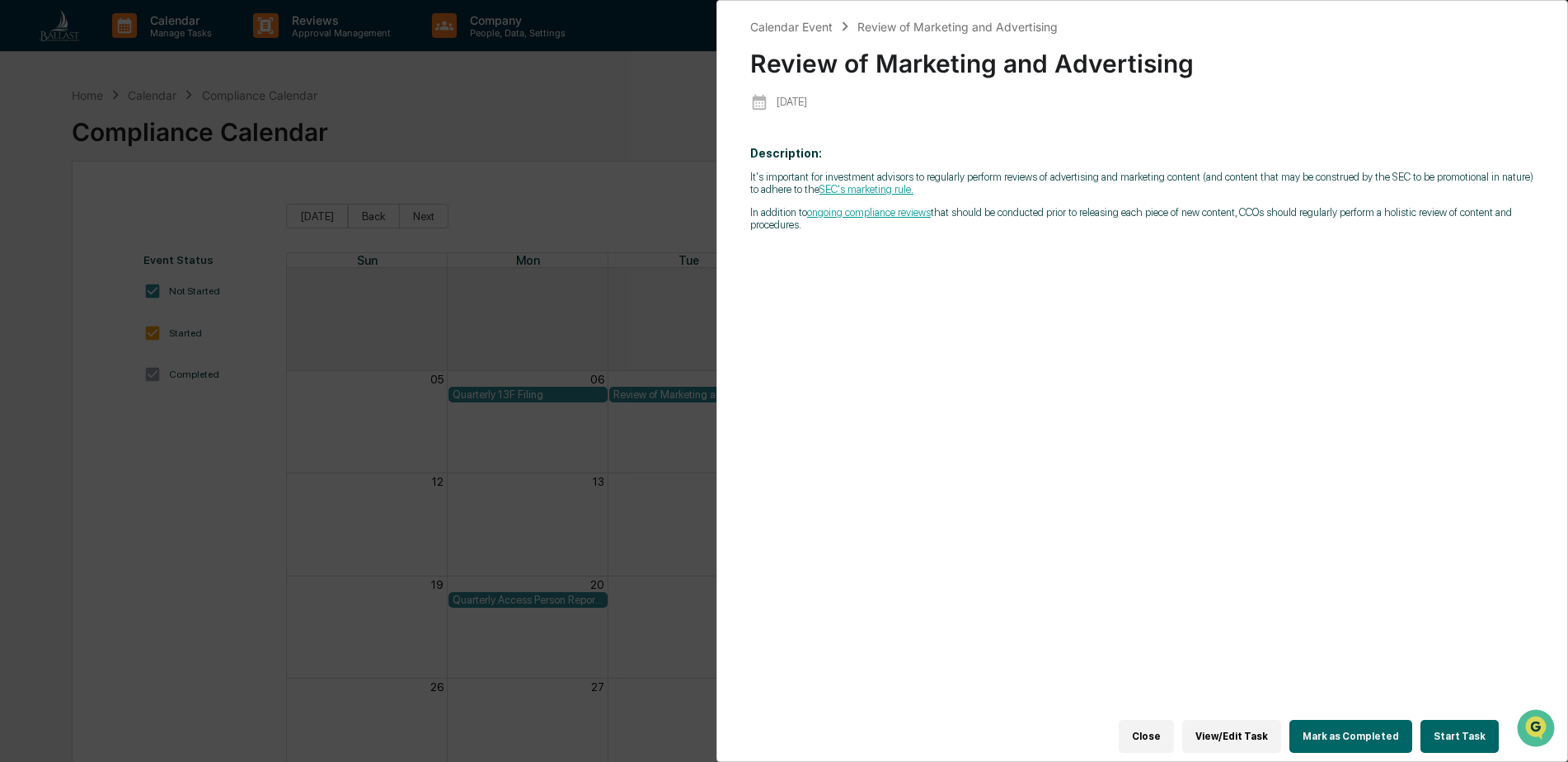
click at [613, 109] on div "Calendar Event Review of Marketing and Advertising Review of Marketing and Adve…" at bounding box center [784, 381] width 1568 height 762
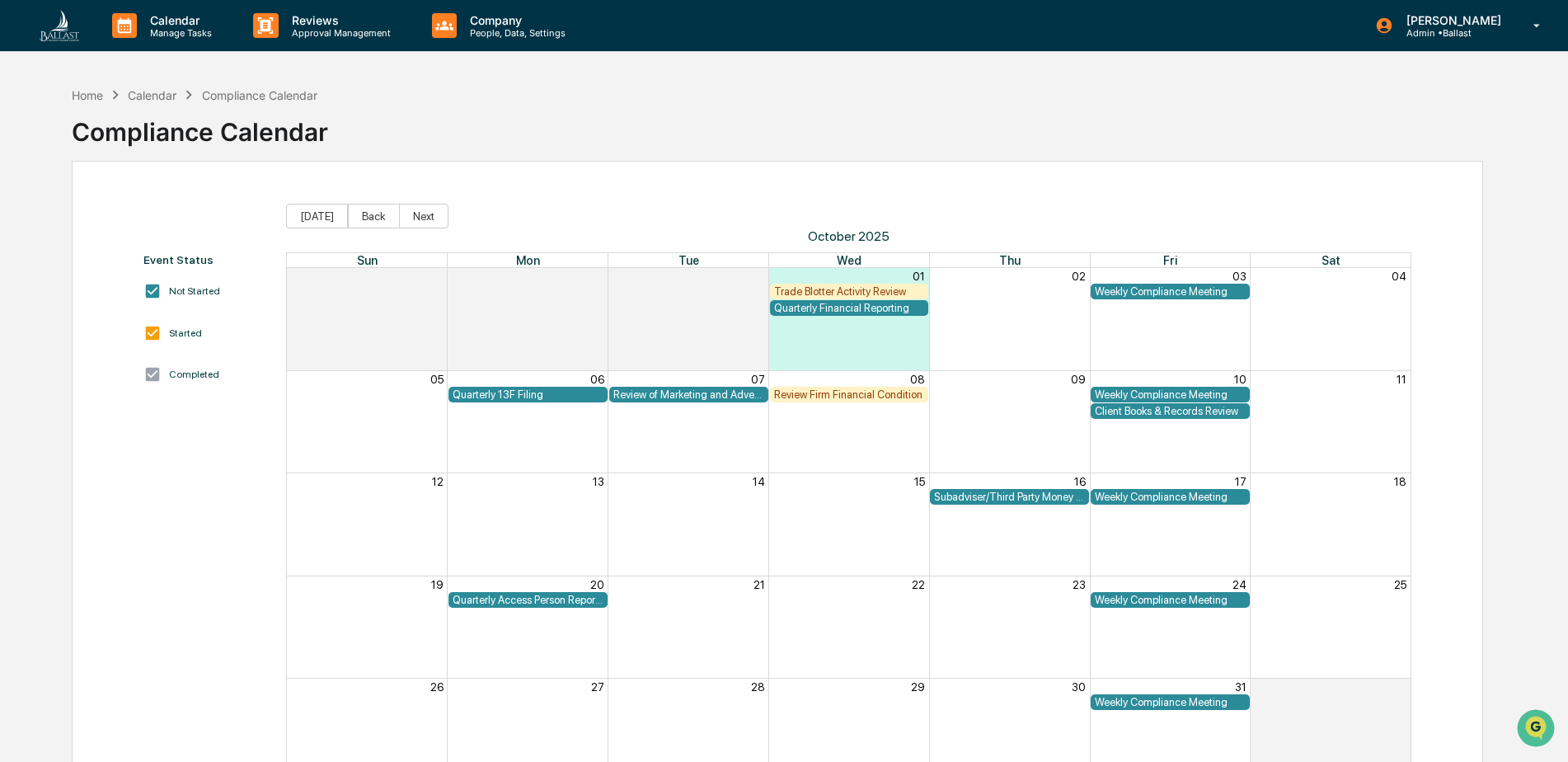
click at [1017, 496] on div "Subadviser/Third Party Money Manager Due Diligence Review" at bounding box center [1009, 496] width 151 height 12
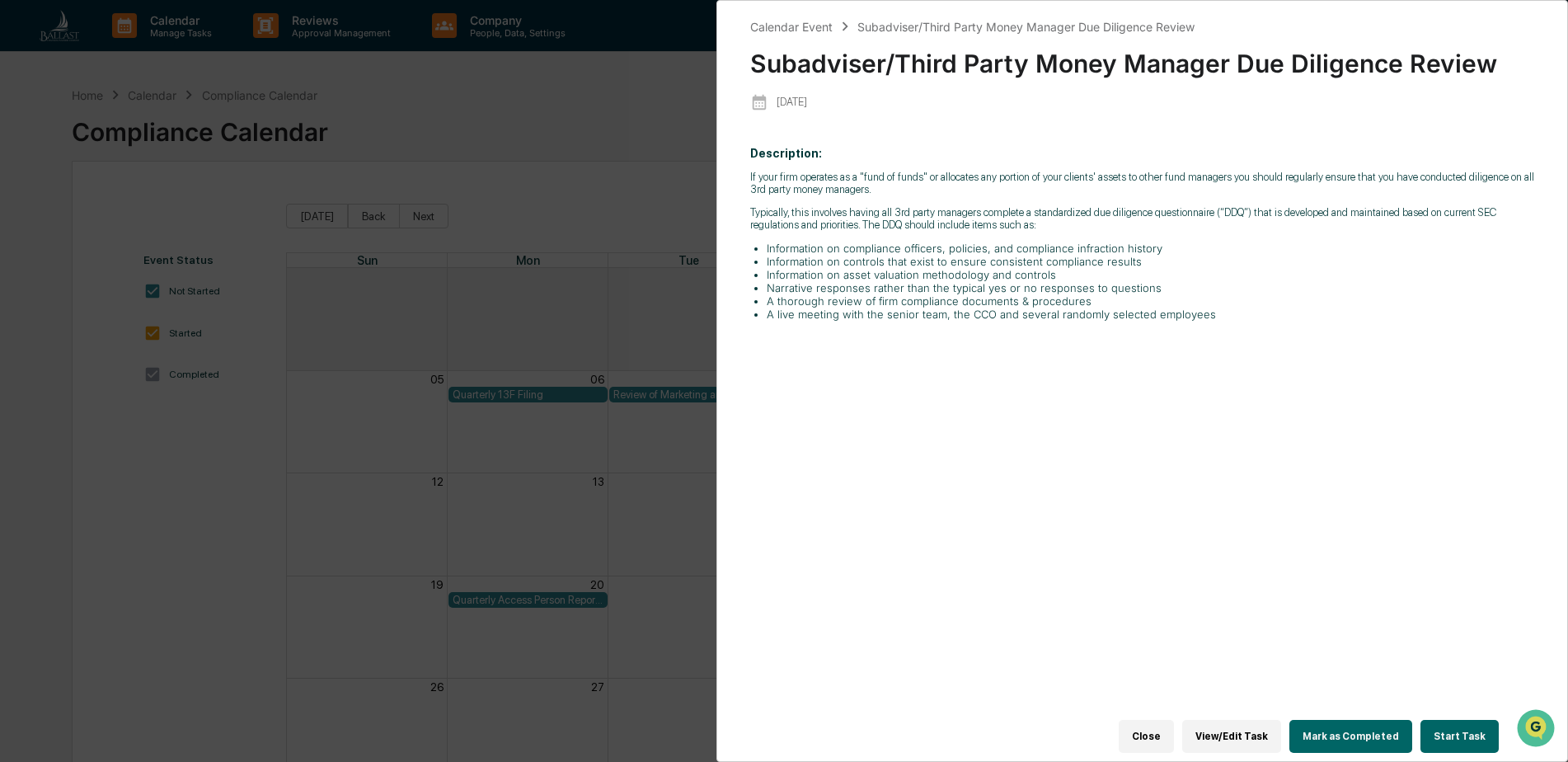
click at [588, 98] on div "Calendar Event Subadviser/Third Party Money Manager Due Diligence Review Subadv…" at bounding box center [784, 381] width 1568 height 762
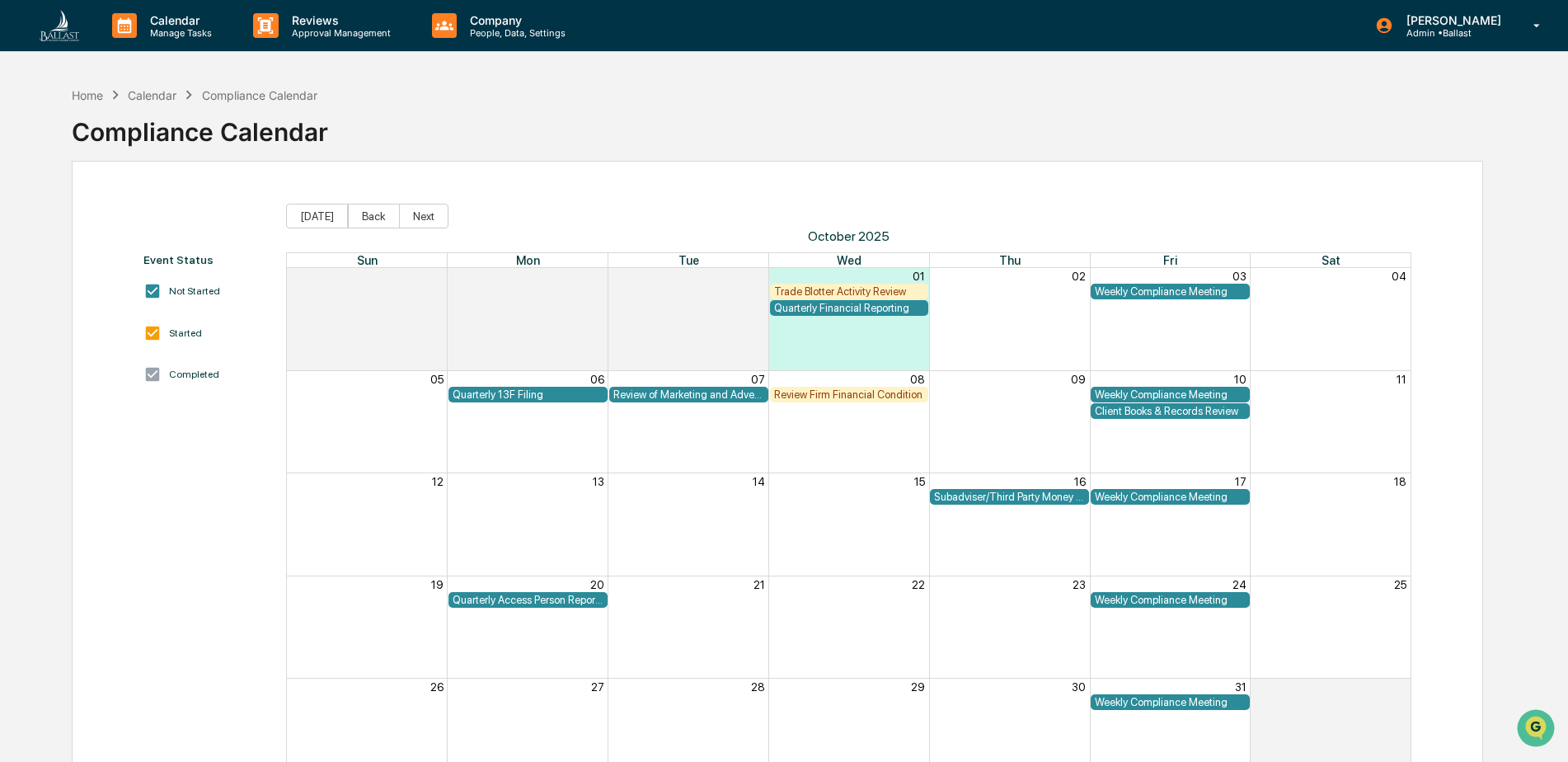
click at [549, 600] on div "Quarterly Access Person Reporting & Certification" at bounding box center [528, 599] width 151 height 12
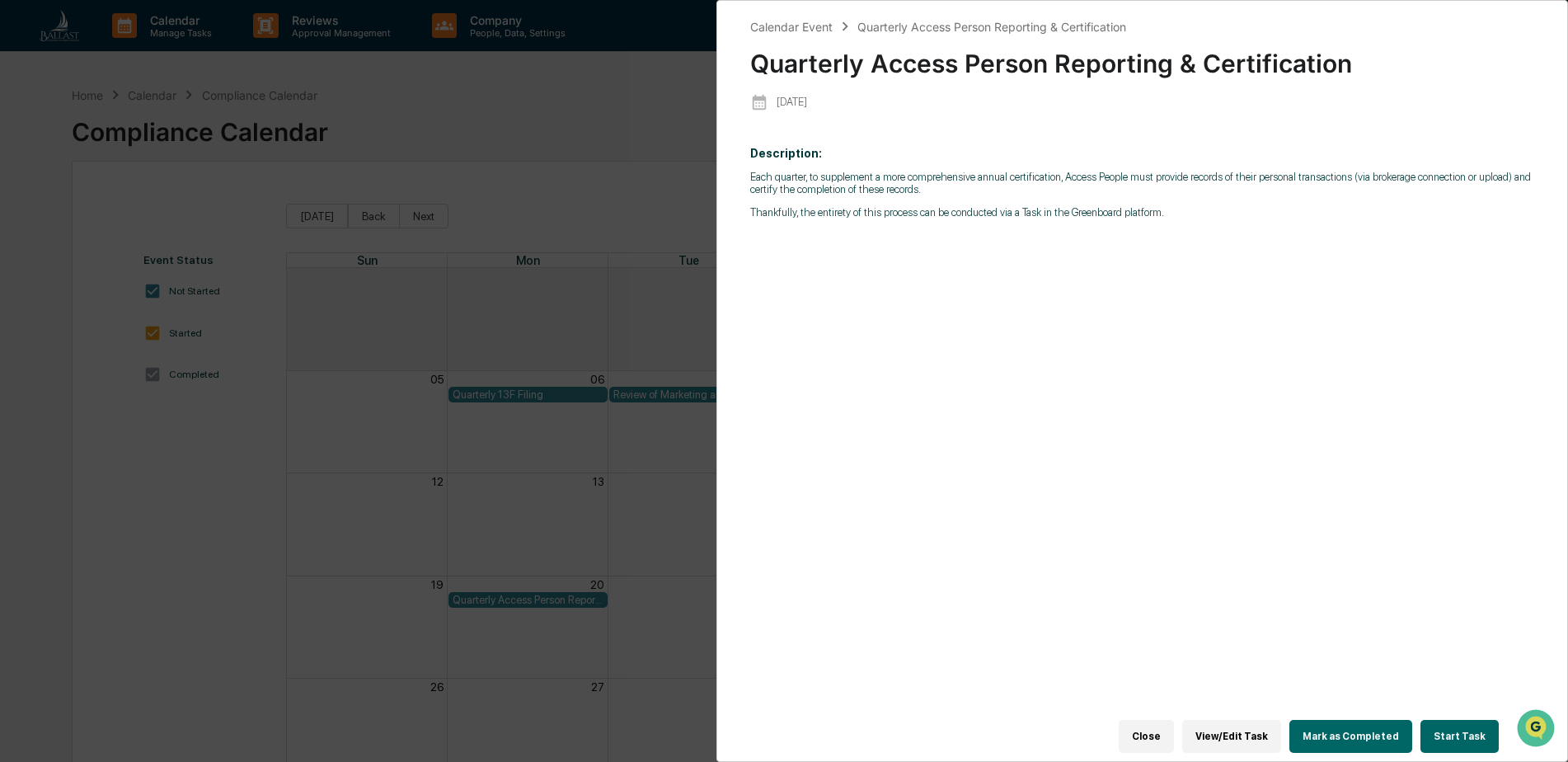
click at [652, 120] on div "Calendar Event Quarterly Access Person Reporting & Certification Quarterly Acce…" at bounding box center [784, 381] width 1568 height 762
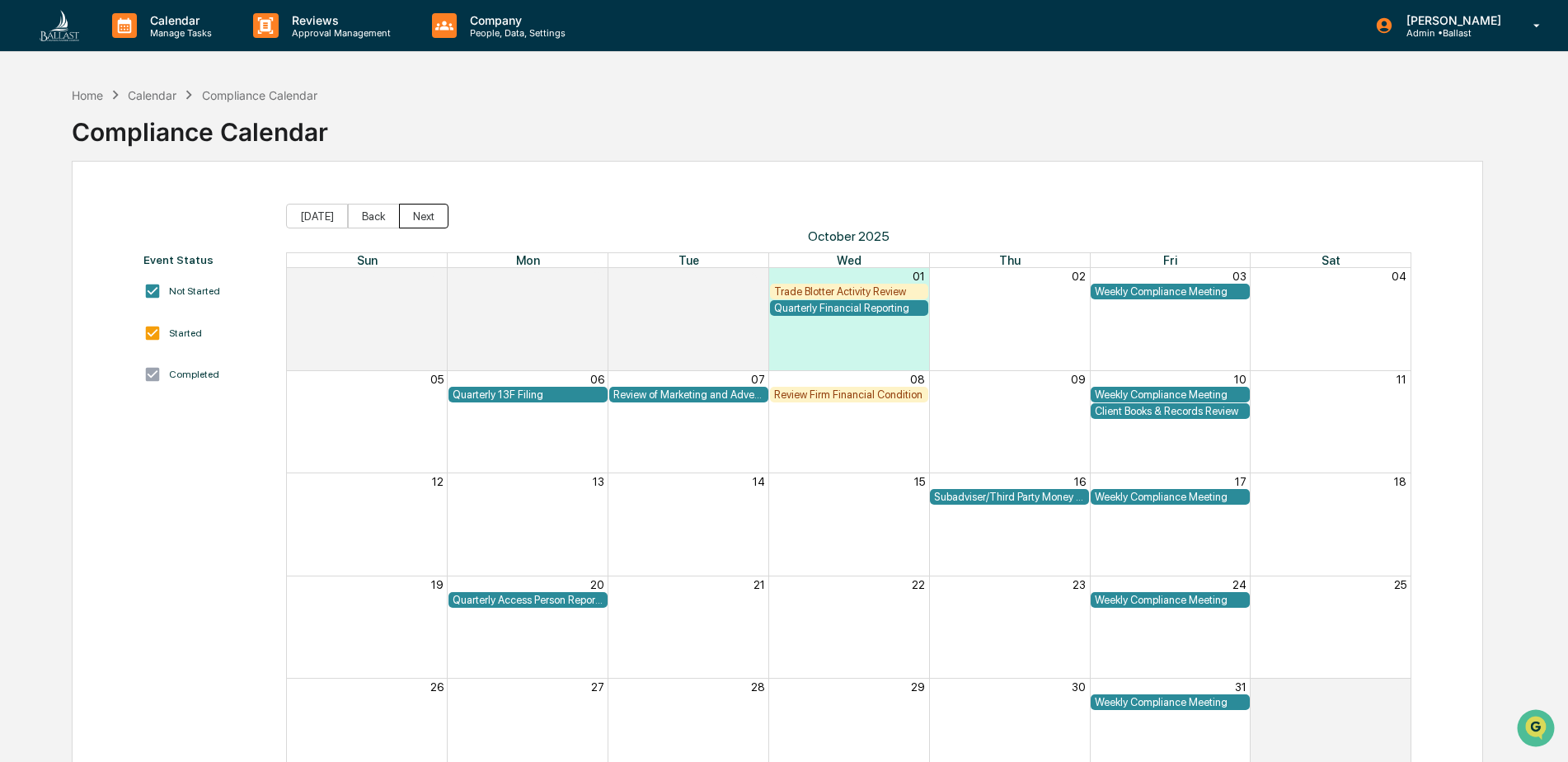
click at [423, 217] on button "Next" at bounding box center [423, 216] width 49 height 25
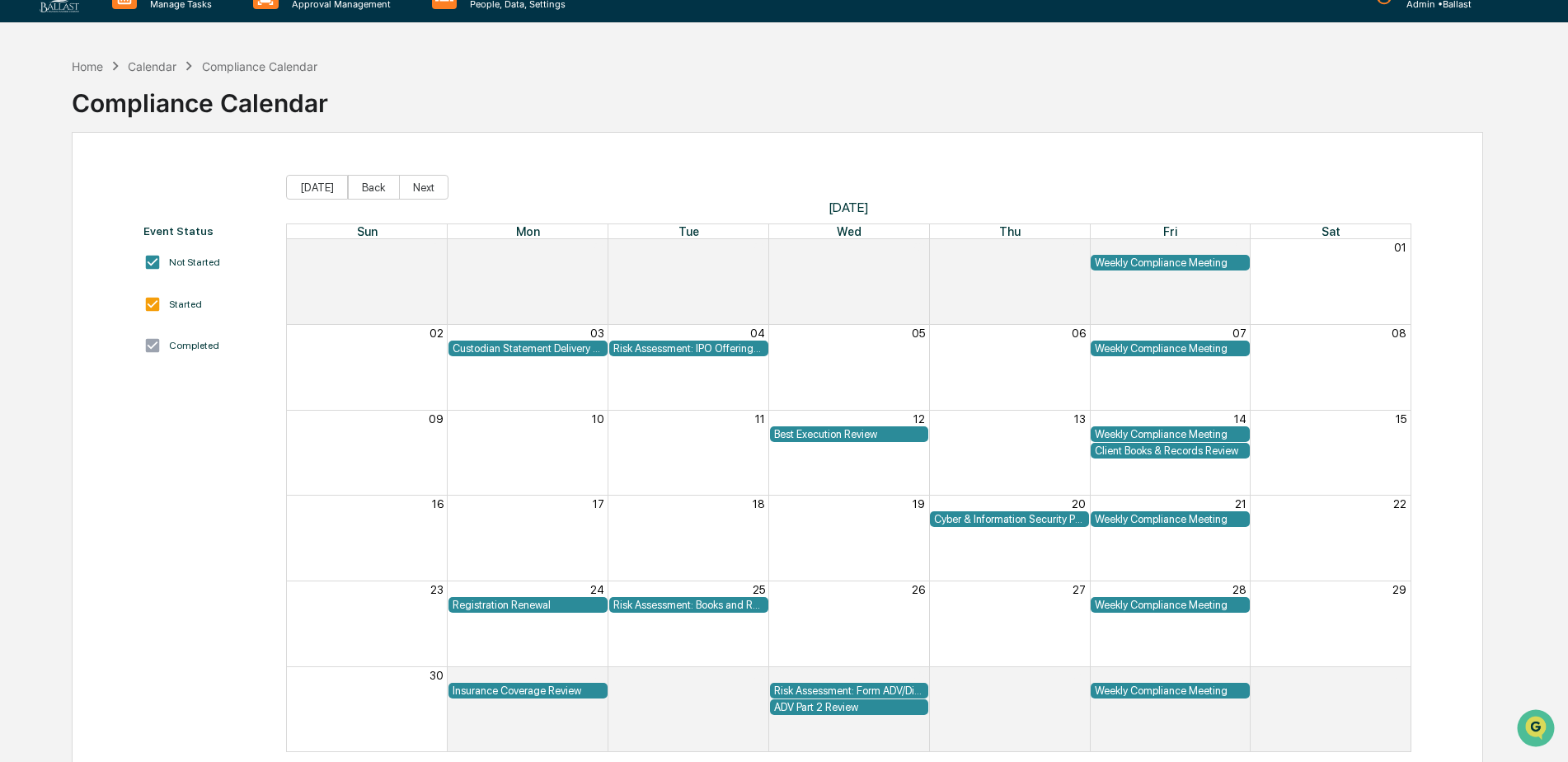
scroll to position [78, 0]
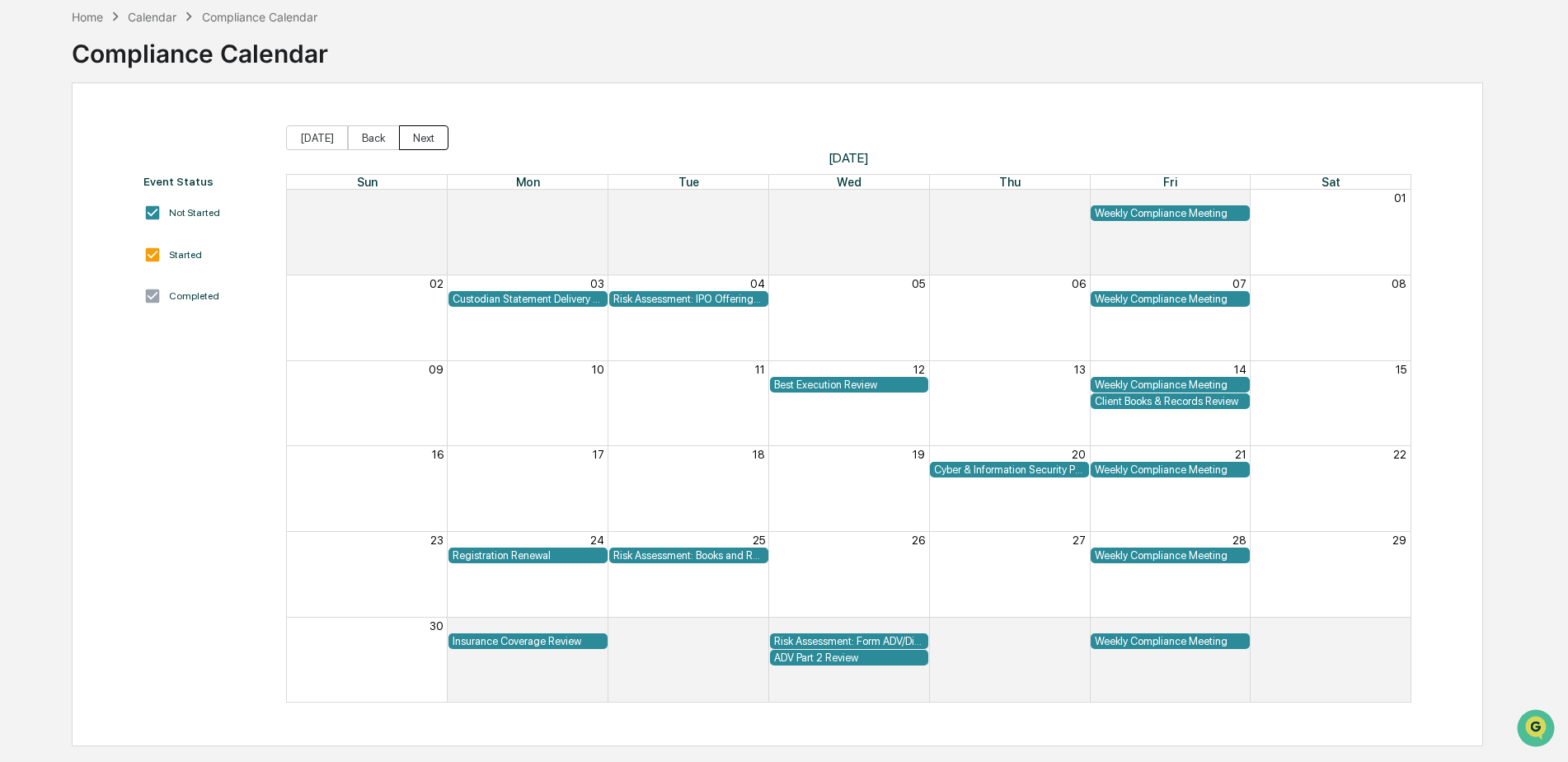
click at [415, 143] on button "Next" at bounding box center [423, 138] width 49 height 25
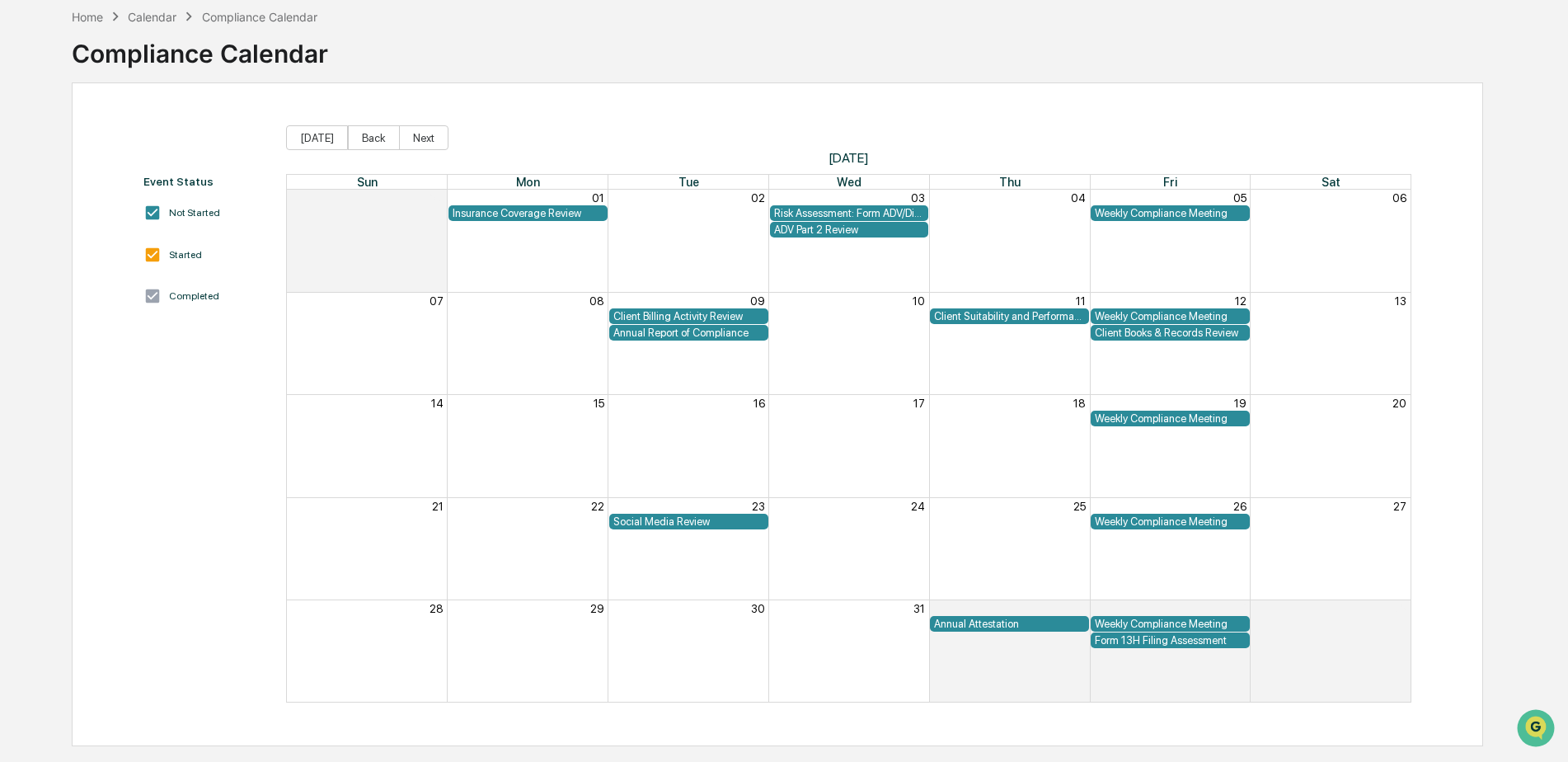
click at [707, 522] on div "Social Media Review" at bounding box center [689, 521] width 151 height 12
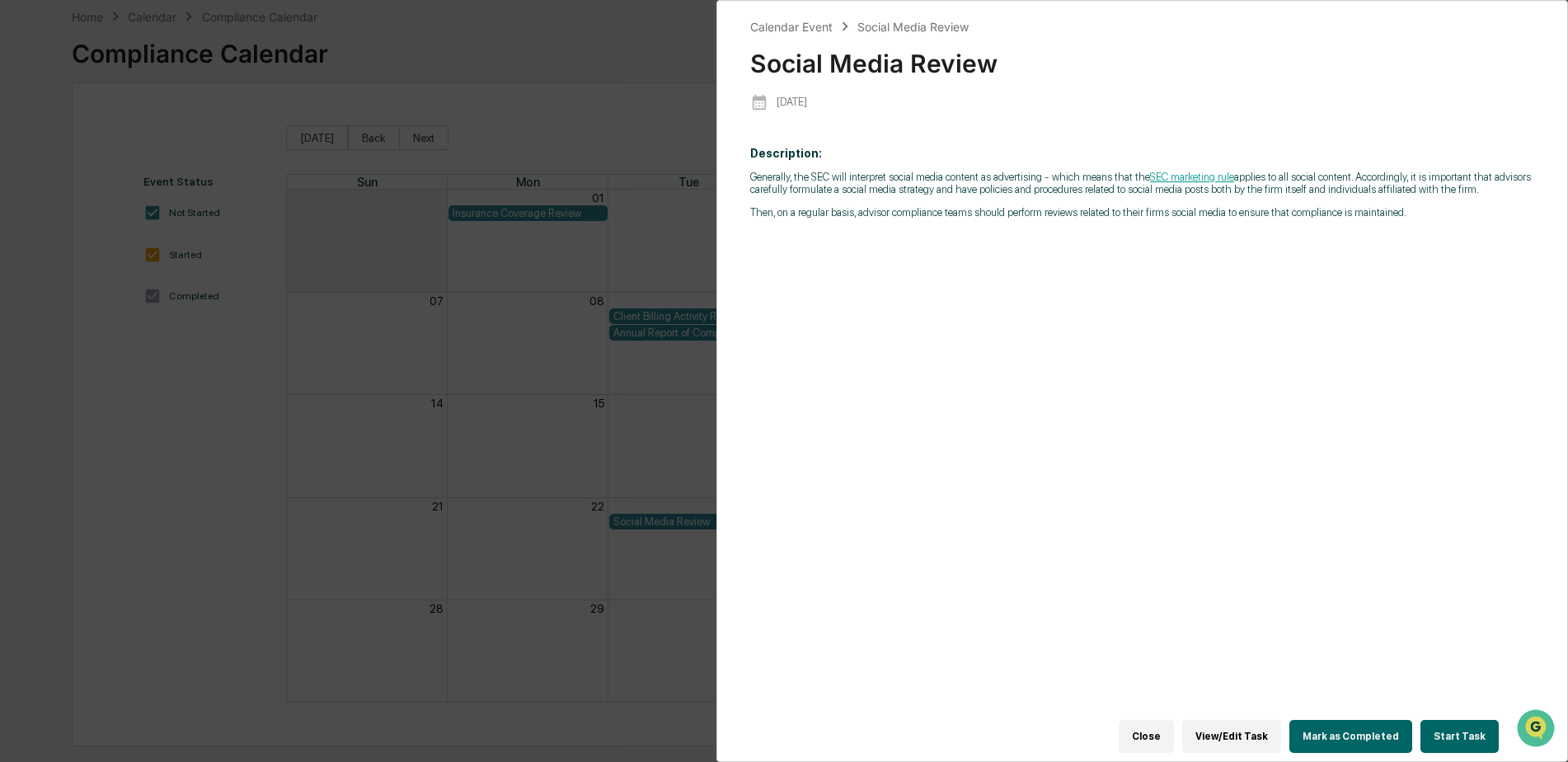
click at [1156, 736] on button "Close" at bounding box center [1146, 736] width 55 height 33
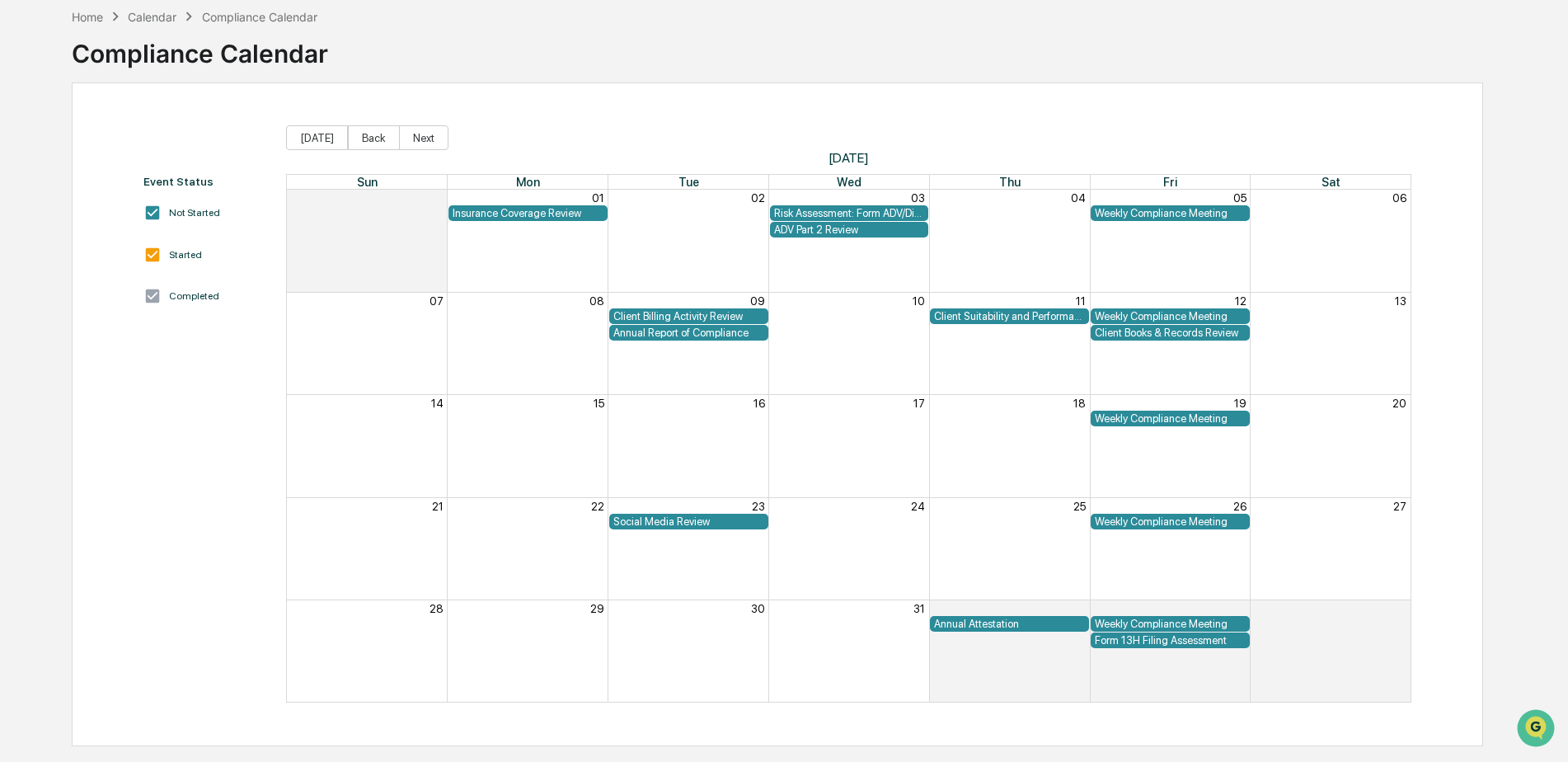
click at [161, 16] on div "Calendar" at bounding box center [151, 16] width 48 height 14
click at [97, 19] on div "Home" at bounding box center [87, 16] width 31 height 14
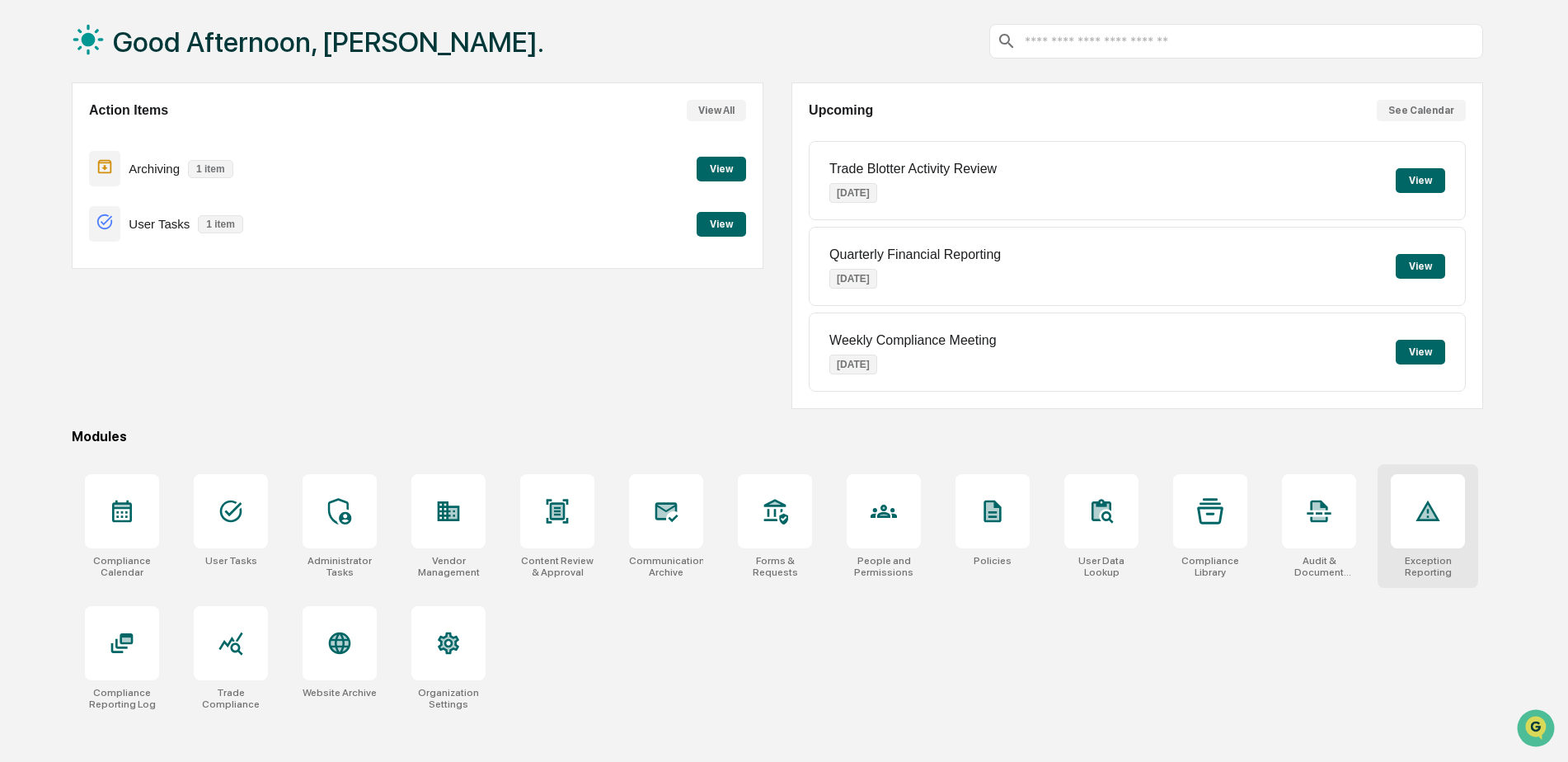
click at [1439, 509] on icon at bounding box center [1428, 511] width 26 height 26
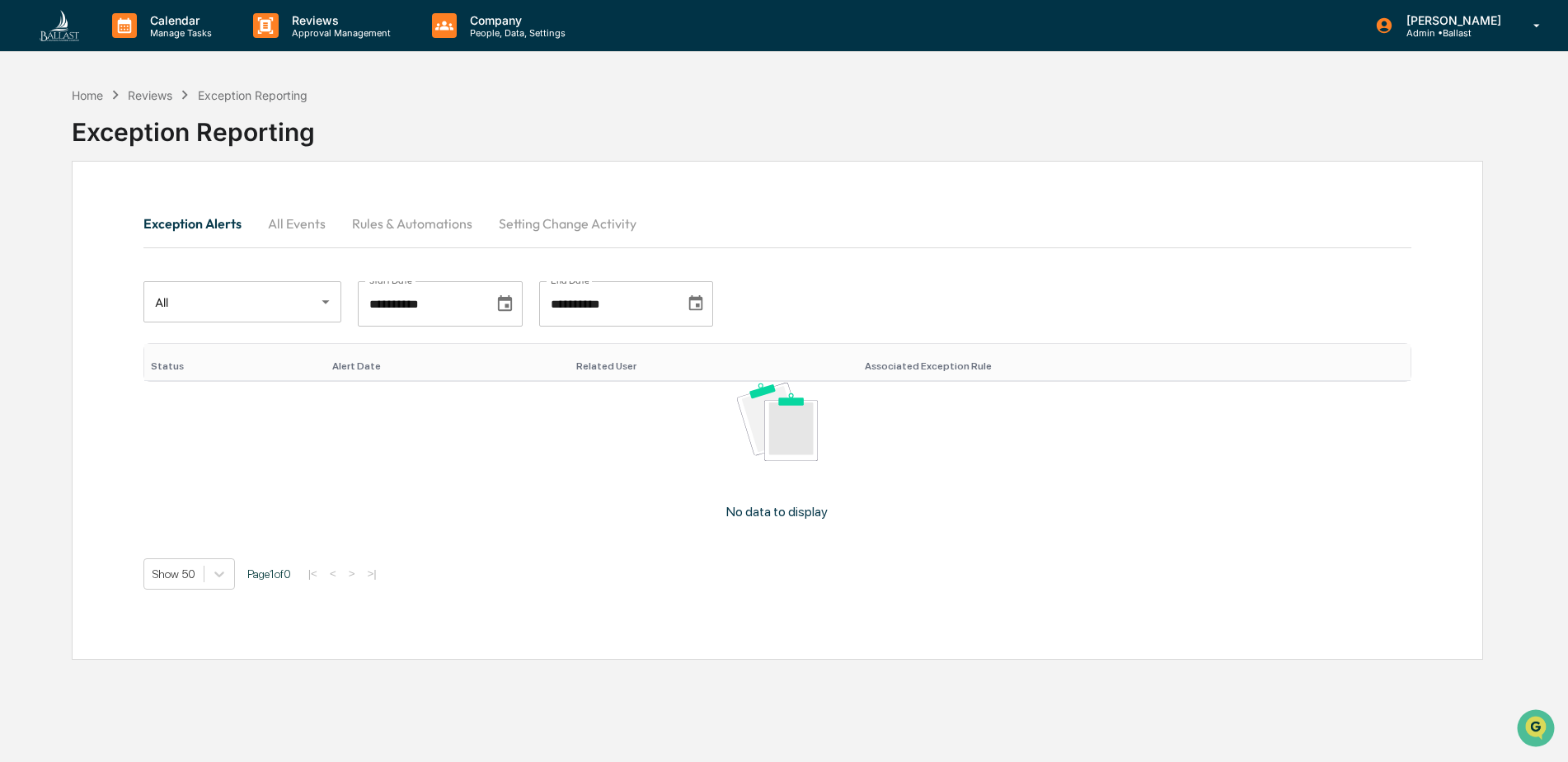
click at [853, 163] on div "**********" at bounding box center [777, 410] width 1411 height 499
